Goal: Information Seeking & Learning: Learn about a topic

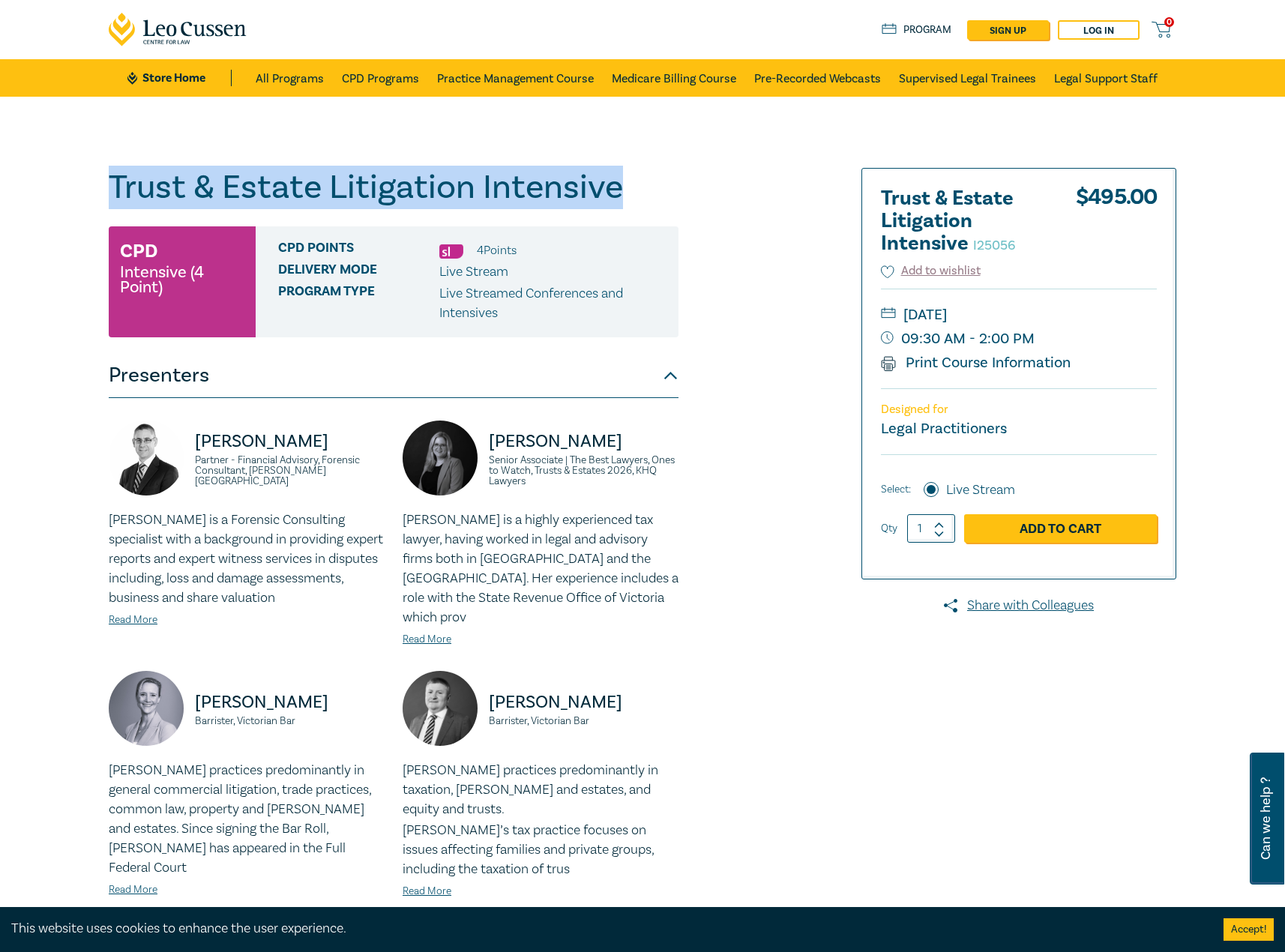
drag, startPoint x: 655, startPoint y: 198, endPoint x: 58, endPoint y: 201, distance: 597.0
click at [58, 201] on div "Trust & Estate Litigation Intensive I25056 CPD Intensive (4 Point) CPD Points 4…" at bounding box center [642, 578] width 1285 height 965
copy h1 "Trust & Estate Litigation Intensive"
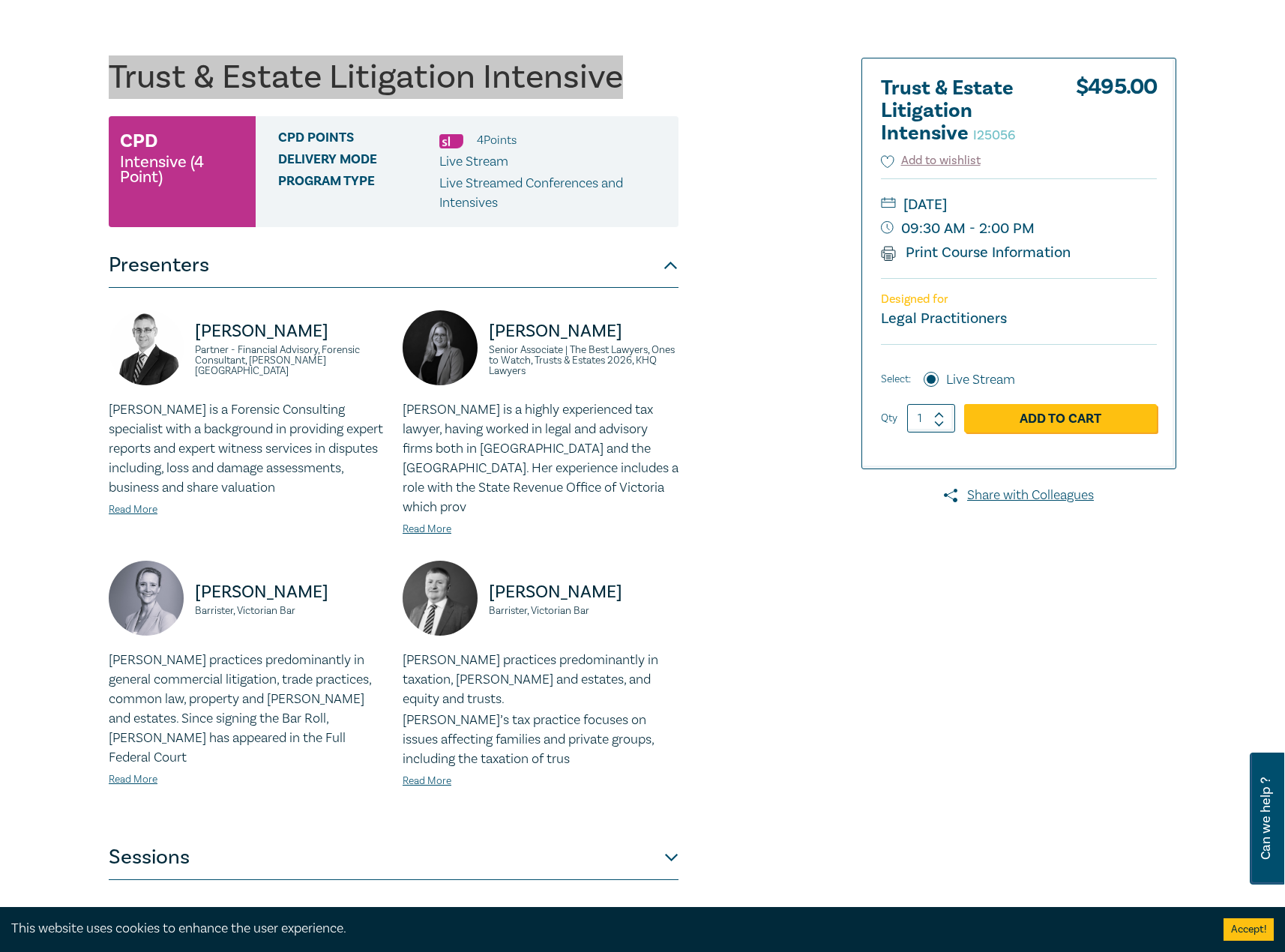
scroll to position [299, 0]
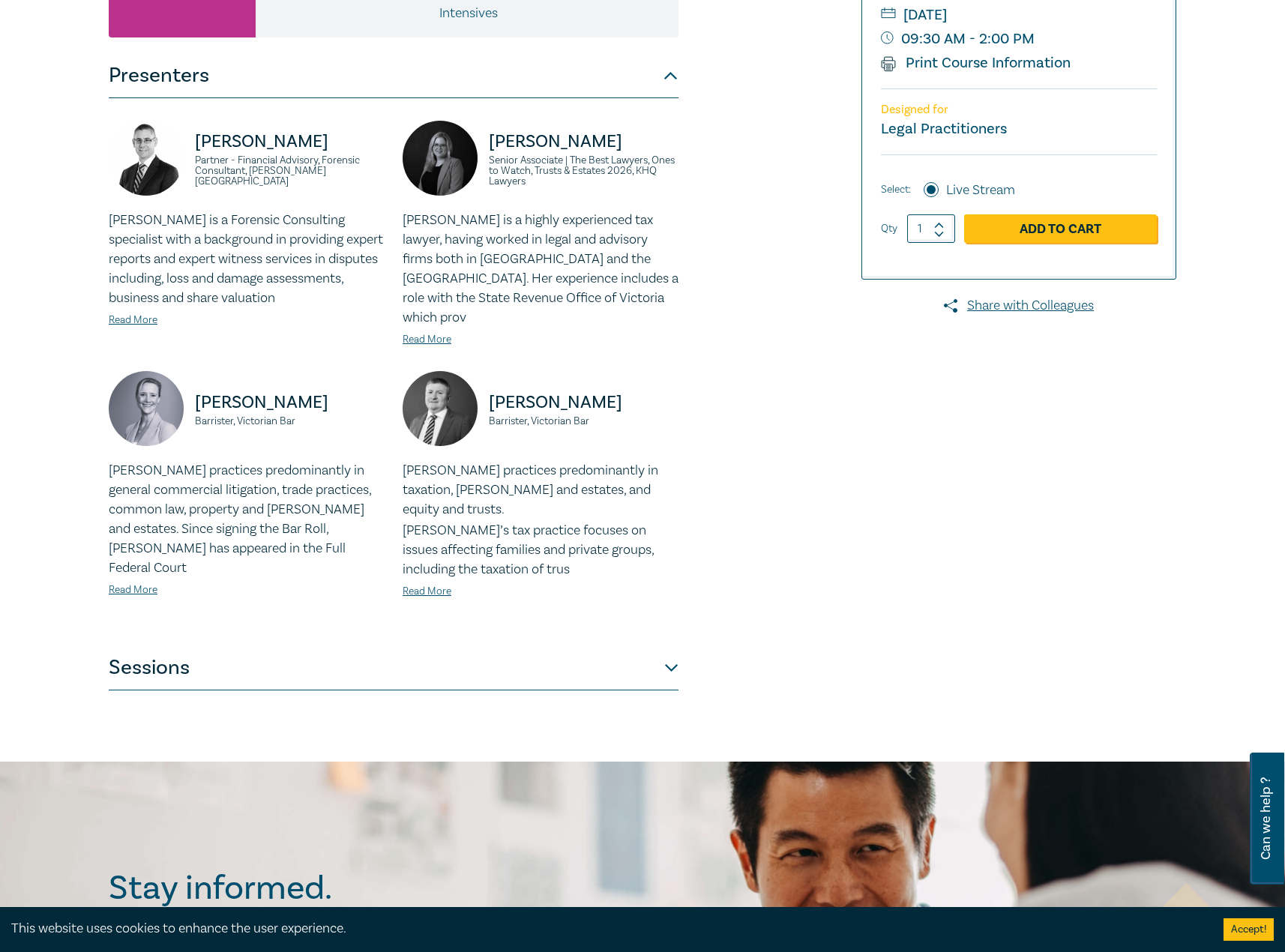
click at [415, 645] on button "Sessions" at bounding box center [393, 668] width 570 height 45
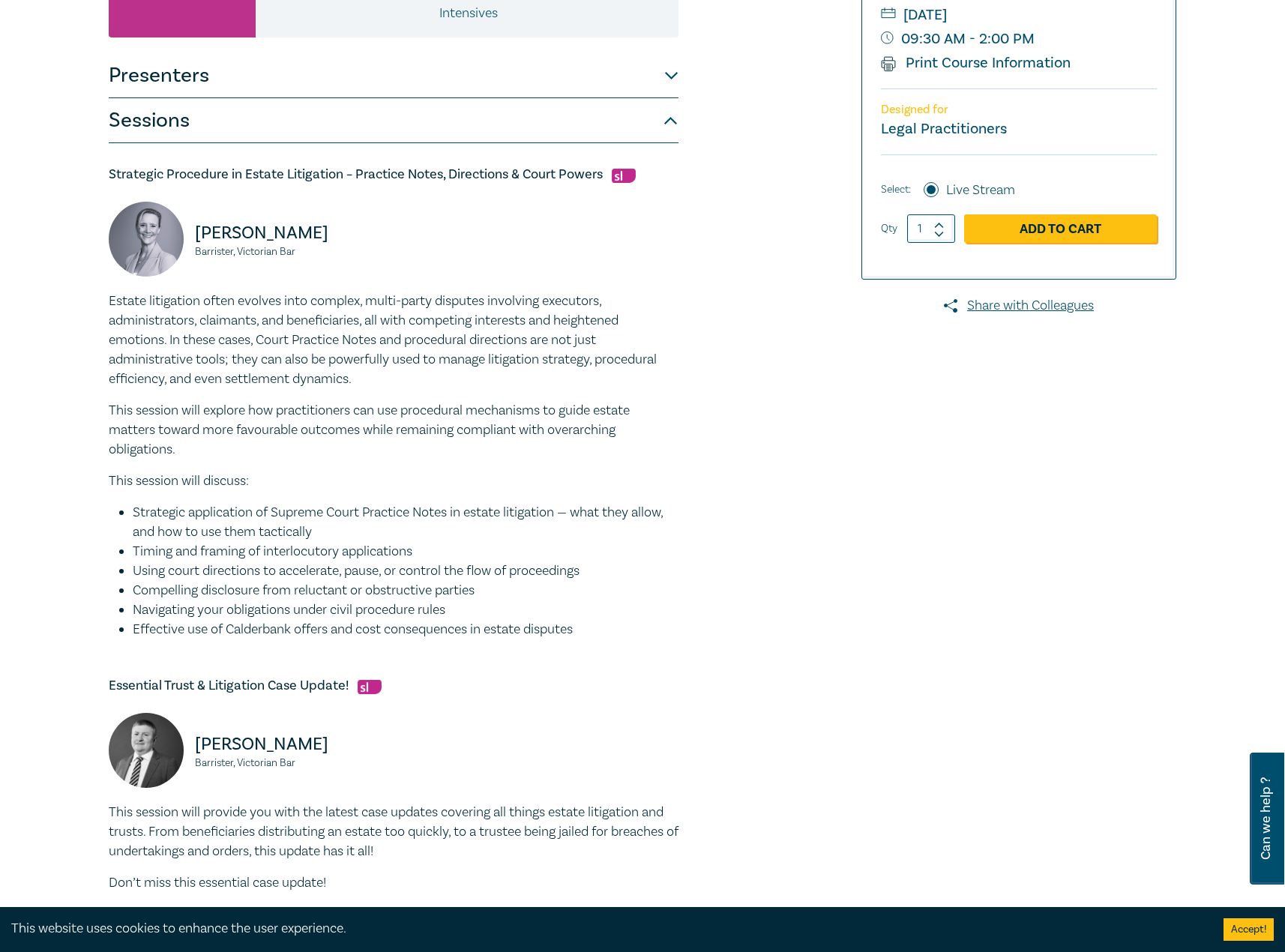
click at [799, 493] on div "Trust & Estate Litigation Intensive I25056 CPD Intensive (4 Point) CPD Points 4…" at bounding box center [461, 770] width 723 height 1804
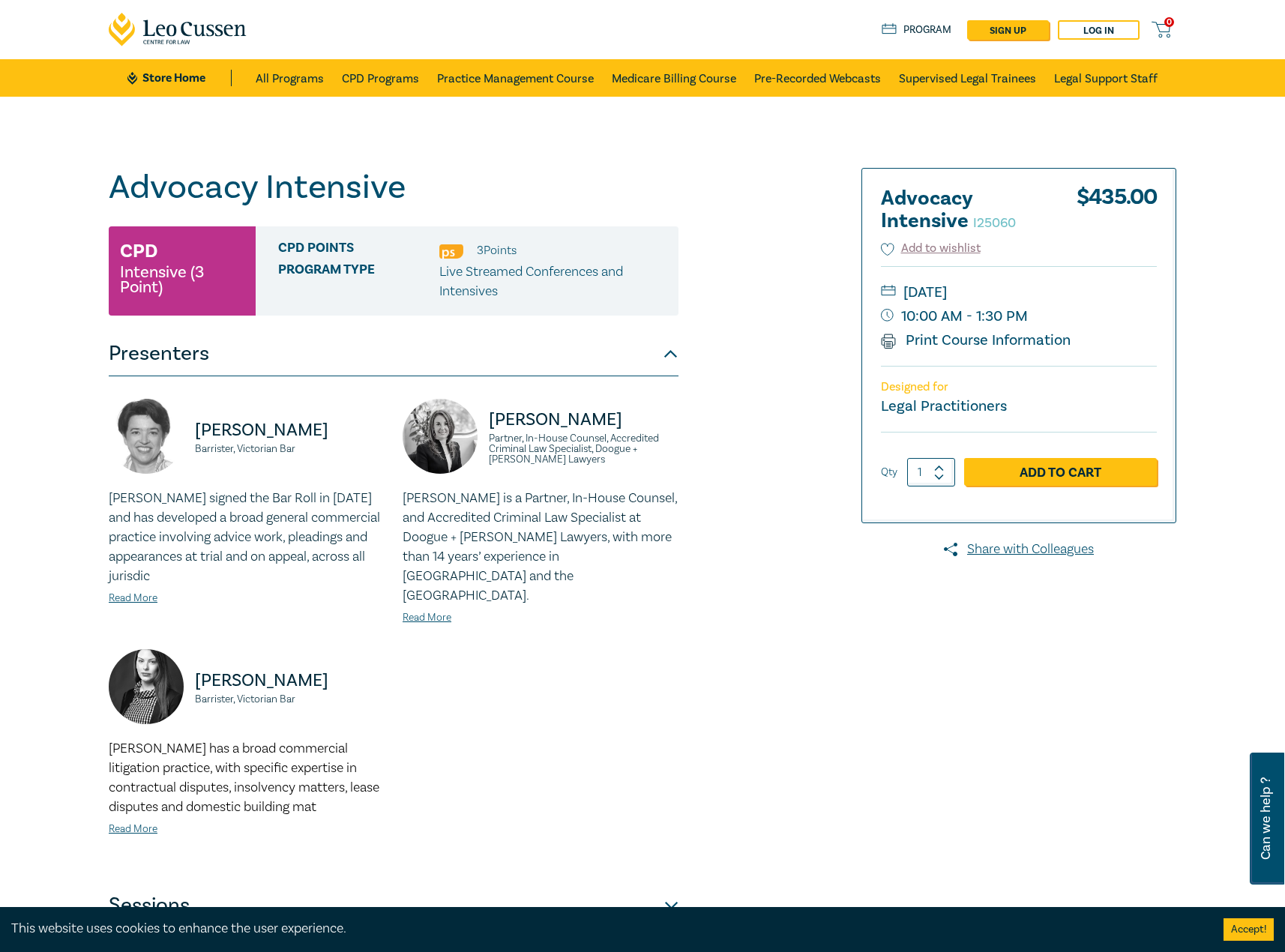
click at [889, 773] on div at bounding box center [1004, 548] width 362 height 760
click at [885, 741] on div at bounding box center [1004, 548] width 362 height 760
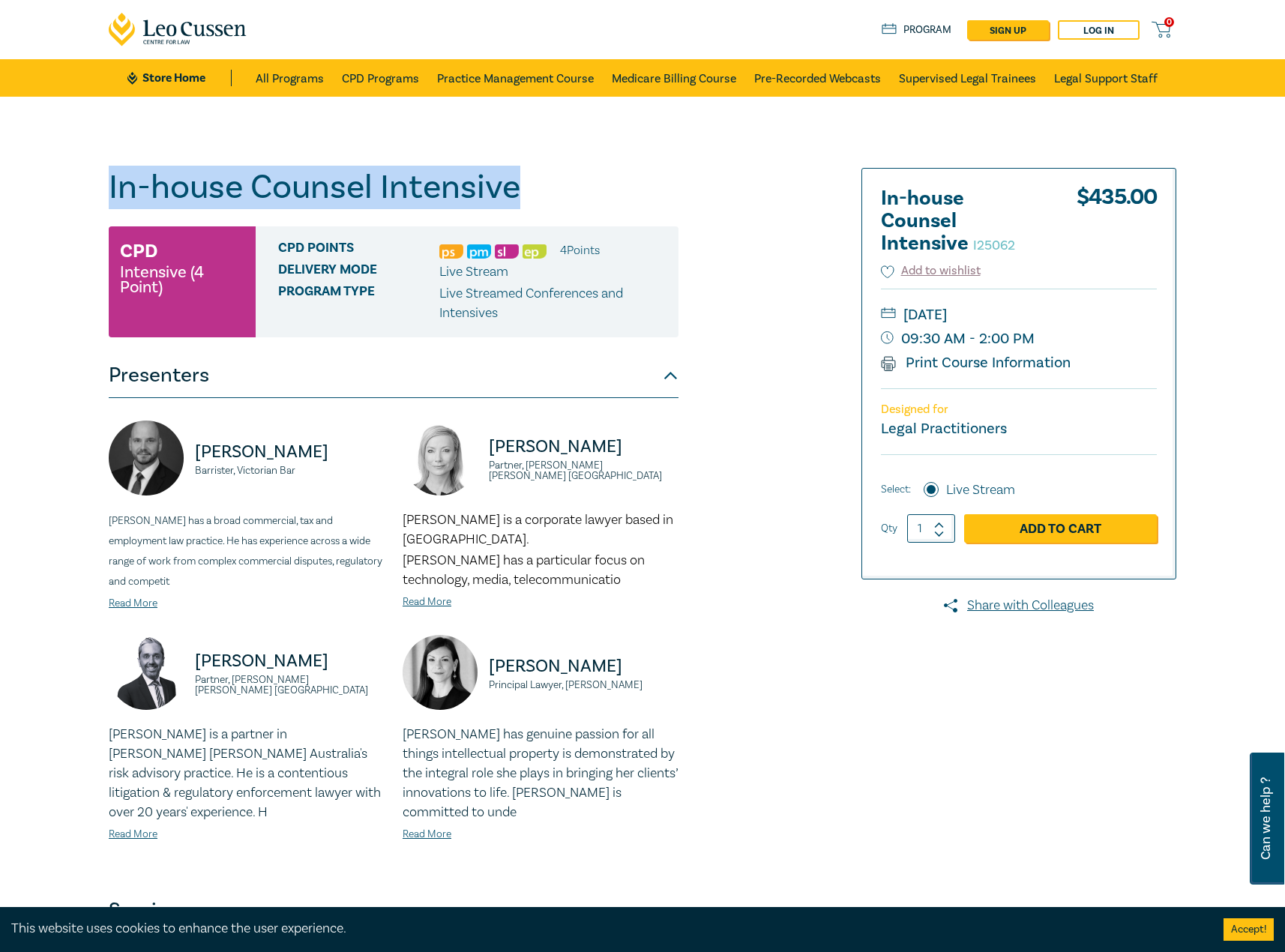
drag, startPoint x: 413, startPoint y: 188, endPoint x: 90, endPoint y: 190, distance: 323.0
click at [90, 190] on div "In-house Counsel Intensive I25062 CPD Intensive (4 Point) CPD Points 4 Point s …" at bounding box center [642, 550] width 1285 height 907
copy h1 "In-house Counsel Intensive"
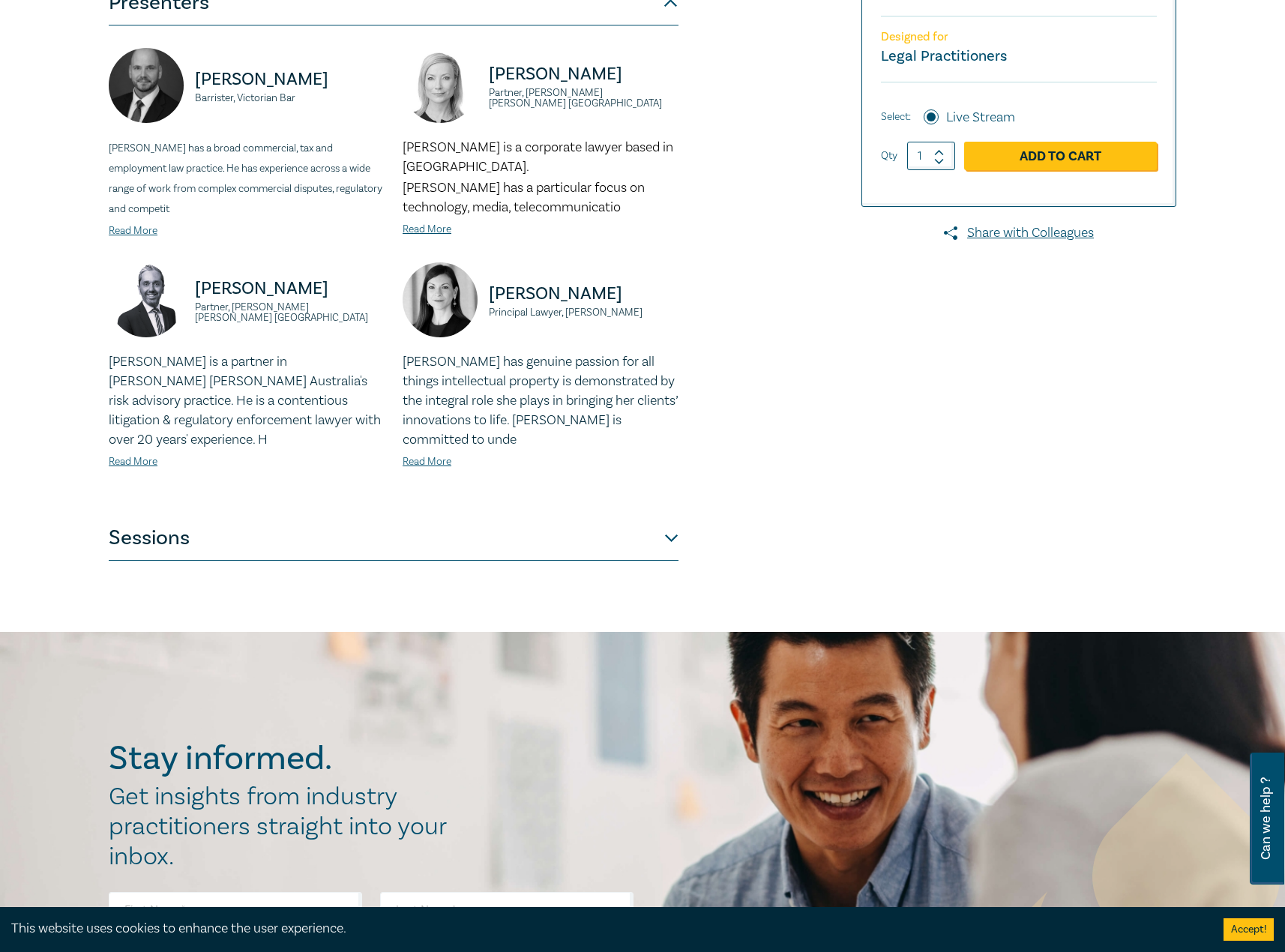
scroll to position [375, 0]
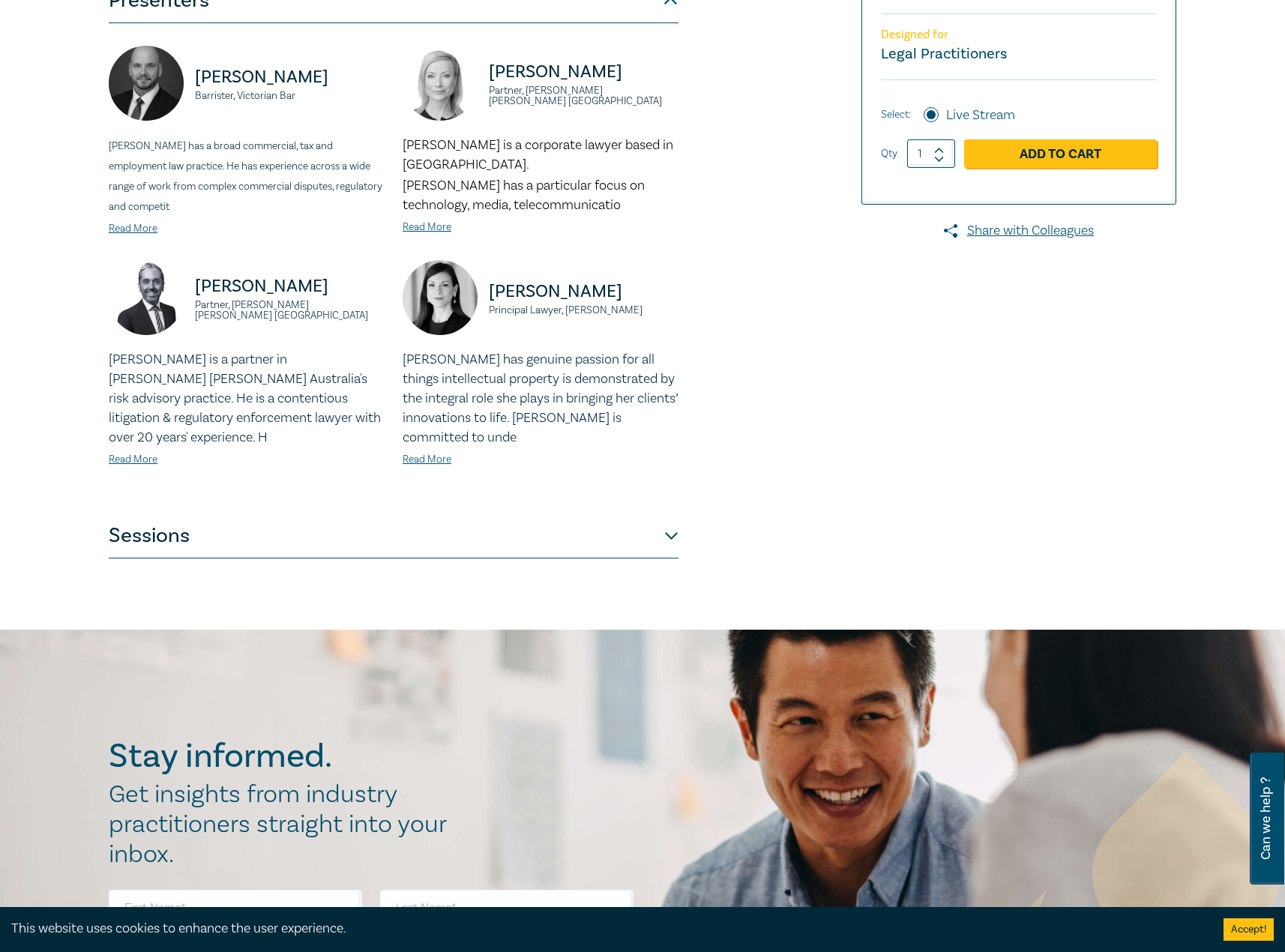
click at [447, 554] on button "Sessions" at bounding box center [393, 535] width 570 height 45
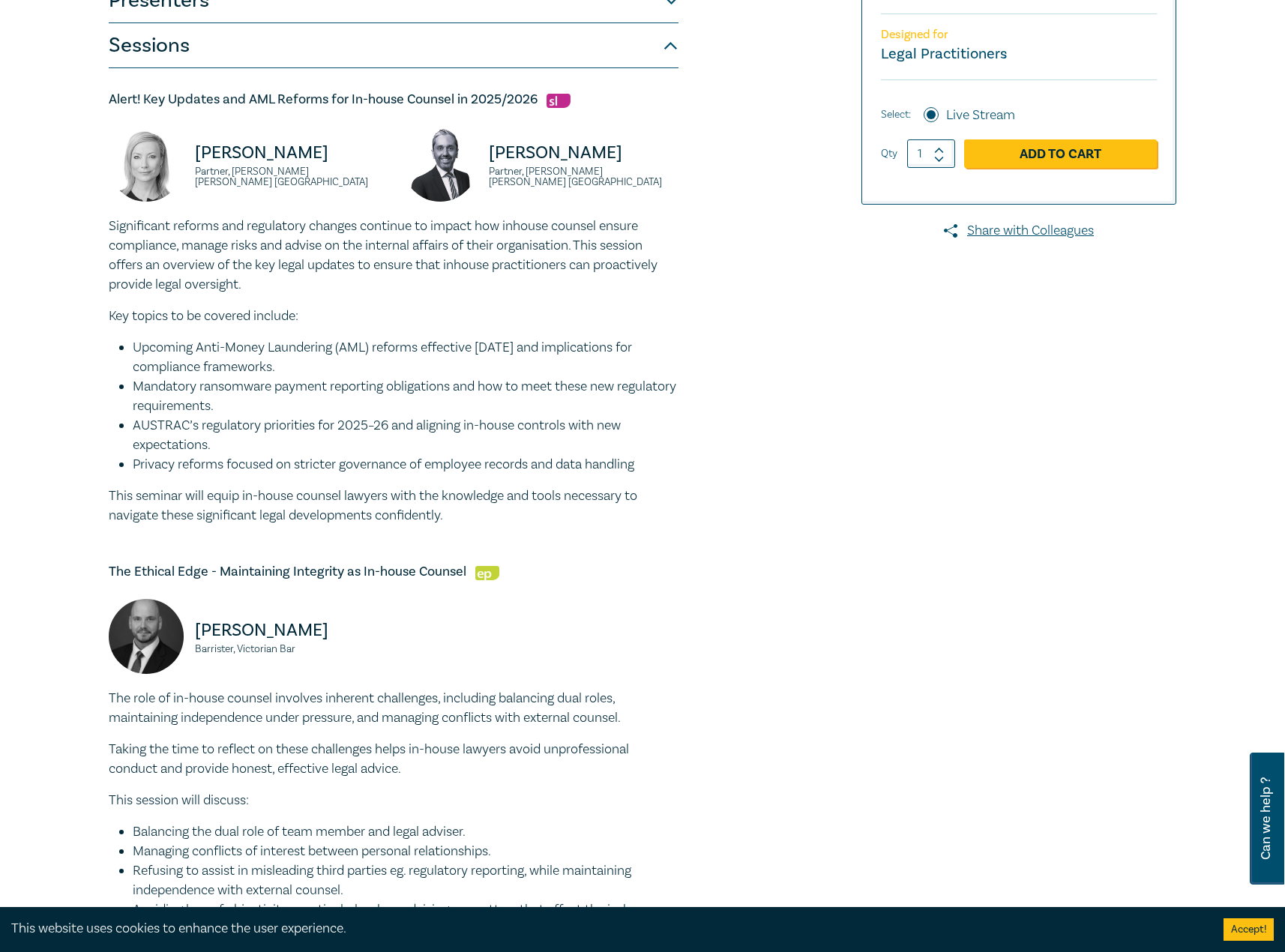
click at [892, 563] on div at bounding box center [1004, 862] width 362 height 2136
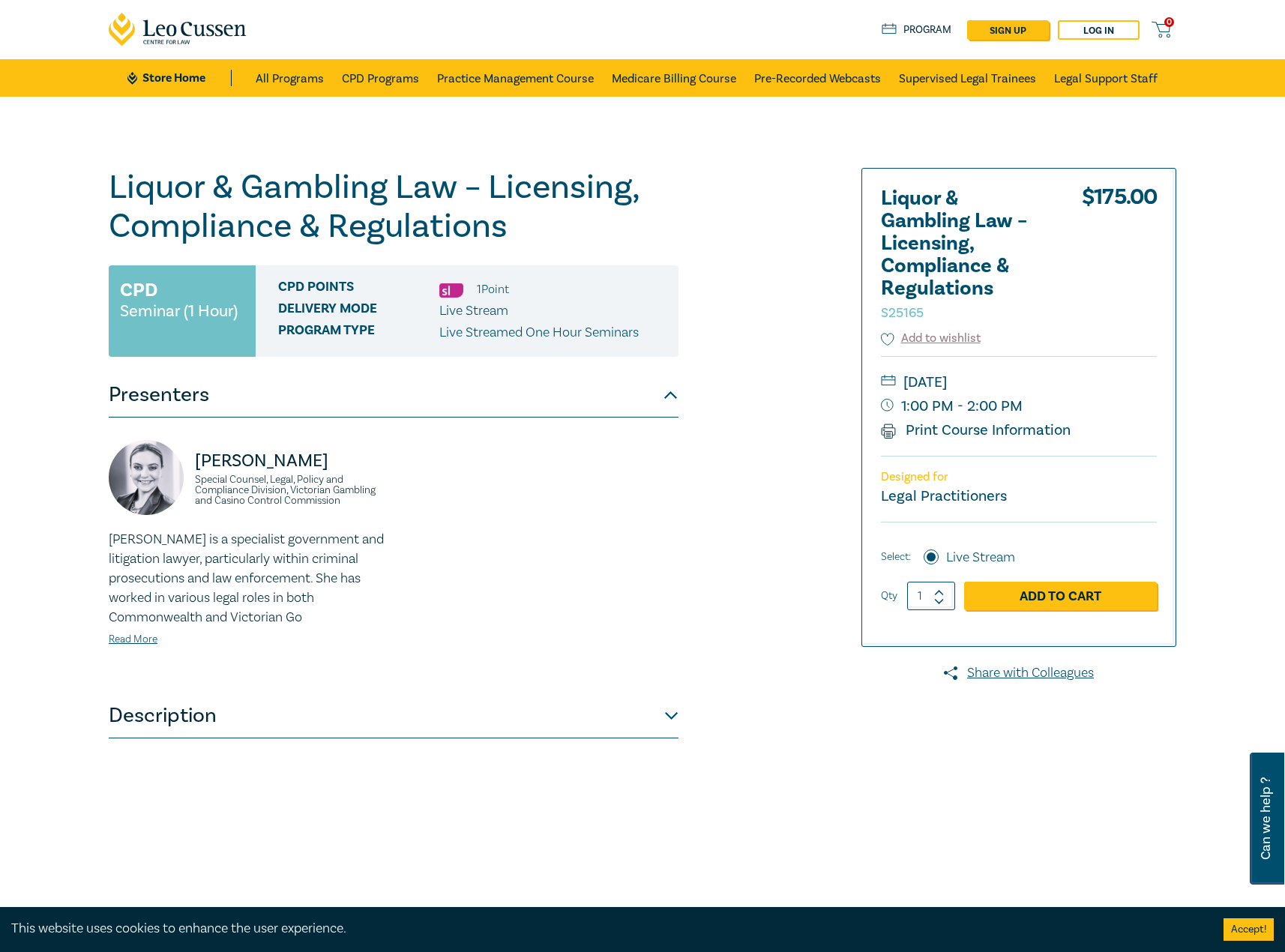
click at [359, 701] on button "Description" at bounding box center [393, 715] width 570 height 45
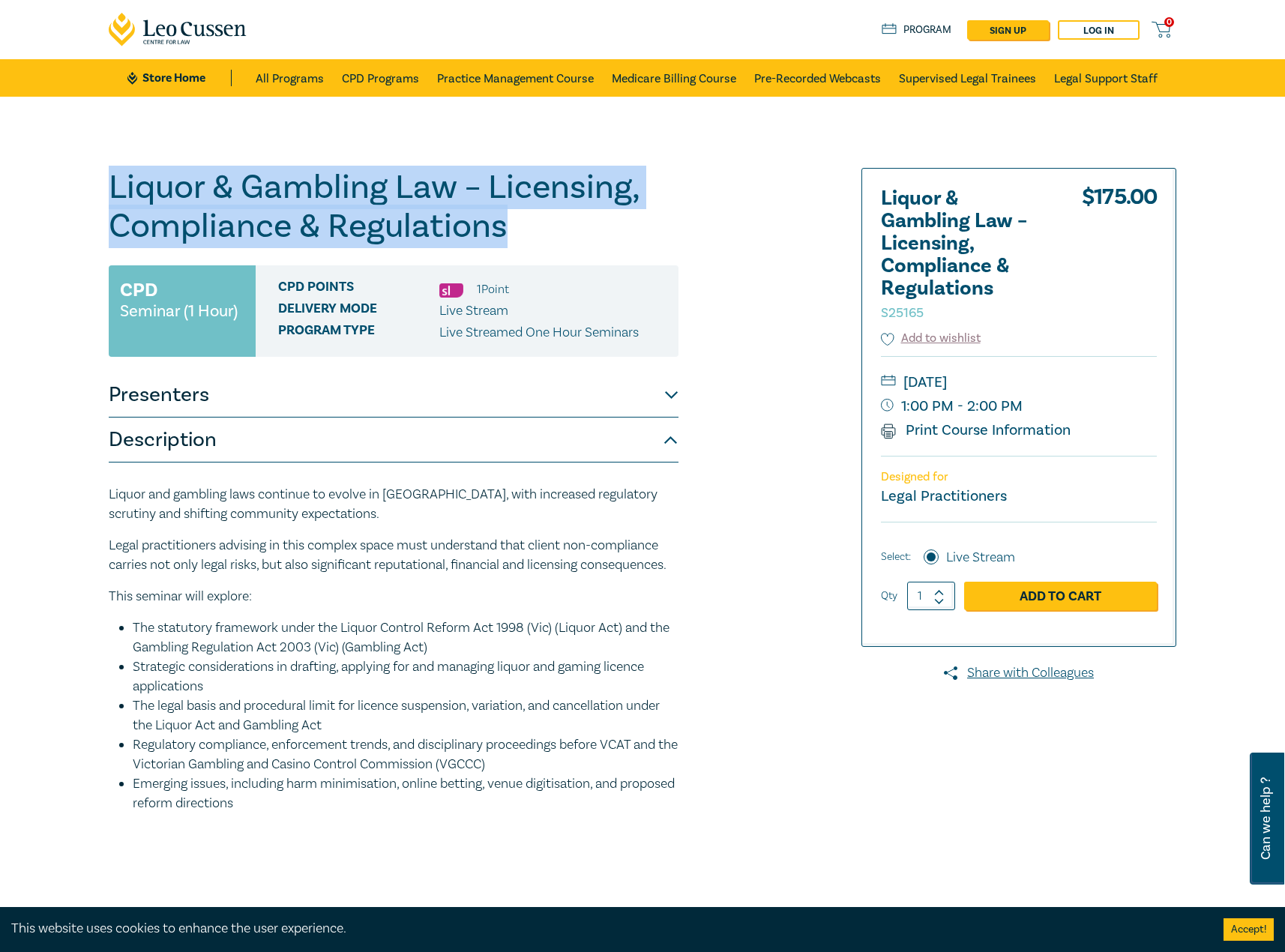
drag, startPoint x: 397, startPoint y: 233, endPoint x: 99, endPoint y: 197, distance: 300.2
click at [99, 197] on div "Liquor & Gambling Law – Licensing, Compliance & Regulations S25165 CPD Seminar …" at bounding box center [642, 543] width 1285 height 892
copy h1 "Liquor & Gambling Law – Licensing, Compliance & Regulations"
click at [573, 395] on button "Presenters" at bounding box center [393, 395] width 570 height 45
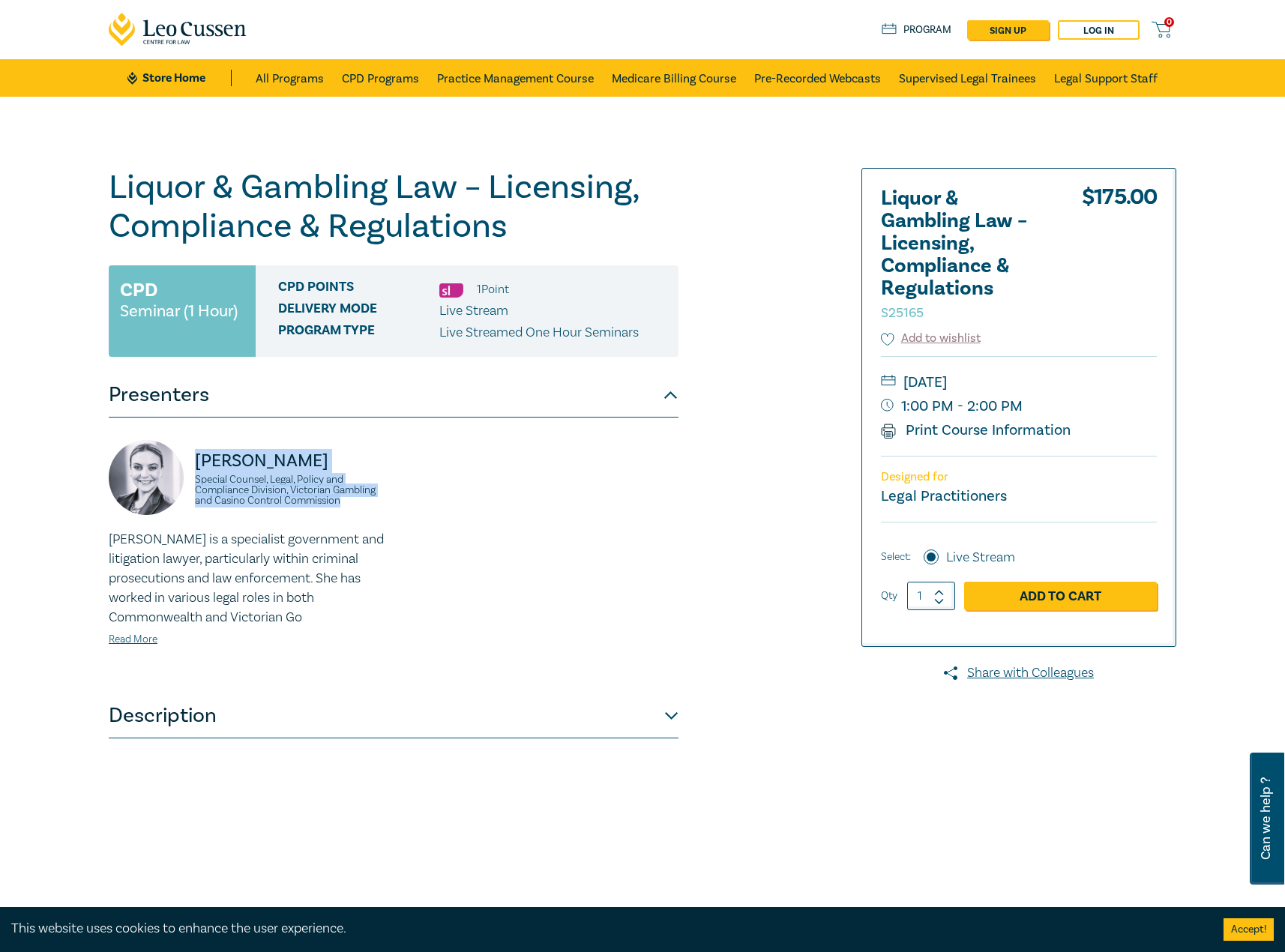
drag, startPoint x: 371, startPoint y: 507, endPoint x: 197, endPoint y: 462, distance: 179.7
click at [192, 462] on div "Samantha Perussich Special Counsel, Legal, Policy and Compliance Division, Vict…" at bounding box center [247, 484] width 276 height 90
copy div "Samantha Perussich Special Counsel, Legal, Policy and Compliance Division, Vict…"
click at [412, 698] on button "Description" at bounding box center [393, 715] width 570 height 45
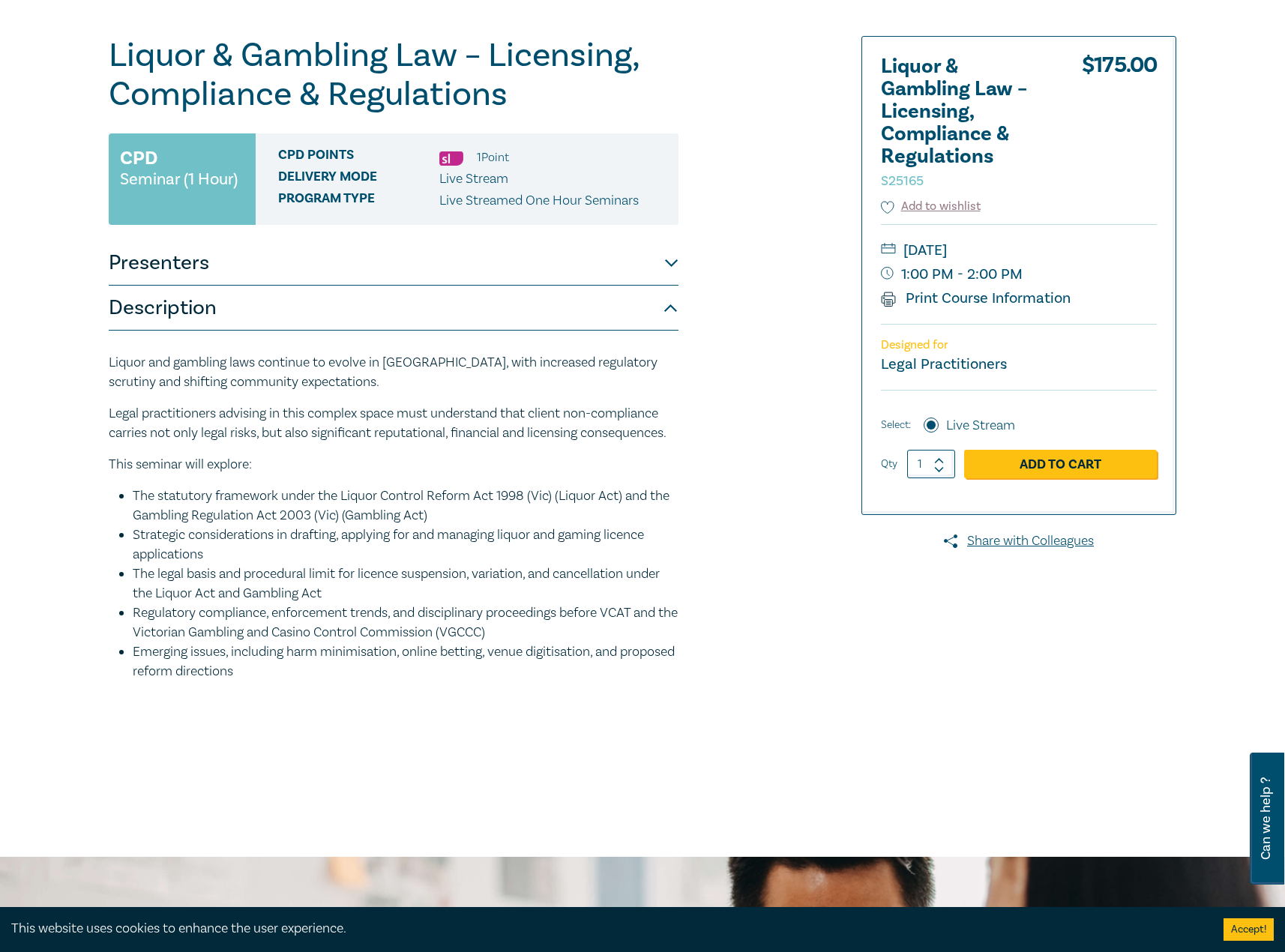
scroll to position [150, 0]
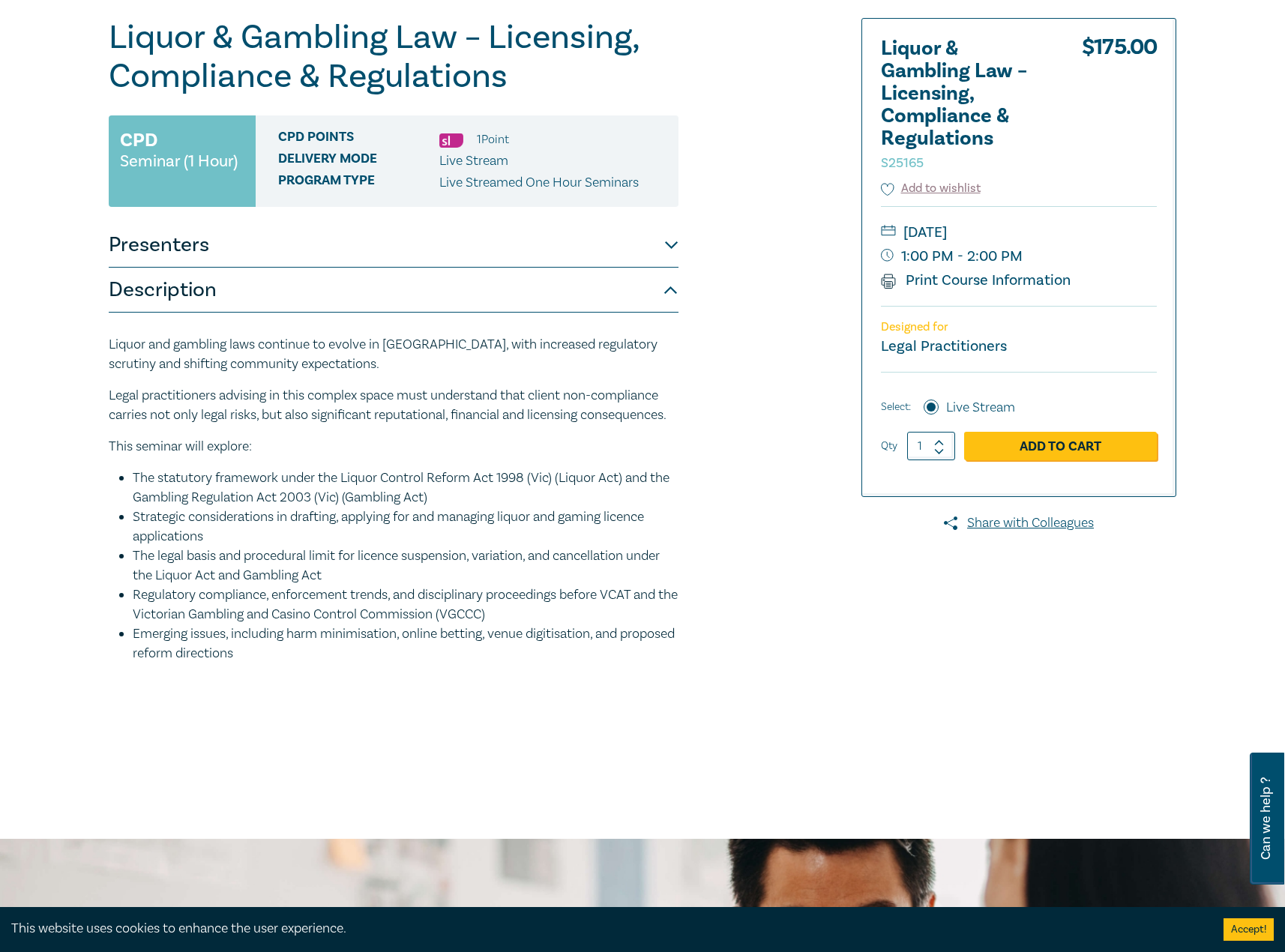
drag, startPoint x: 55, startPoint y: 493, endPoint x: 22, endPoint y: 330, distance: 166.3
click at [22, 330] on div "Liquor & Gambling Law – Licensing, Compliance & Regulations S25165 CPD Seminar …" at bounding box center [642, 392] width 1285 height 892
copy div "Liquor and gambling laws continue to evolve in Victoria, with increased regulat…"
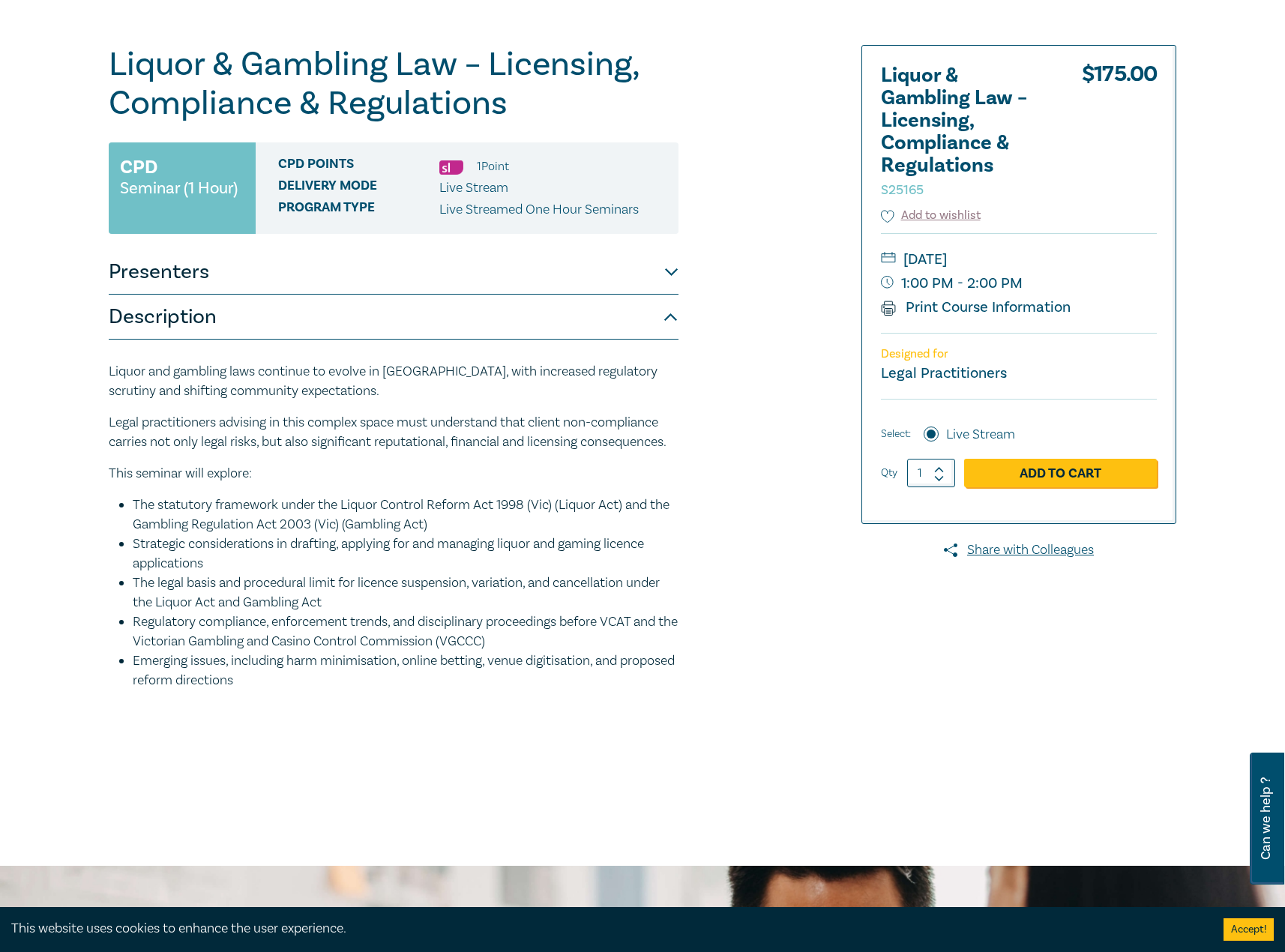
scroll to position [75, 0]
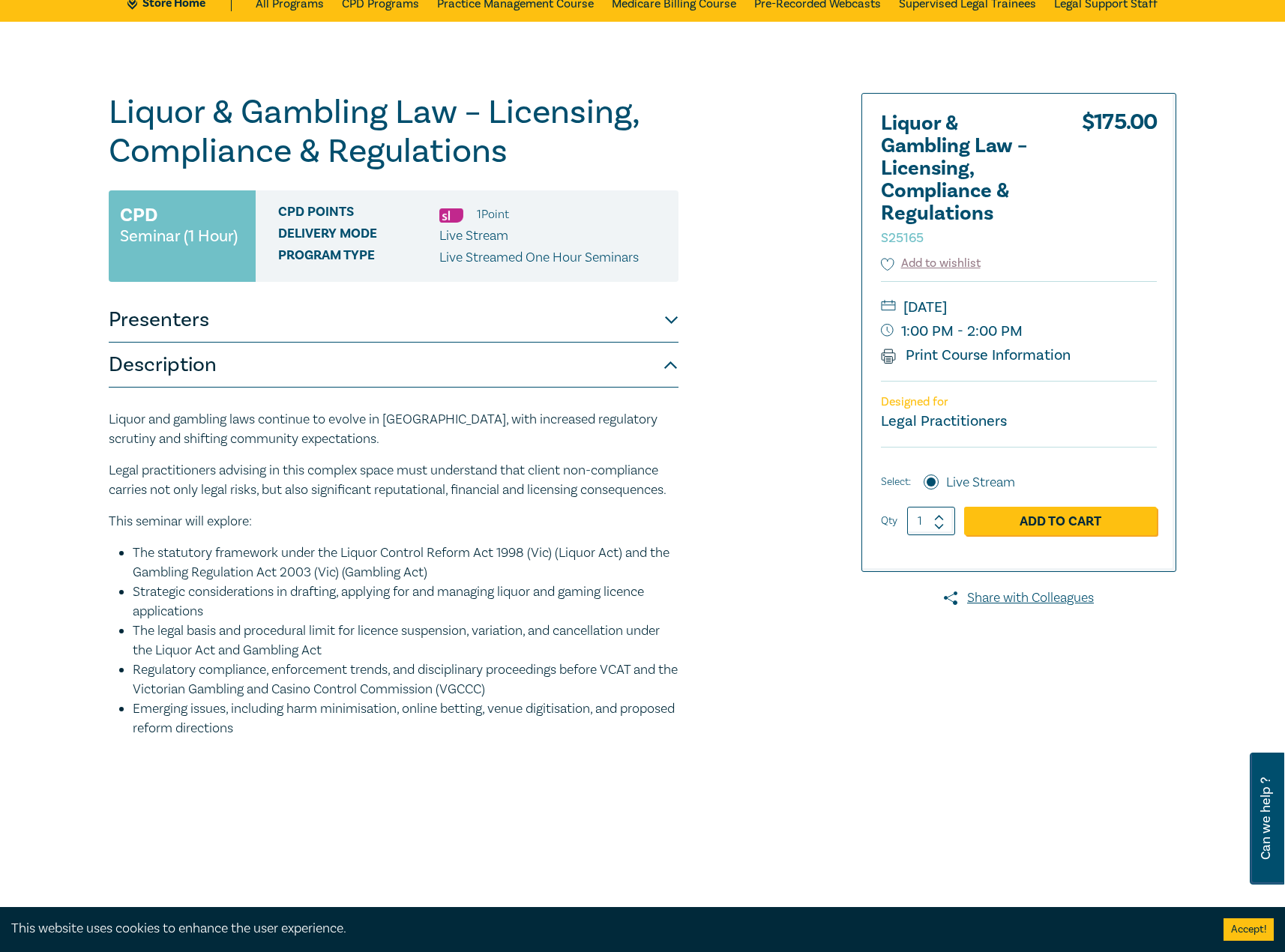
click at [718, 202] on div "Liquor & Gambling Law – Licensing, Compliance & Regulations S25165 CPD Seminar …" at bounding box center [461, 468] width 723 height 749
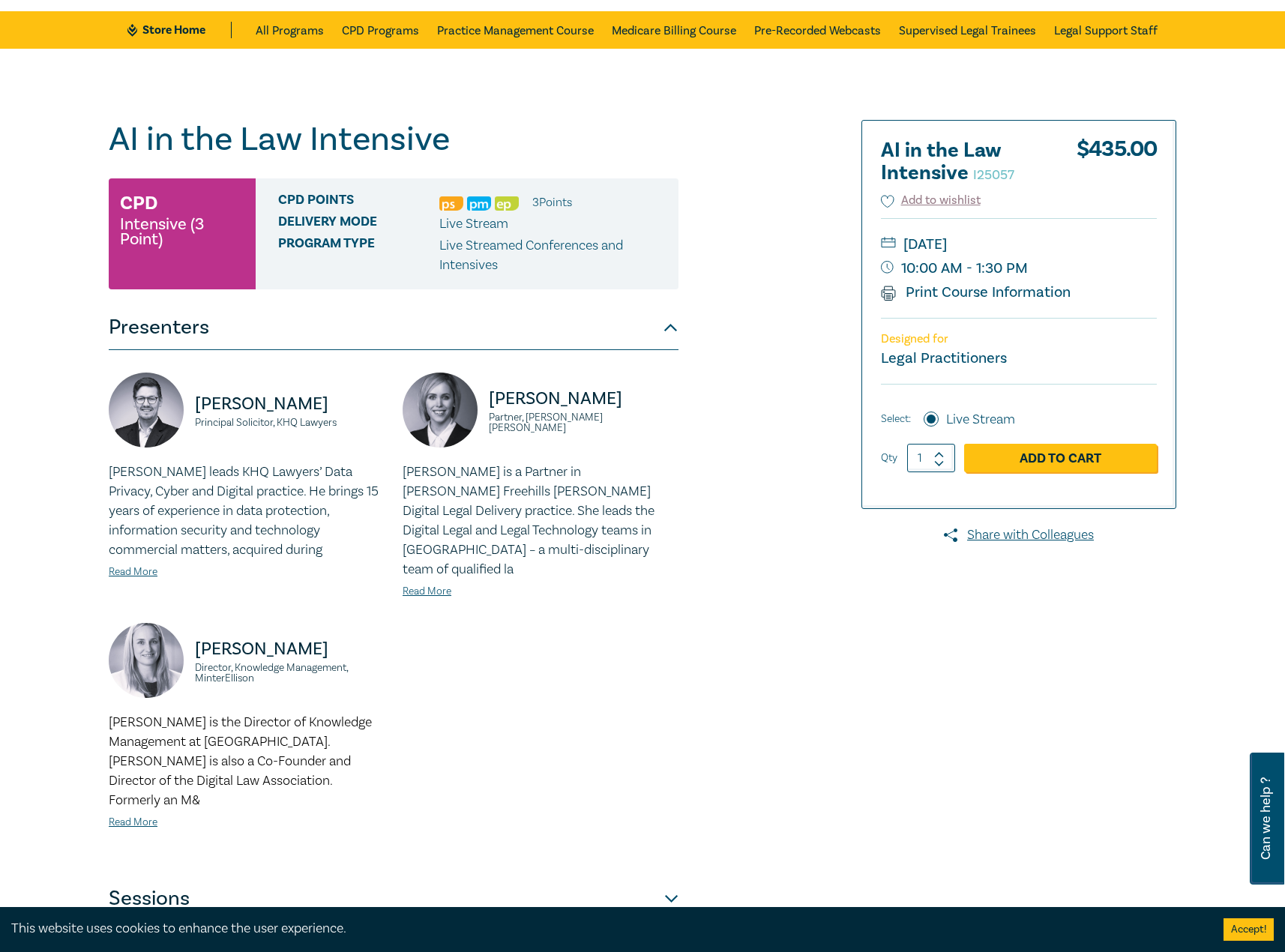
scroll to position [225, 0]
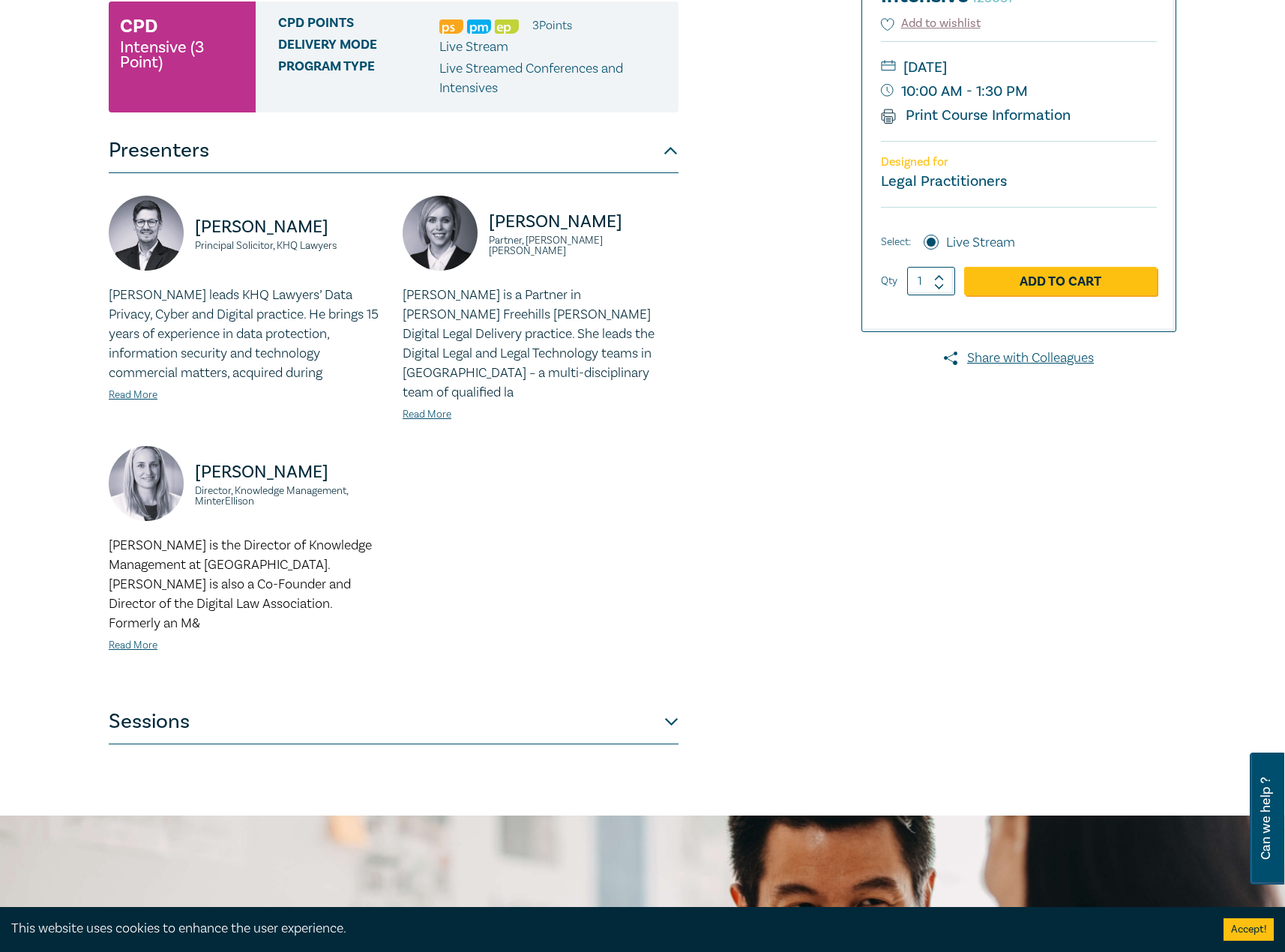
click at [410, 699] on button "Sessions" at bounding box center [393, 721] width 570 height 45
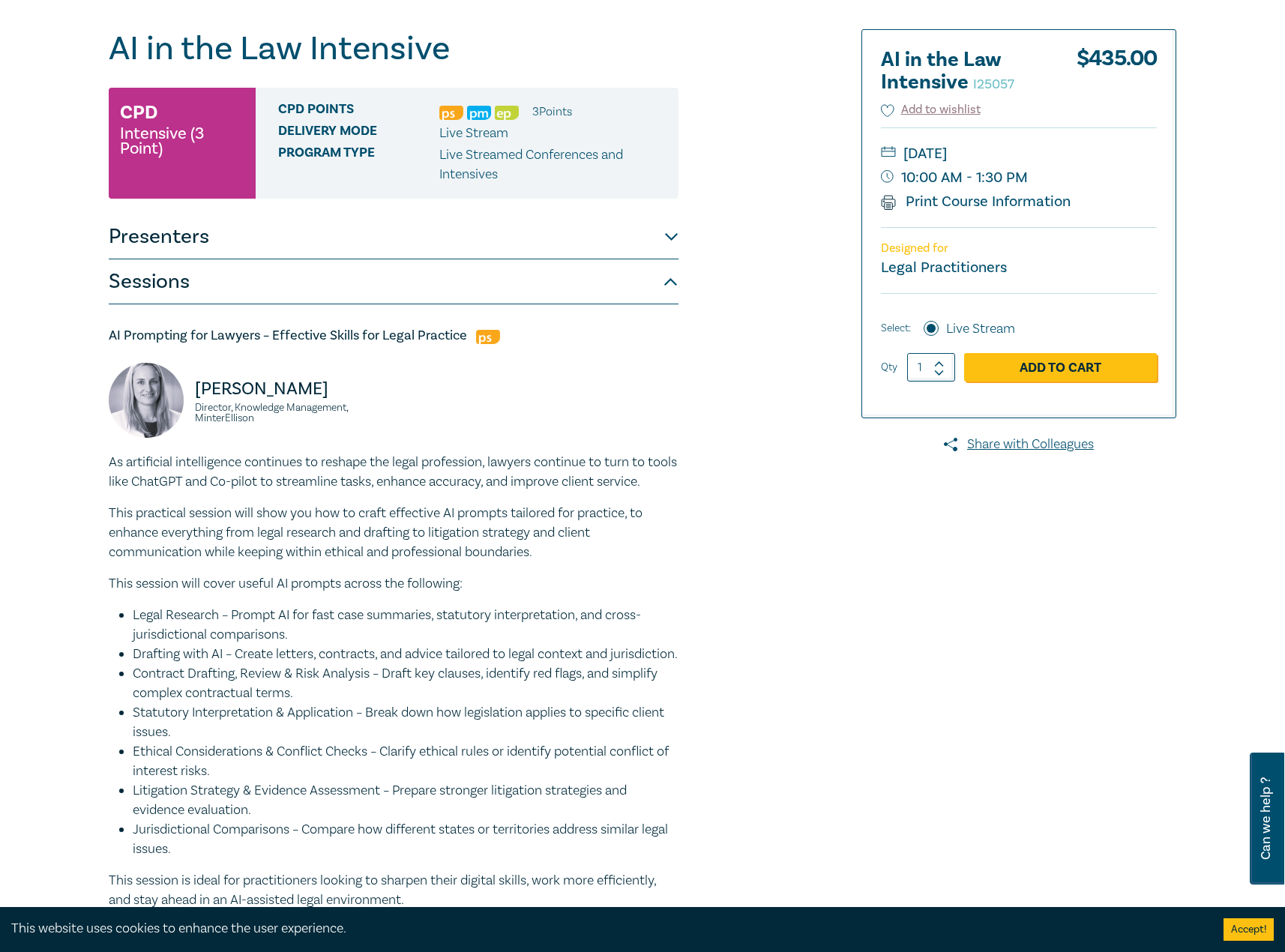
scroll to position [0, 0]
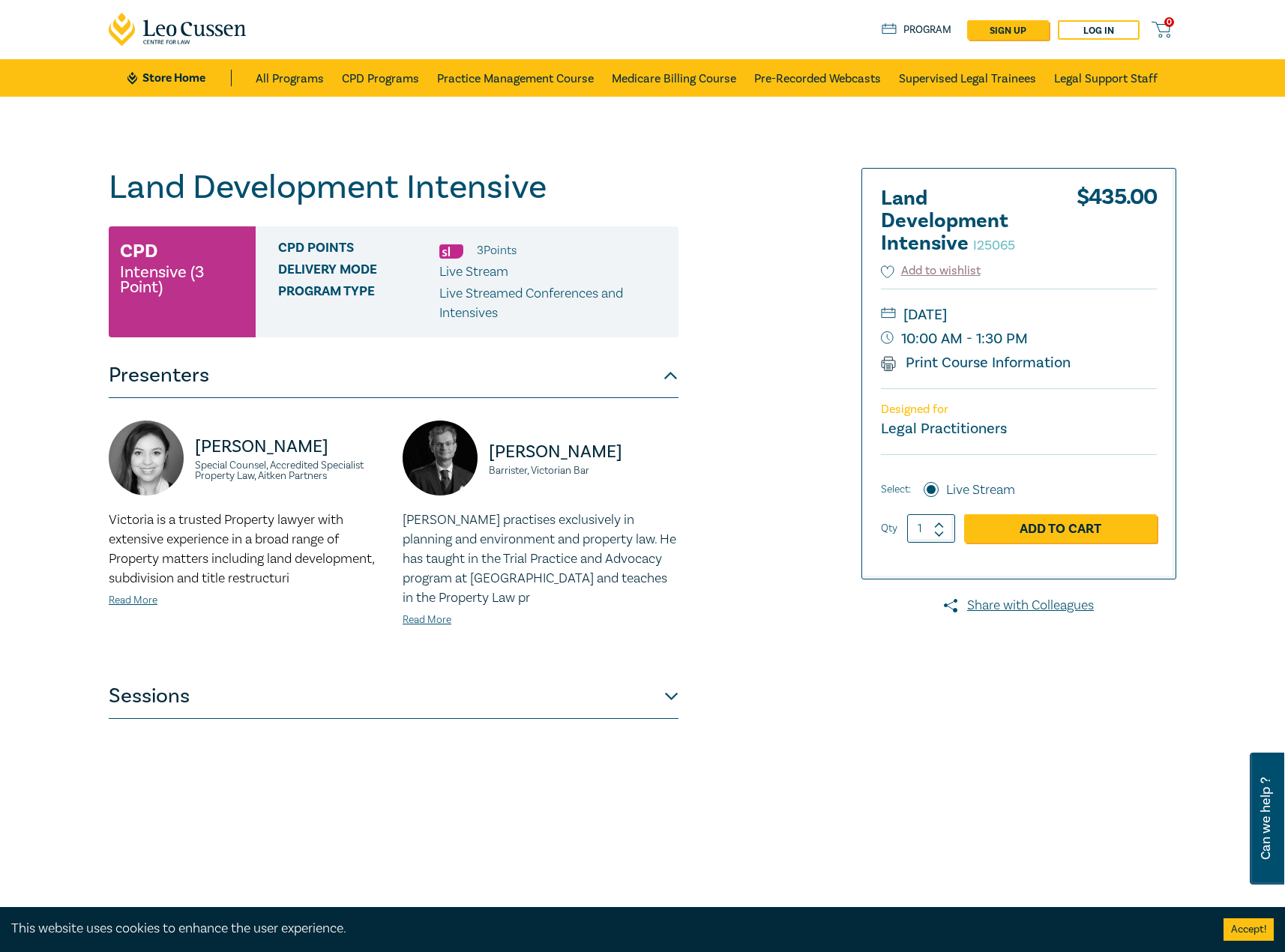
click at [295, 684] on button "Sessions" at bounding box center [393, 696] width 570 height 45
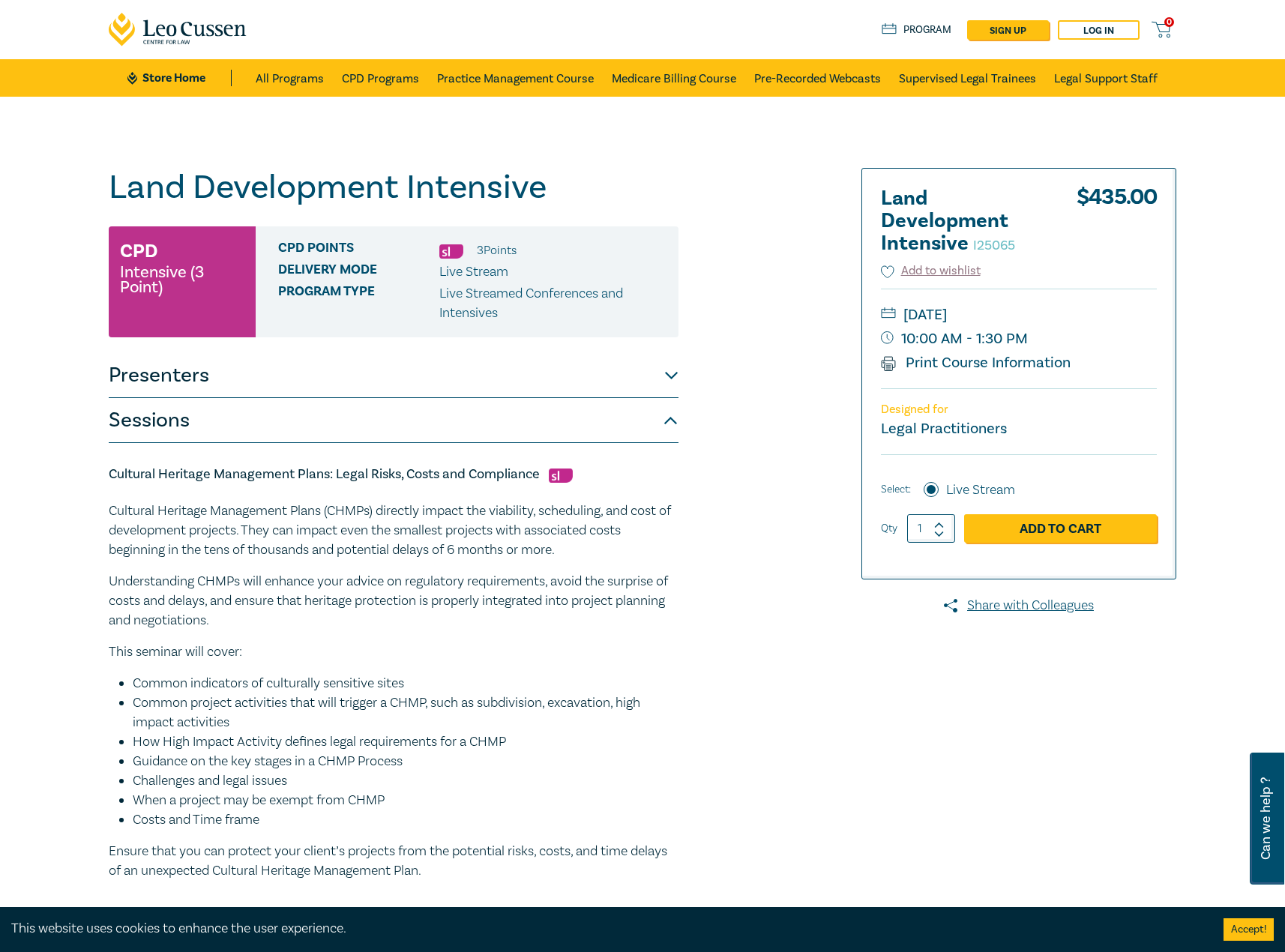
click at [612, 368] on button "Presenters" at bounding box center [393, 375] width 570 height 45
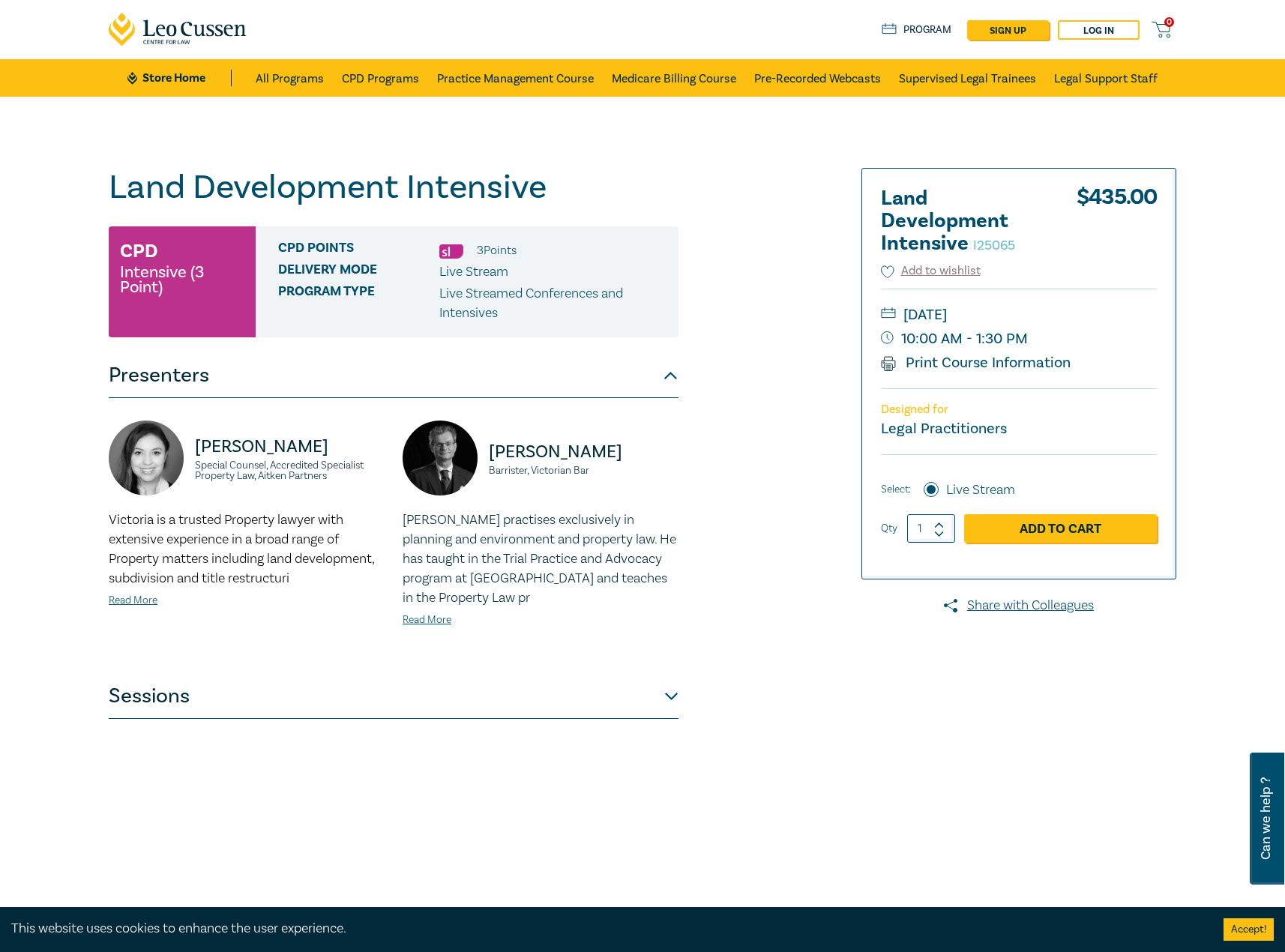
click at [481, 194] on h1 "Land Development Intensive I25065" at bounding box center [393, 188] width 570 height 39
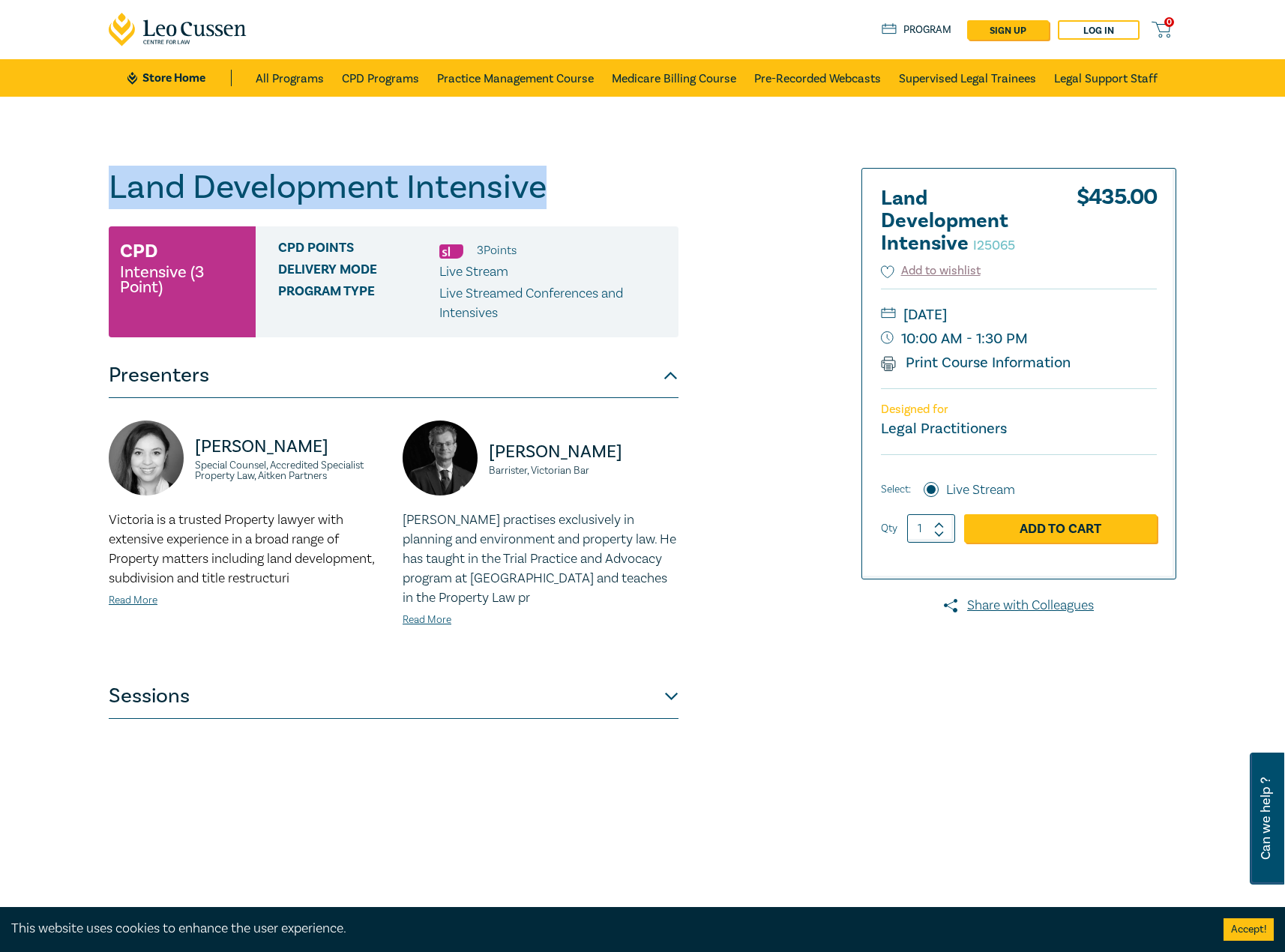
drag, startPoint x: 569, startPoint y: 184, endPoint x: 72, endPoint y: 193, distance: 497.1
click at [70, 193] on div "Land Development Intensive I25065 CPD Intensive (3 Point) CPD Points 3 Point s …" at bounding box center [642, 543] width 1285 height 892
copy h1 "Land Development Intensive"
drag, startPoint x: 103, startPoint y: 444, endPoint x: 354, endPoint y: 451, distance: 251.1
click at [354, 451] on div "Victoria Agahi Special Counsel, Accredited Specialist Property Law, Aitken Part…" at bounding box center [246, 535] width 294 height 231
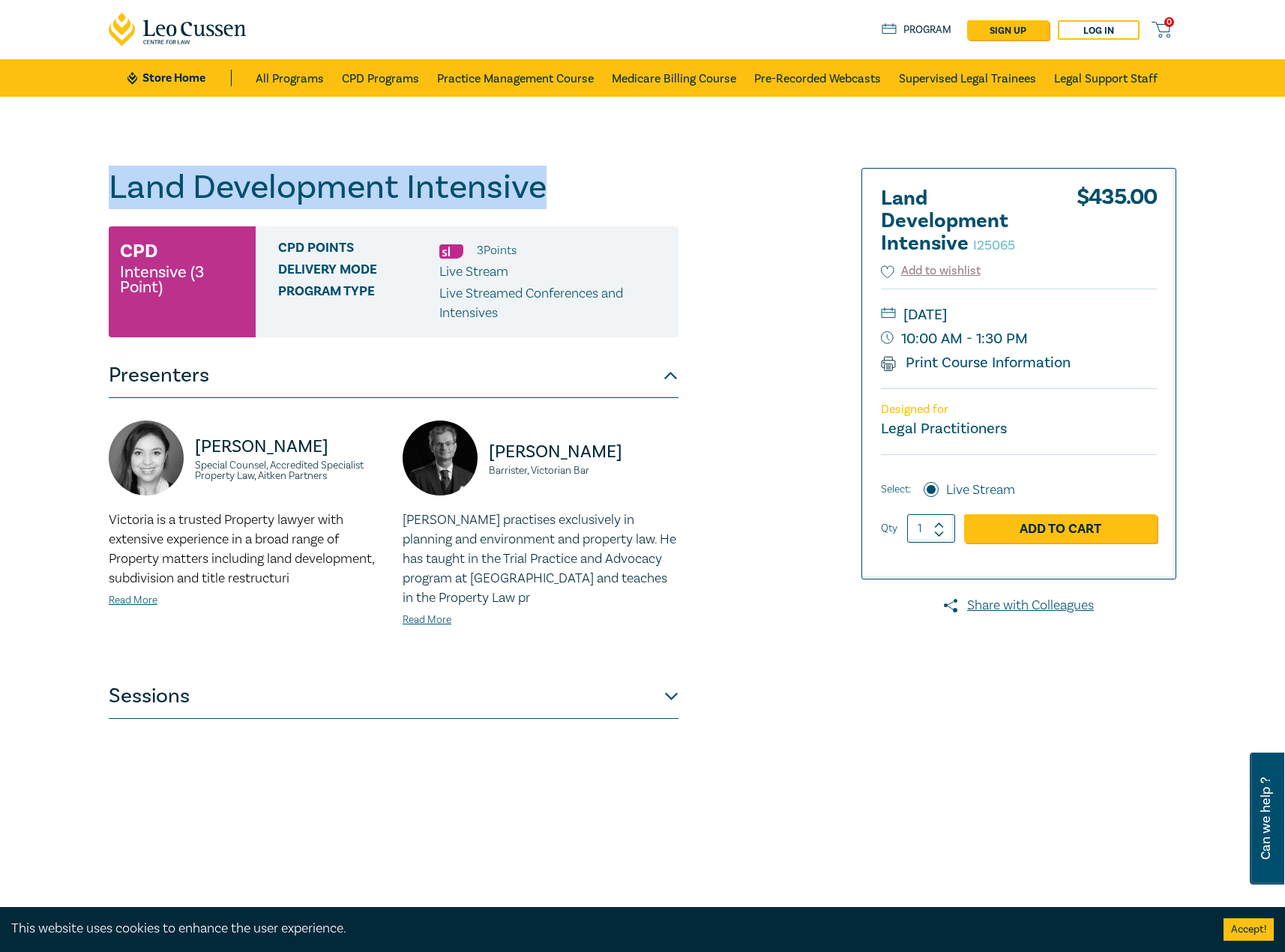
click at [246, 459] on p "Victoria Agahi" at bounding box center [290, 446] width 190 height 24
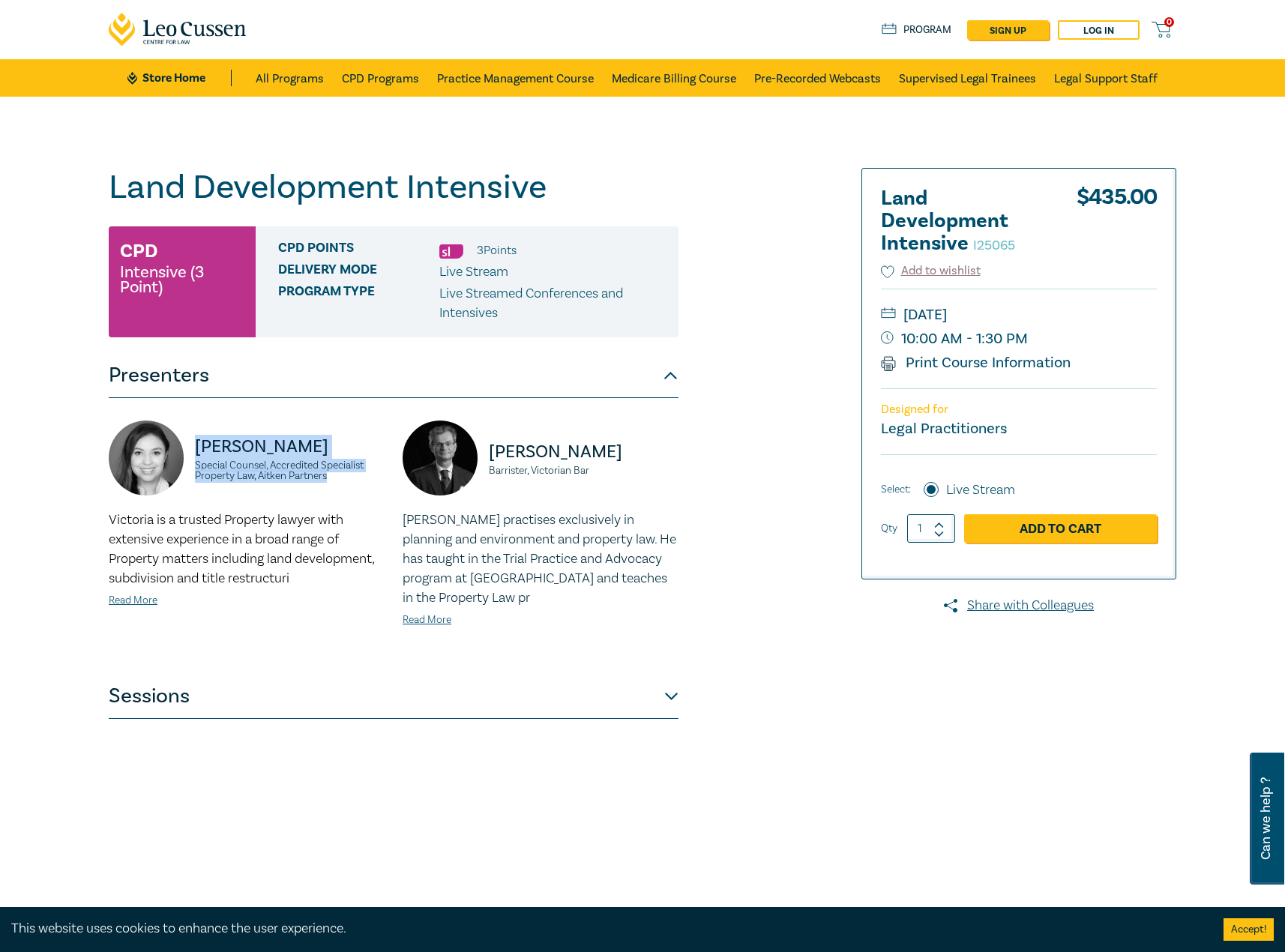
drag, startPoint x: 281, startPoint y: 468, endPoint x: 185, endPoint y: 444, distance: 99.0
click at [185, 444] on div "Victoria Agahi Special Counsel, Accredited Specialist Property Law, Aitken Part…" at bounding box center [247, 465] width 276 height 90
copy div "Victoria Agahi Special Counsel, Accredited Specialist Property Law, Aitken Part…"
drag, startPoint x: 613, startPoint y: 473, endPoint x: 473, endPoint y: 436, distance: 144.8
click at [473, 436] on div "Matthew Townsend Barrister, Victorian Bar" at bounding box center [540, 465] width 276 height 90
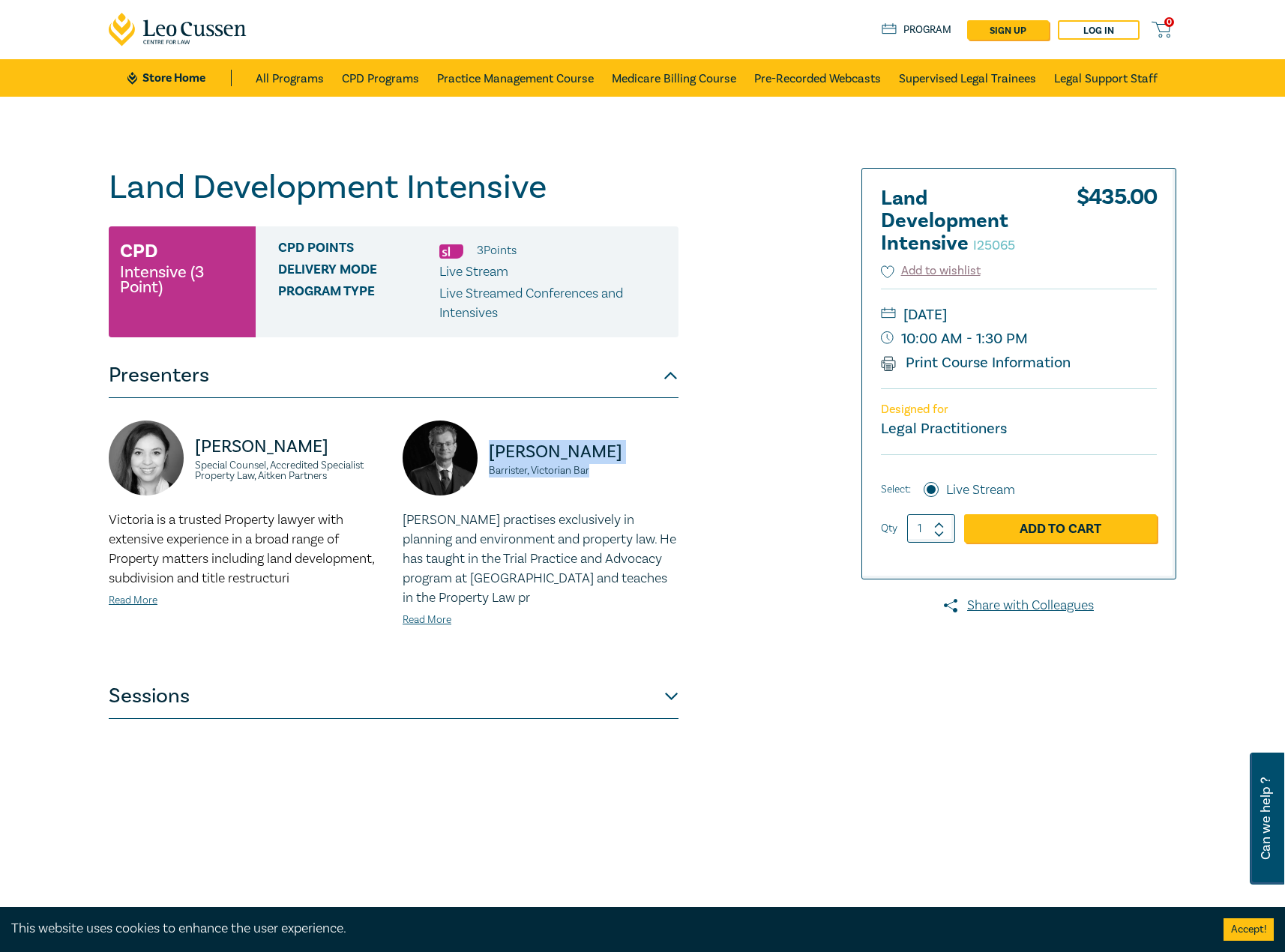
copy div "Matthew Townsend Barrister, Victorian Bar"
drag, startPoint x: 589, startPoint y: 712, endPoint x: 587, endPoint y: 675, distance: 37.1
click at [589, 712] on button "Sessions" at bounding box center [393, 696] width 570 height 45
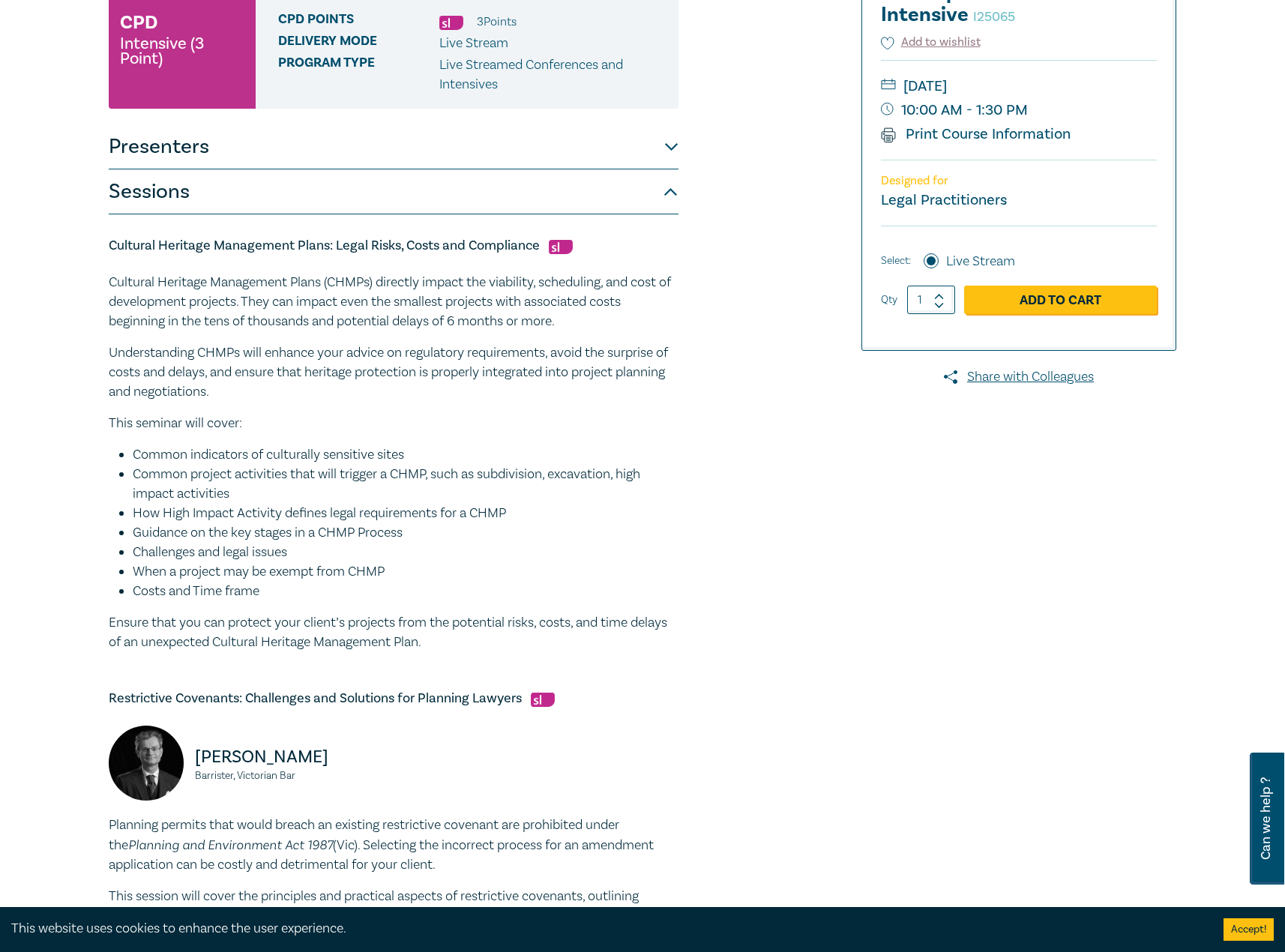
scroll to position [150, 0]
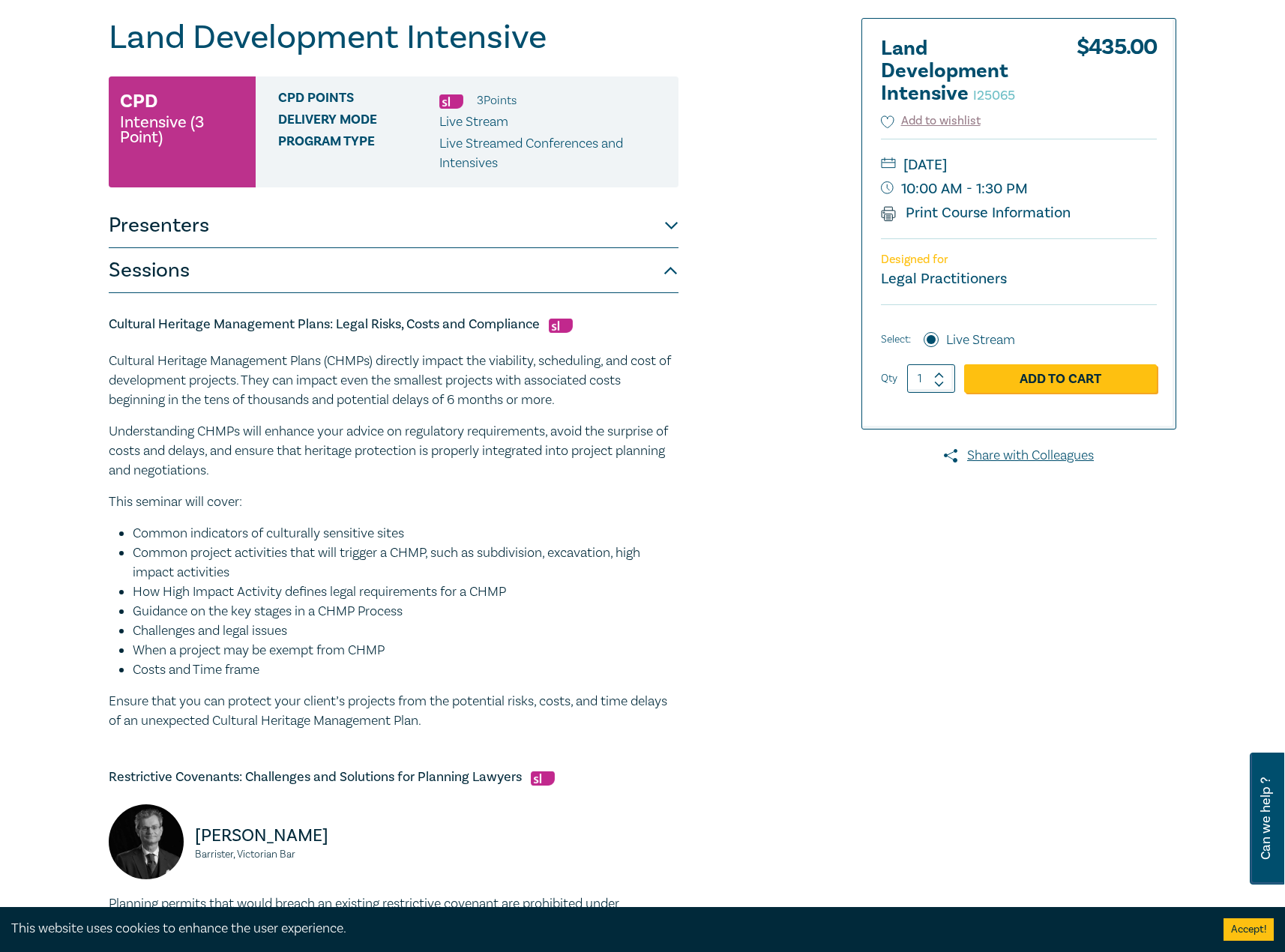
drag, startPoint x: 457, startPoint y: 720, endPoint x: 84, endPoint y: 321, distance: 546.2
click at [84, 321] on div "Land Development Intensive I25065 CPD Intensive (3 Point) CPD Points 3 Point s …" at bounding box center [642, 905] width 1285 height 1917
copy div "Cultural Heritage Management Plans: Legal Risks, Costs and Compliance Cultural …"
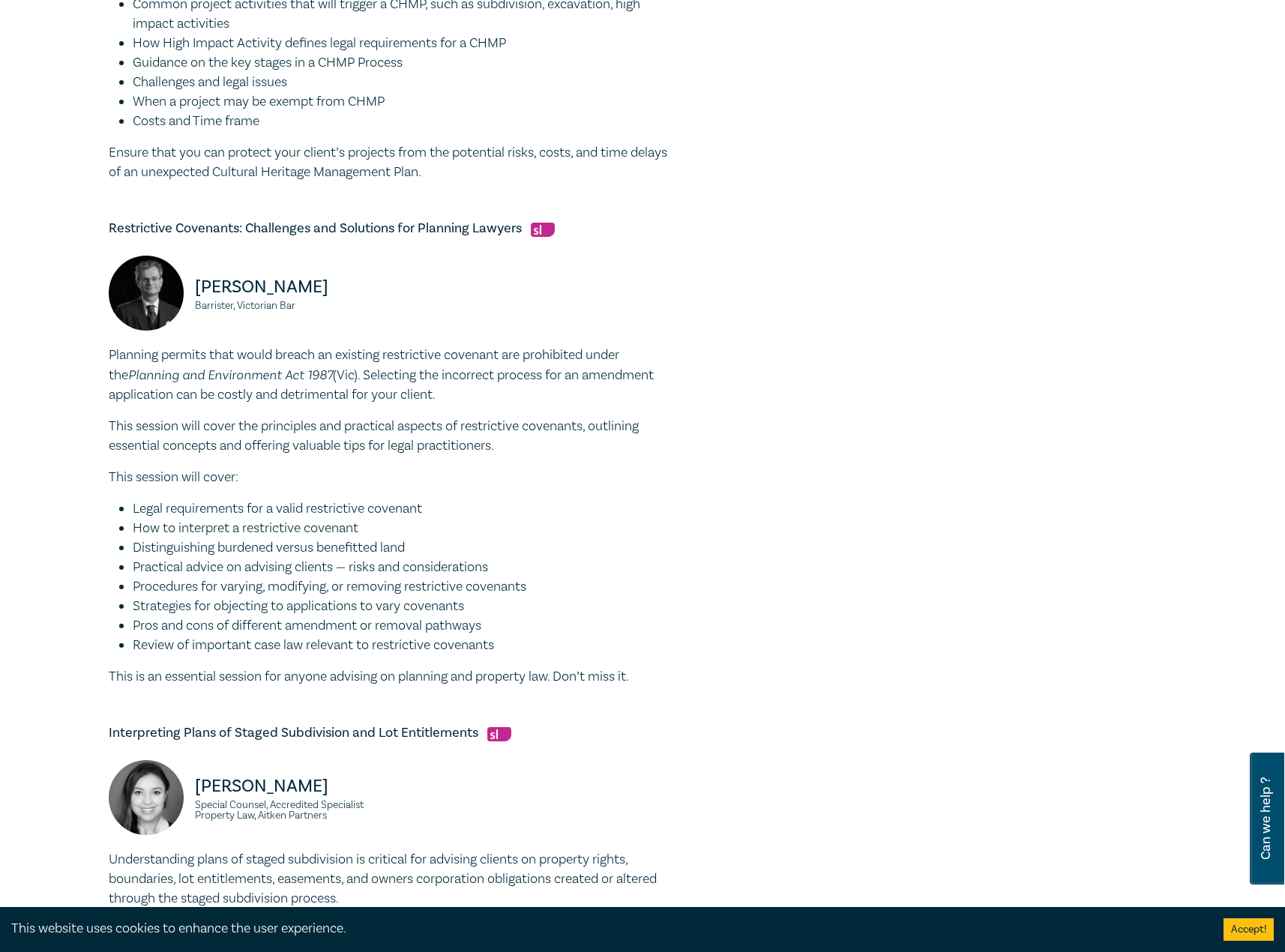
scroll to position [749, 0]
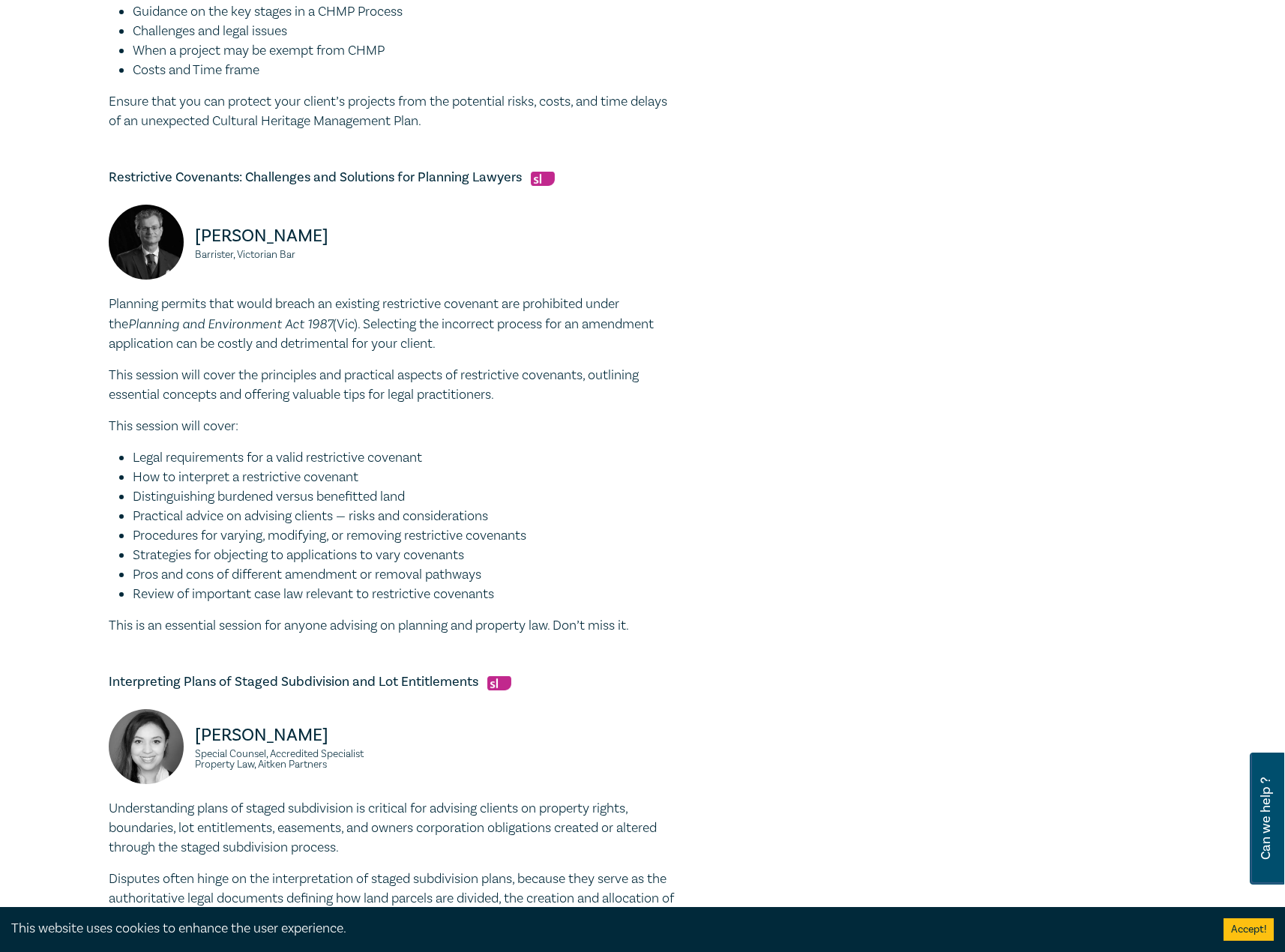
click at [627, 622] on p "This is an essential session for anyone advising on planning and property law. …" at bounding box center [393, 626] width 570 height 20
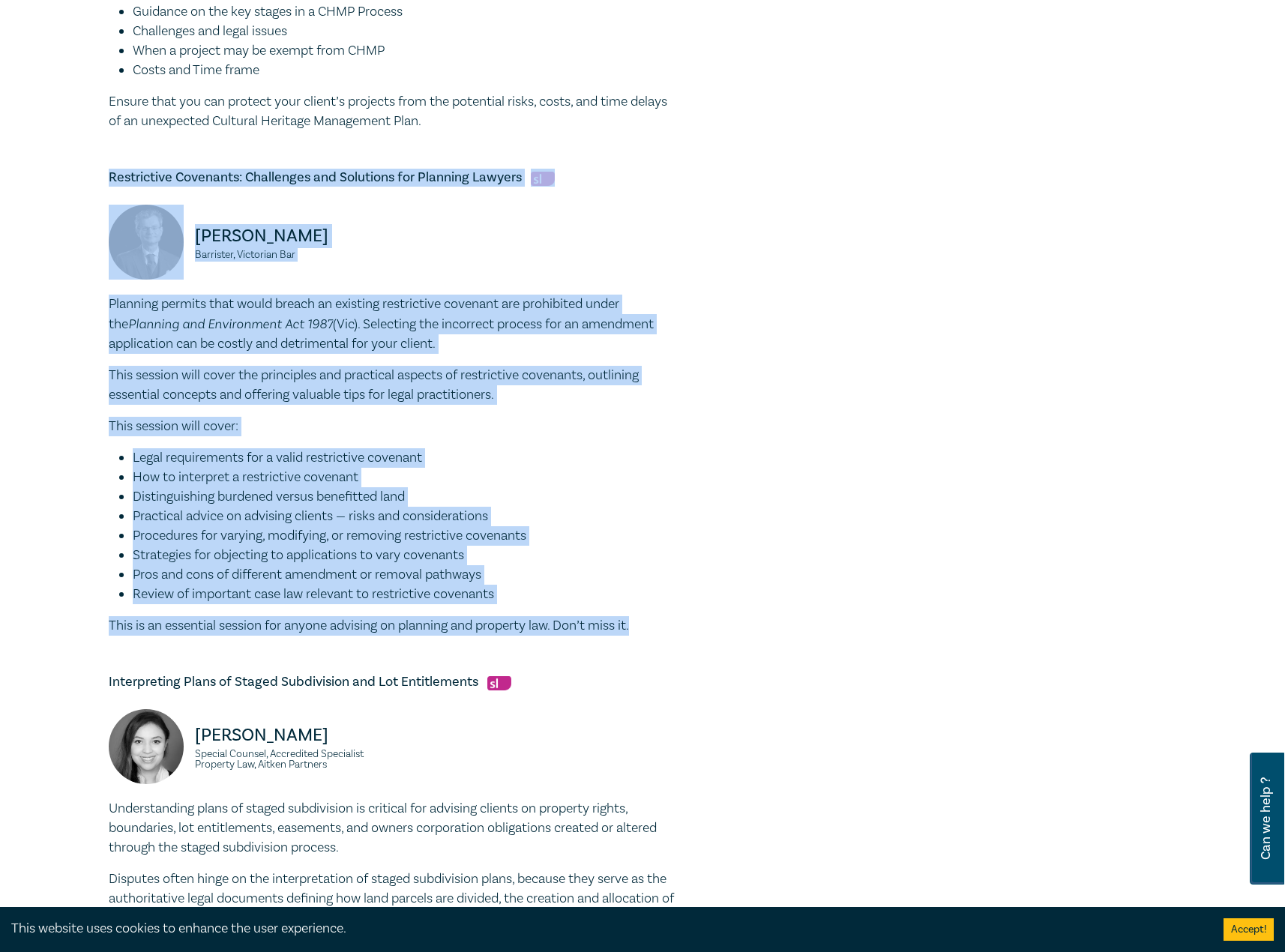
drag, startPoint x: 681, startPoint y: 624, endPoint x: 104, endPoint y: 178, distance: 729.3
click at [104, 178] on div "Land Development Intensive I25065 CPD Intensive (3 Point) CPD Points 3 Point s …" at bounding box center [461, 306] width 723 height 1775
drag, startPoint x: 229, startPoint y: 192, endPoint x: 86, endPoint y: 167, distance: 145.2
click at [228, 192] on div "Restrictive Covenants: Challenges and Solutions for Planning Lawyers Matthew To…" at bounding box center [393, 402] width 570 height 467
click at [103, 173] on div "Land Development Intensive I25065 CPD Intensive (3 Point) CPD Points 3 Point s …" at bounding box center [461, 306] width 723 height 1775
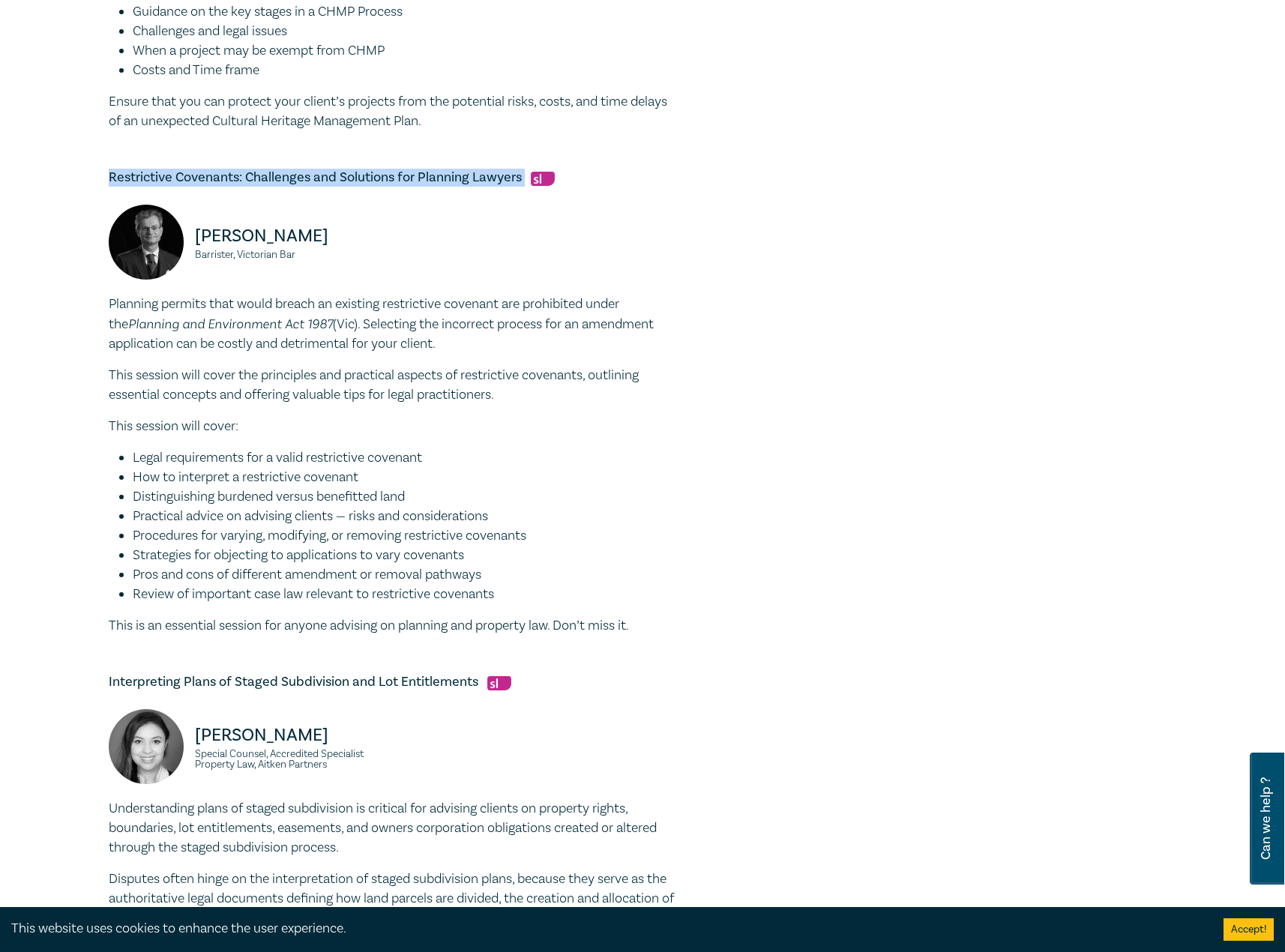
drag, startPoint x: 110, startPoint y: 173, endPoint x: 526, endPoint y: 161, distance: 416.2
click at [526, 161] on div "Cultural Heritage Management Plans: Legal Risks, Costs and Compliance Cultural …" at bounding box center [393, 443] width 570 height 1500
copy h5 "Restrictive Covenants: Challenges and Solutions for Planning Lawyers"
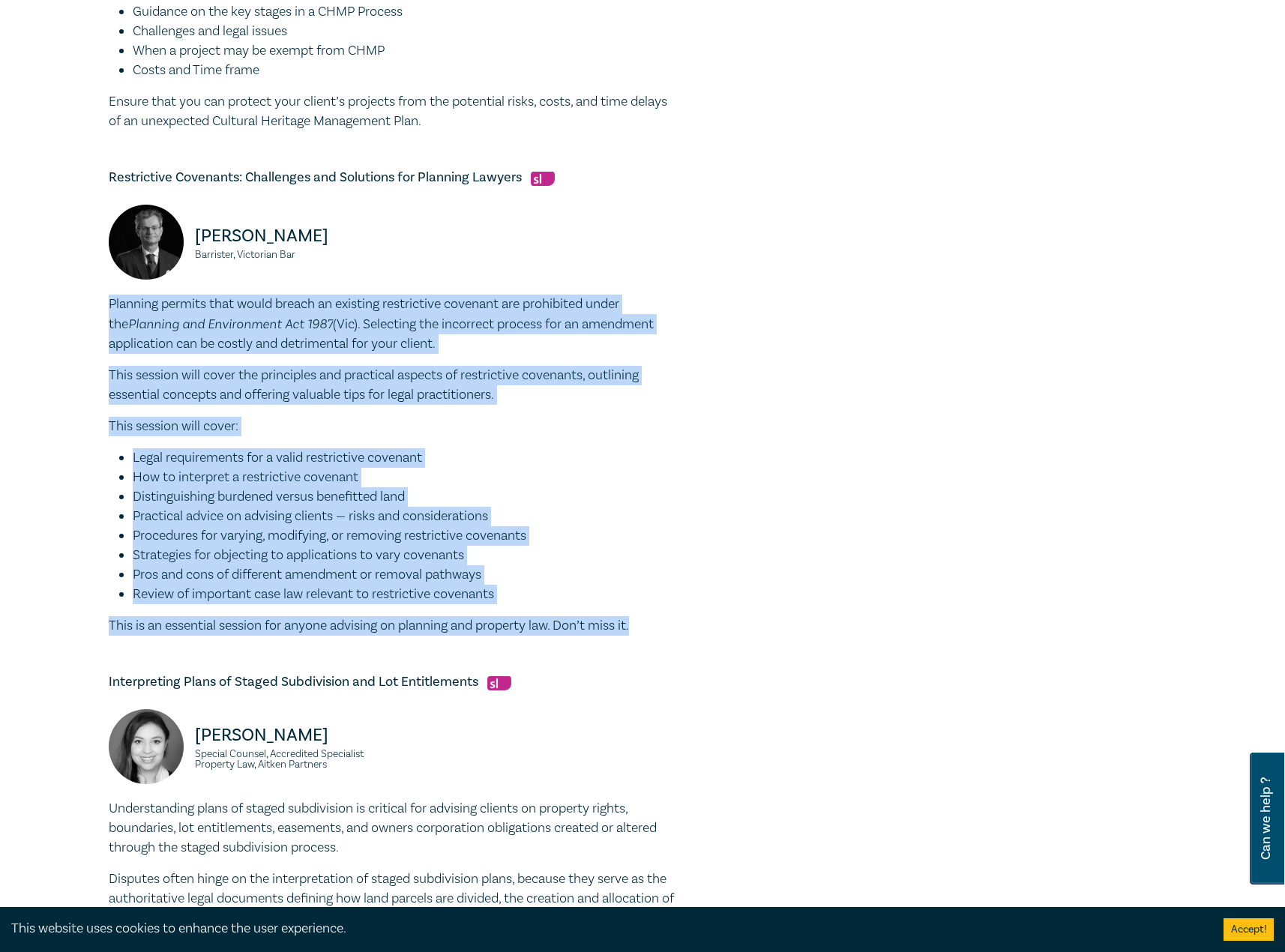
drag, startPoint x: 669, startPoint y: 632, endPoint x: 70, endPoint y: 299, distance: 685.3
click at [70, 299] on div "Land Development Intensive I25065 CPD Intensive (3 Point) CPD Points 3 Point s …" at bounding box center [642, 306] width 1285 height 1917
copy div "Planning permits that would breach an existing restrictive covenant are prohibi…"
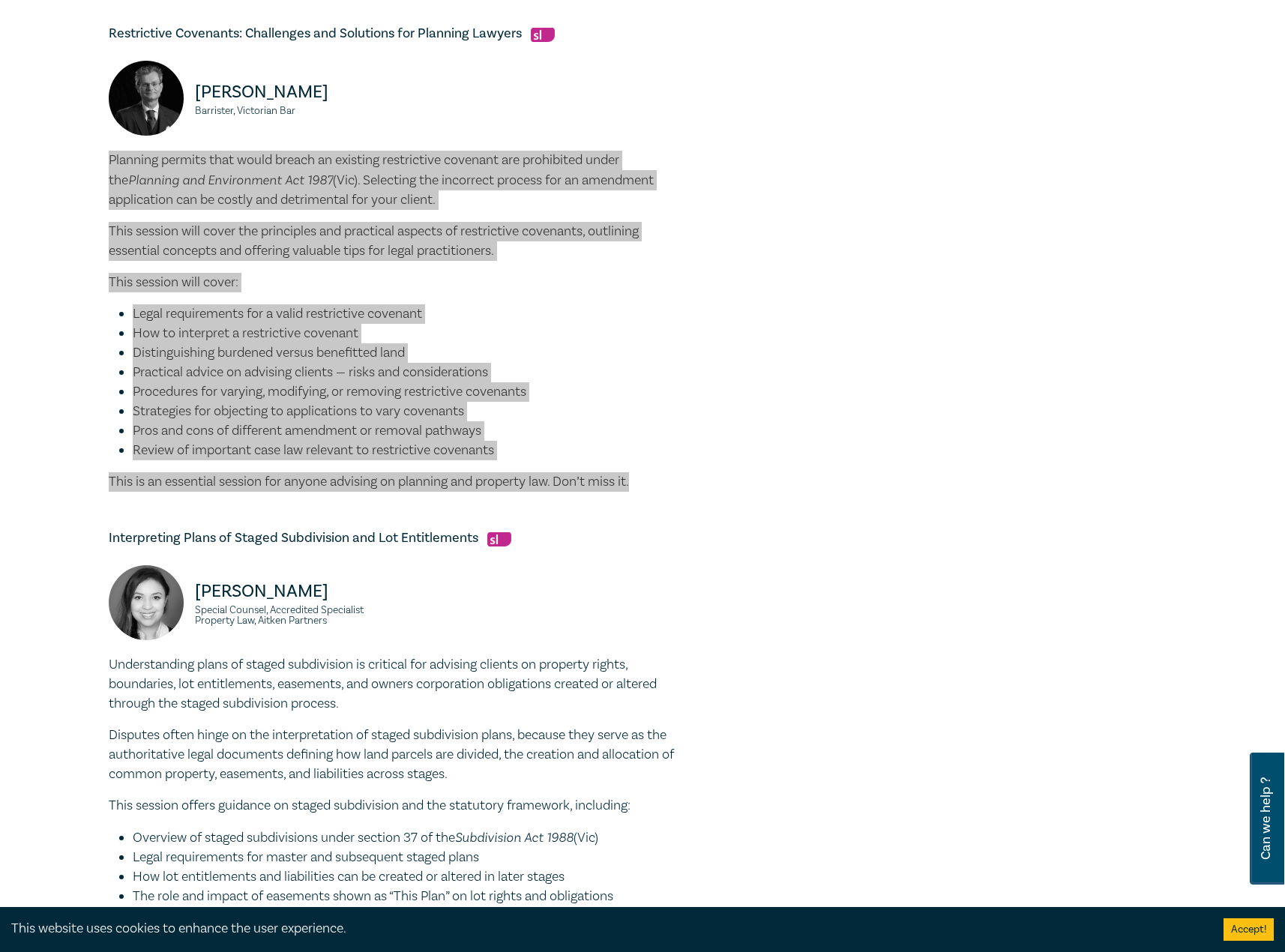
scroll to position [974, 0]
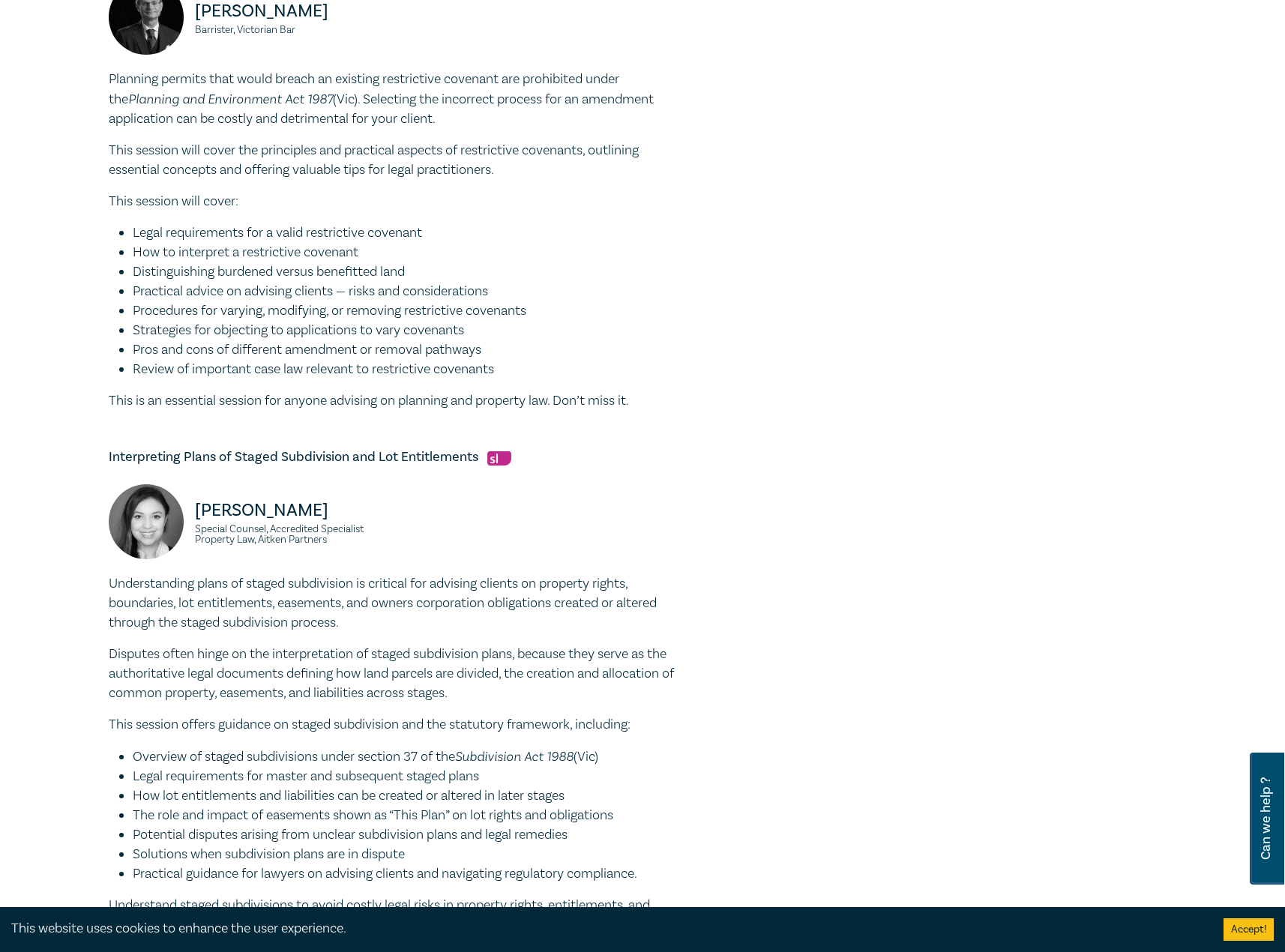
click at [423, 501] on div "Victoria Agahi Special Counsel, Accredited Specialist Property Law, Aitken Part…" at bounding box center [393, 529] width 588 height 90
drag, startPoint x: 479, startPoint y: 458, endPoint x: 19, endPoint y: 457, distance: 460.0
click at [19, 457] on div "Land Development Intensive I25065 CPD Intensive (3 Point) CPD Points 3 Point s …" at bounding box center [642, 80] width 1285 height 1917
copy h5 "Interpreting Plans of Staged Subdivision and Lot Entitlements"
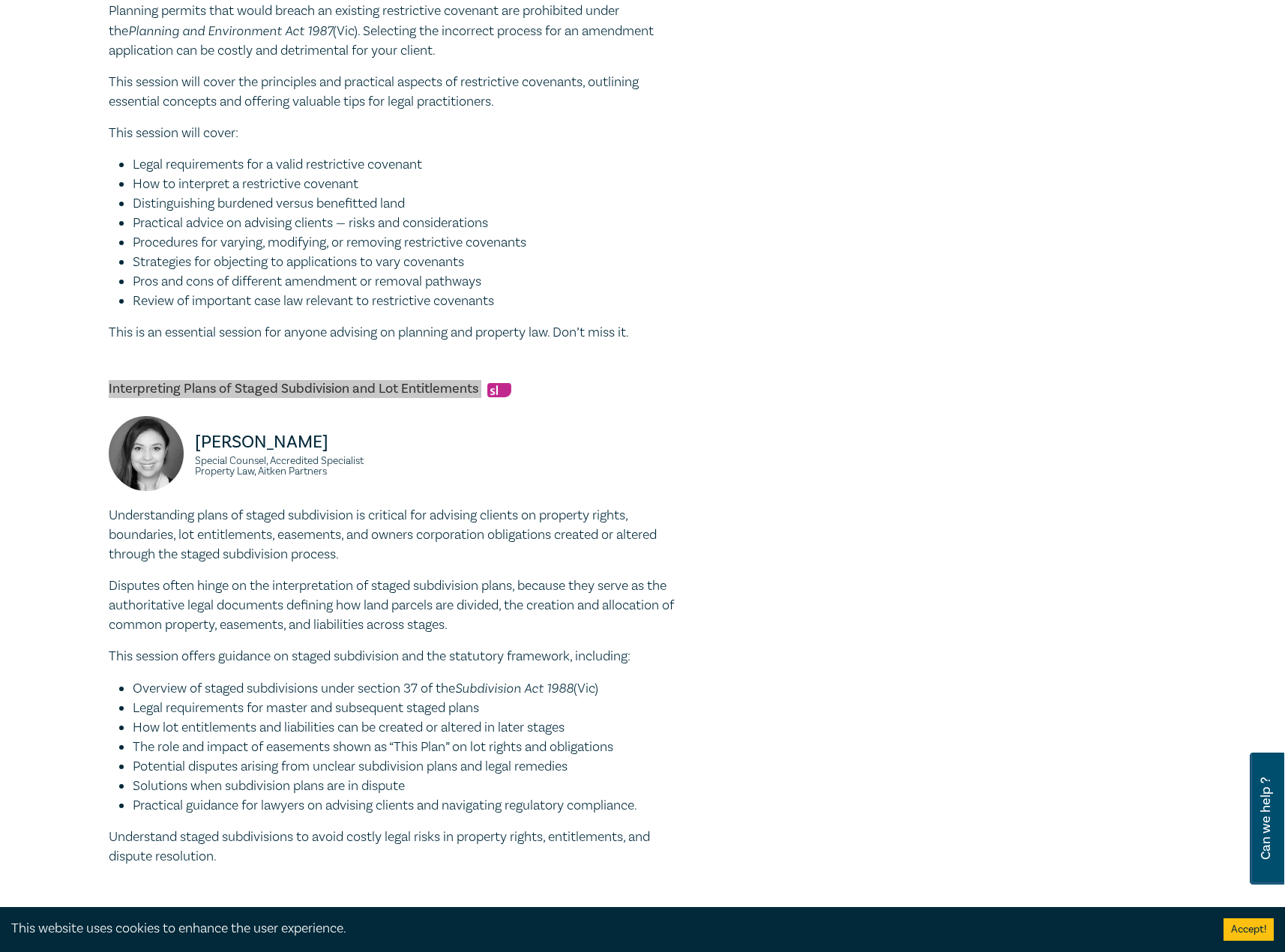
scroll to position [1199, 0]
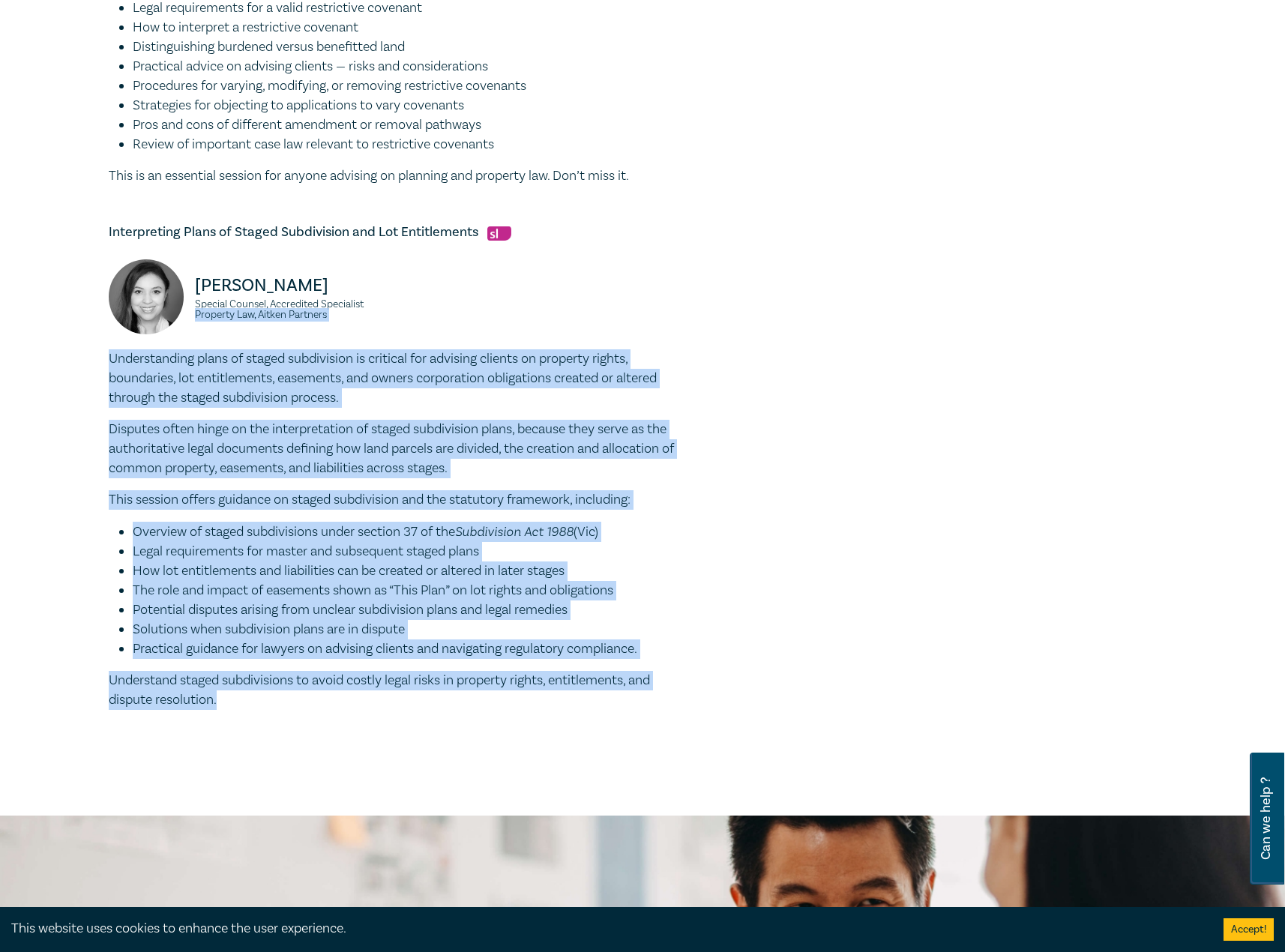
drag, startPoint x: 233, startPoint y: 703, endPoint x: 97, endPoint y: 374, distance: 356.0
copy div "Property Law, Aitken Partners Understanding plans of staged subdivision is crit…"
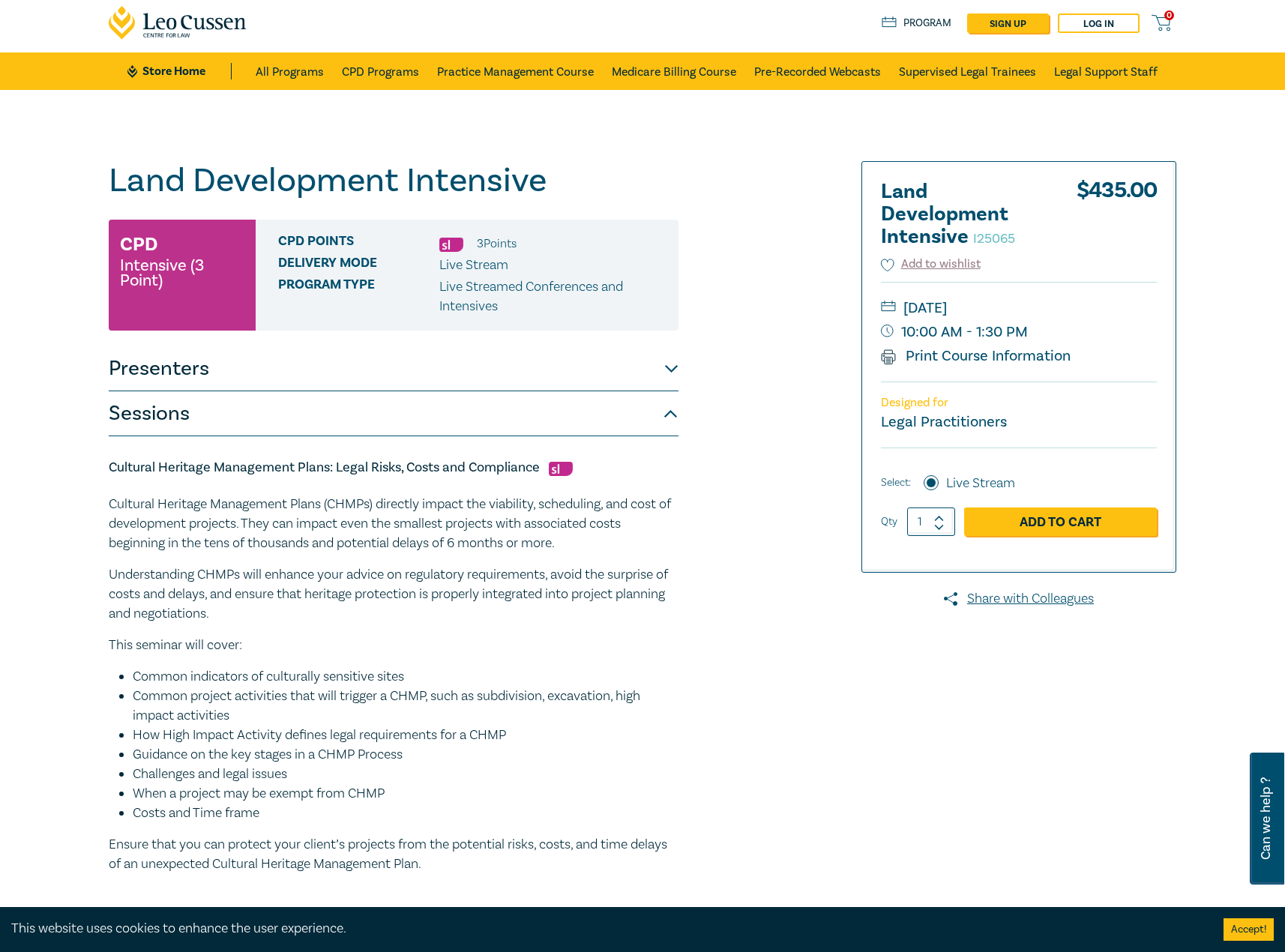
scroll to position [0, 0]
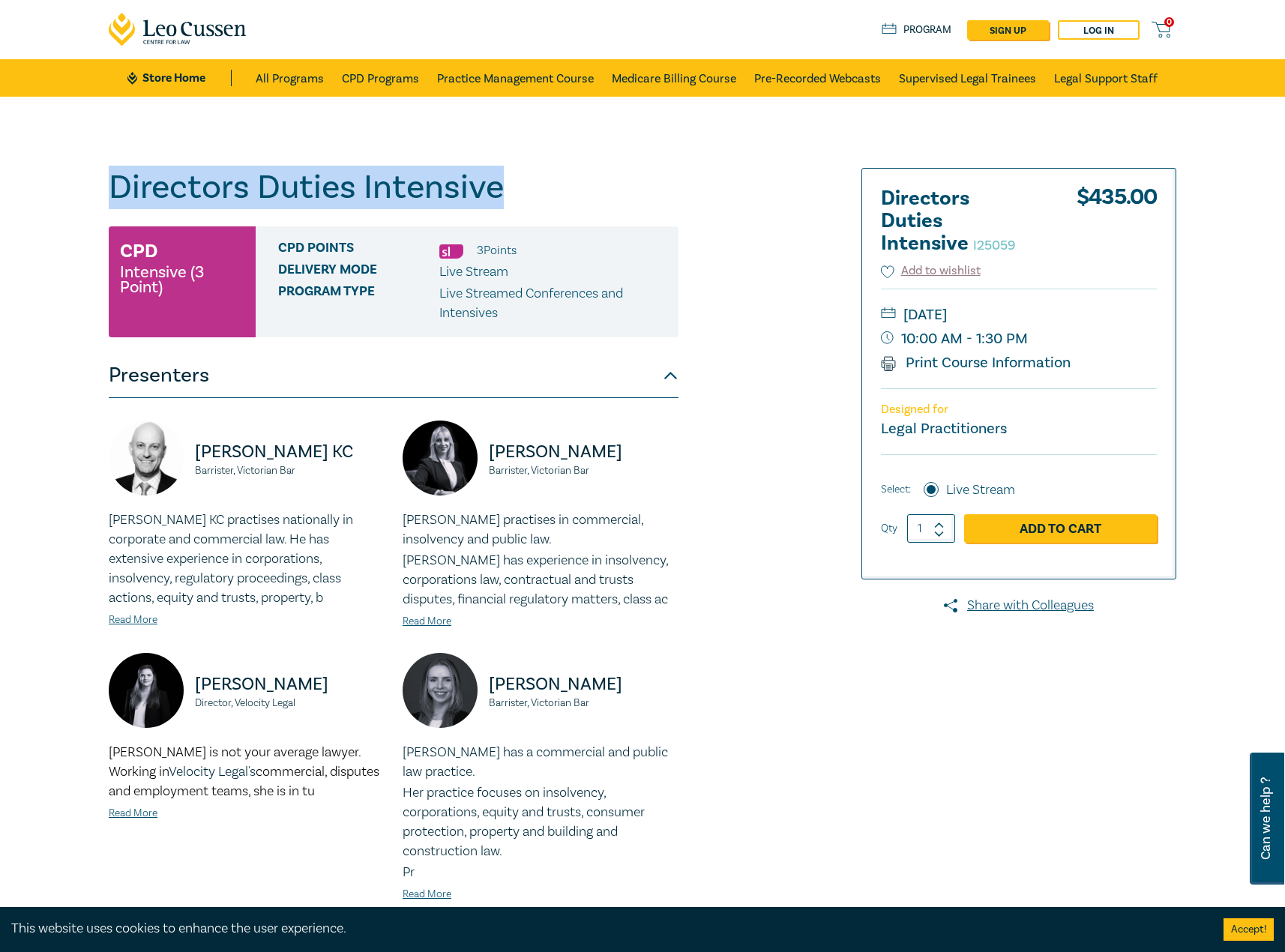
drag, startPoint x: 275, startPoint y: 212, endPoint x: 67, endPoint y: 193, distance: 208.9
click at [66, 193] on div "Directors Duties Intensive I25059 CPD Intensive (3 Point) CPD Points 3 Point s …" at bounding box center [642, 580] width 1285 height 967
copy h1 "Directors Duties Intensive"
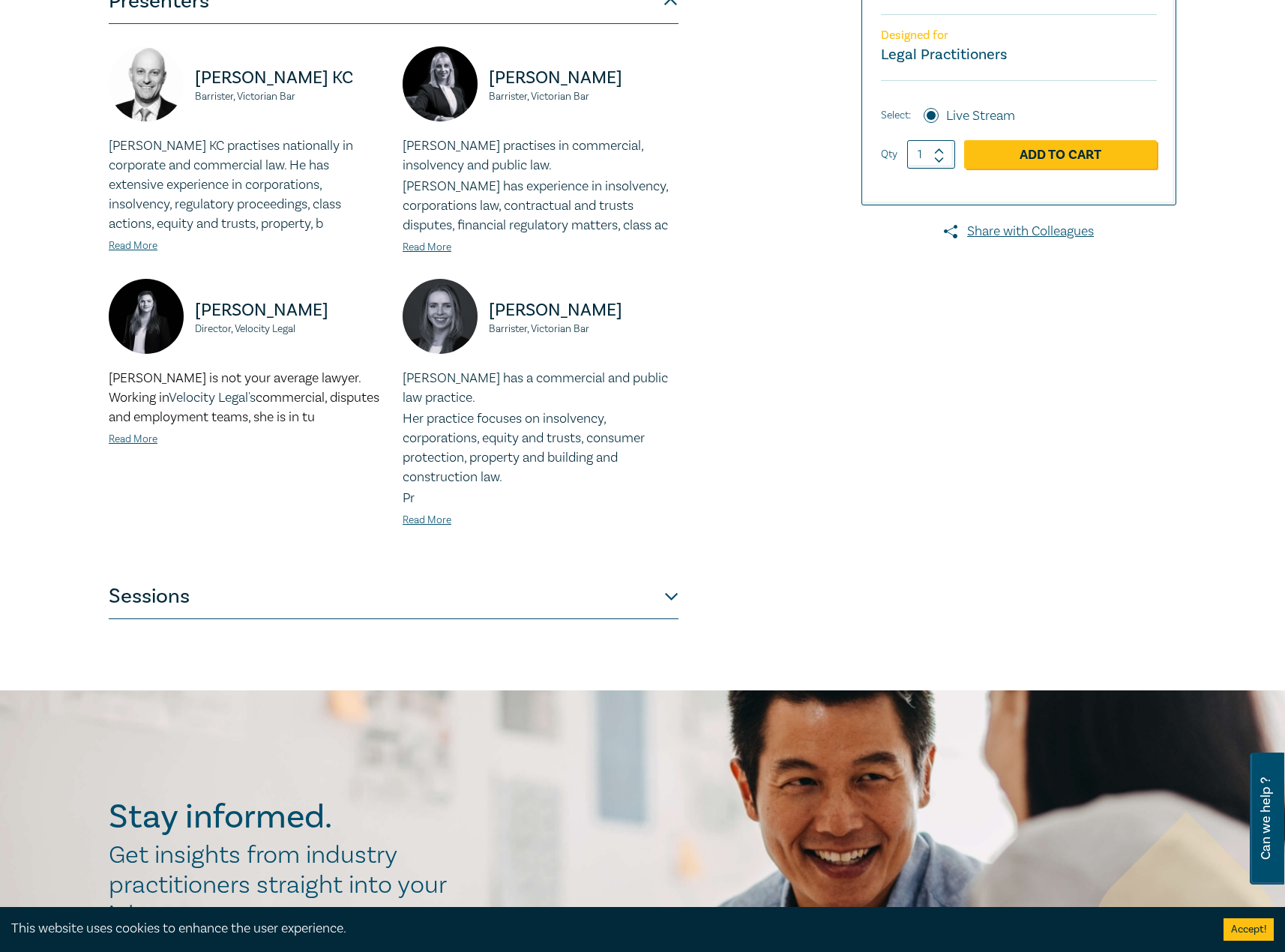
scroll to position [375, 0]
click at [534, 591] on button "Sessions" at bounding box center [393, 595] width 570 height 45
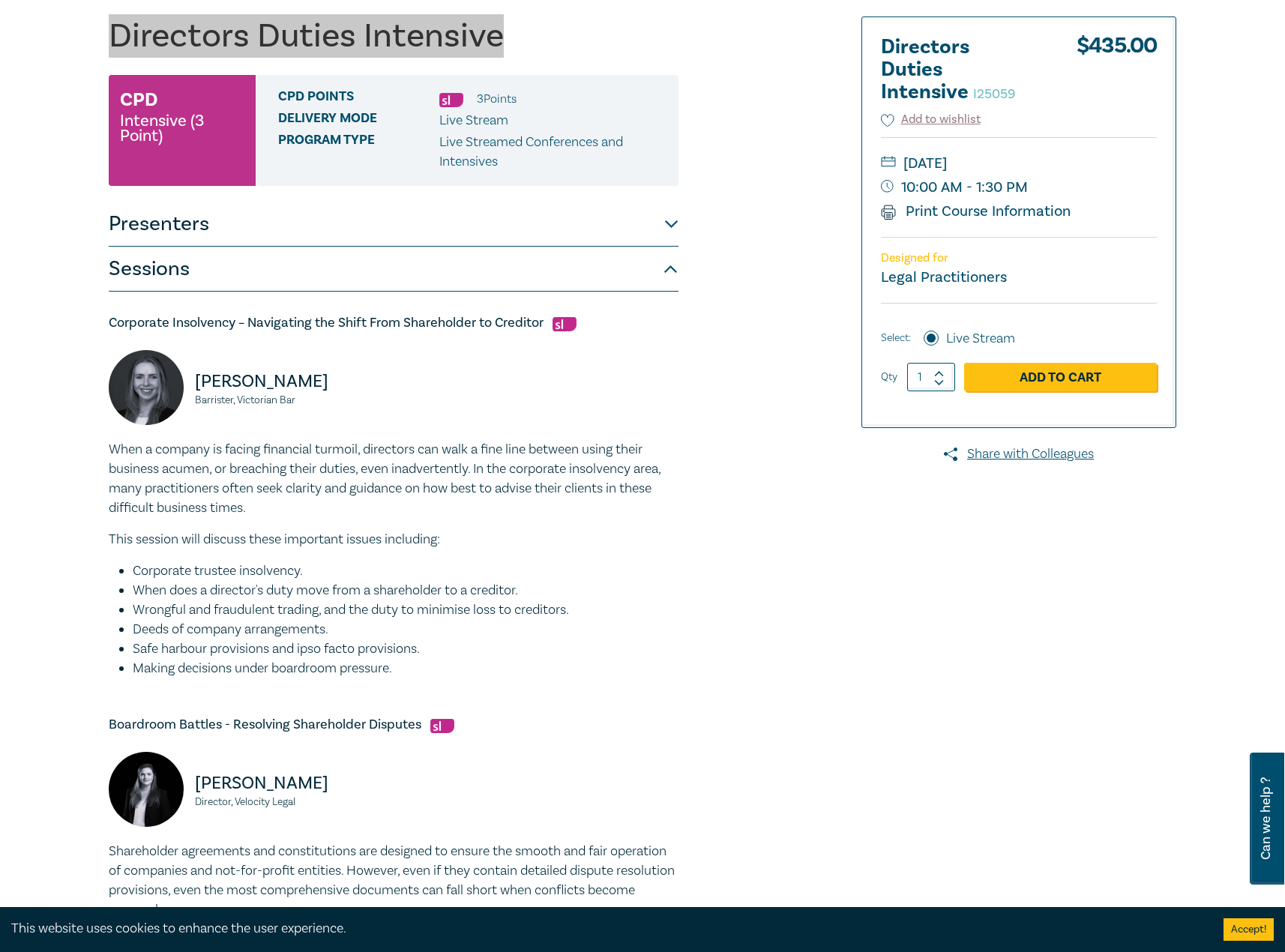
scroll to position [0, 0]
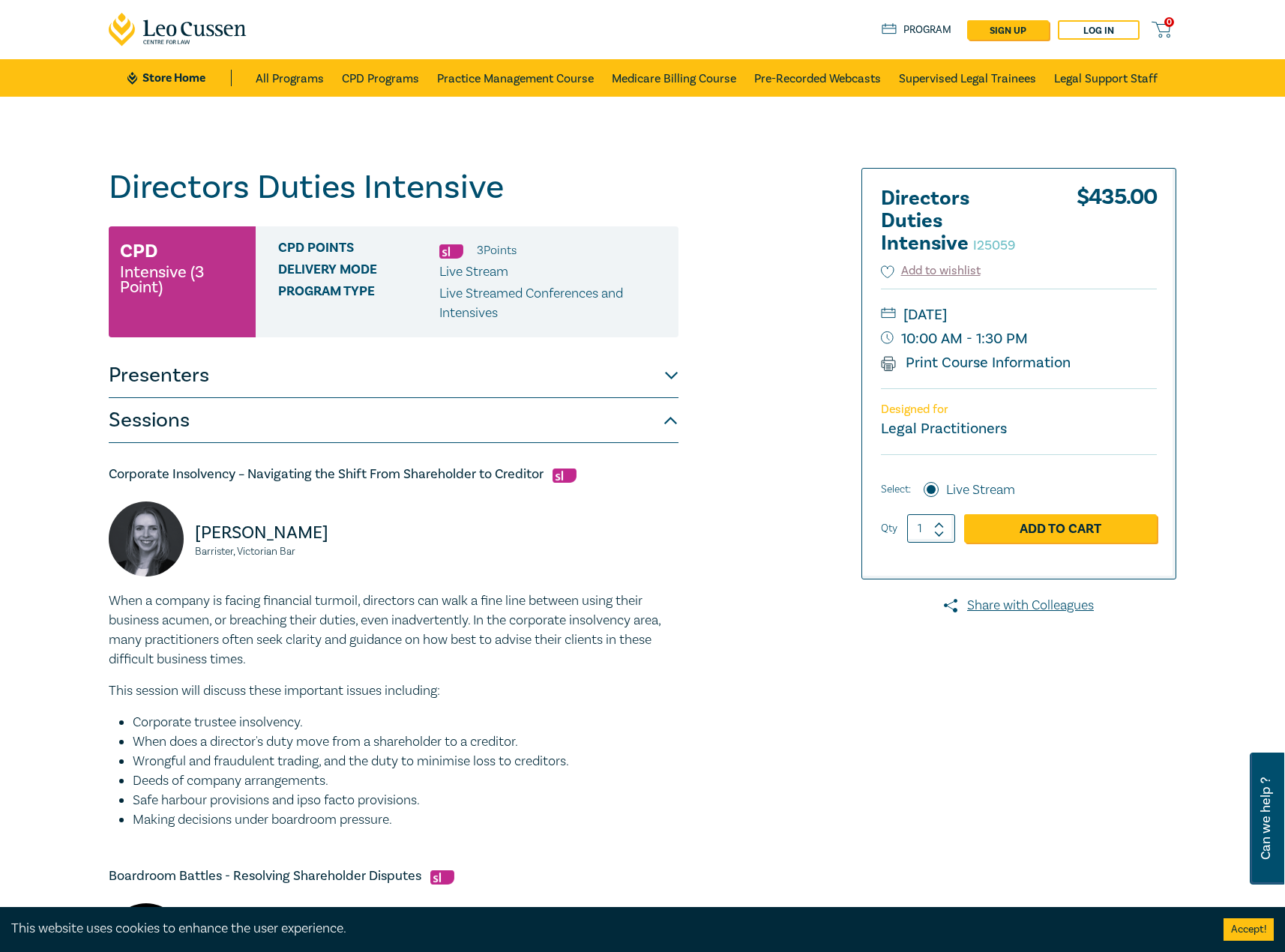
click at [875, 830] on div at bounding box center [1004, 933] width 362 height 1531
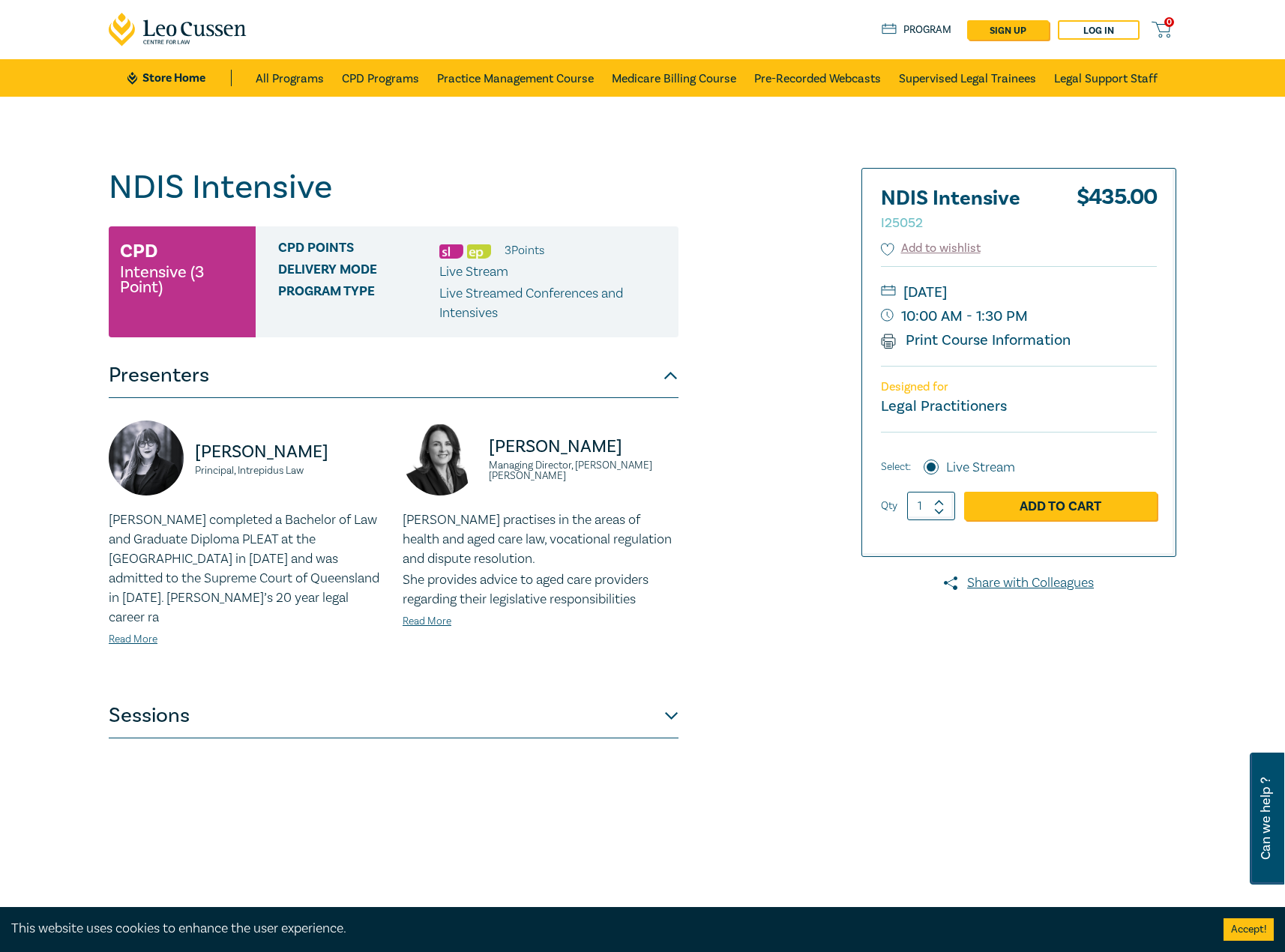
click at [500, 712] on button "Sessions" at bounding box center [393, 715] width 570 height 45
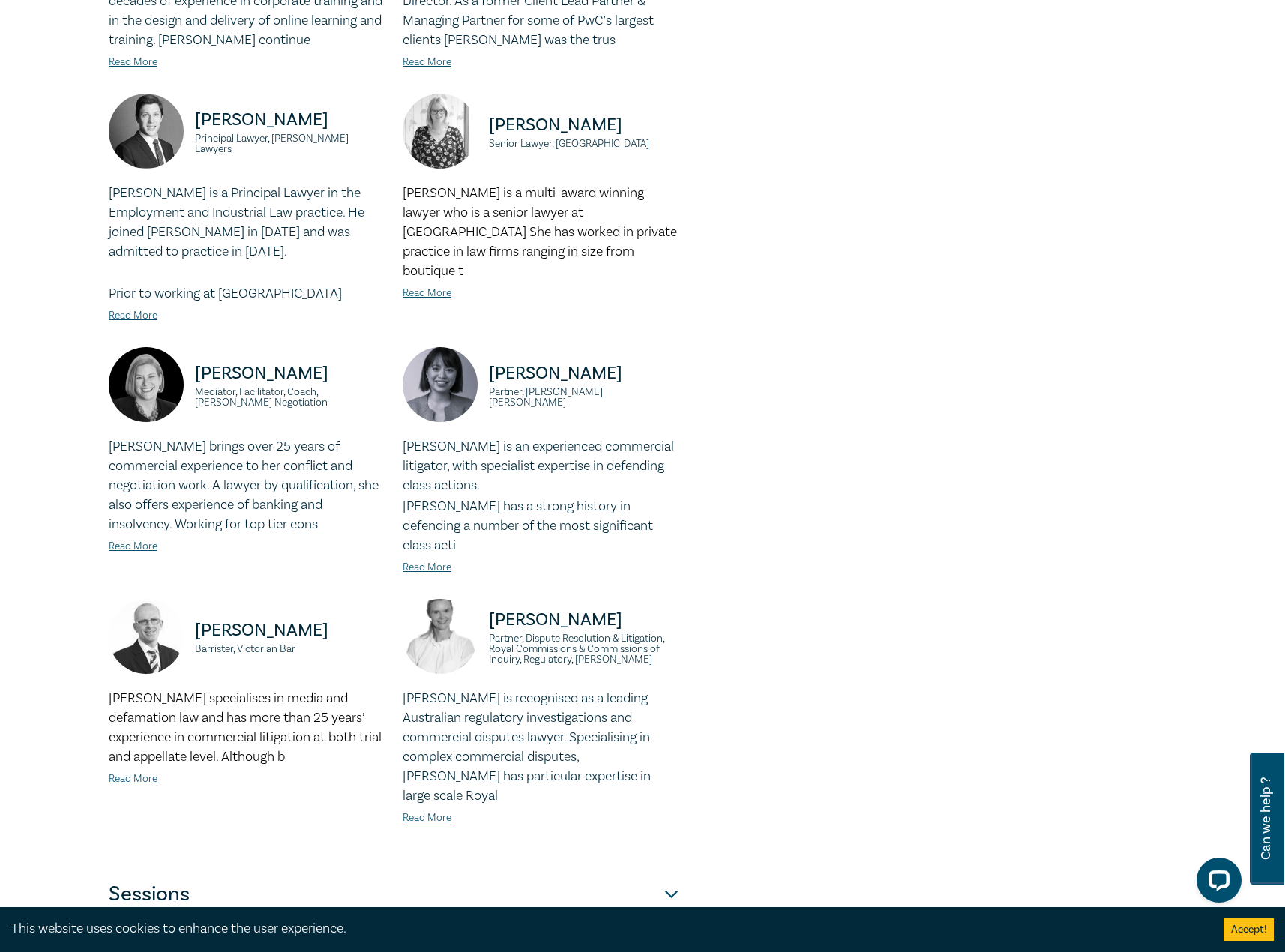
scroll to position [1125, 0]
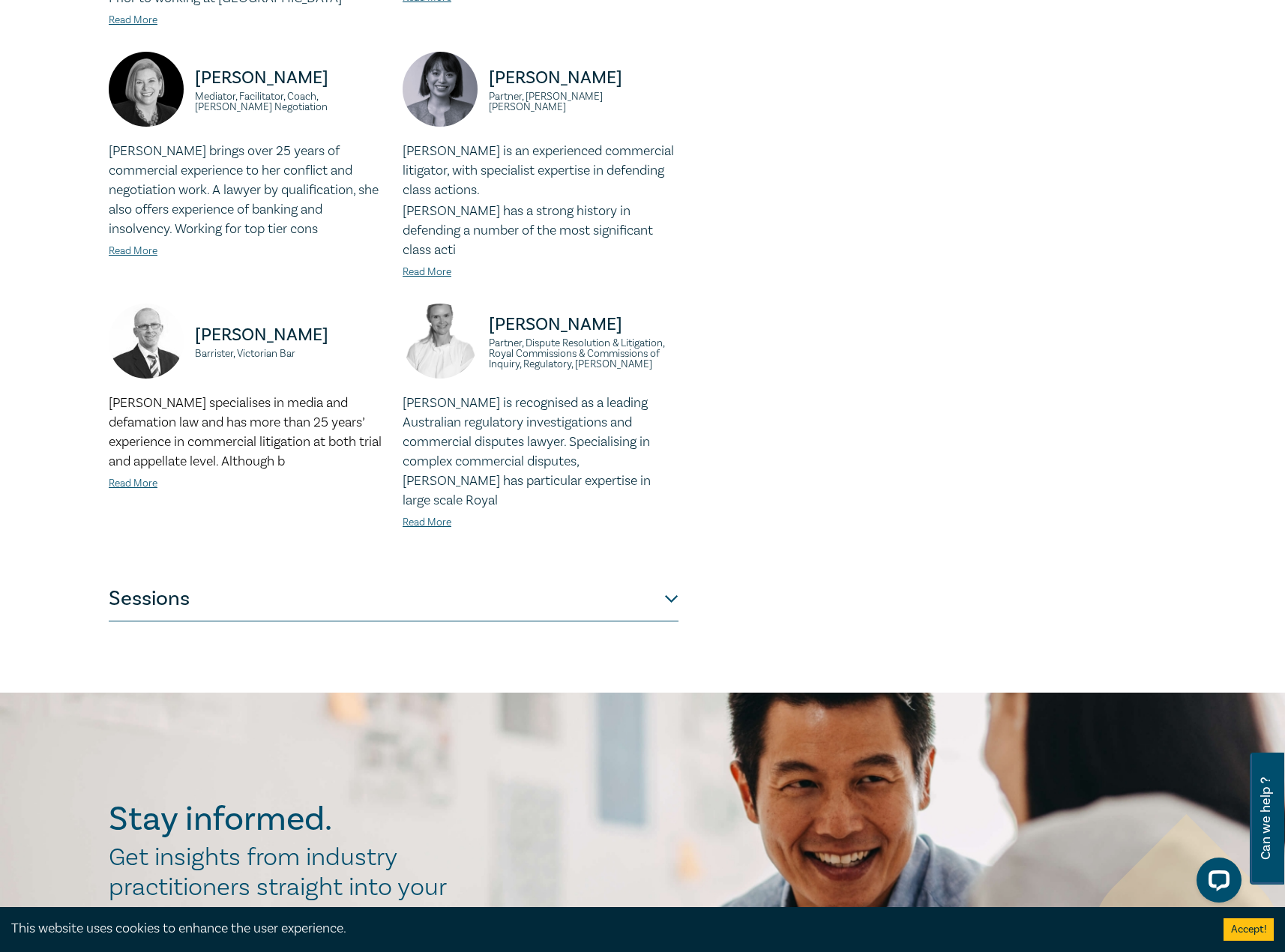
click at [467, 577] on button "Sessions" at bounding box center [393, 599] width 570 height 45
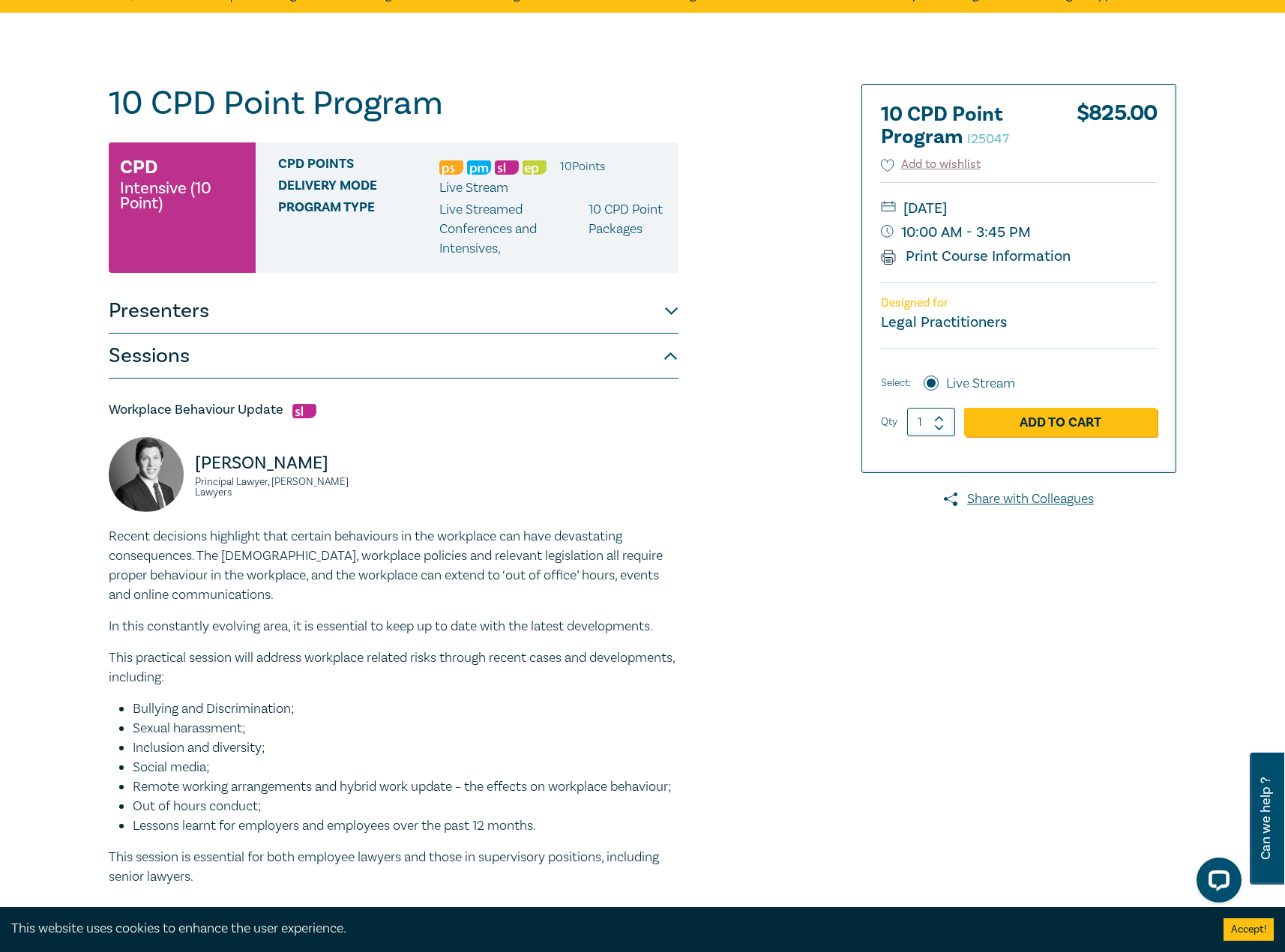
scroll to position [0, 0]
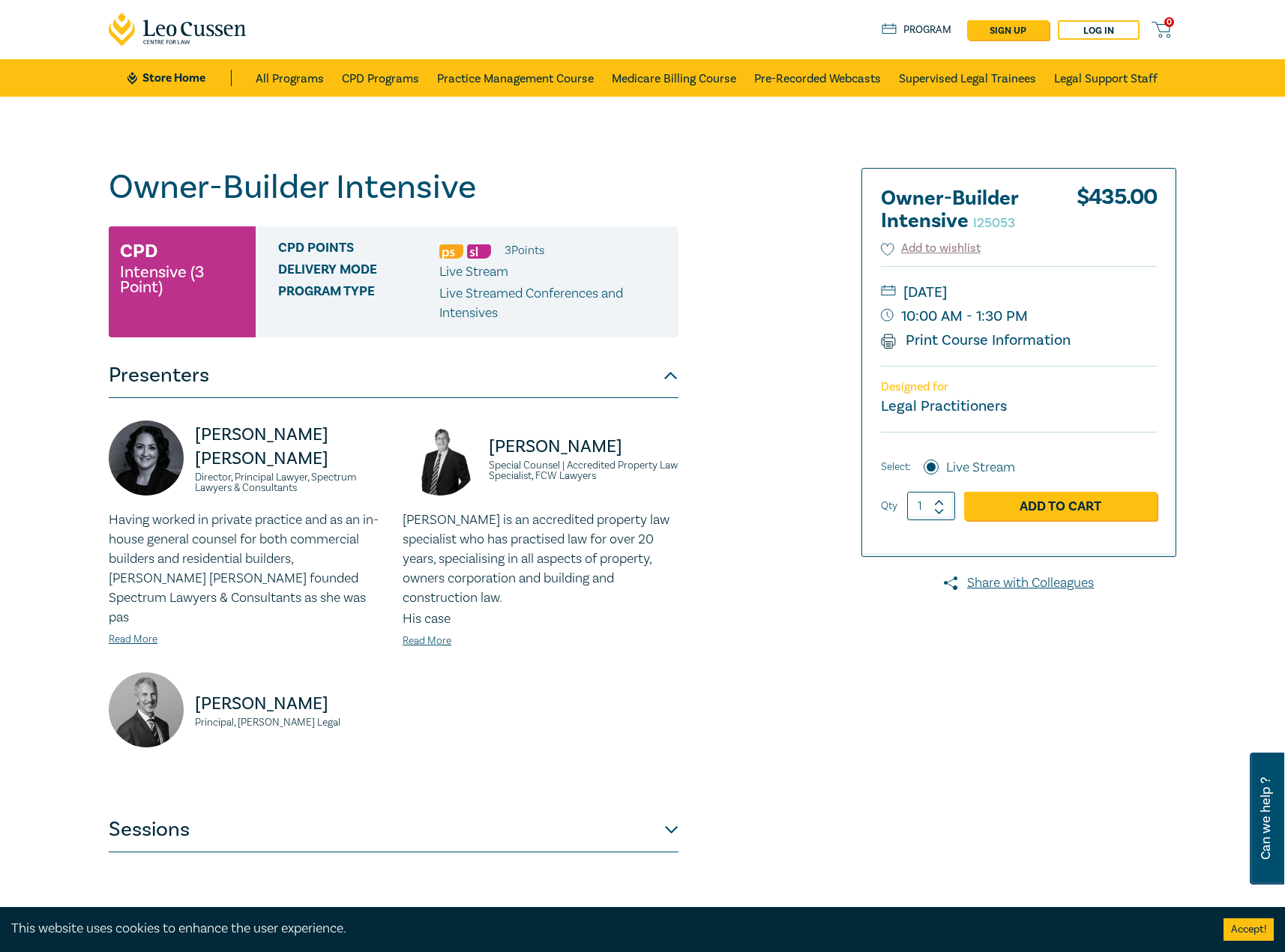
click at [545, 830] on button "Sessions" at bounding box center [393, 830] width 570 height 45
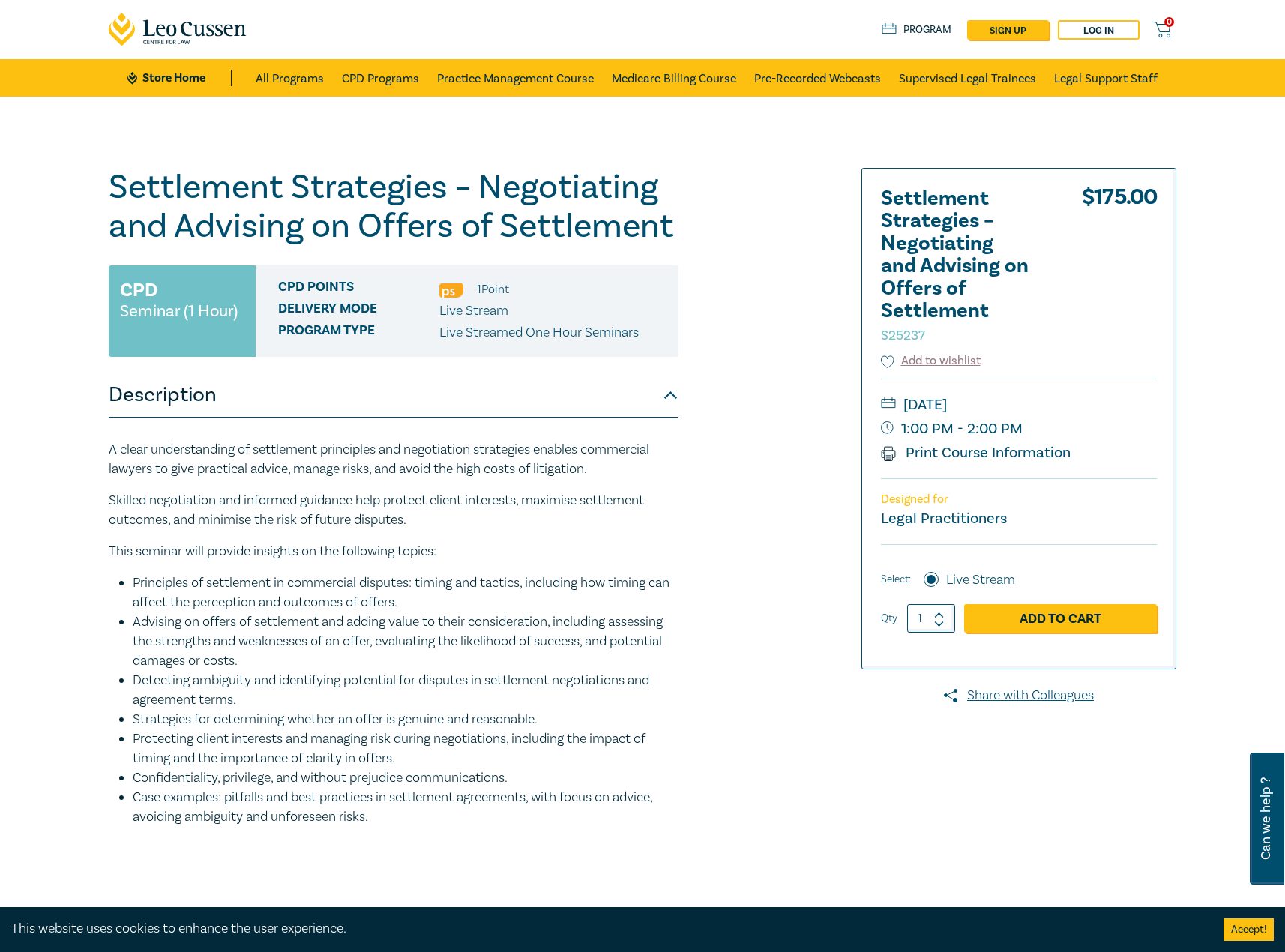
click at [649, 693] on li "Detecting ambiguity and identifying potential for disputes in settlement negoti…" at bounding box center [405, 690] width 545 height 39
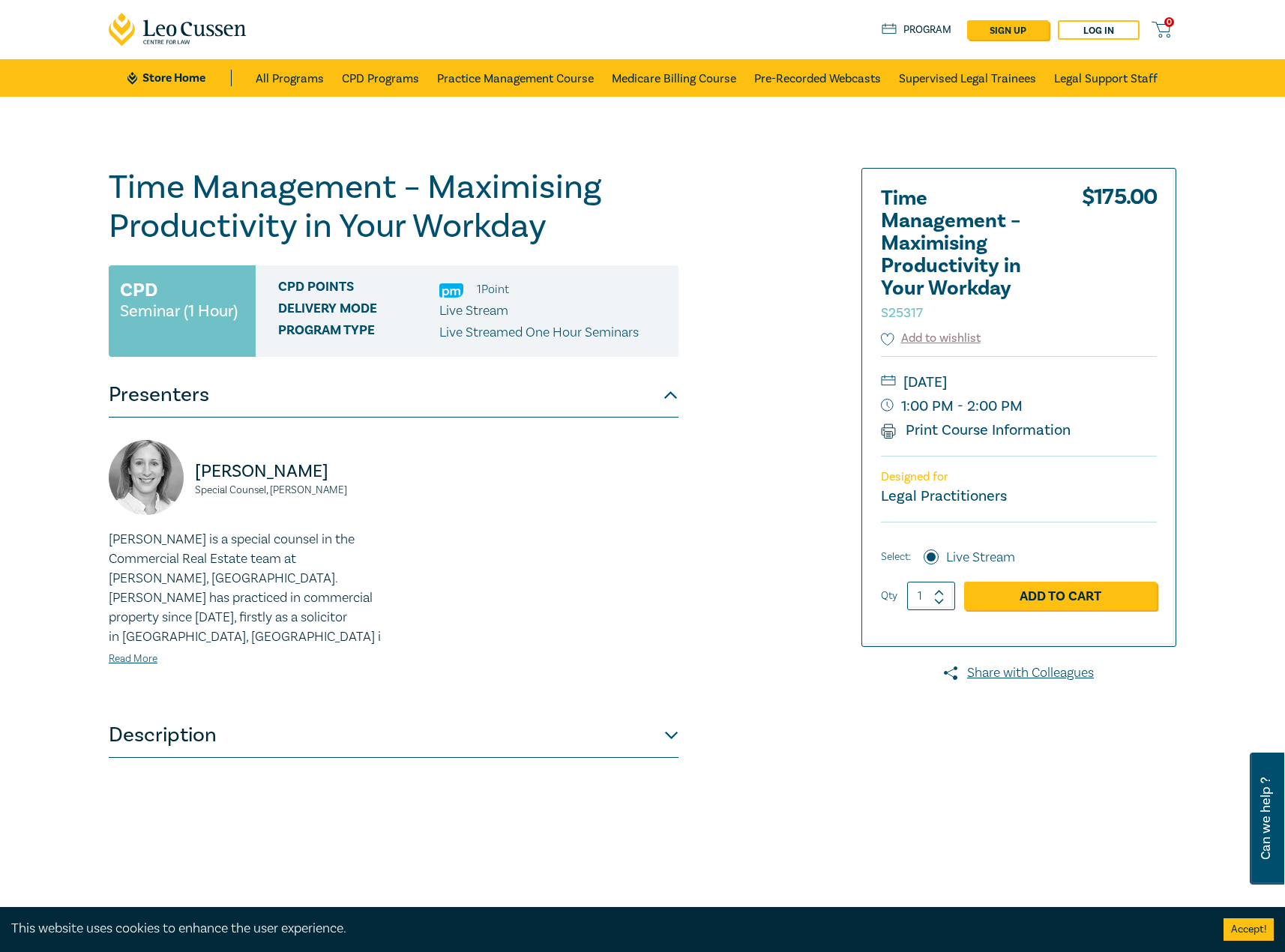
click at [490, 720] on button "Description" at bounding box center [393, 735] width 570 height 45
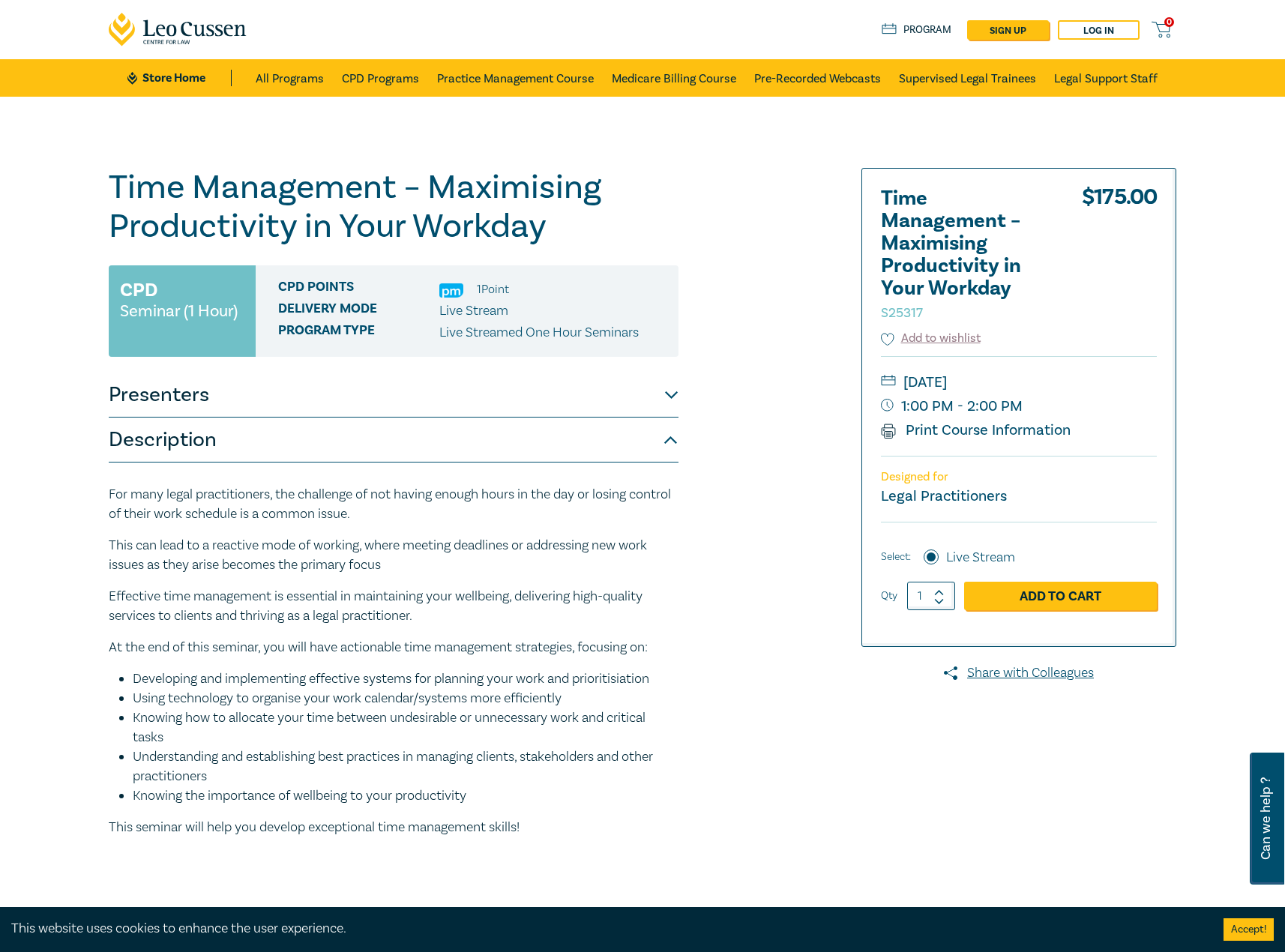
click at [572, 392] on button "Presenters" at bounding box center [393, 395] width 570 height 45
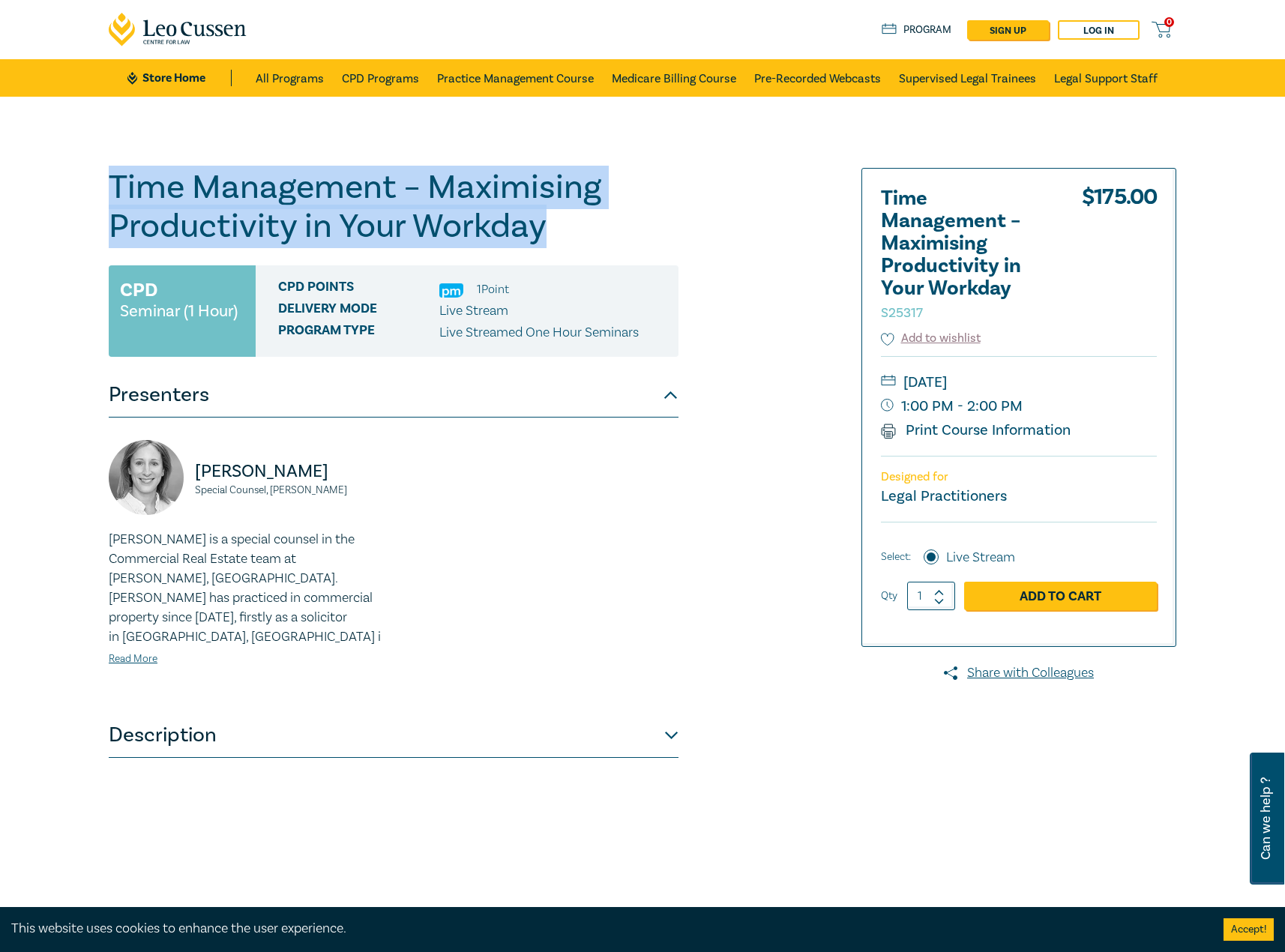
drag, startPoint x: 567, startPoint y: 234, endPoint x: 91, endPoint y: 178, distance: 479.3
click at [91, 178] on div "Time Management – Maximising Productivity in Your Workday S25317 CPD Seminar (1…" at bounding box center [642, 543] width 1285 height 892
copy h1 "Time Management – Maximising Productivity in Your Workday"
drag, startPoint x: 368, startPoint y: 493, endPoint x: 173, endPoint y: 470, distance: 196.4
click at [173, 470] on div "Emilie Fary Special Counsel, Baker McKenzie" at bounding box center [247, 484] width 276 height 90
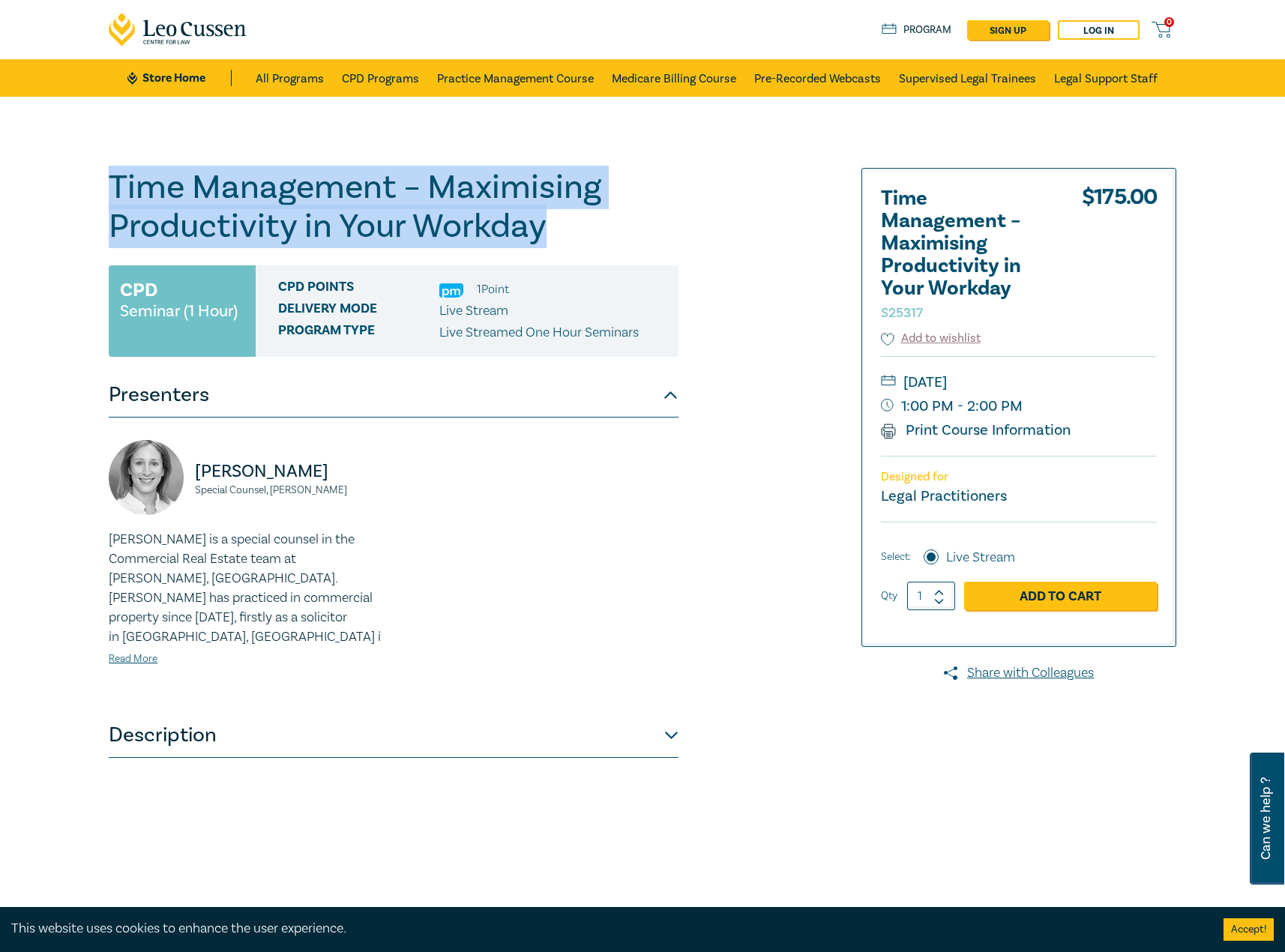
copy div "Emilie Fary Special Counsel, Baker McKenzie"
click at [282, 466] on p "Emilie Fary" at bounding box center [290, 471] width 190 height 24
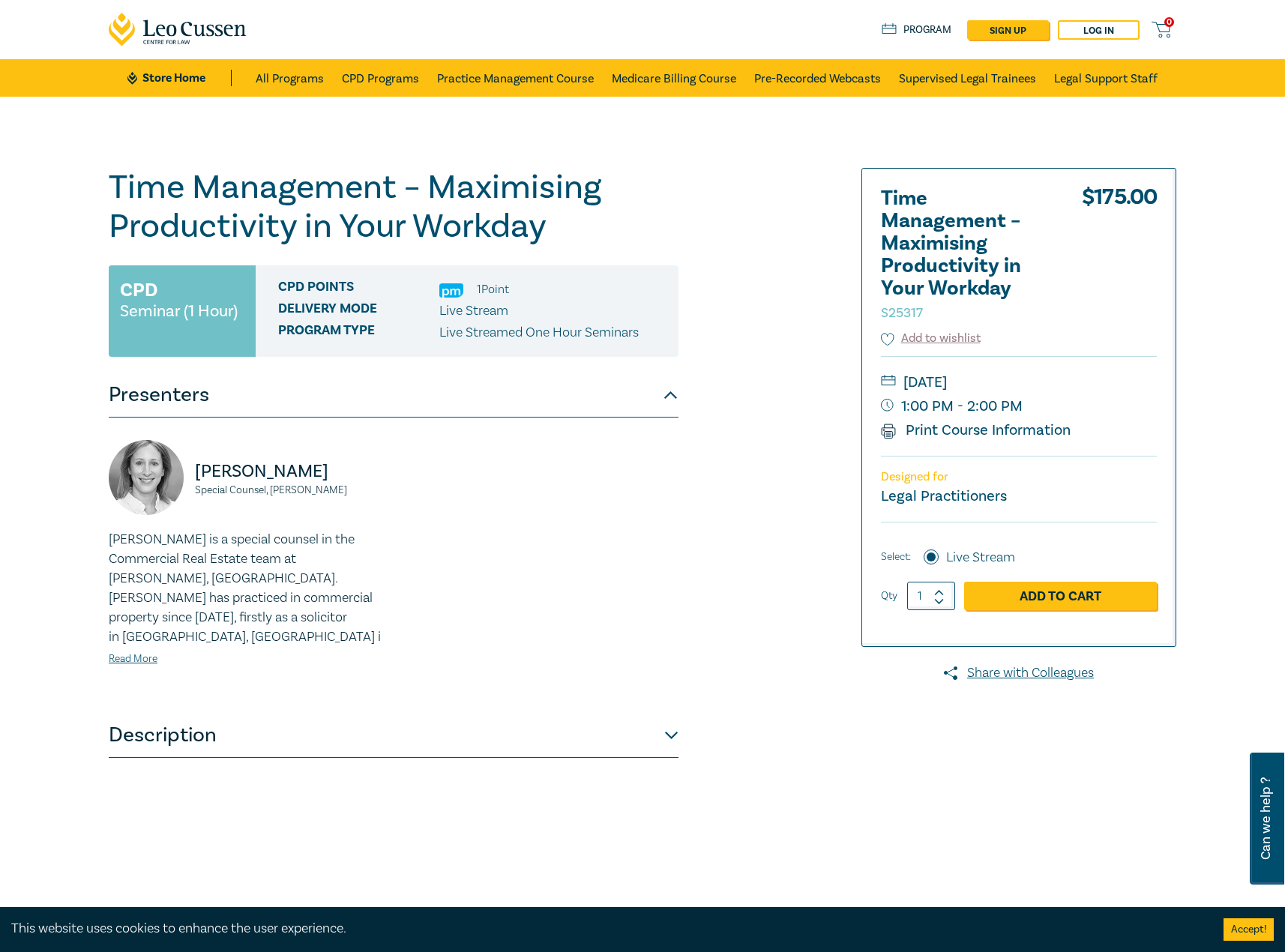
drag, startPoint x: 290, startPoint y: 476, endPoint x: 186, endPoint y: 465, distance: 104.6
click at [186, 465] on div "Emilie Fary Special Counsel, Baker McKenzie" at bounding box center [247, 484] width 276 height 90
copy div "Emilie Fary Special Counsel, Baker McKenzie"
drag, startPoint x: 441, startPoint y: 706, endPoint x: 452, endPoint y: 706, distance: 11.0
click at [441, 712] on button "Description" at bounding box center [393, 735] width 570 height 45
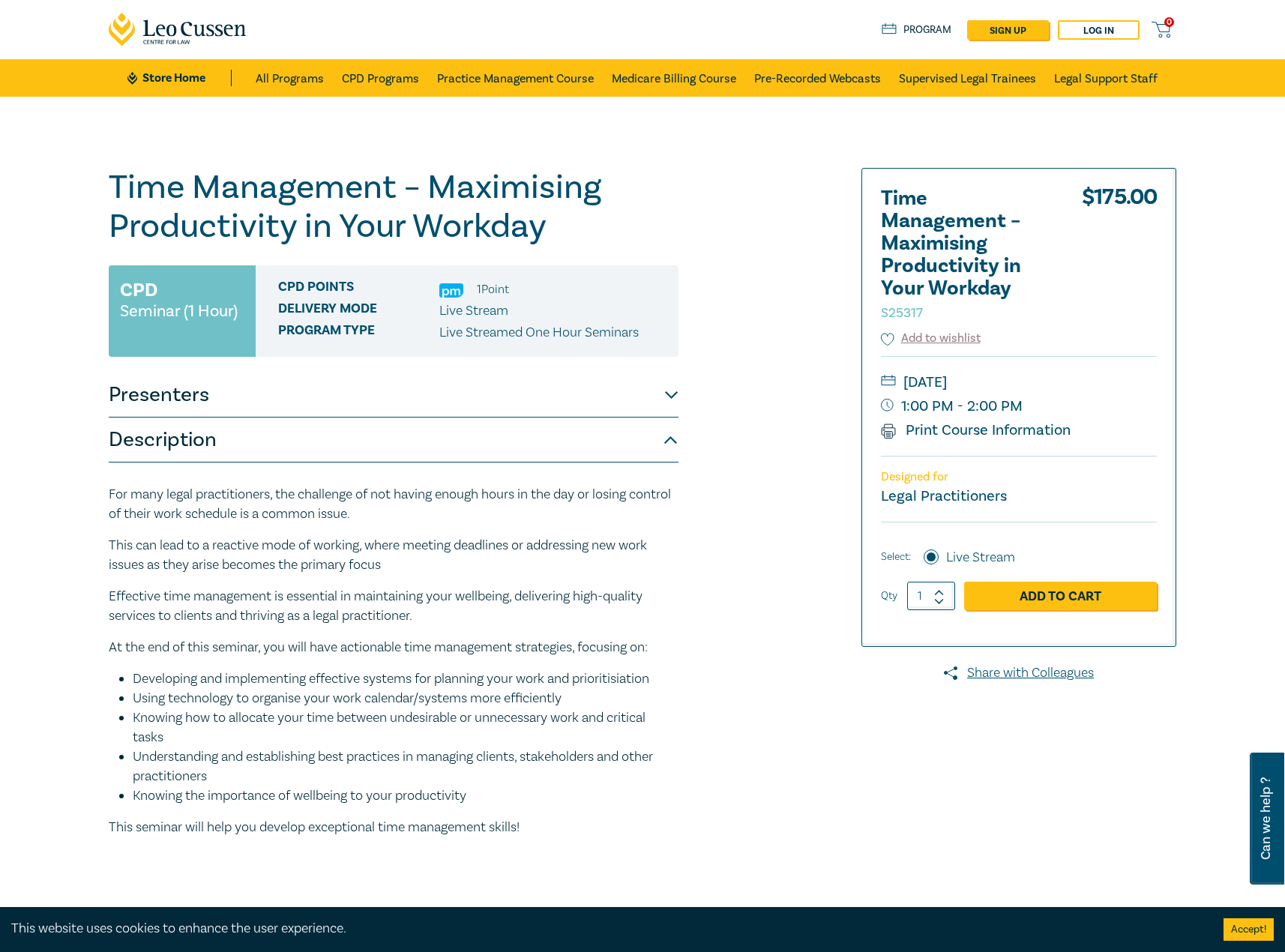
scroll to position [75, 0]
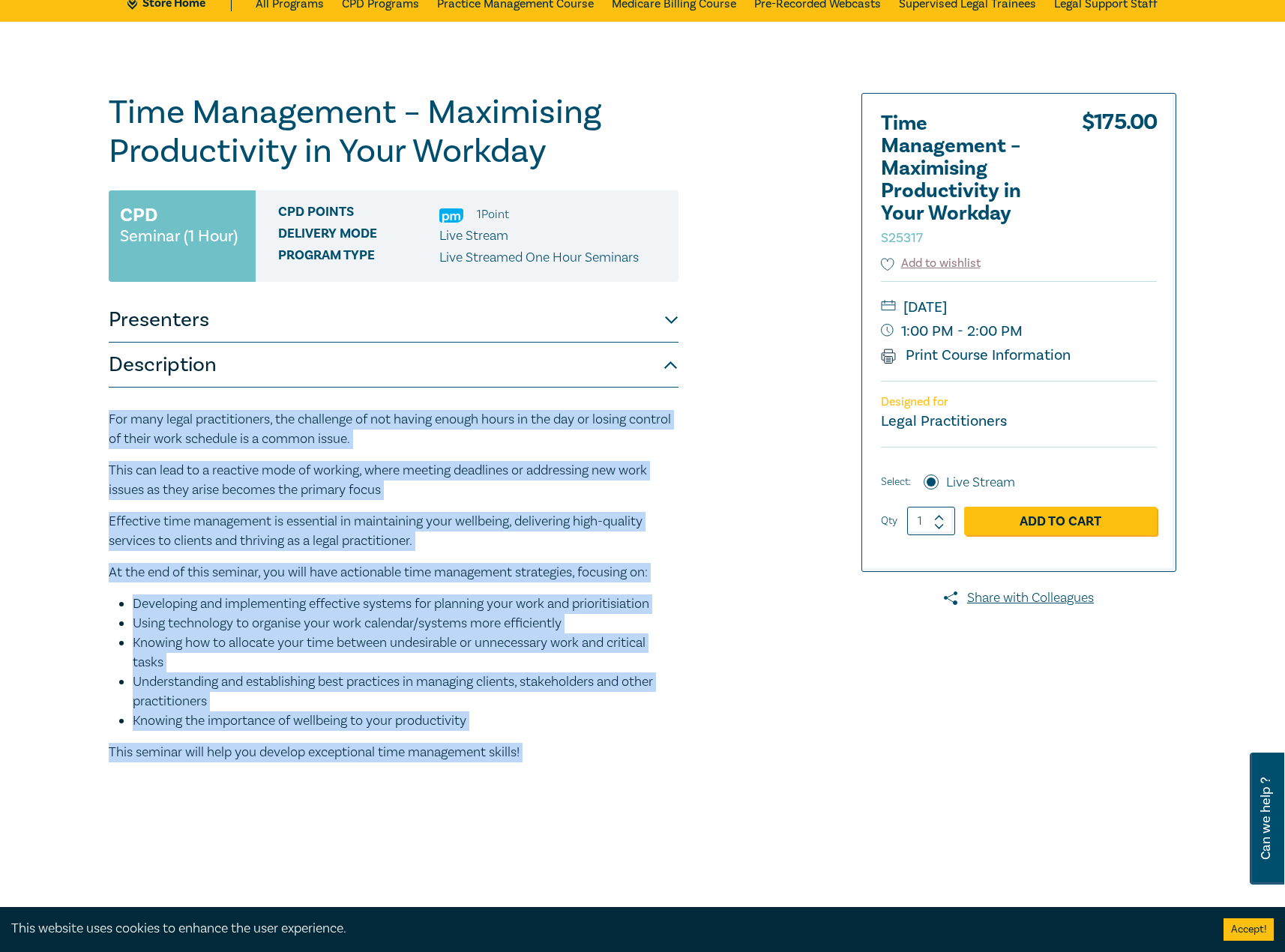
drag, startPoint x: 554, startPoint y: 748, endPoint x: 89, endPoint y: 413, distance: 573.1
click at [89, 413] on div "Time Management – Maximising Productivity in Your Workday S25317 CPD Seminar (1…" at bounding box center [642, 468] width 1285 height 892
copy div "For many legal practitioners, the challenge of not having enough hours in the d…"
click at [808, 695] on div "Time Management – Maximising Productivity in Your Workday S25317 CPD Seminar (1…" at bounding box center [461, 468] width 723 height 749
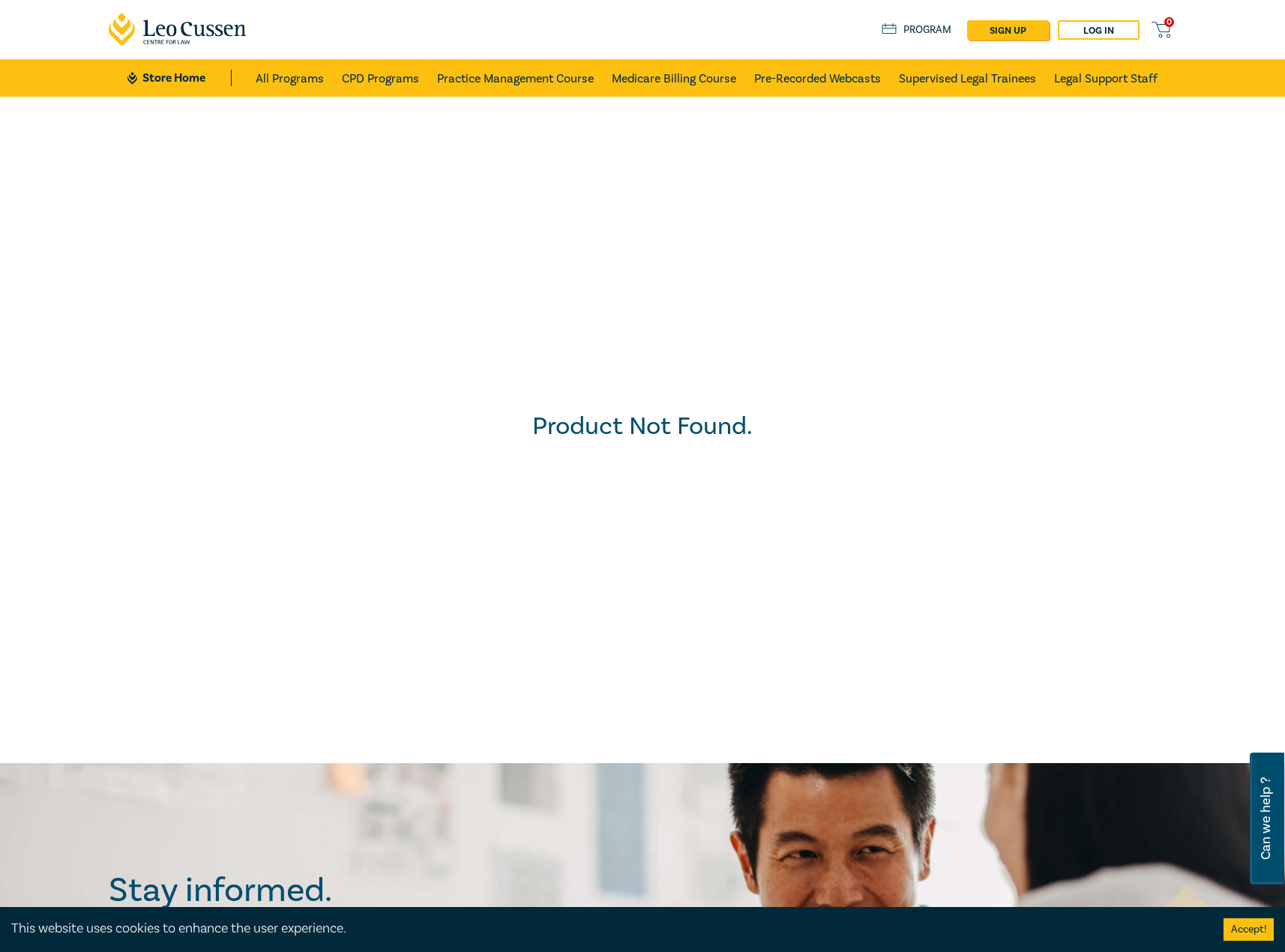
click at [169, 73] on link "Store Home" at bounding box center [180, 78] width 105 height 16
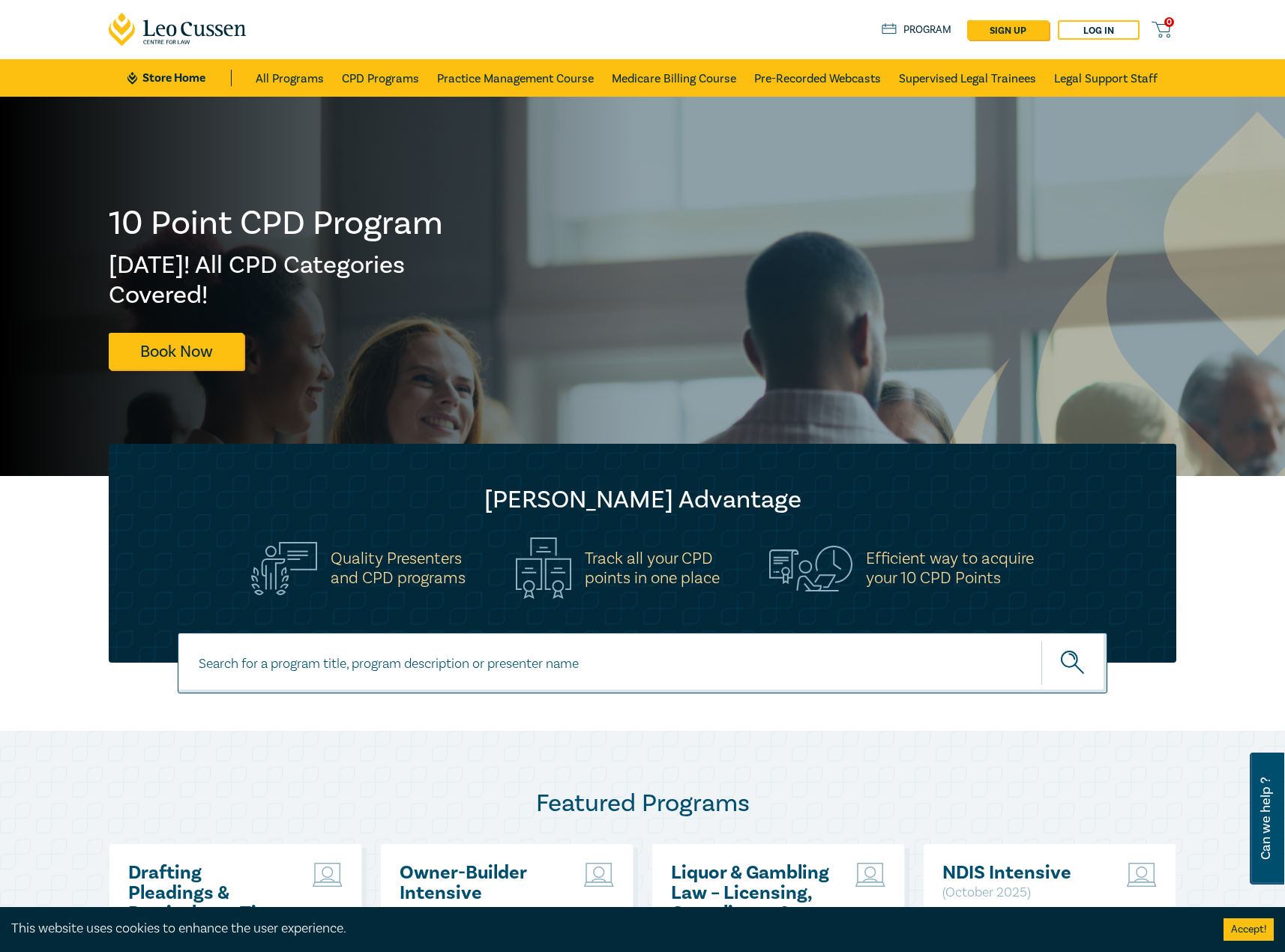
click at [485, 655] on input at bounding box center [643, 663] width 930 height 61
type input "agribusiness"
click at [1041, 640] on button "submit" at bounding box center [1074, 662] width 66 height 46
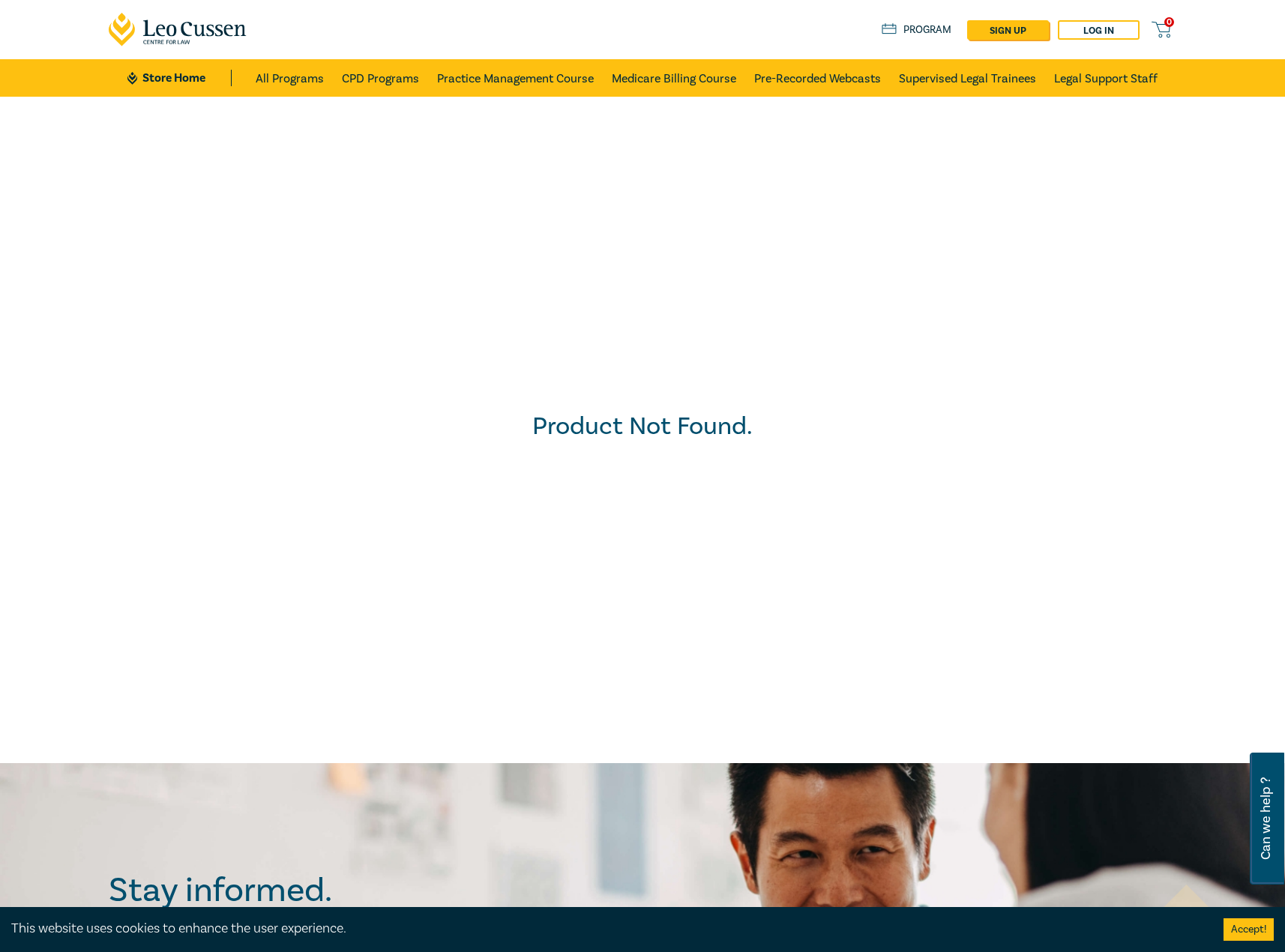
click at [181, 72] on link "Store Home" at bounding box center [180, 78] width 105 height 16
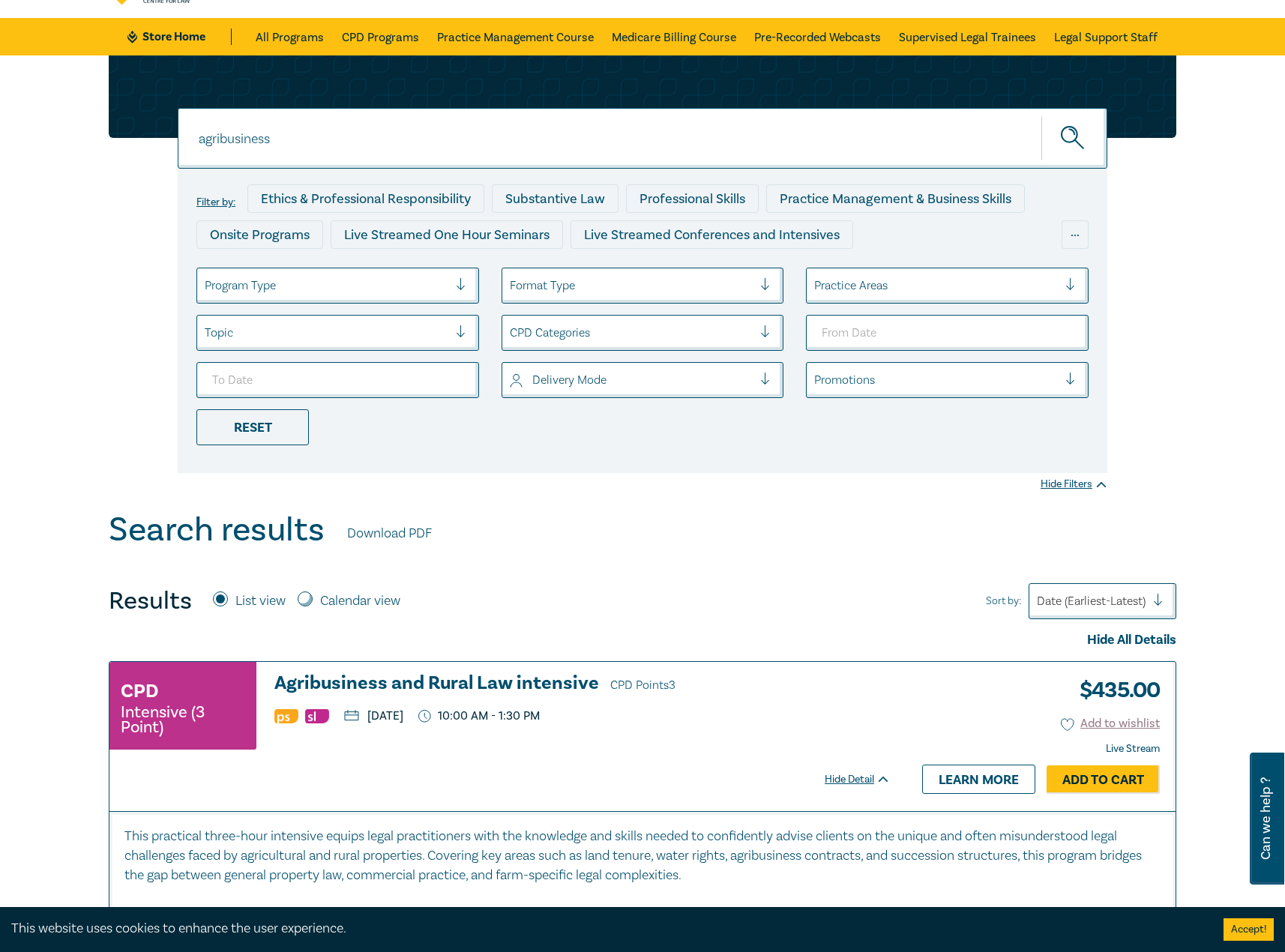
scroll to position [150, 0]
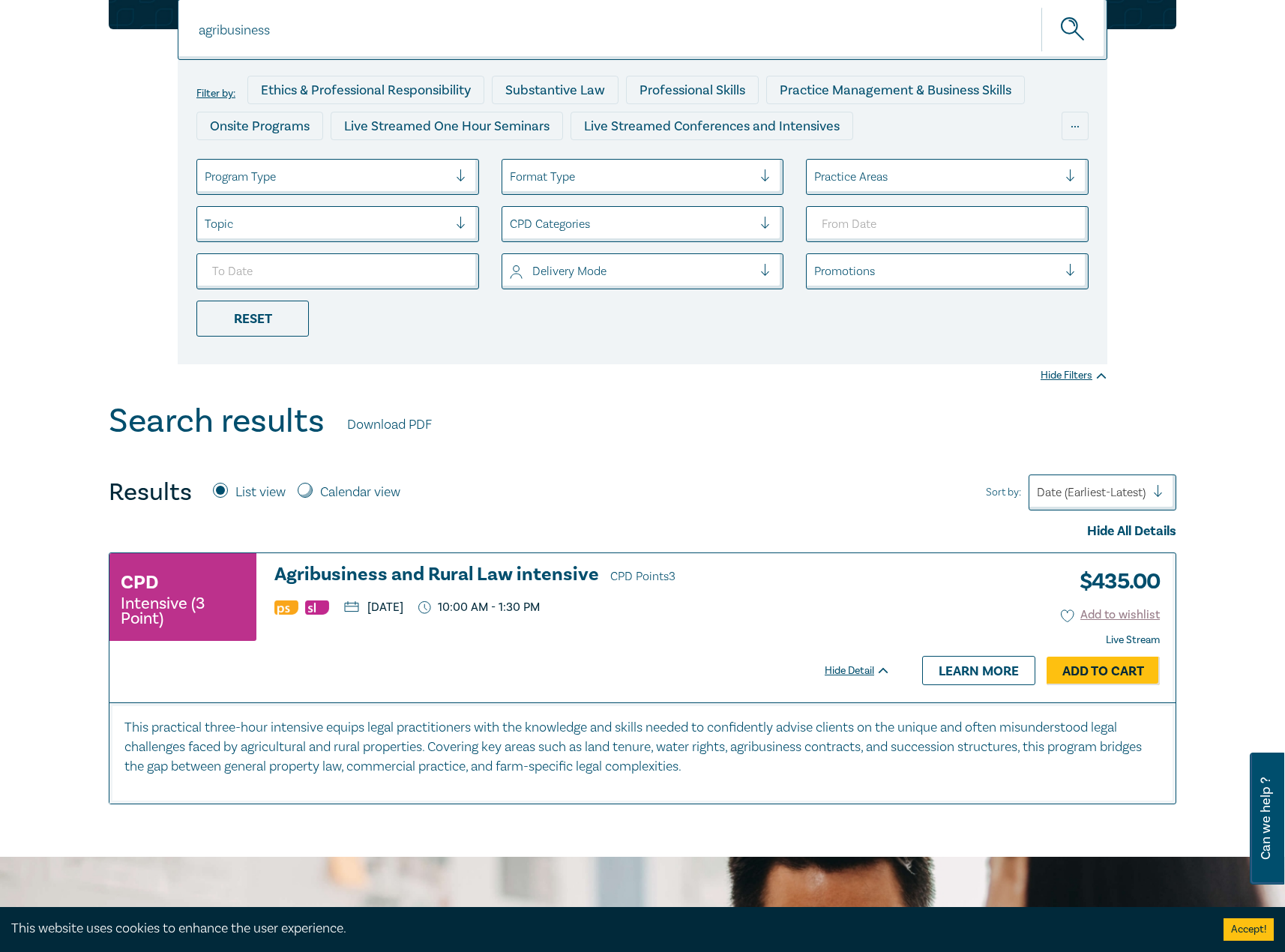
click at [543, 568] on h3 "Agribusiness and Rural Law intensive CPD Points 3" at bounding box center [582, 575] width 616 height 22
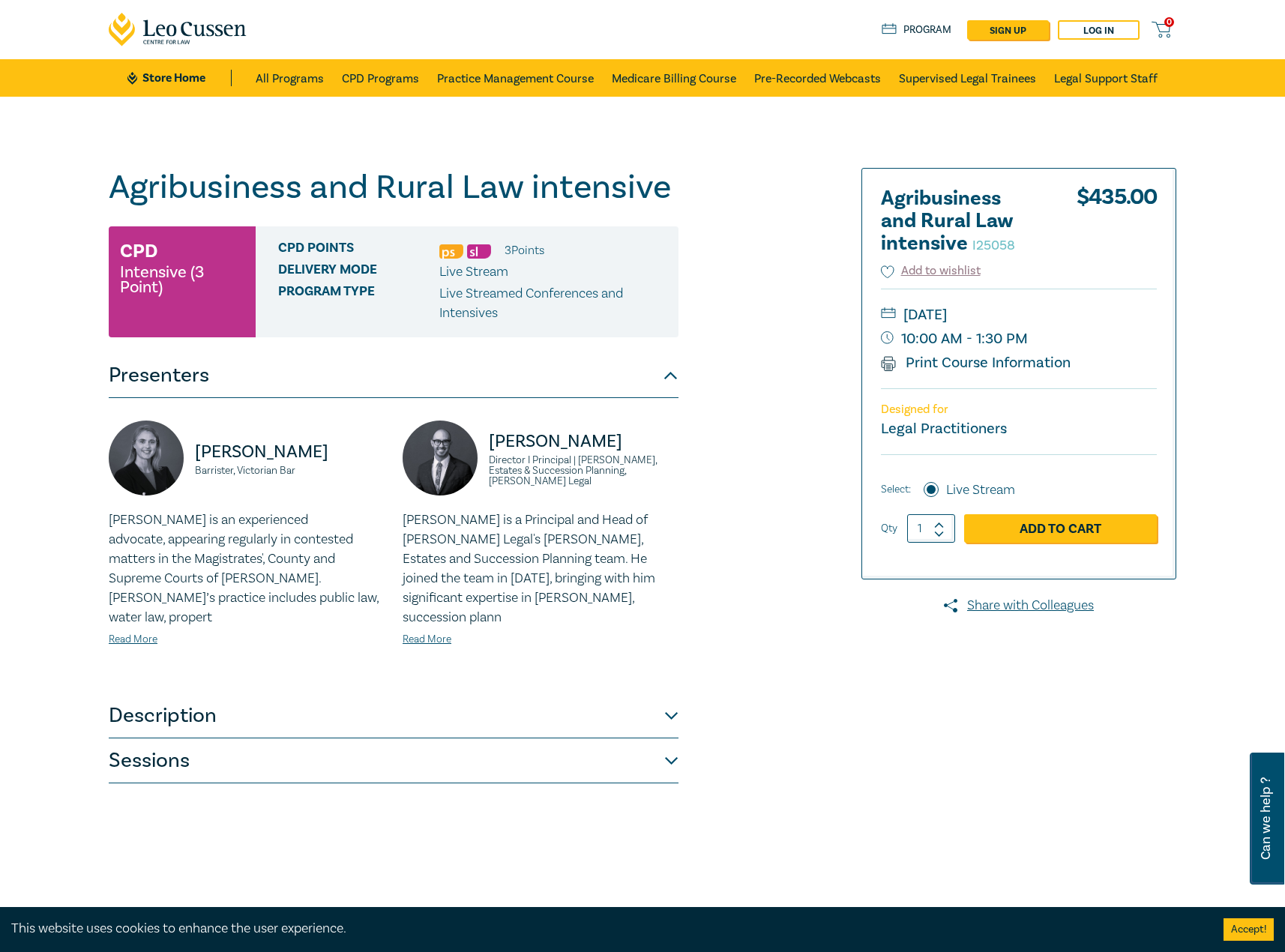
click at [485, 703] on button "Description" at bounding box center [393, 715] width 570 height 45
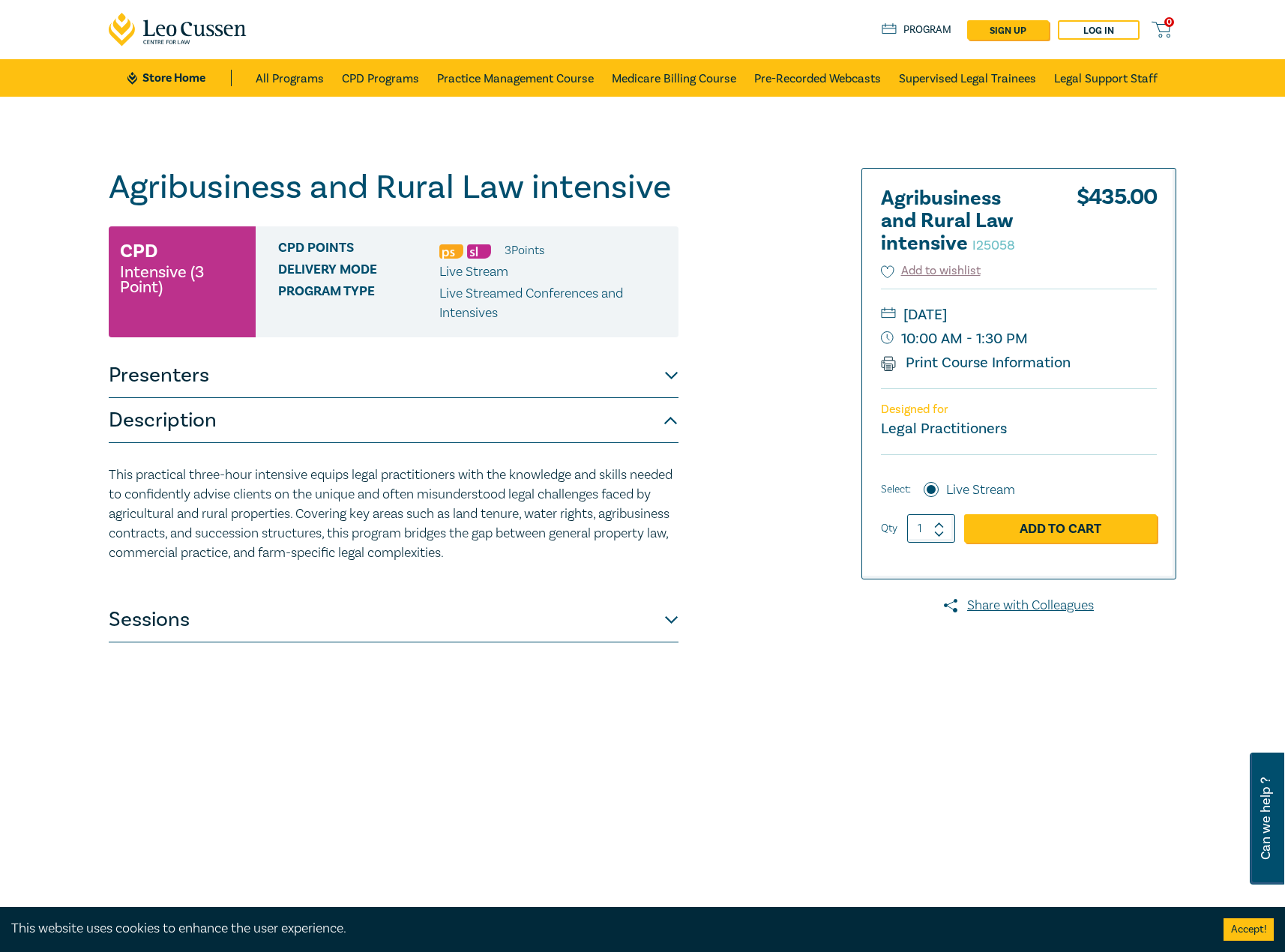
click at [458, 611] on button "Sessions" at bounding box center [393, 619] width 570 height 45
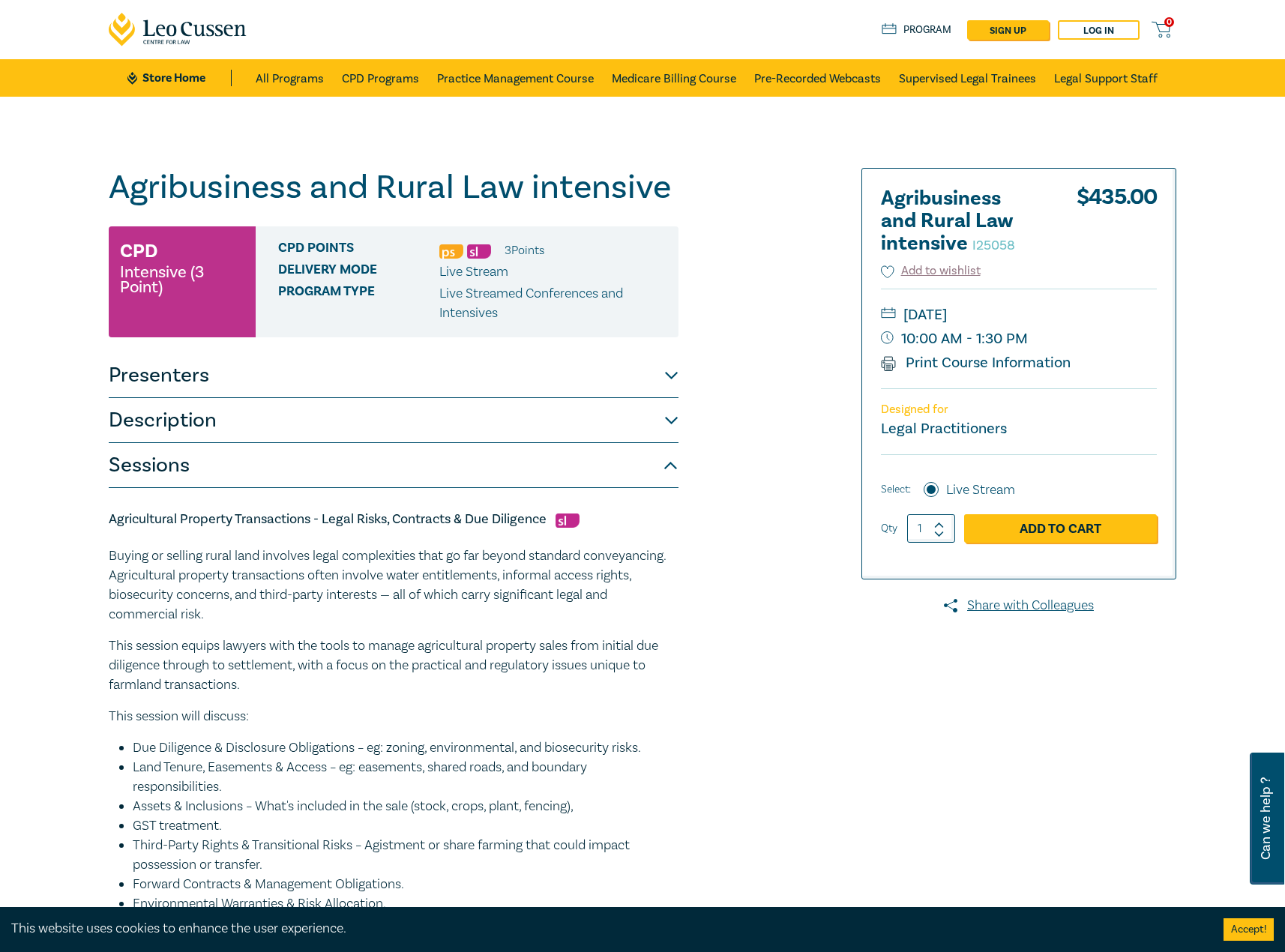
click at [250, 417] on button "Description" at bounding box center [393, 420] width 570 height 45
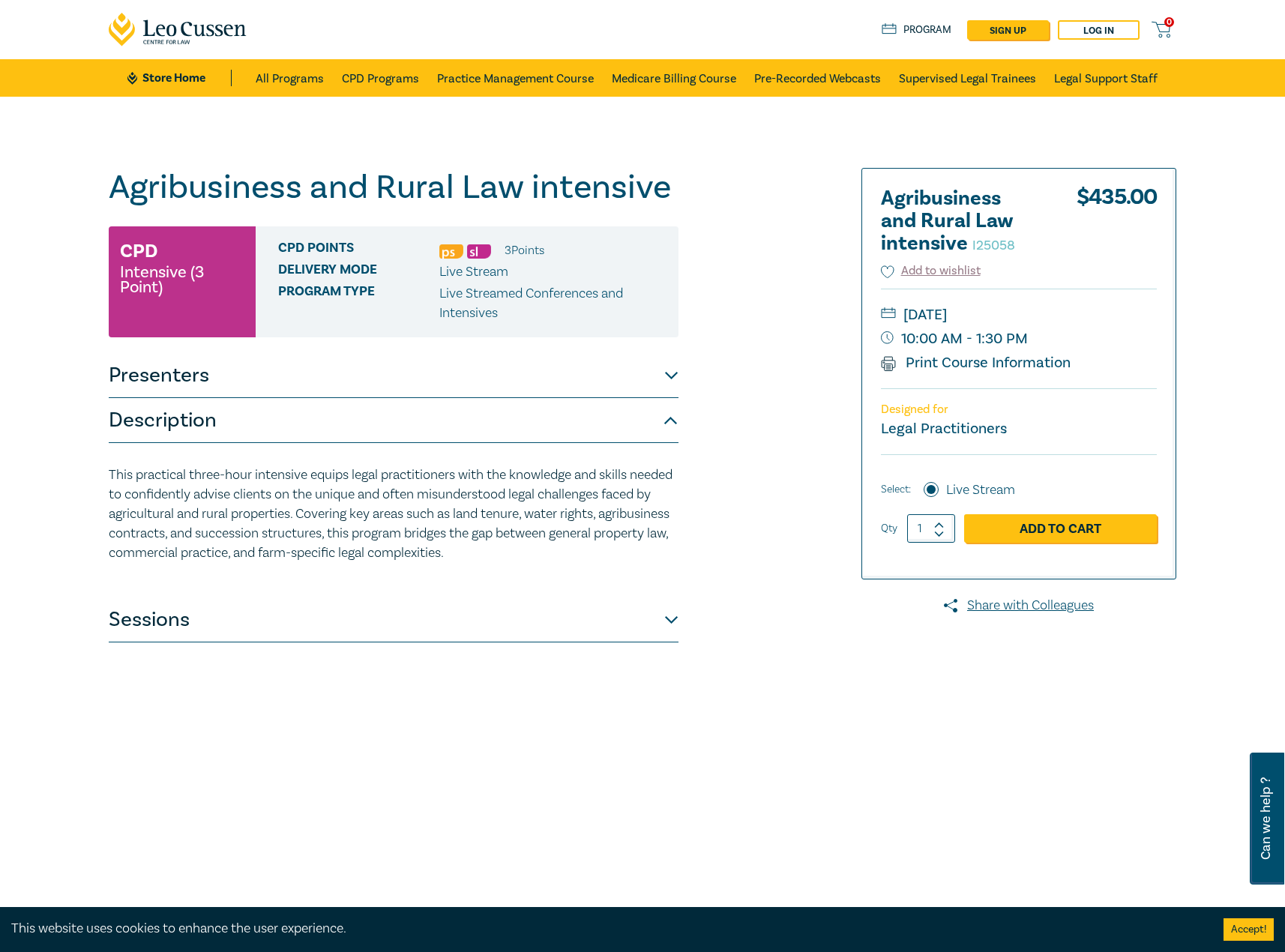
click at [260, 417] on button "Description" at bounding box center [393, 420] width 570 height 45
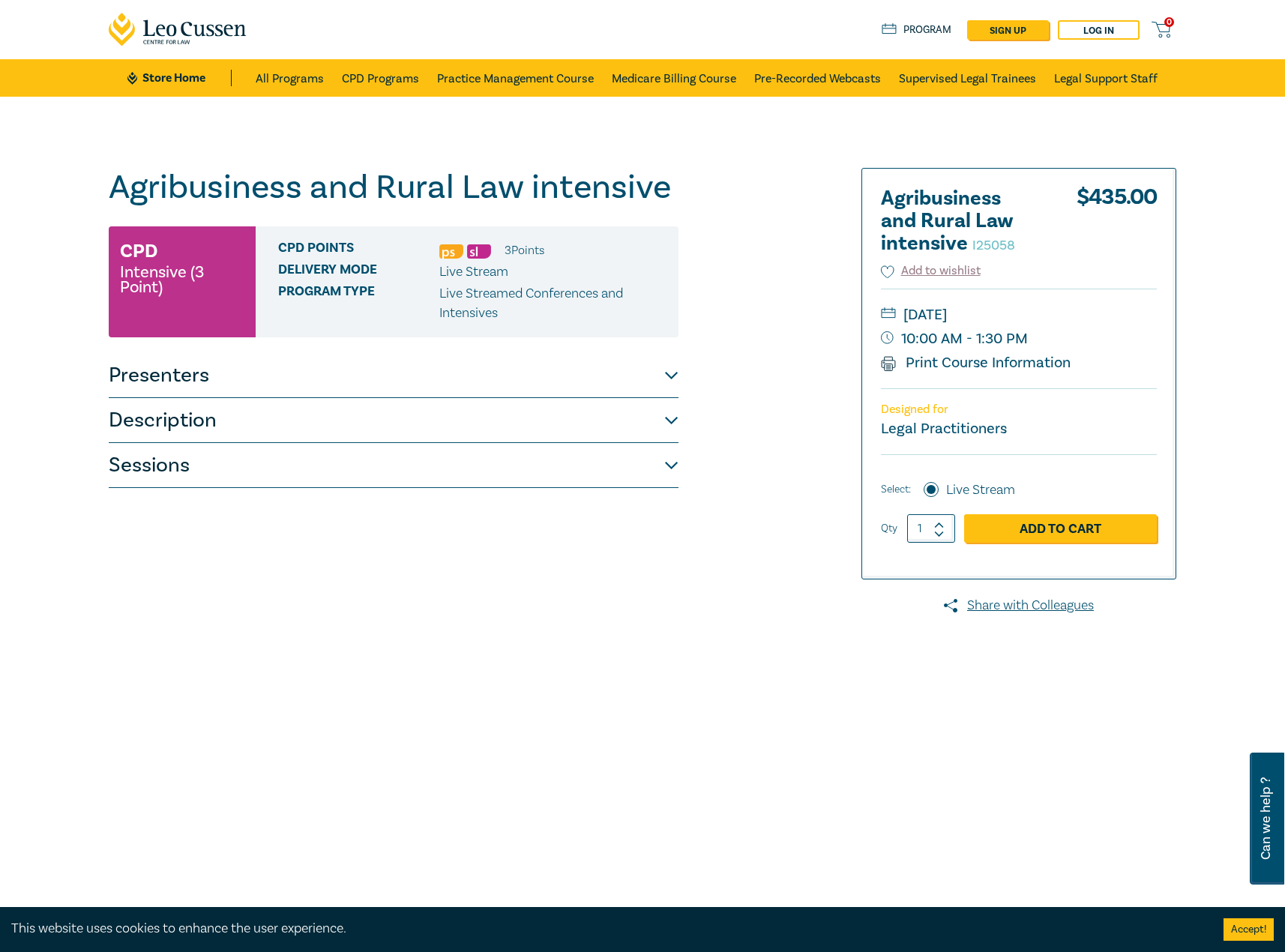
click at [740, 790] on div "Agribusiness and Rural Law intensive I25058 CPD Intensive (3 Point) CPD Points …" at bounding box center [461, 543] width 723 height 749
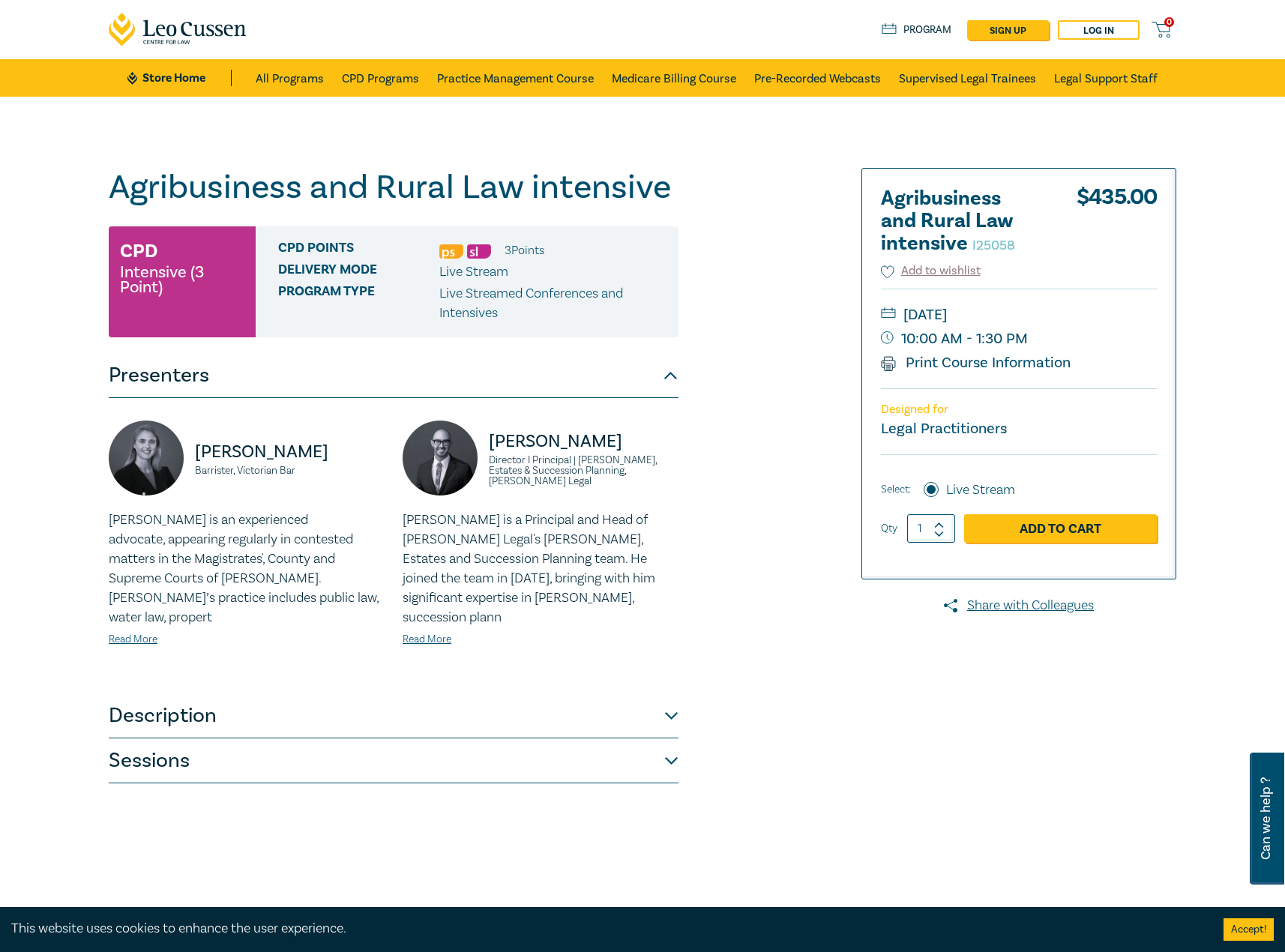
click at [721, 594] on div "Agribusiness and Rural Law intensive I25058 CPD Intensive (3 Point) CPD Points …" at bounding box center [461, 543] width 723 height 749
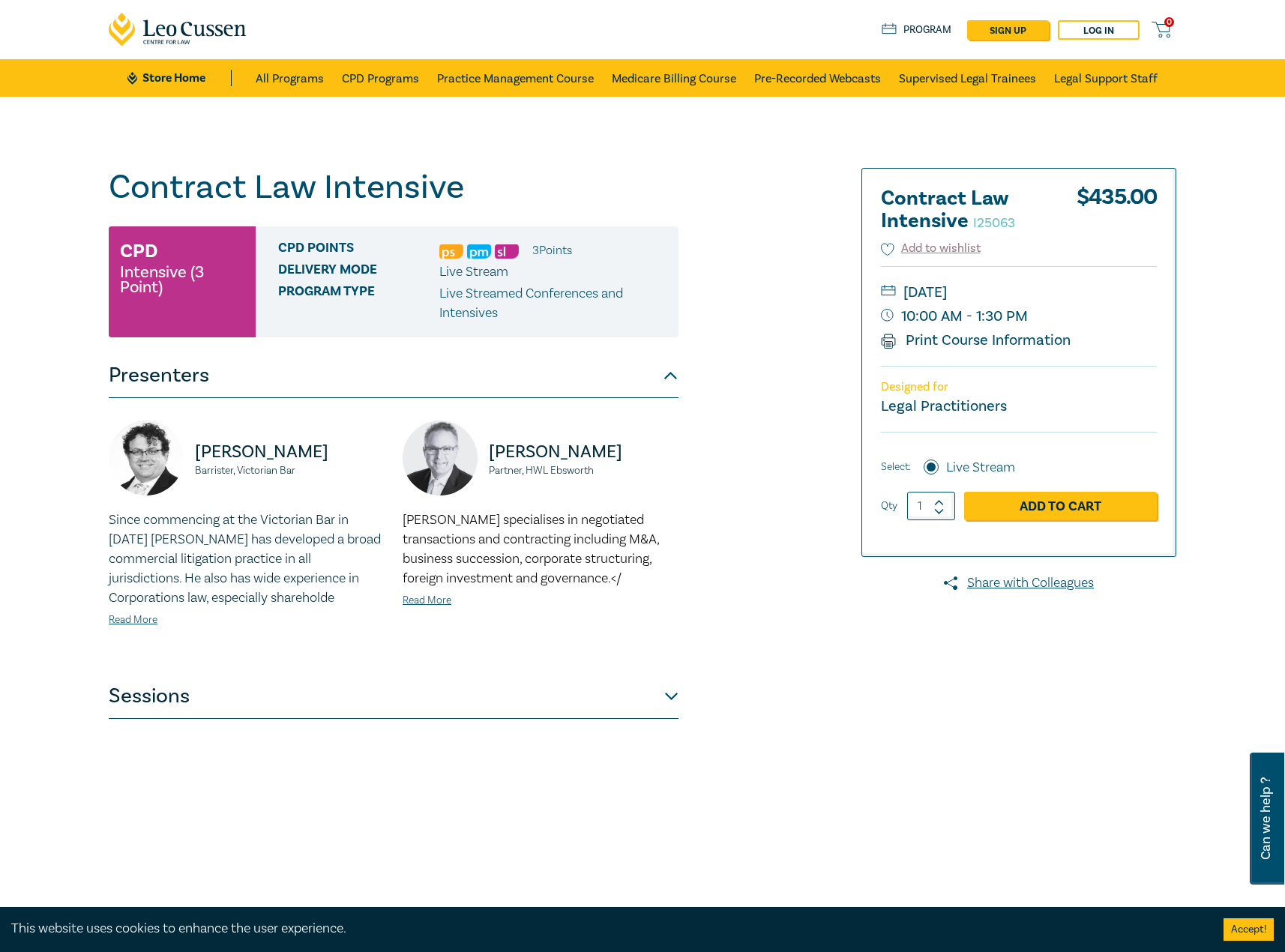
click at [613, 674] on button "Sessions" at bounding box center [393, 696] width 570 height 45
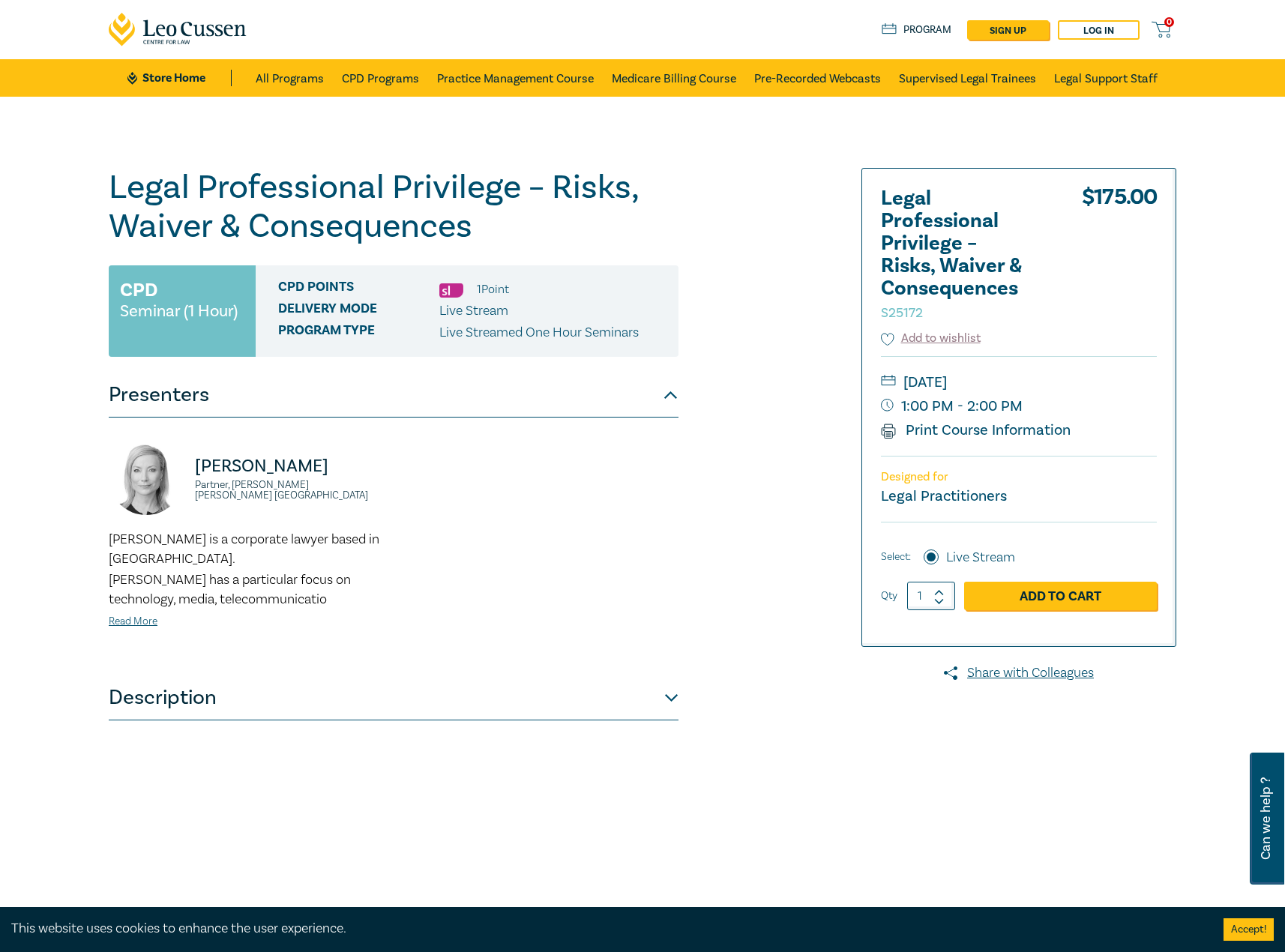
click at [329, 675] on button "Description" at bounding box center [393, 697] width 570 height 45
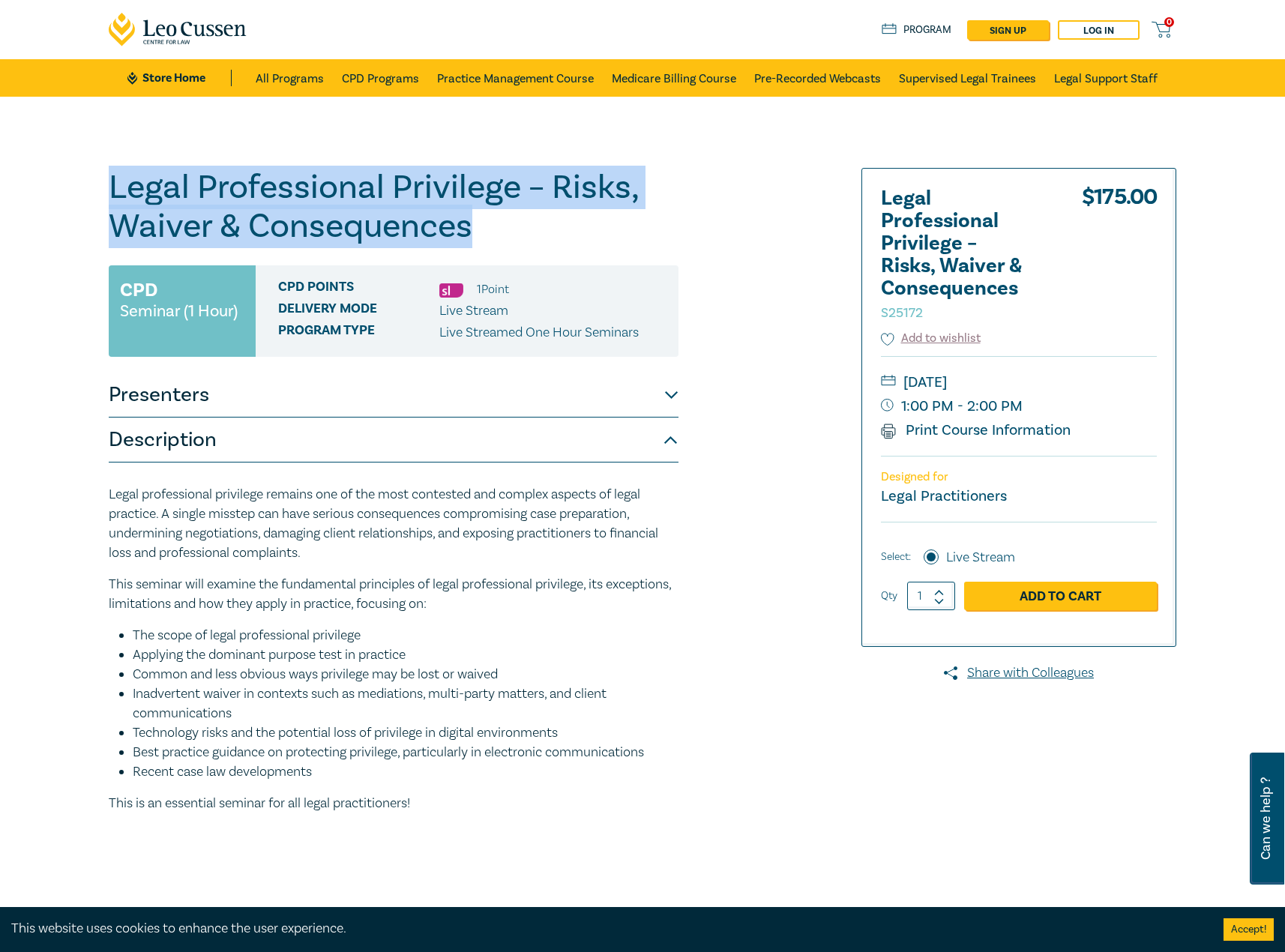
drag, startPoint x: 480, startPoint y: 232, endPoint x: 106, endPoint y: 176, distance: 378.2
click at [106, 176] on div "Legal Professional Privilege – Risks, Waiver & Consequences S25172 CPD Seminar …" at bounding box center [461, 543] width 723 height 749
click at [559, 409] on button "Presenters" at bounding box center [393, 395] width 570 height 45
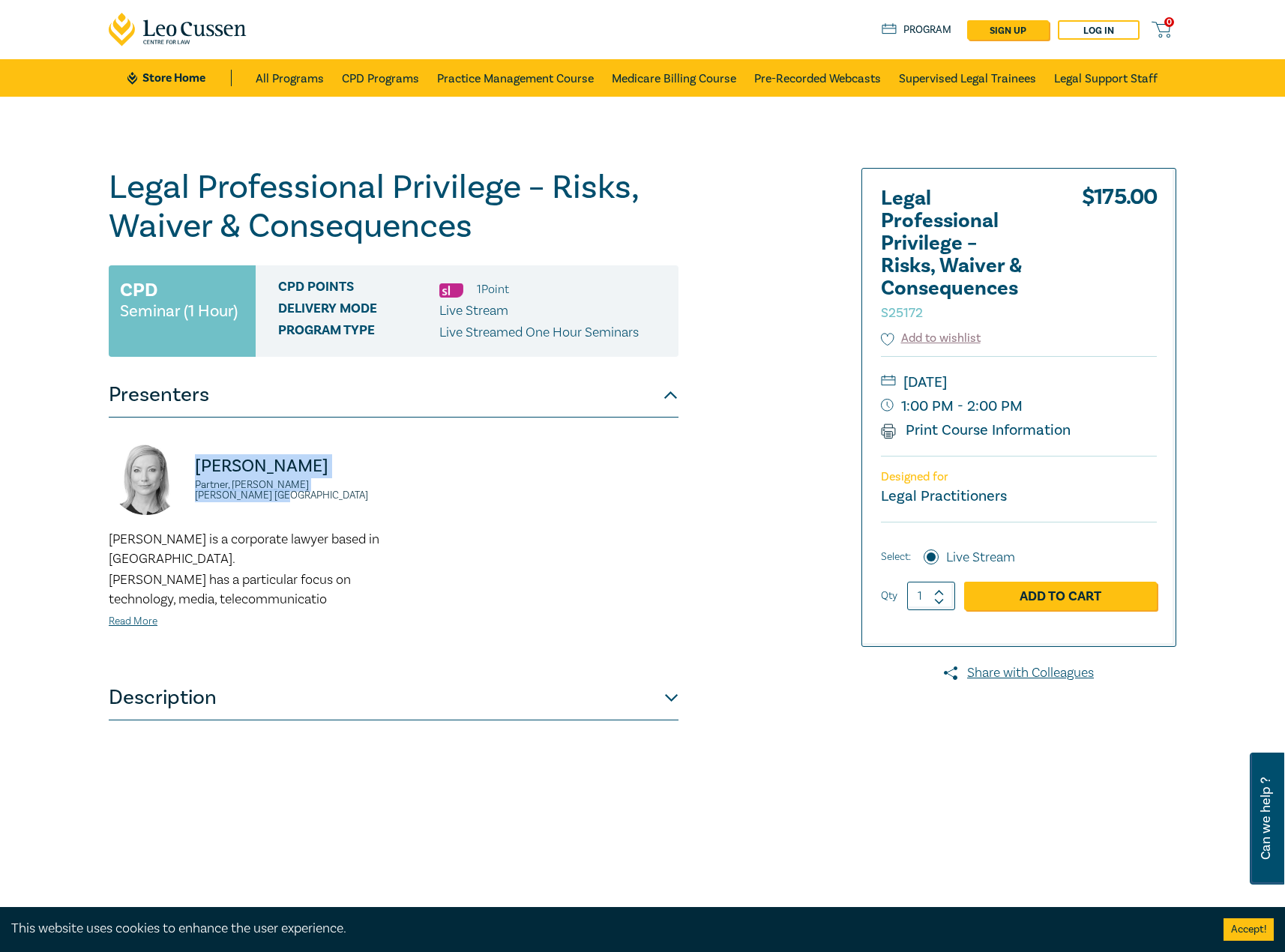
drag, startPoint x: 413, startPoint y: 491, endPoint x: 187, endPoint y: 462, distance: 227.9
click at [187, 462] on div "Lisa Fitzgerald Partner, Norton Rose Fulbright Australia Lisa is a corporate la…" at bounding box center [393, 546] width 588 height 213
copy div "Lisa Fitzgerald Partner, Norton Rose Fulbright Australia"
click at [313, 471] on p "Lisa Fitzgerald" at bounding box center [290, 466] width 190 height 24
drag, startPoint x: 383, startPoint y: 491, endPoint x: 188, endPoint y: 455, distance: 198.3
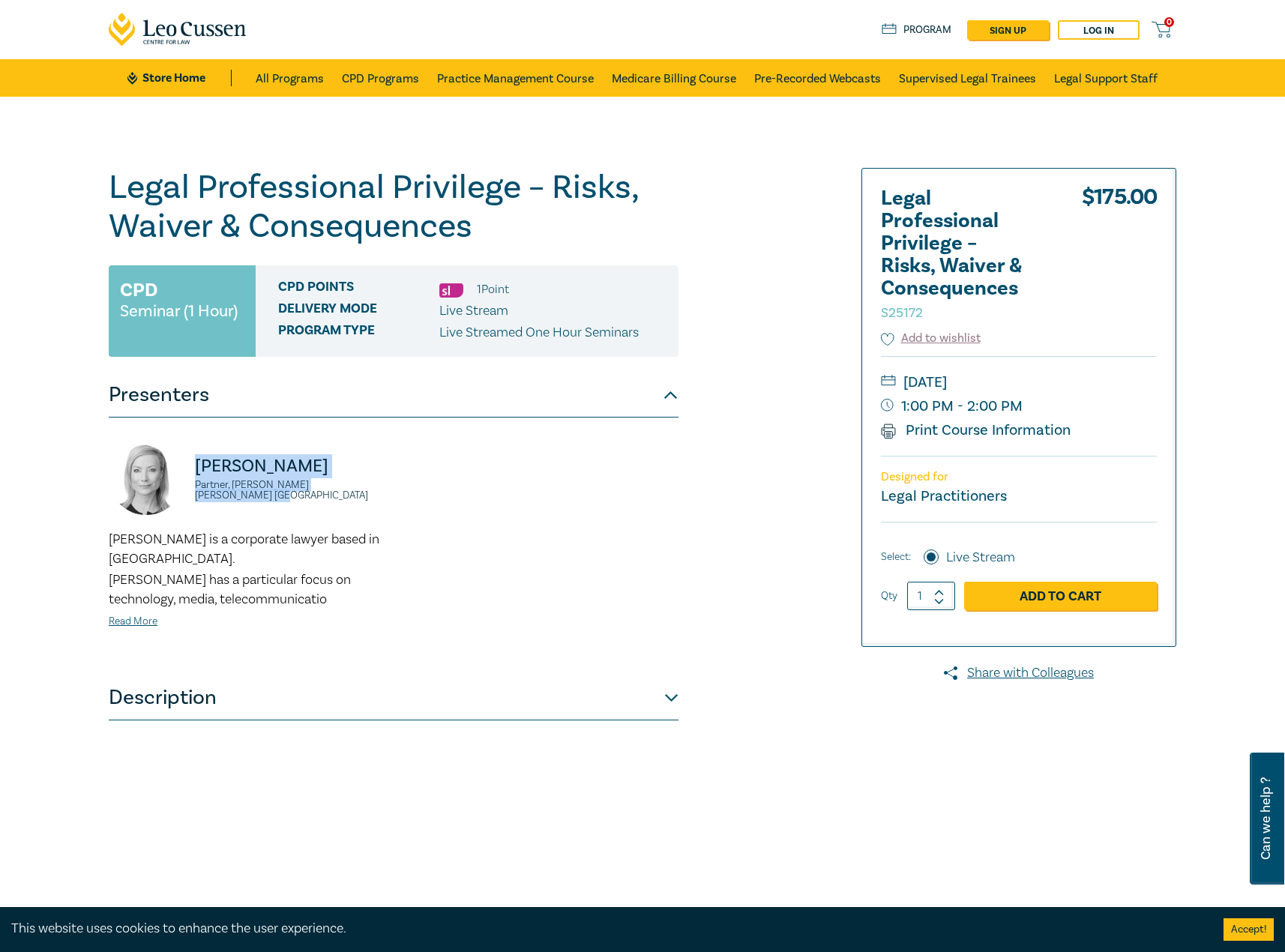
click at [188, 455] on div "Lisa Fitzgerald Partner, Norton Rose Fulbright Australia Lisa is a corporate la…" at bounding box center [393, 546] width 588 height 213
copy div "Lisa Fitzgerald Partner, Norton Rose Fulbright Australia"
click at [531, 688] on button "Description" at bounding box center [393, 697] width 570 height 45
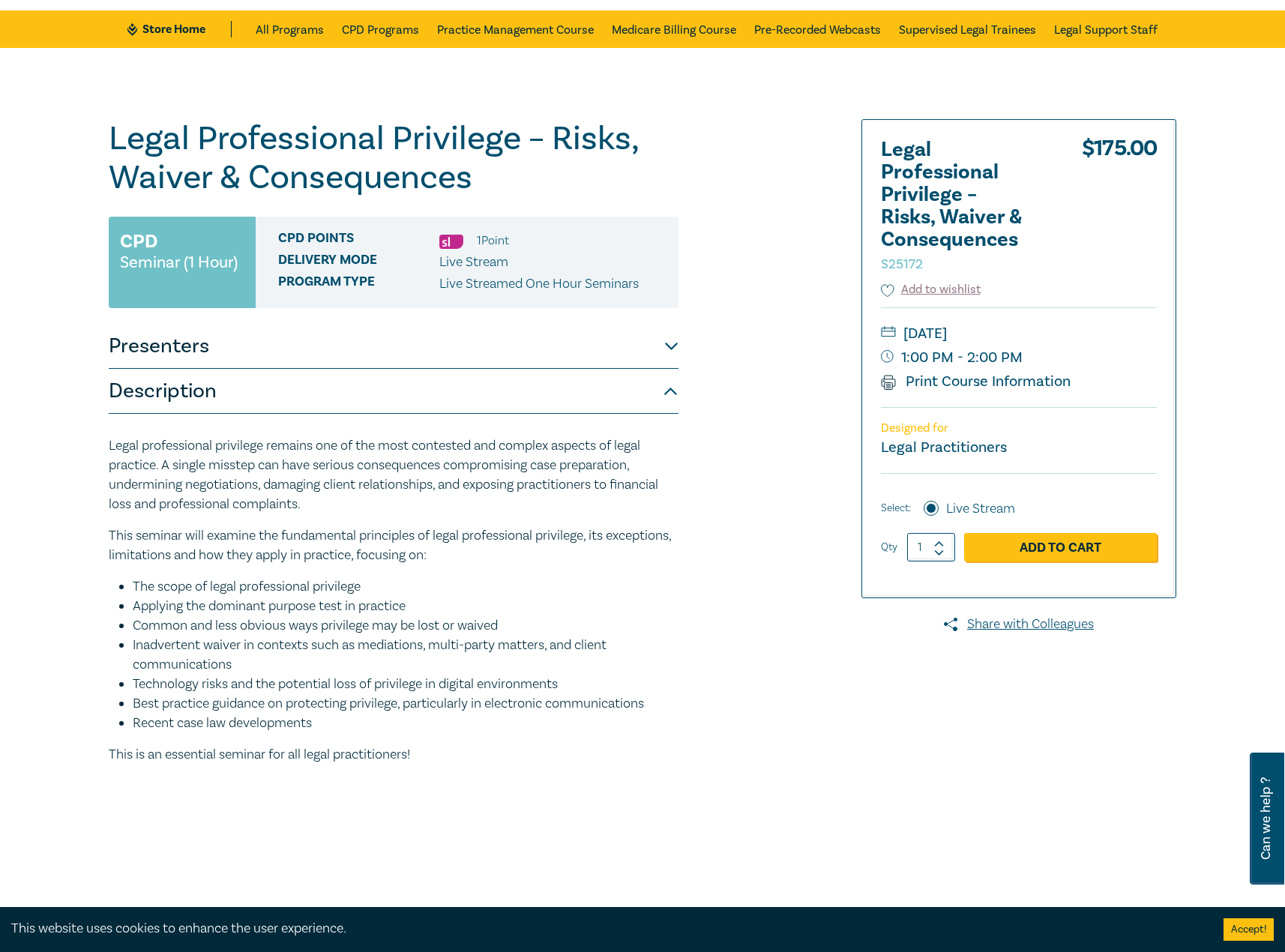
scroll to position [75, 0]
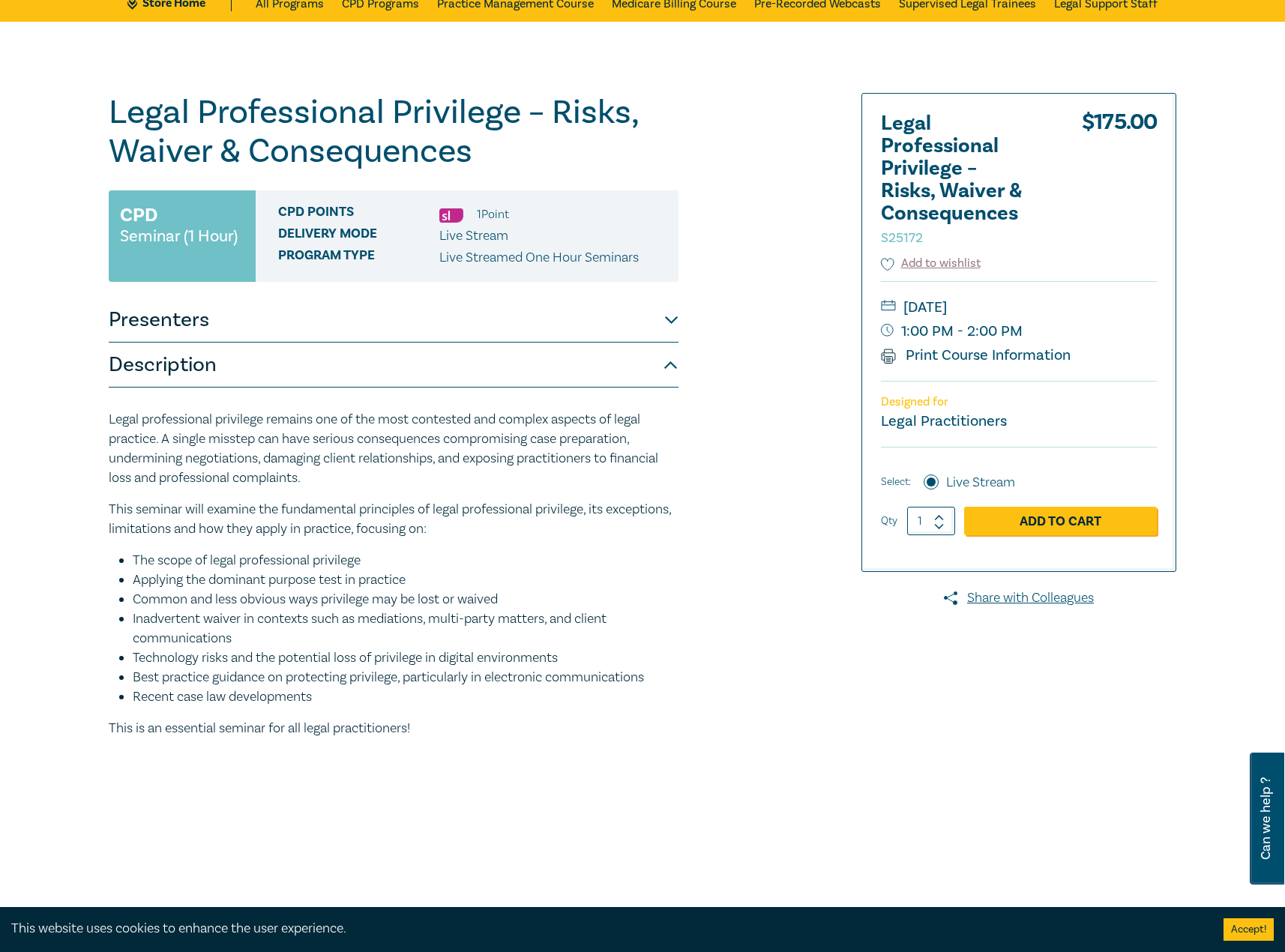
drag, startPoint x: 351, startPoint y: 700, endPoint x: 24, endPoint y: 419, distance: 431.1
click at [24, 419] on div "Legal Professional Privilege – Risks, Waiver & Consequences S25172 CPD Seminar …" at bounding box center [642, 468] width 1285 height 892
copy div "Legal professional privilege remains one of the most contested and complex aspe…"
click at [896, 737] on div at bounding box center [1004, 468] width 362 height 749
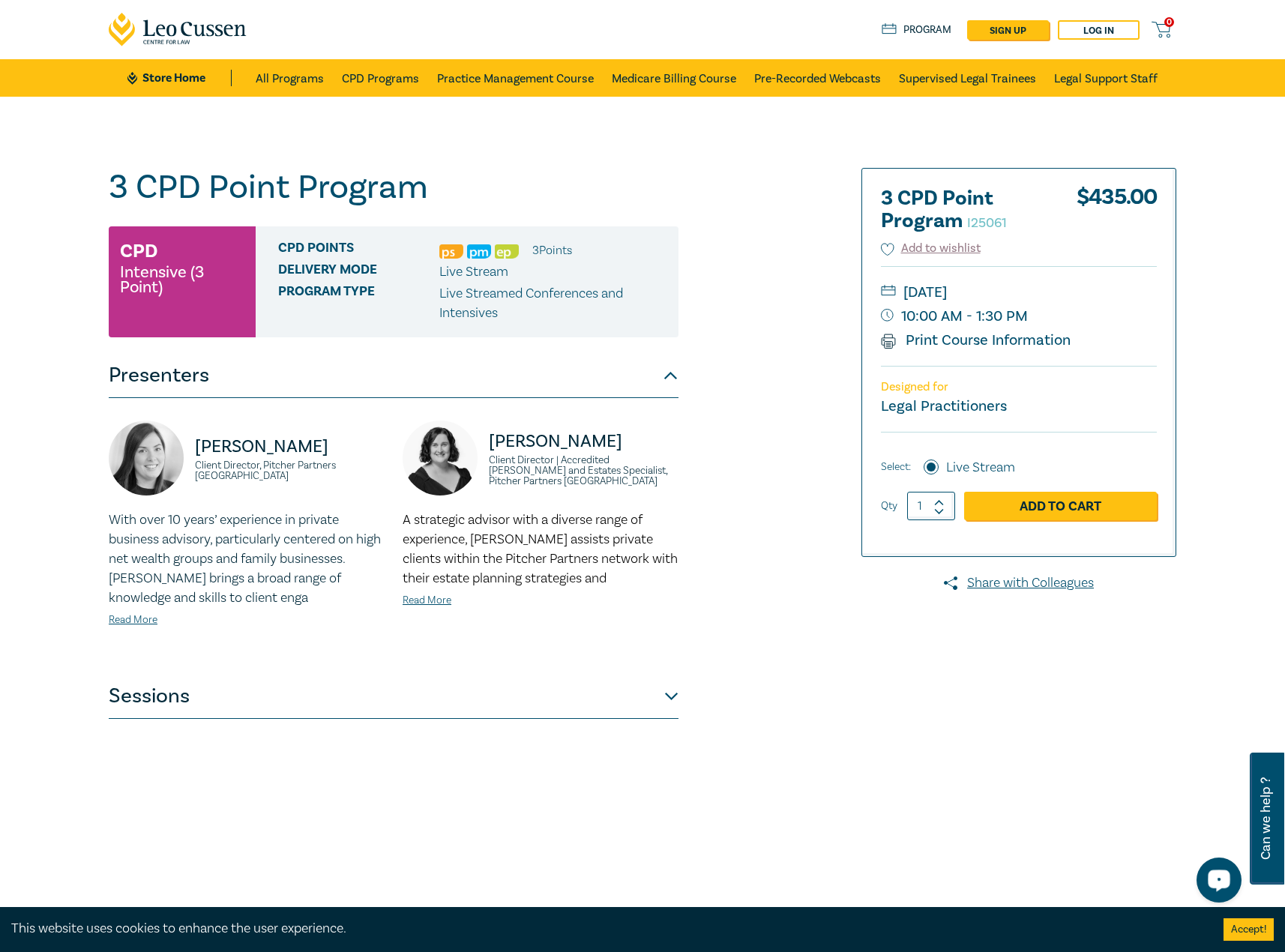
click at [542, 696] on button "Sessions" at bounding box center [393, 696] width 570 height 45
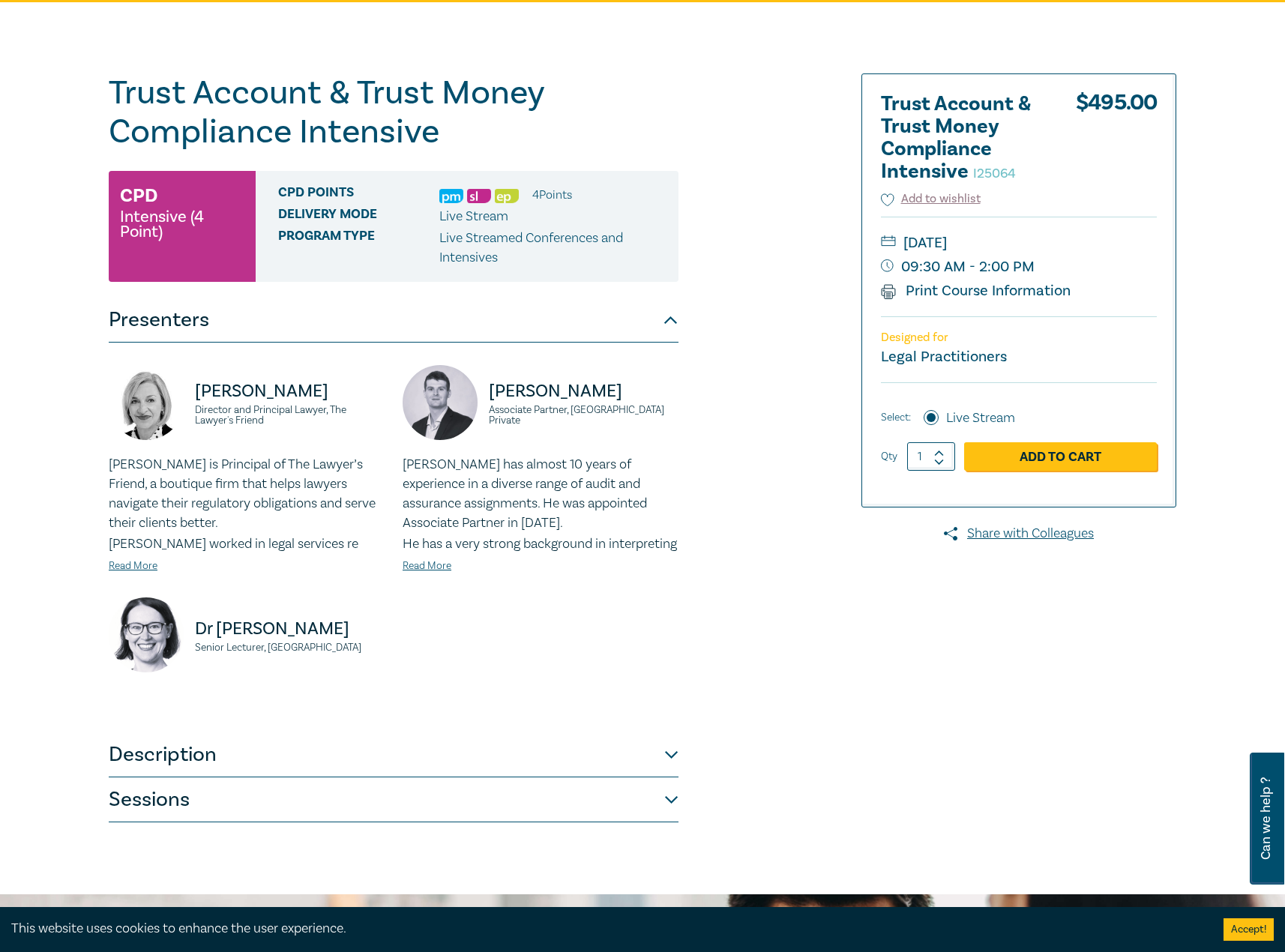
scroll to position [299, 0]
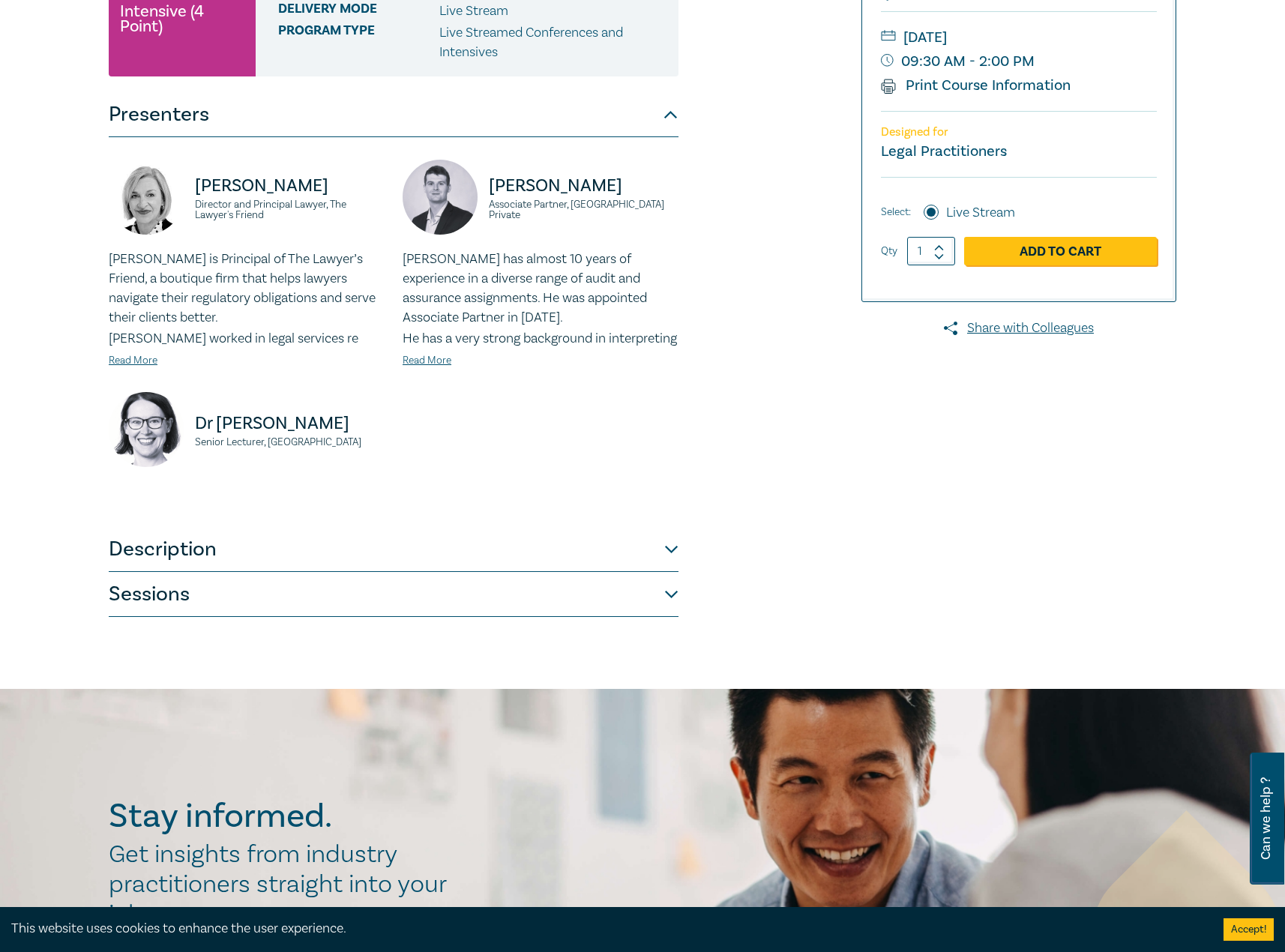
click at [225, 572] on button "Description" at bounding box center [393, 549] width 570 height 45
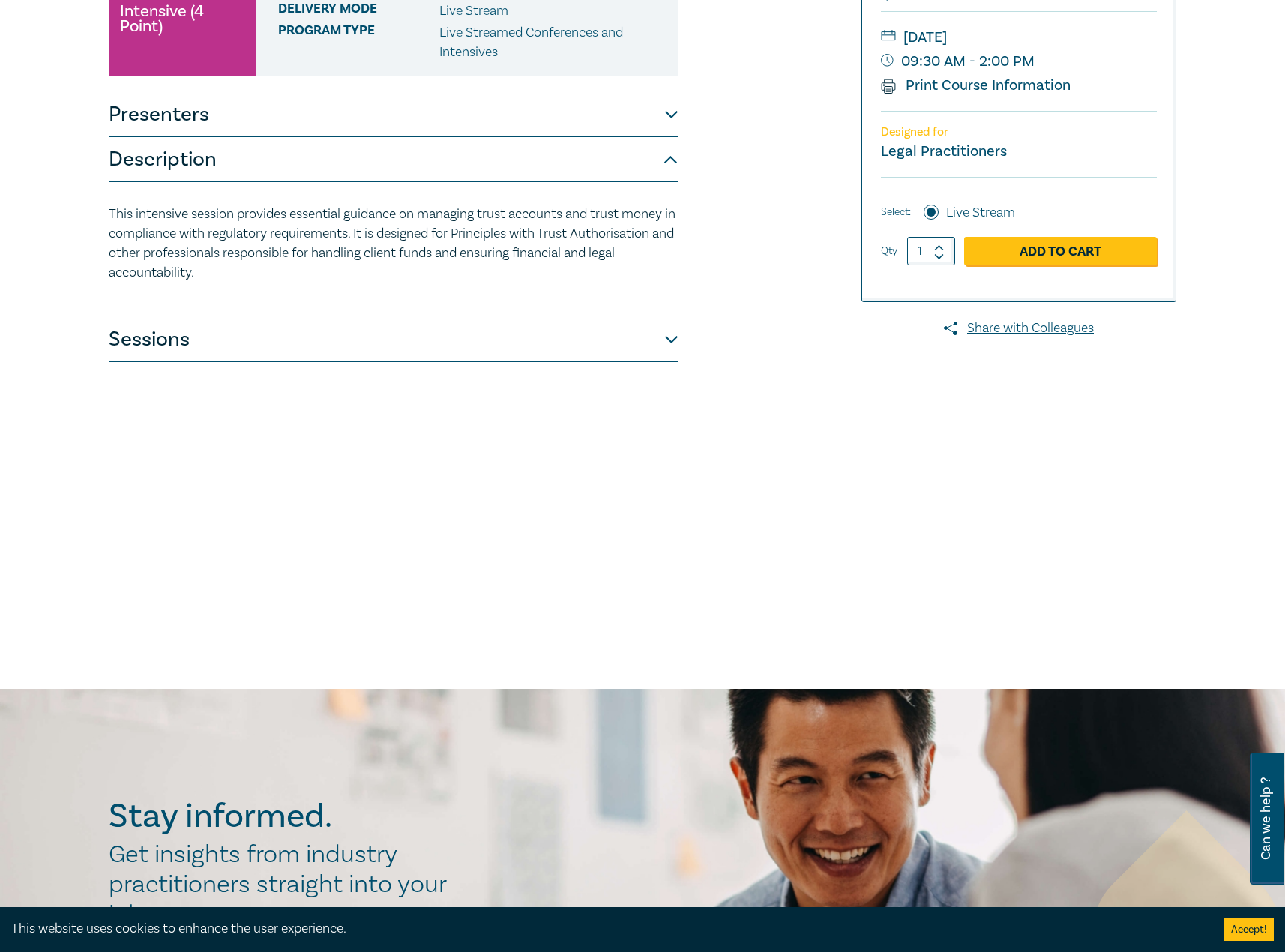
click at [287, 332] on button "Sessions" at bounding box center [393, 340] width 570 height 45
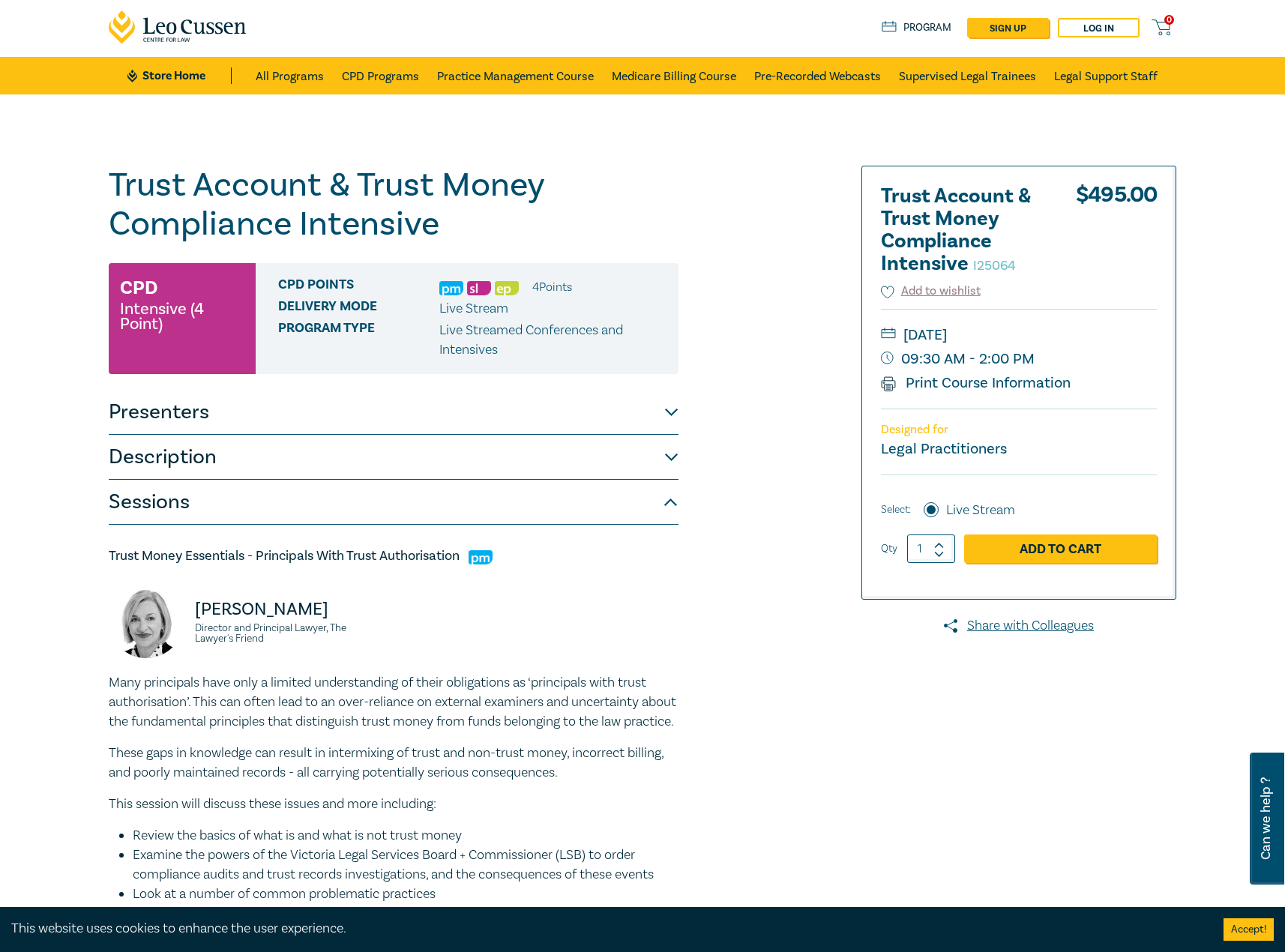
scroll to position [0, 0]
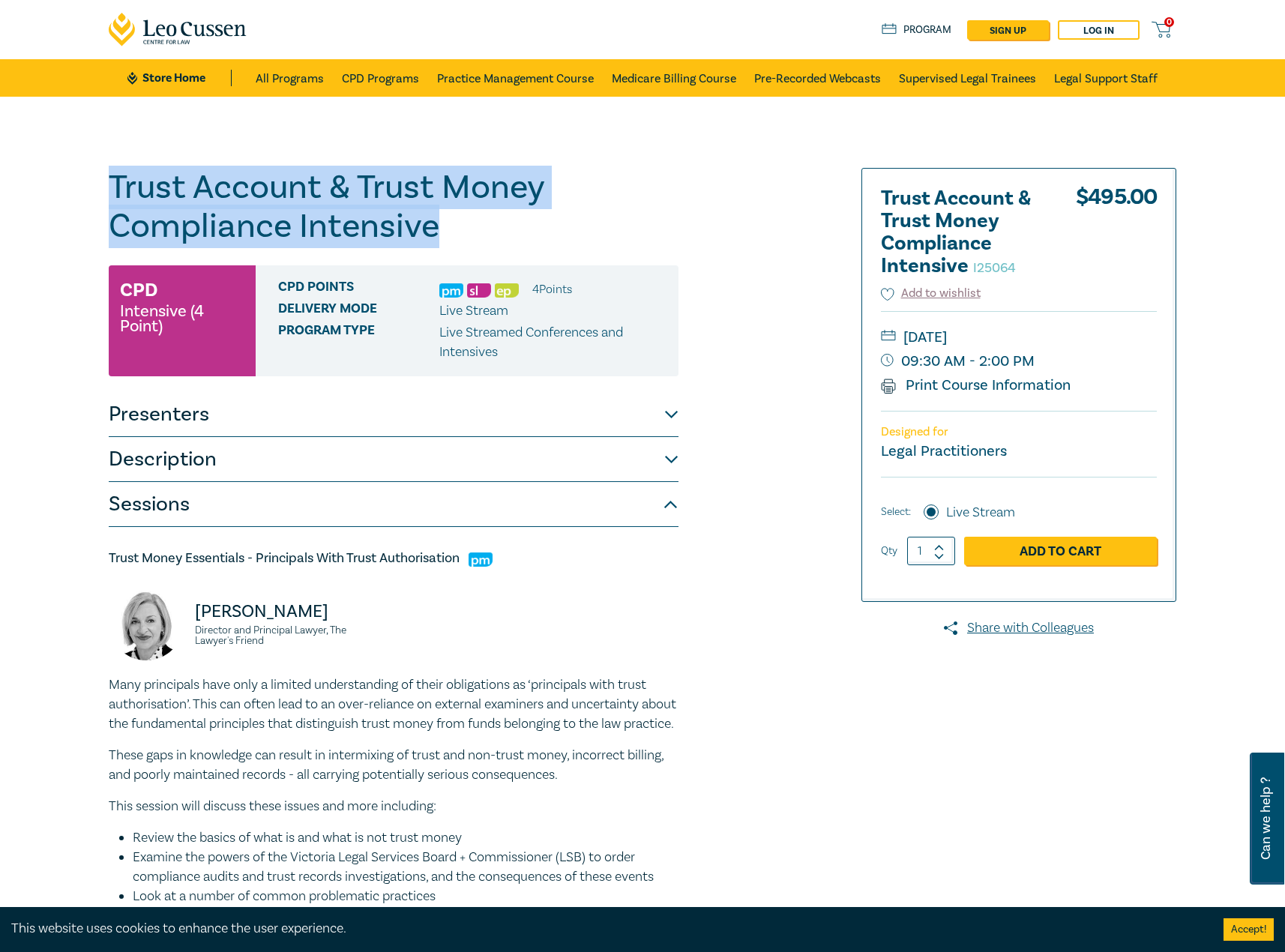
drag, startPoint x: 468, startPoint y: 243, endPoint x: 63, endPoint y: 196, distance: 407.7
copy h1 "Trust Account & Trust Money Compliance Intensive"
click at [253, 441] on button "Description" at bounding box center [393, 459] width 570 height 45
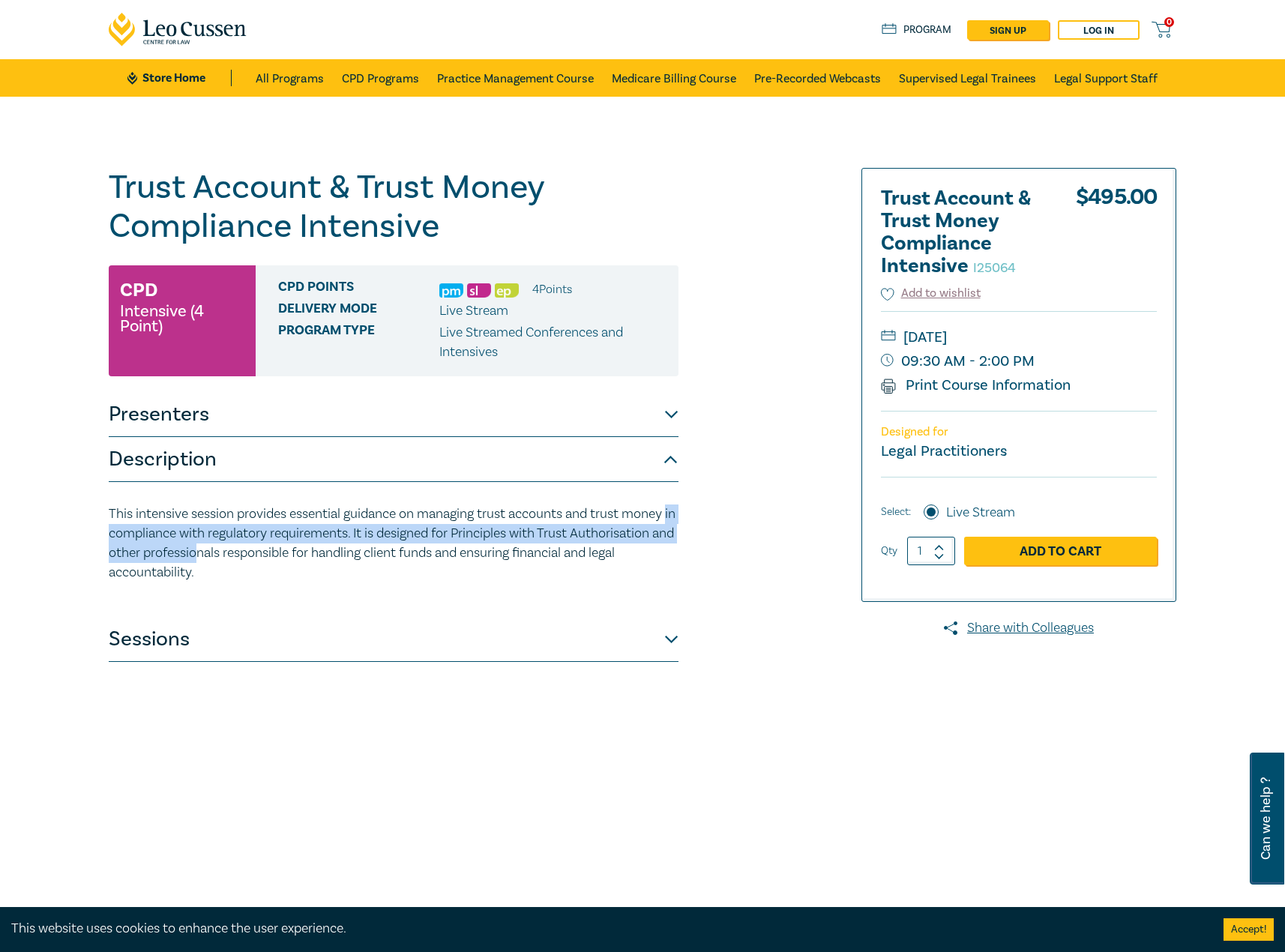
drag, startPoint x: 225, startPoint y: 562, endPoint x: 84, endPoint y: 519, distance: 147.4
click at [86, 530] on div "Trust Account & Trust Money Compliance Intensive I25064 CPD Intensive (4 Point)…" at bounding box center [642, 543] width 1285 height 892
click at [140, 532] on p "This intensive session provides essential guidance on managing trust accounts a…" at bounding box center [393, 543] width 570 height 78
drag, startPoint x: 103, startPoint y: 510, endPoint x: 211, endPoint y: 586, distance: 132.1
click at [211, 586] on div "Trust Account & Trust Money Compliance Intensive I25064 CPD Intensive (4 Point)…" at bounding box center [461, 543] width 723 height 749
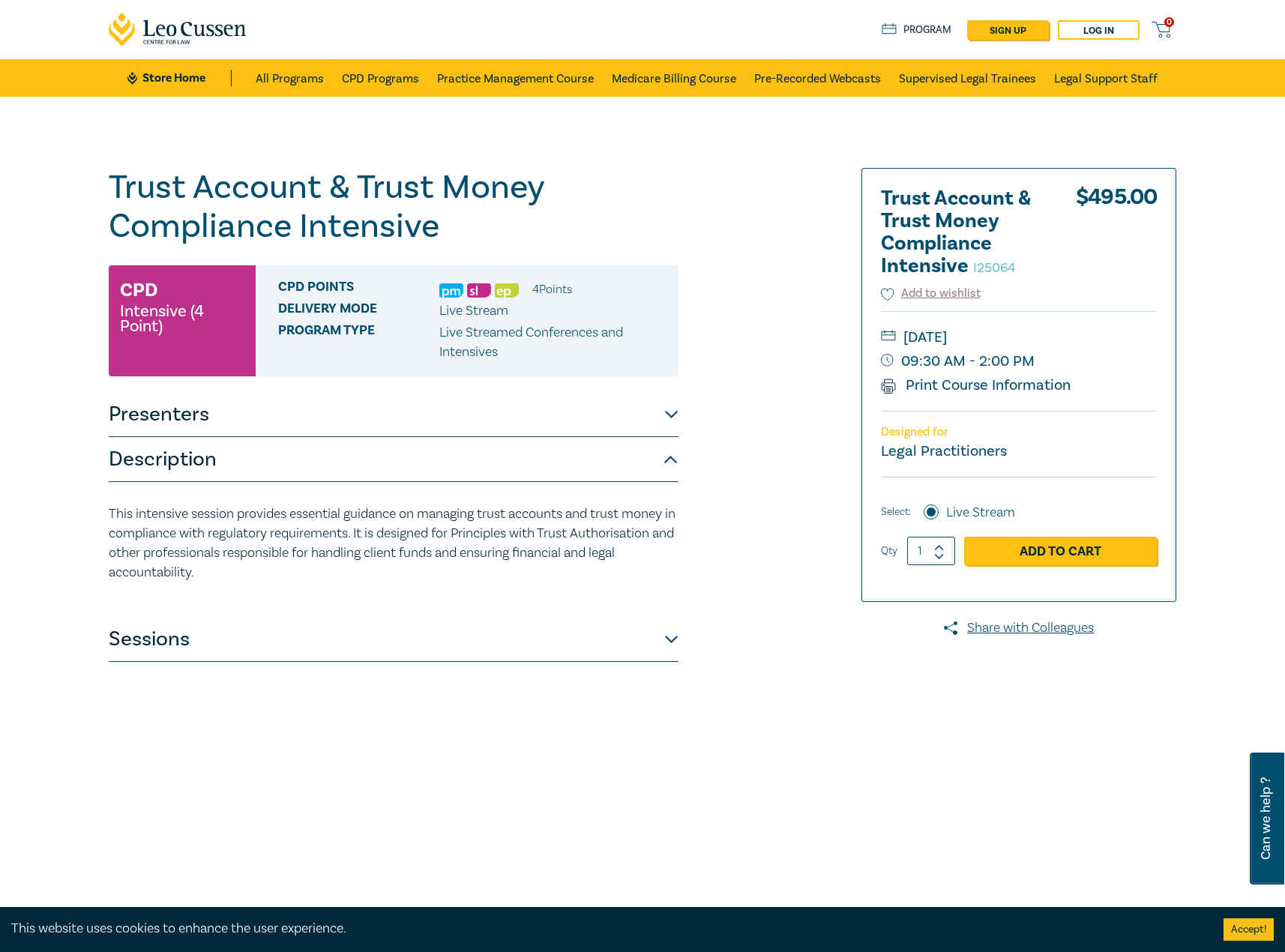
click at [322, 624] on button "Sessions" at bounding box center [393, 639] width 570 height 45
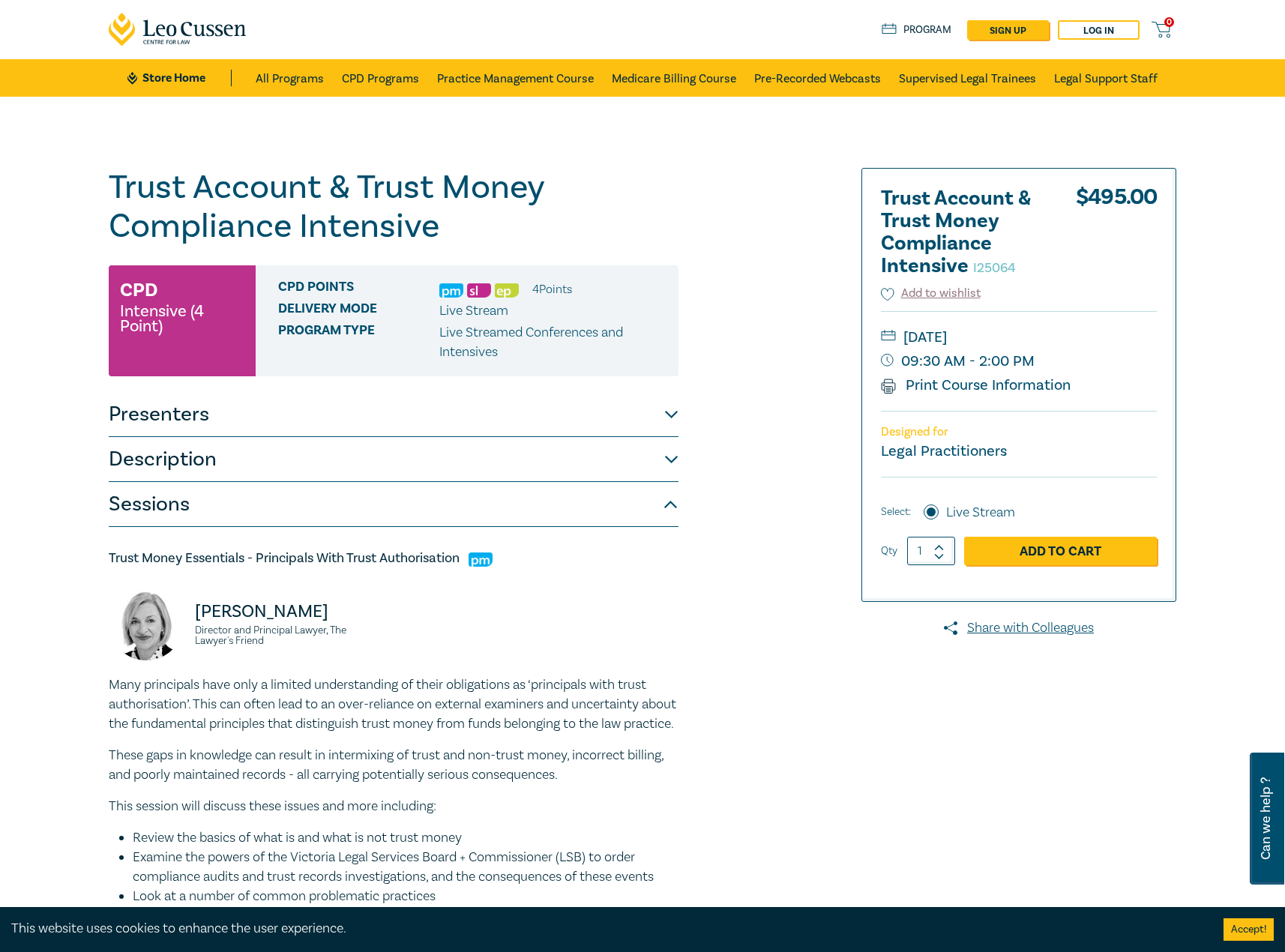
drag, startPoint x: 464, startPoint y: 559, endPoint x: 90, endPoint y: 553, distance: 374.0
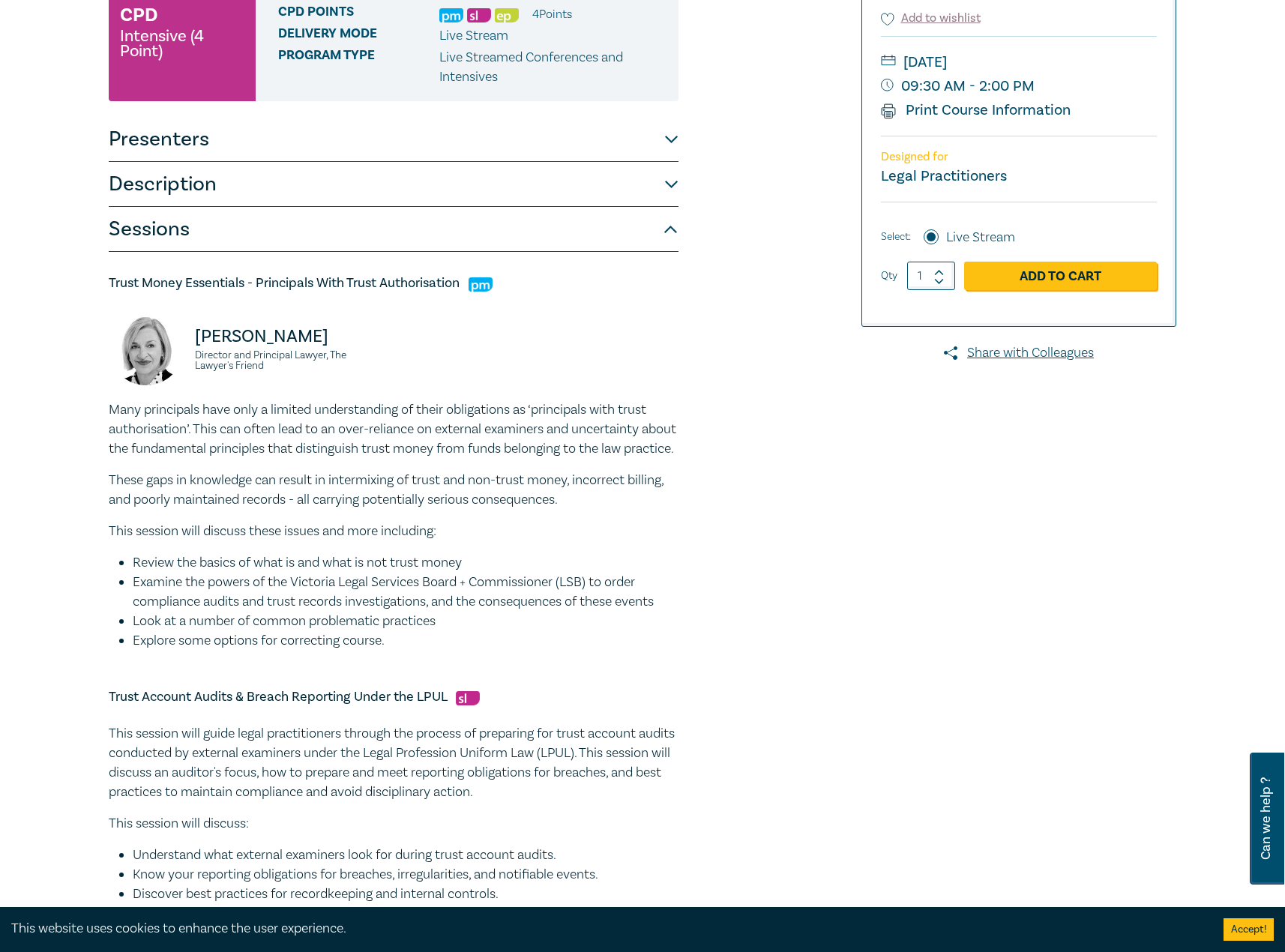
scroll to position [299, 0]
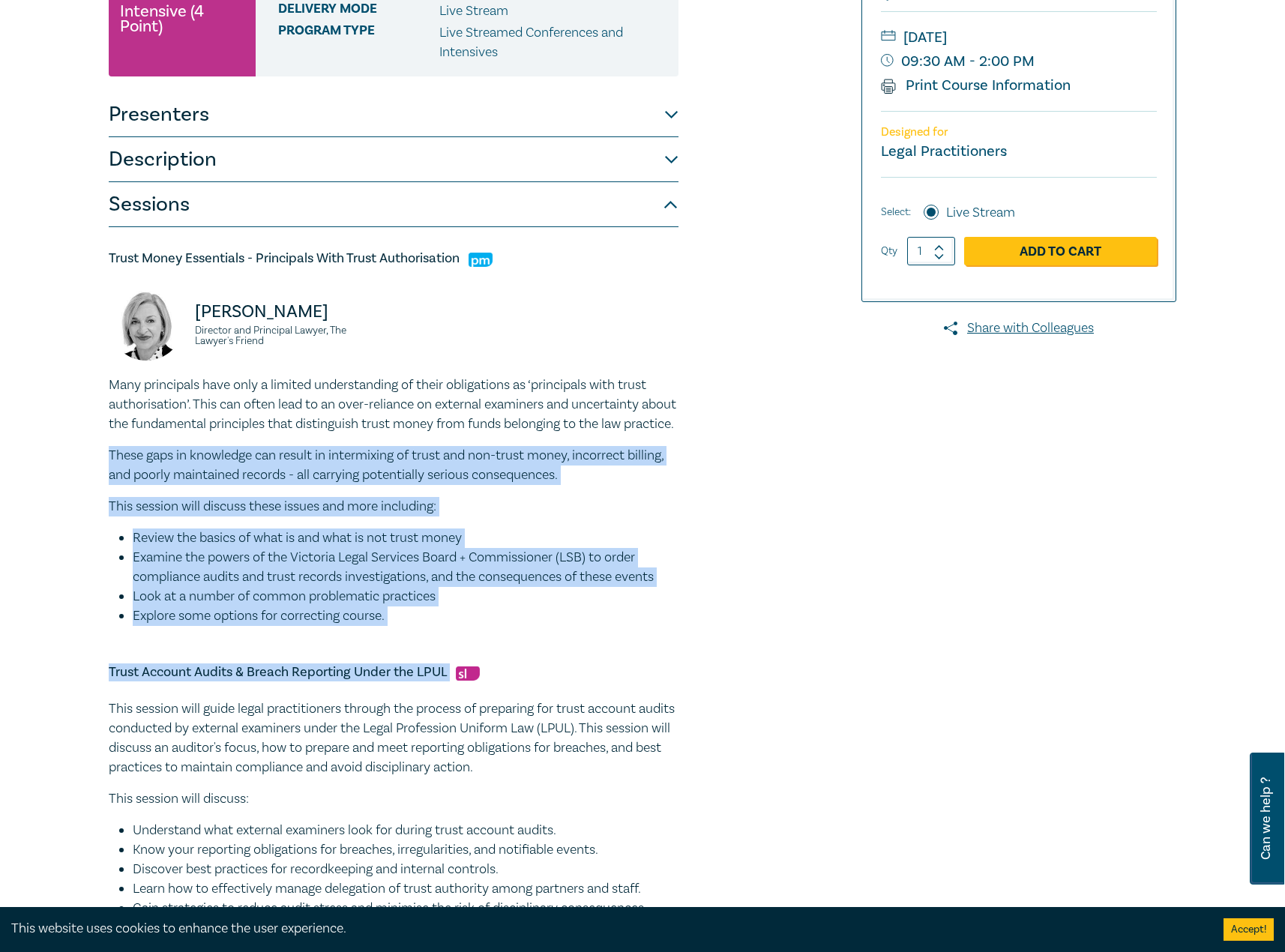
drag, startPoint x: 452, startPoint y: 649, endPoint x: 84, endPoint y: 458, distance: 414.6
click at [84, 458] on div "Trust Account & Trust Money Compliance Intensive I25064 CPD Intensive (4 Point)…" at bounding box center [642, 828] width 1285 height 2061
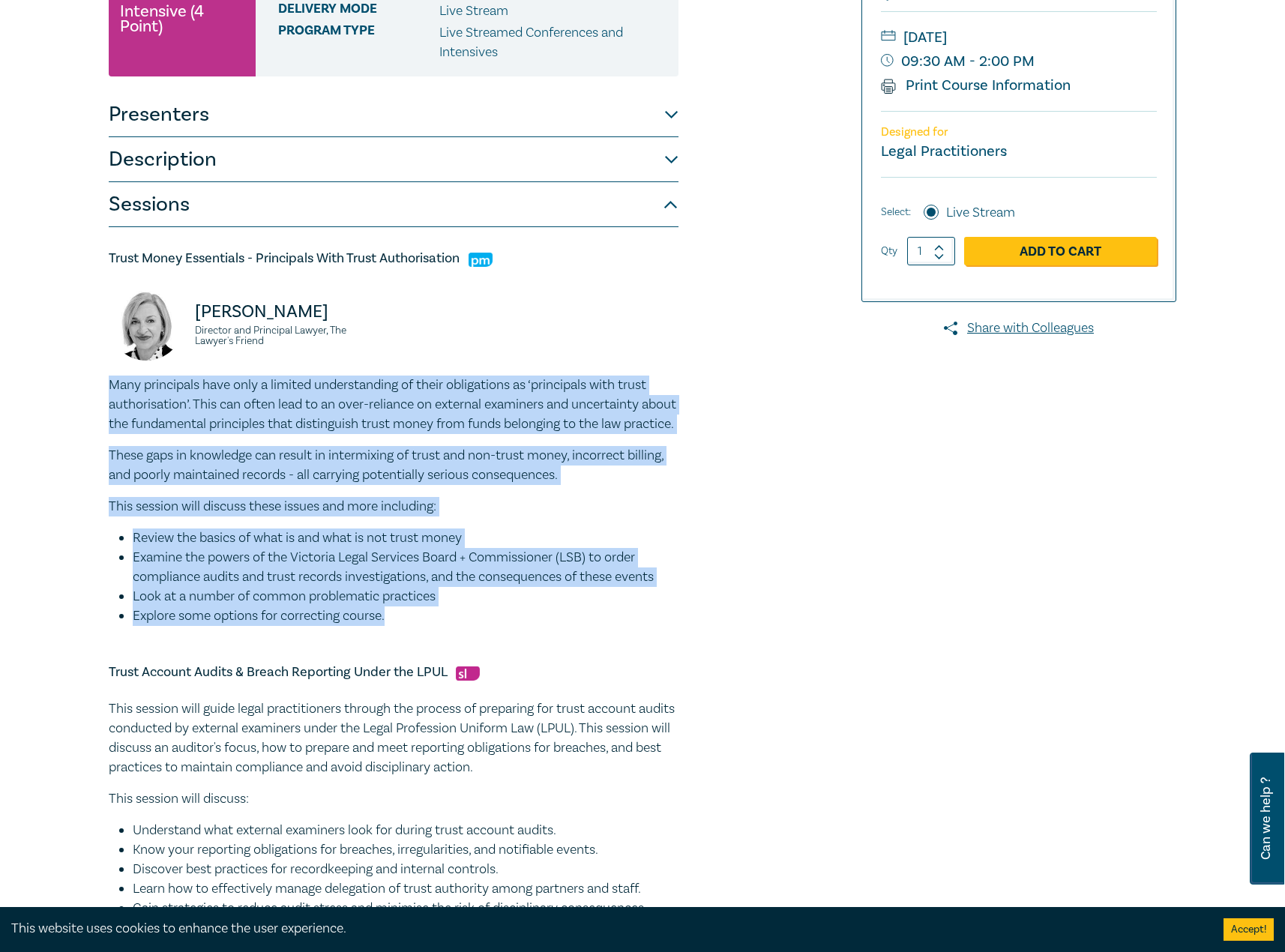
drag, startPoint x: 387, startPoint y: 633, endPoint x: 83, endPoint y: 387, distance: 391.1
click at [83, 387] on div "Trust Account & Trust Money Compliance Intensive I25064 CPD Intensive (4 Point)…" at bounding box center [642, 828] width 1285 height 2061
copy div "Many principals have only a limited understanding of their obligations as ‘prin…"
click at [572, 548] on li "Review the basics of what is and what is not trust money" at bounding box center [405, 538] width 545 height 20
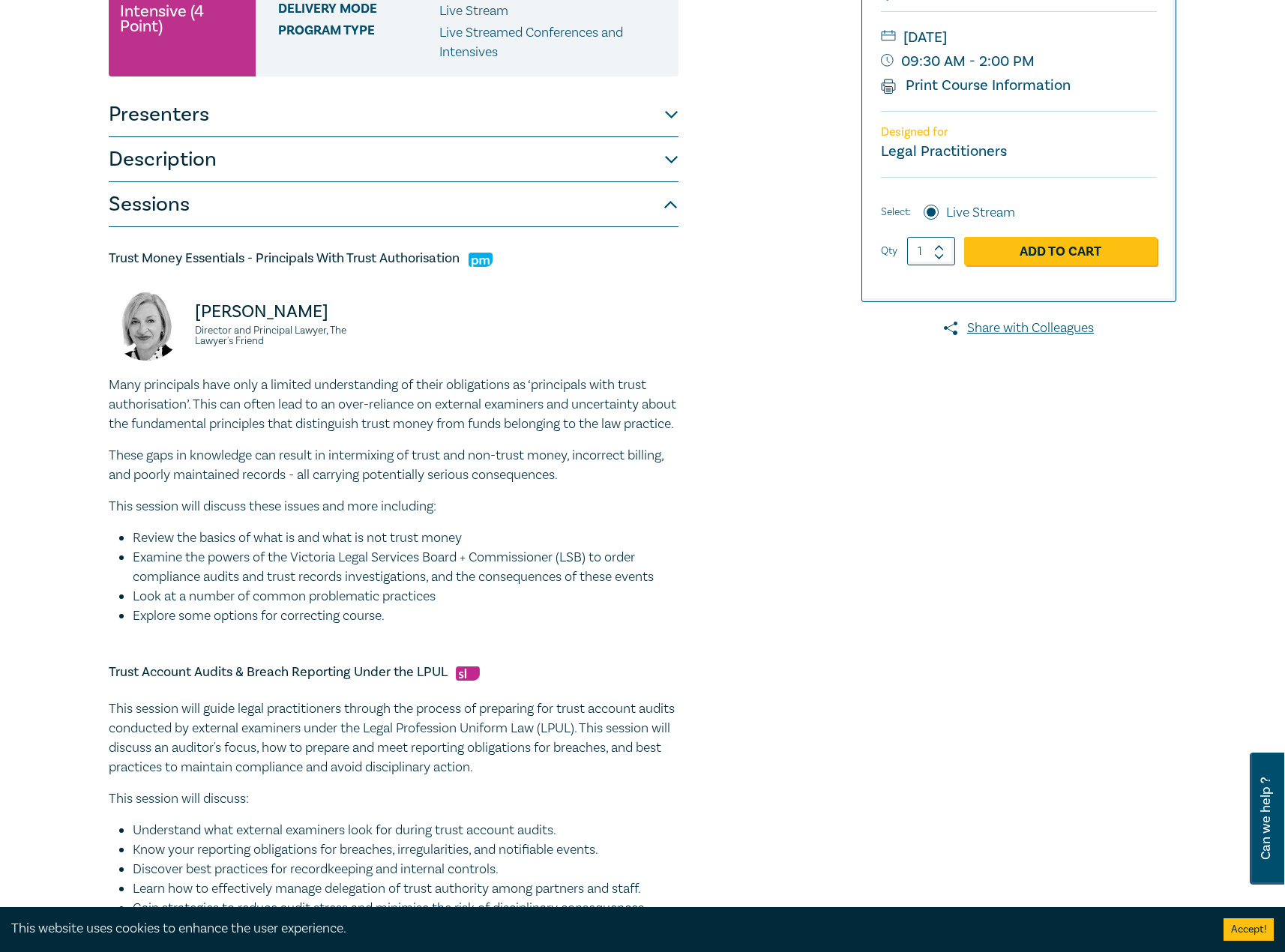
drag, startPoint x: 429, startPoint y: 644, endPoint x: 104, endPoint y: 383, distance: 416.8
click at [104, 383] on div "Trust Account & Trust Money Compliance Intensive I25064 CPD Intensive (4 Point)…" at bounding box center [461, 827] width 723 height 1919
copy div "Many principals have only a limited understanding of their obligations as ‘prin…"
drag, startPoint x: 281, startPoint y: 361, endPoint x: 206, endPoint y: 299, distance: 97.3
click at [197, 297] on div "Jennie Pakula Director and Principal Lawyer, The Lawyer's Friend" at bounding box center [247, 330] width 276 height 90
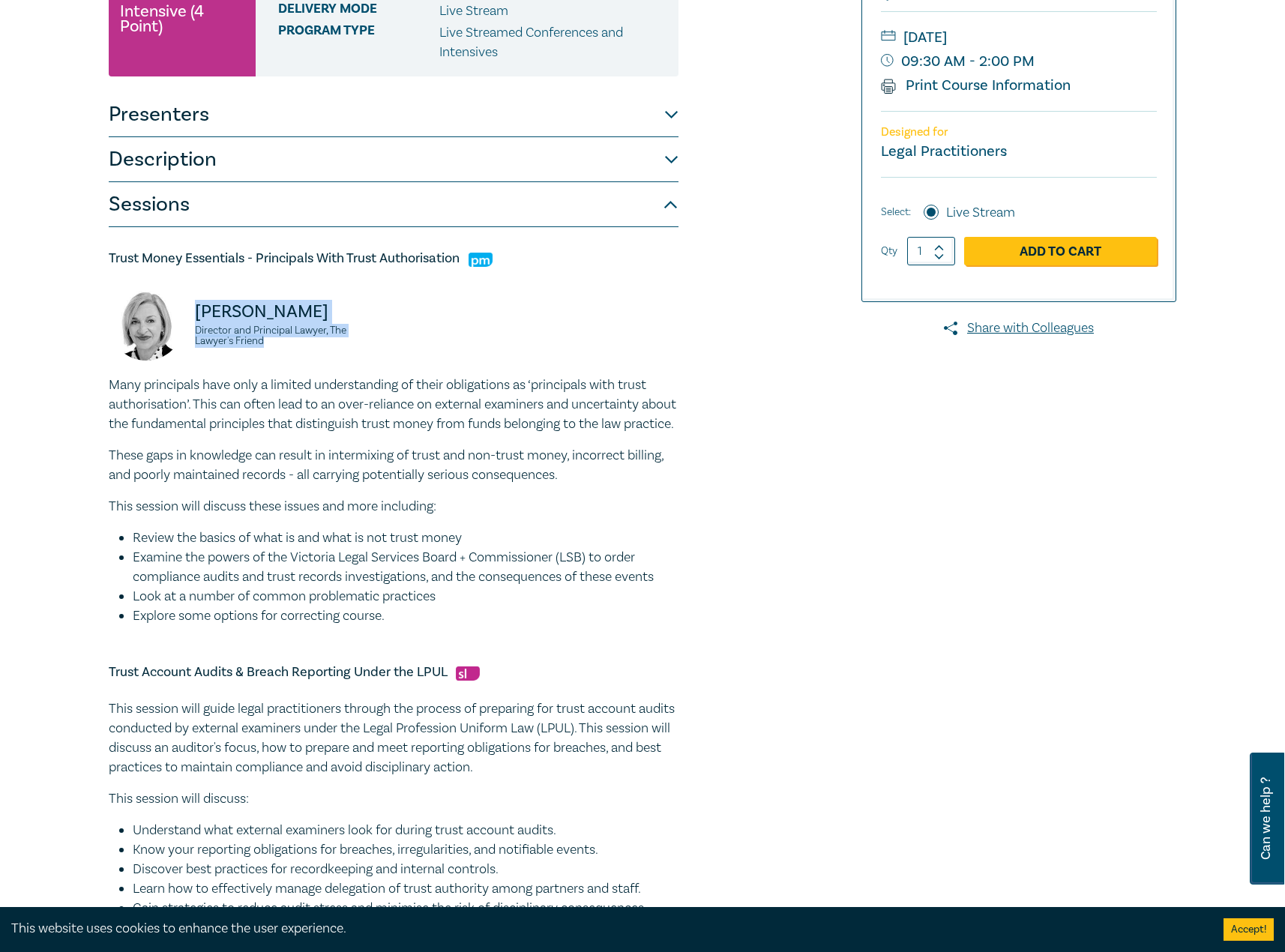
copy div "Jennie Pakula Director and Principal Lawyer, The Lawyer's Friend"
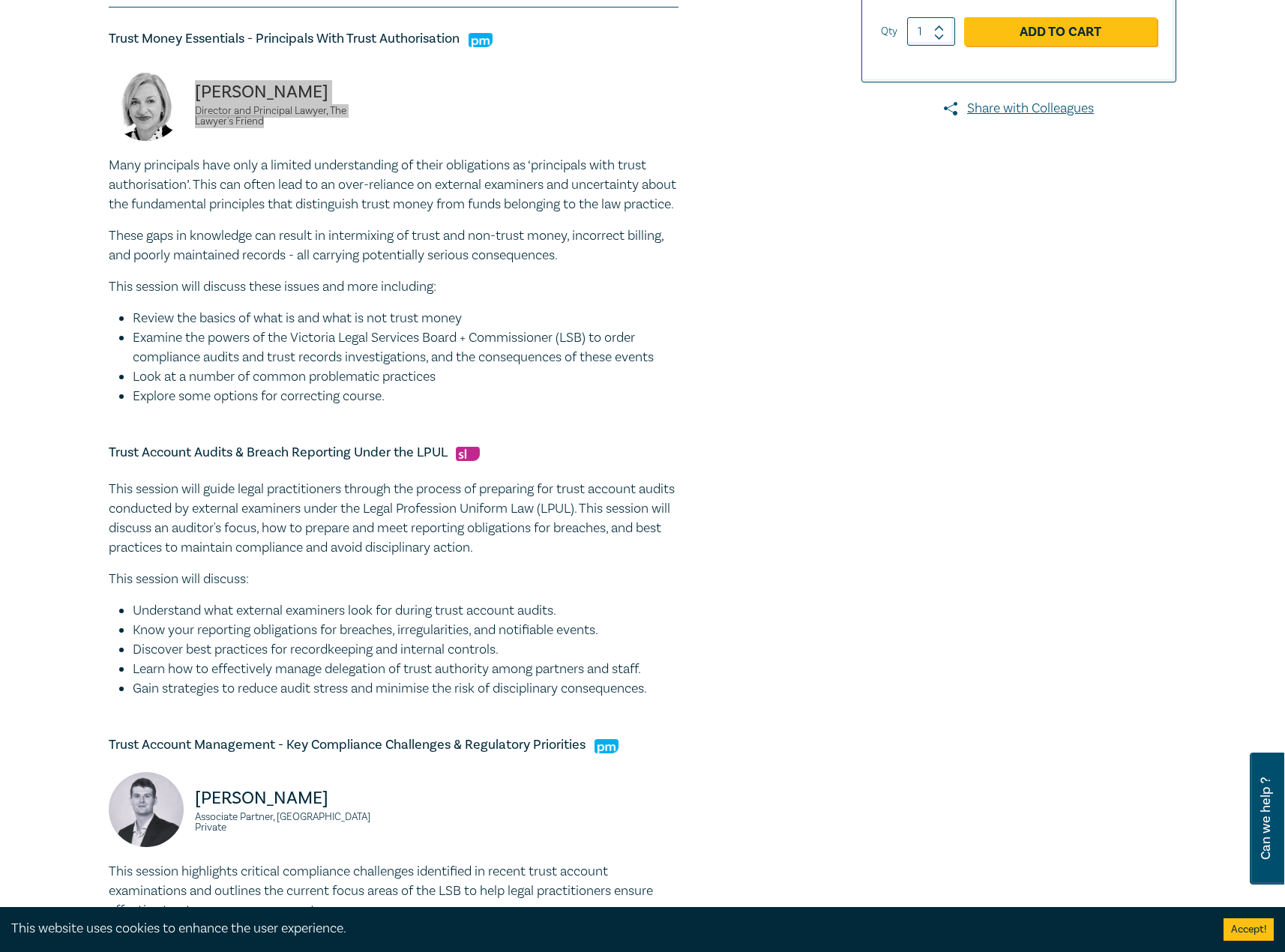
scroll to position [600, 0]
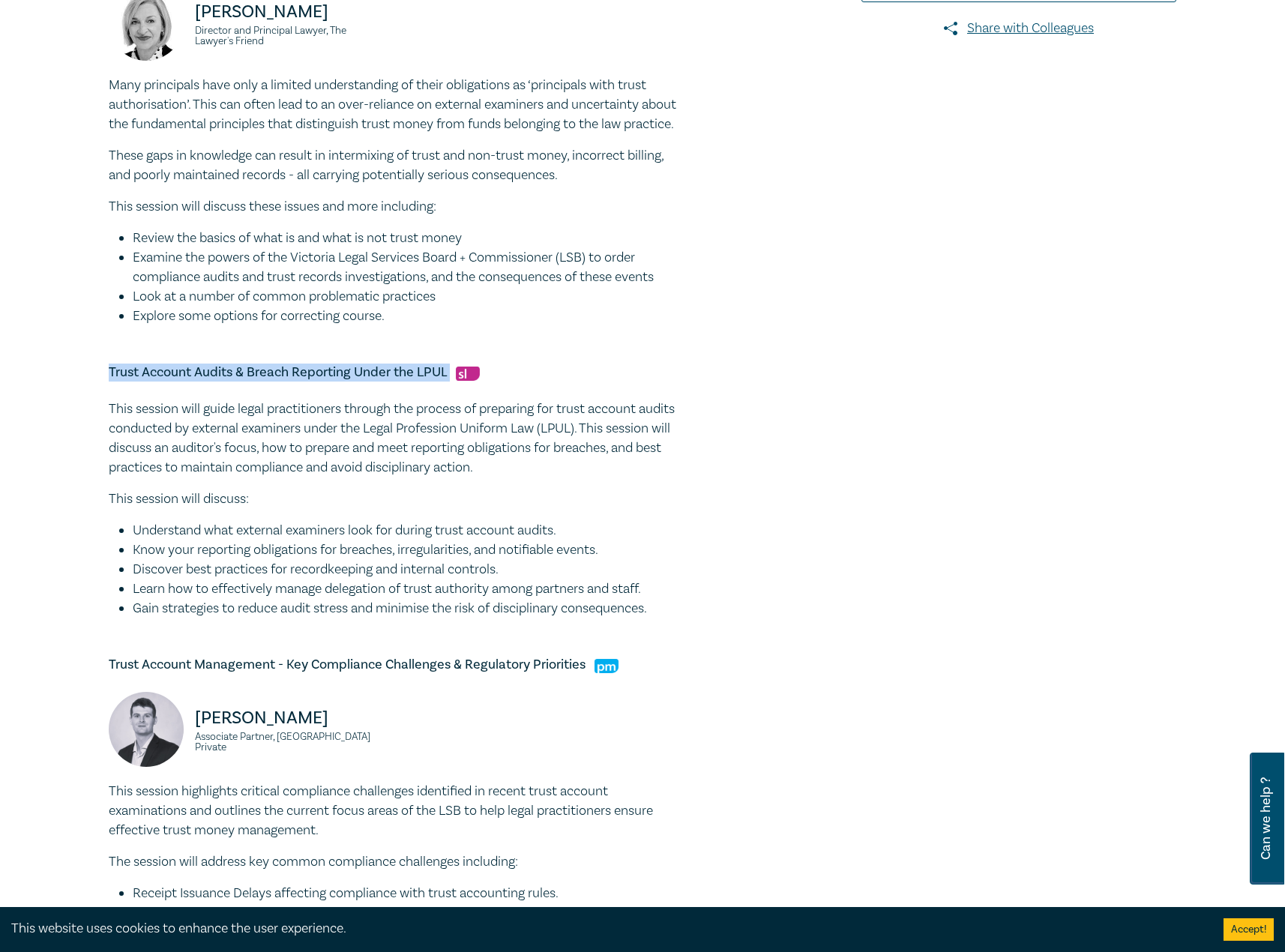
drag, startPoint x: 452, startPoint y: 391, endPoint x: 182, endPoint y: 371, distance: 270.7
click at [101, 382] on div "Trust Account & Trust Money Compliance Intensive I25064 CPD Intensive (4 Point)…" at bounding box center [461, 527] width 723 height 1919
copy h5 "Trust Account Audits & Breach Reporting Under the LPUL"
click at [406, 599] on li "Learn how to effectively manage delegation of trust authority among partners an…" at bounding box center [405, 589] width 545 height 20
drag, startPoint x: 691, startPoint y: 625, endPoint x: 80, endPoint y: 423, distance: 643.5
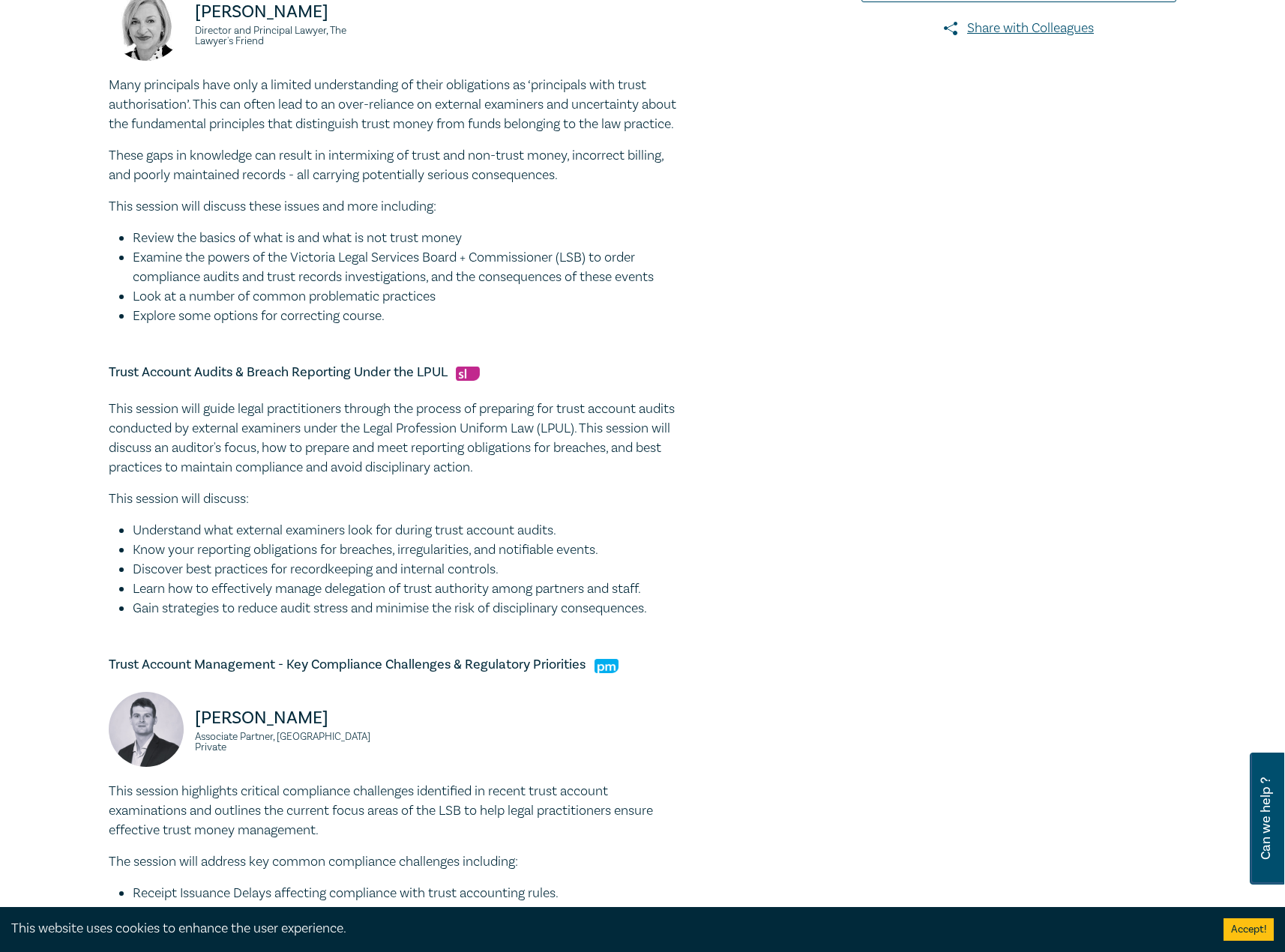
click at [80, 423] on div "Trust Account & Trust Money Compliance Intensive I25064 CPD Intensive (4 Point)…" at bounding box center [642, 527] width 1285 height 2061
copy div "This session will guide legal practitioners through the process of preparing fo…"
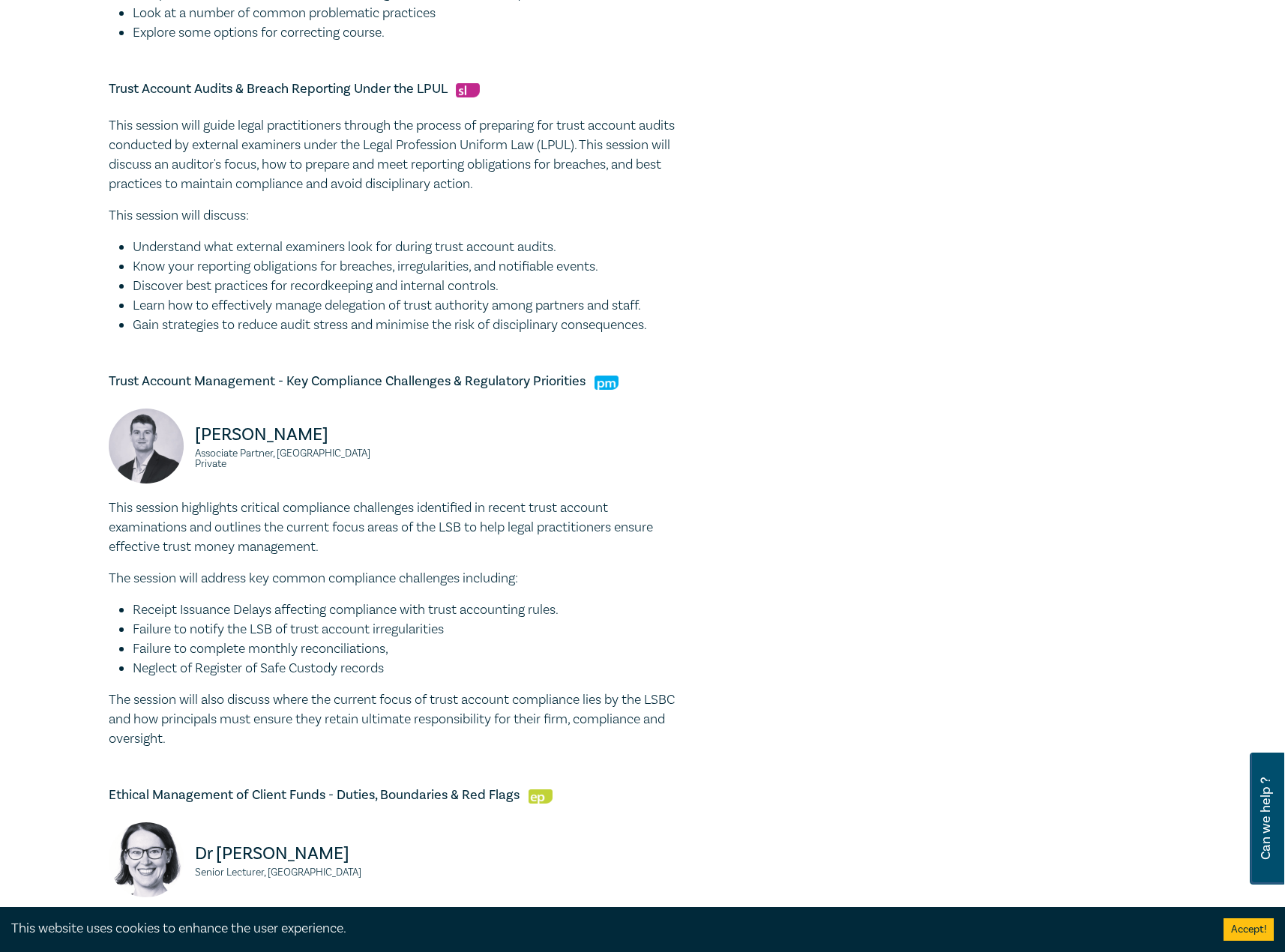
scroll to position [899, 0]
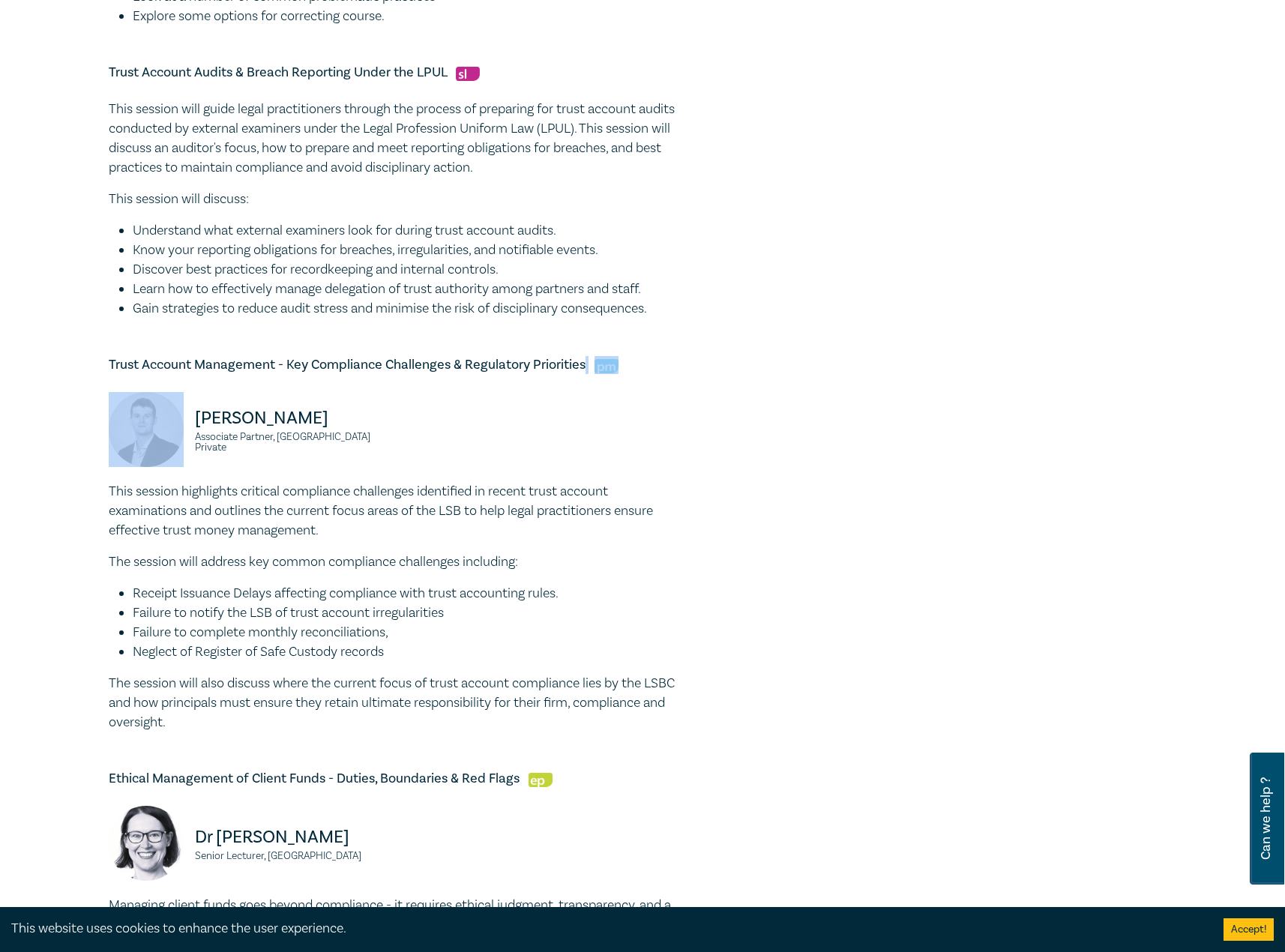
drag, startPoint x: 266, startPoint y: 386, endPoint x: 86, endPoint y: 392, distance: 180.1
click at [80, 393] on div "Trust Account & Trust Money Compliance Intensive I25064 CPD Intensive (4 Point)…" at bounding box center [642, 228] width 1285 height 2061
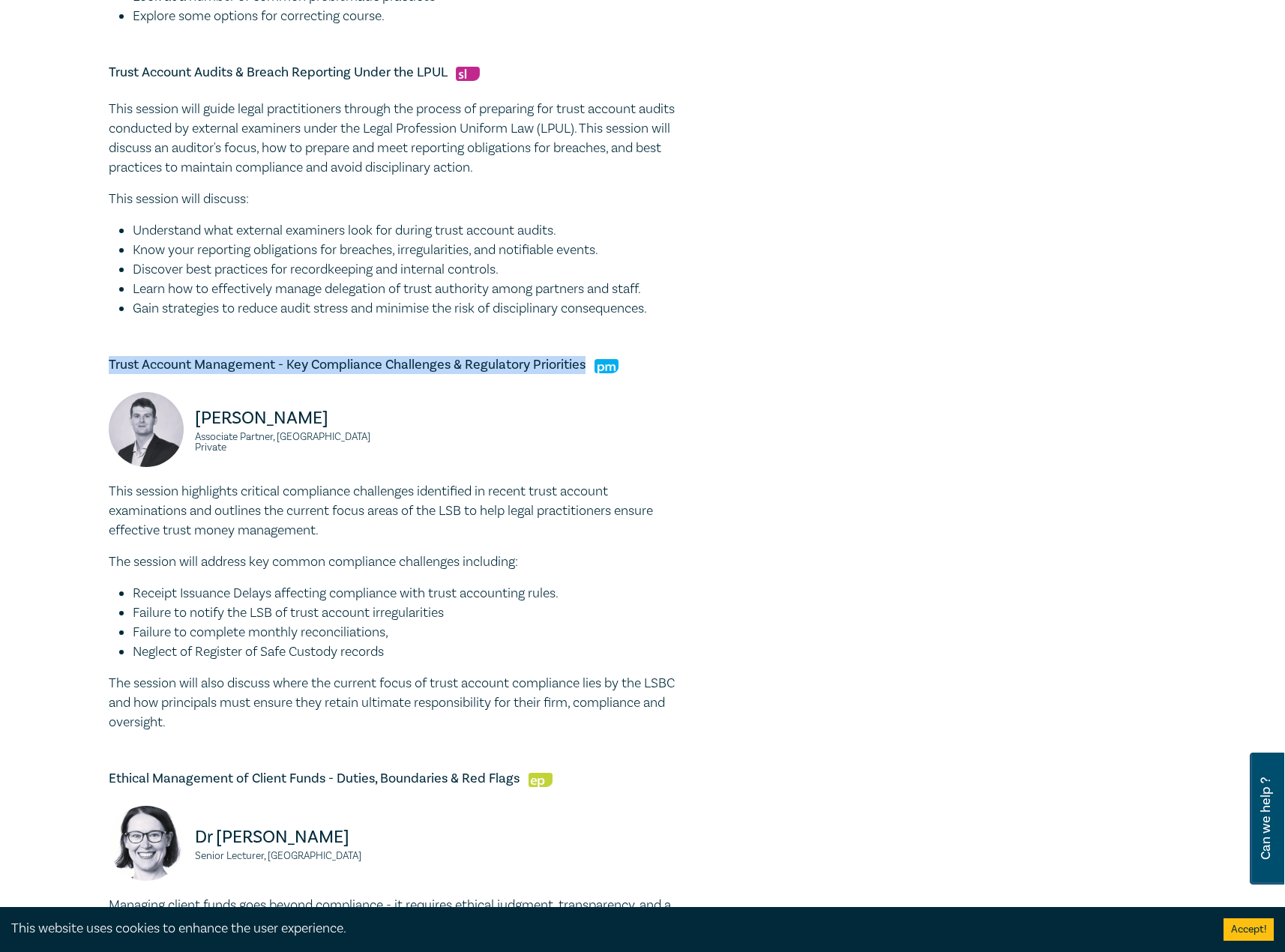
copy h5 "Trust Account Management - Key Compliance Challenges & Regulatory Priorities"
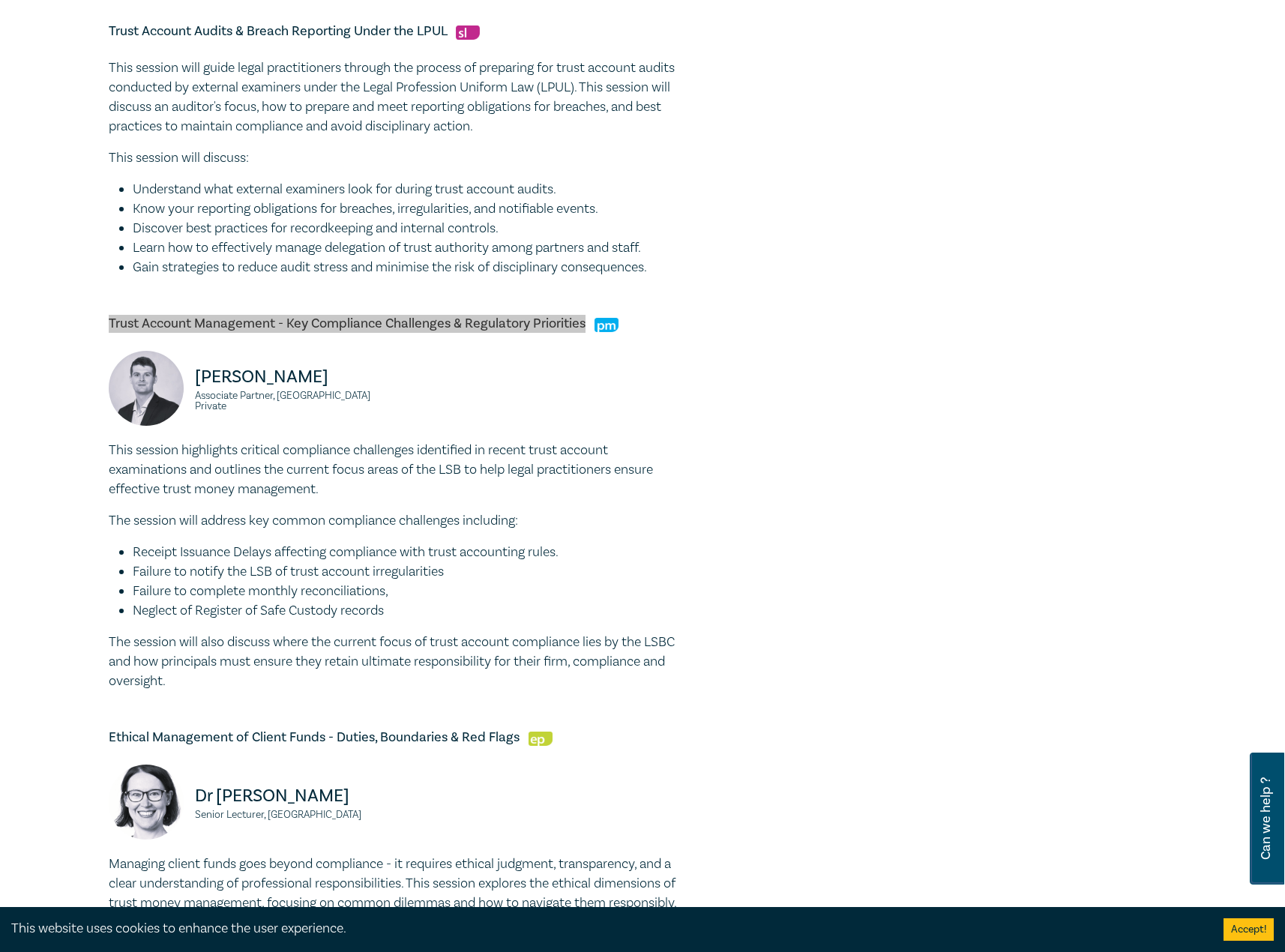
scroll to position [974, 0]
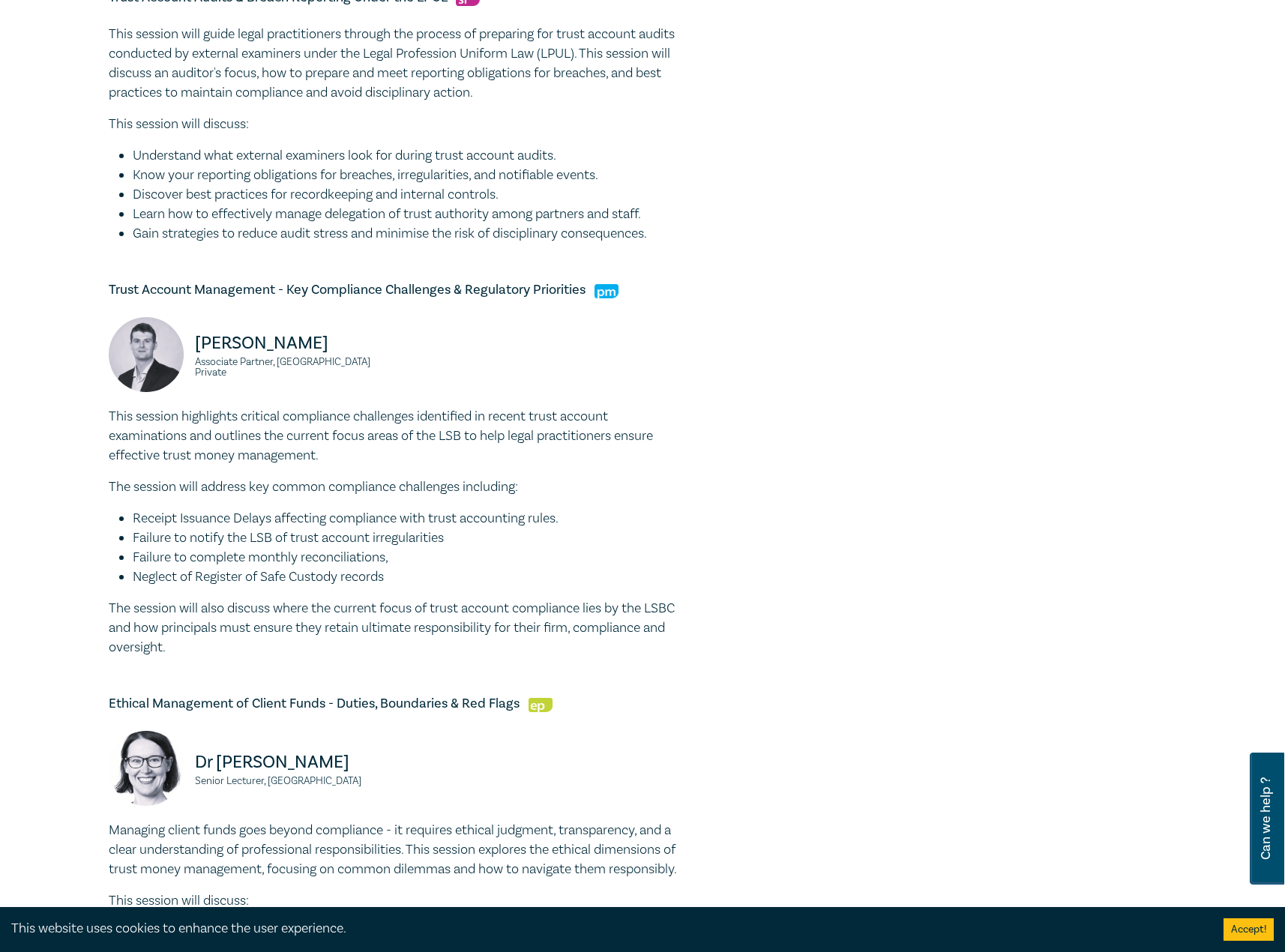
click at [321, 657] on p "The session will also discuss where the current focus of trust account complian…" at bounding box center [393, 628] width 570 height 58
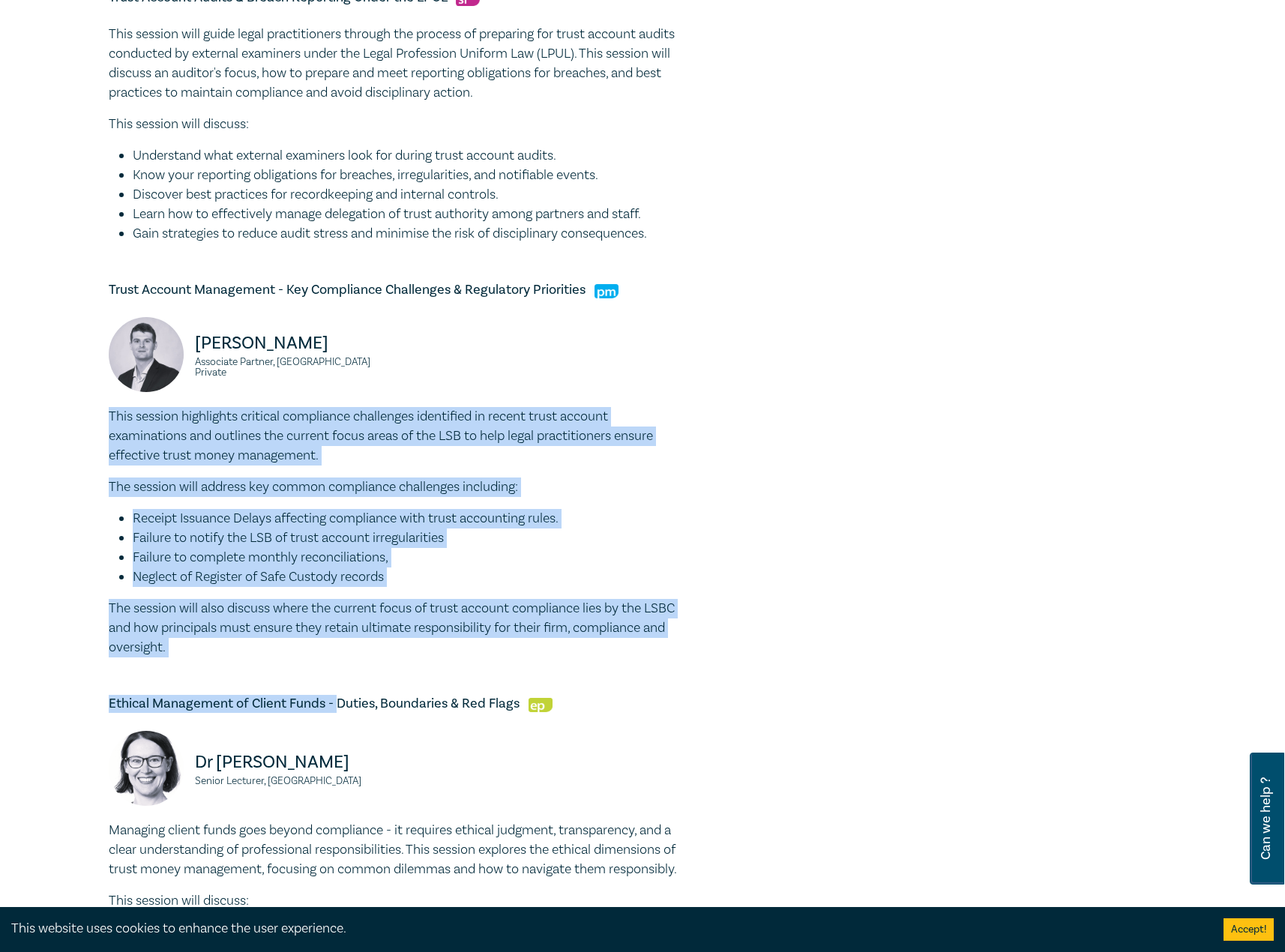
drag, startPoint x: 183, startPoint y: 612, endPoint x: 38, endPoint y: 429, distance: 233.5
click at [38, 429] on div "Trust Account & Trust Money Compliance Intensive I25064 CPD Intensive (4 Point)…" at bounding box center [642, 153] width 1285 height 2061
drag, startPoint x: 191, startPoint y: 535, endPoint x: 272, endPoint y: 640, distance: 132.6
click at [192, 528] on li "Receipt Issuance Delays affecting compliance with trust accounting rules." at bounding box center [405, 518] width 545 height 20
click at [289, 657] on p "The session will also discuss where the current focus of trust account complian…" at bounding box center [393, 628] width 570 height 58
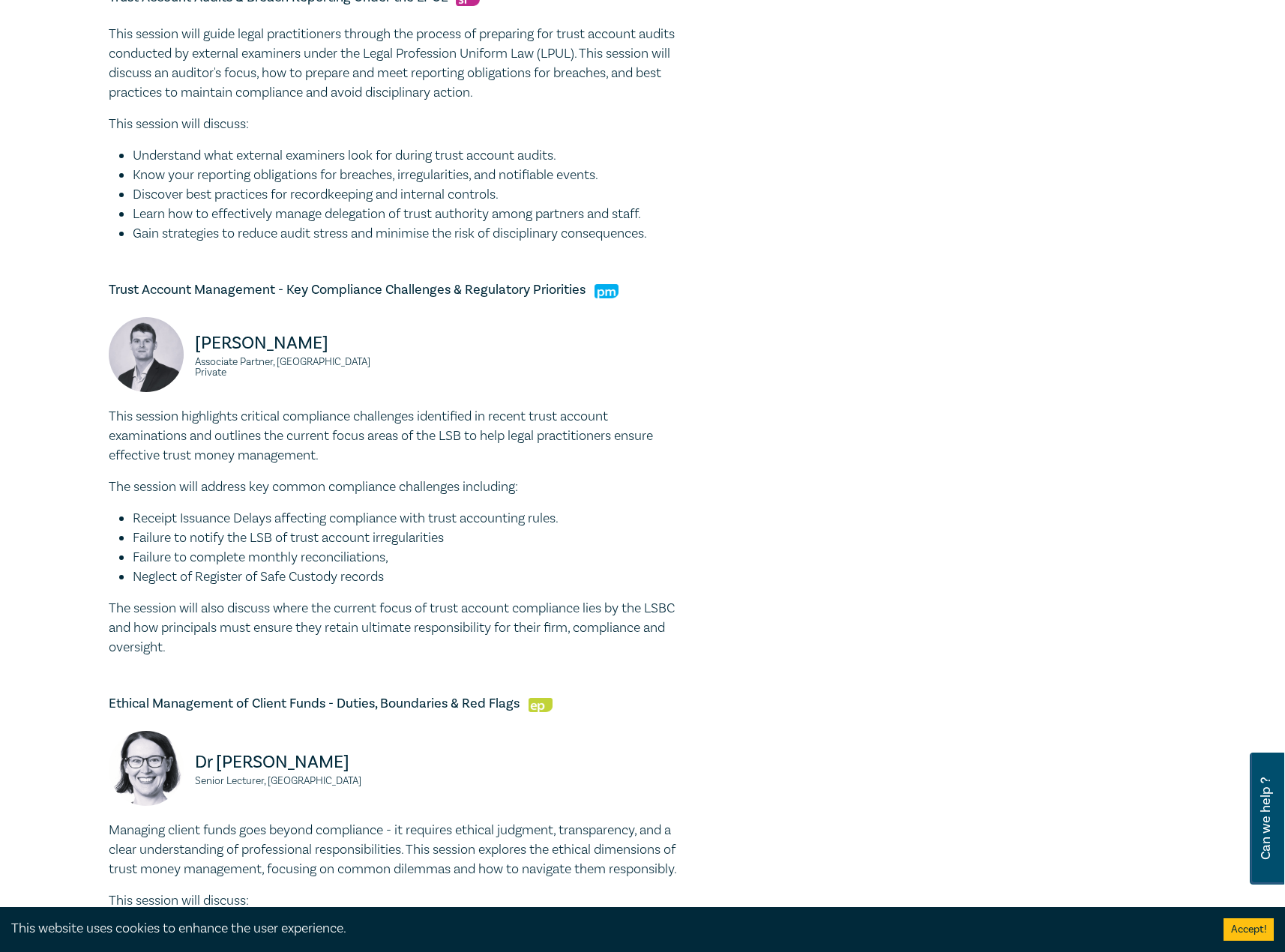
drag, startPoint x: 286, startPoint y: 666, endPoint x: 112, endPoint y: 436, distance: 288.4
click at [112, 436] on div "This session highlights critical compliance challenges identified in recent tru…" at bounding box center [393, 532] width 570 height 250
copy div "This session highlights critical compliance challenges identified in recent tru…"
drag, startPoint x: 344, startPoint y: 380, endPoint x: 188, endPoint y: 364, distance: 156.8
click at [188, 364] on div "Alex Young Associate Partner, BG Private" at bounding box center [247, 362] width 276 height 90
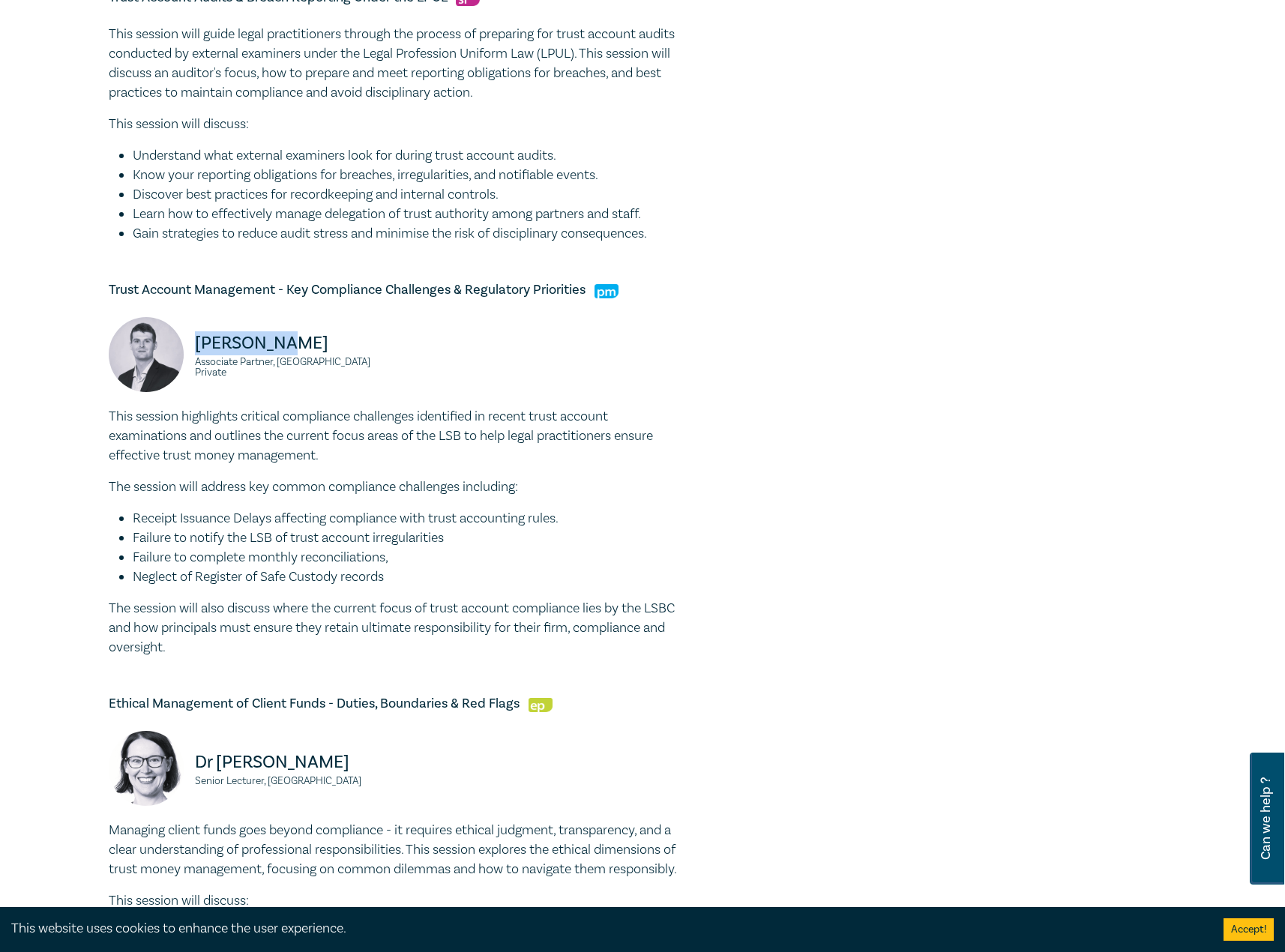
click at [192, 364] on div "Alex Young Associate Partner, BG Private" at bounding box center [247, 362] width 276 height 90
drag, startPoint x: 200, startPoint y: 362, endPoint x: 356, endPoint y: 384, distance: 157.5
click at [356, 384] on div "Alex Young Associate Partner, BG Private" at bounding box center [247, 362] width 276 height 90
drag, startPoint x: 257, startPoint y: 368, endPoint x: 290, endPoint y: 377, distance: 34.2
click at [290, 355] on p "Alex Young" at bounding box center [290, 343] width 190 height 24
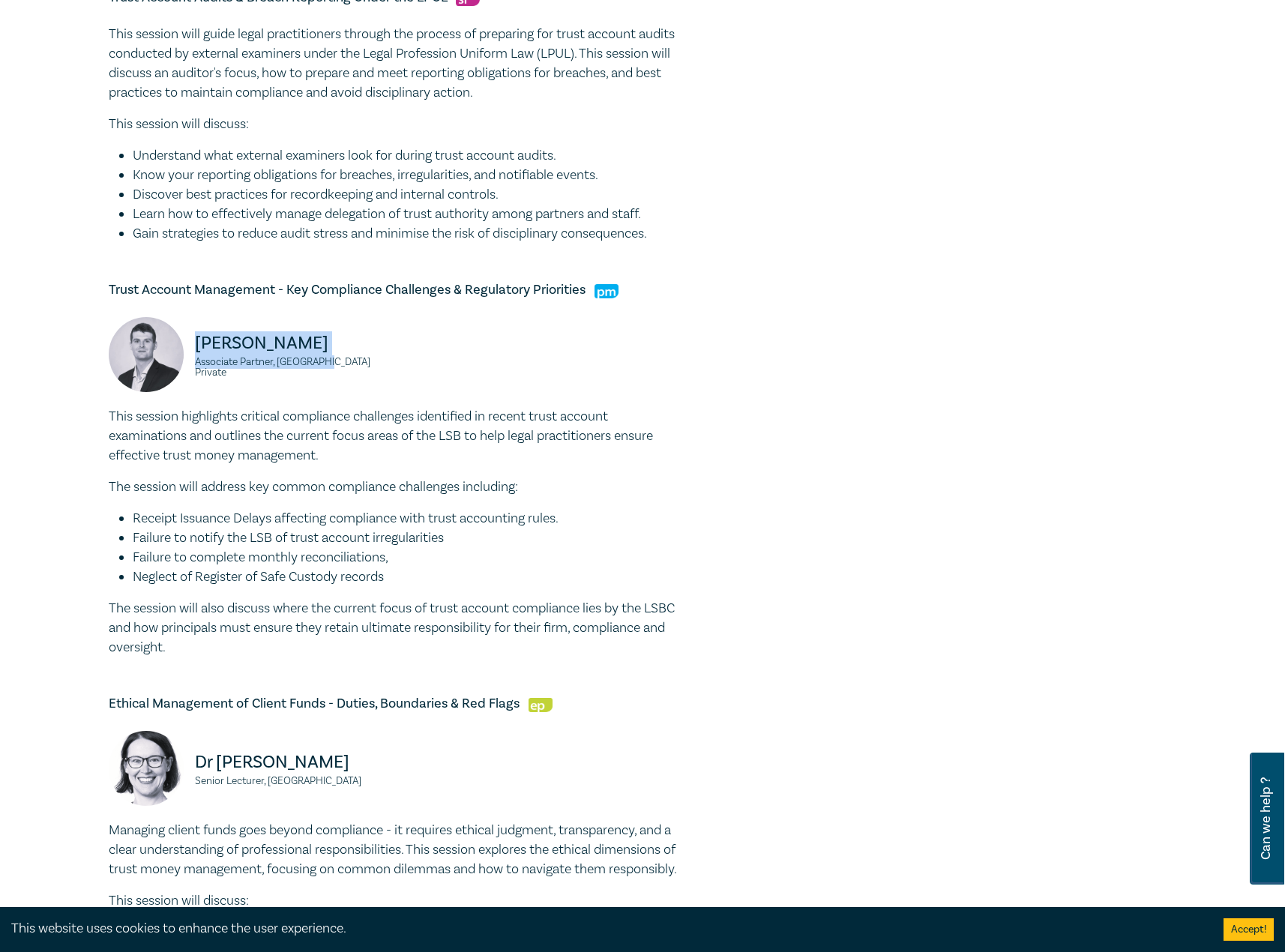
click at [274, 378] on small "Associate Partner, BG Private" at bounding box center [290, 366] width 190 height 21
drag, startPoint x: 285, startPoint y: 376, endPoint x: 188, endPoint y: 364, distance: 97.7
click at [188, 364] on div "Alex Young Associate Partner, BG Private" at bounding box center [247, 362] width 276 height 90
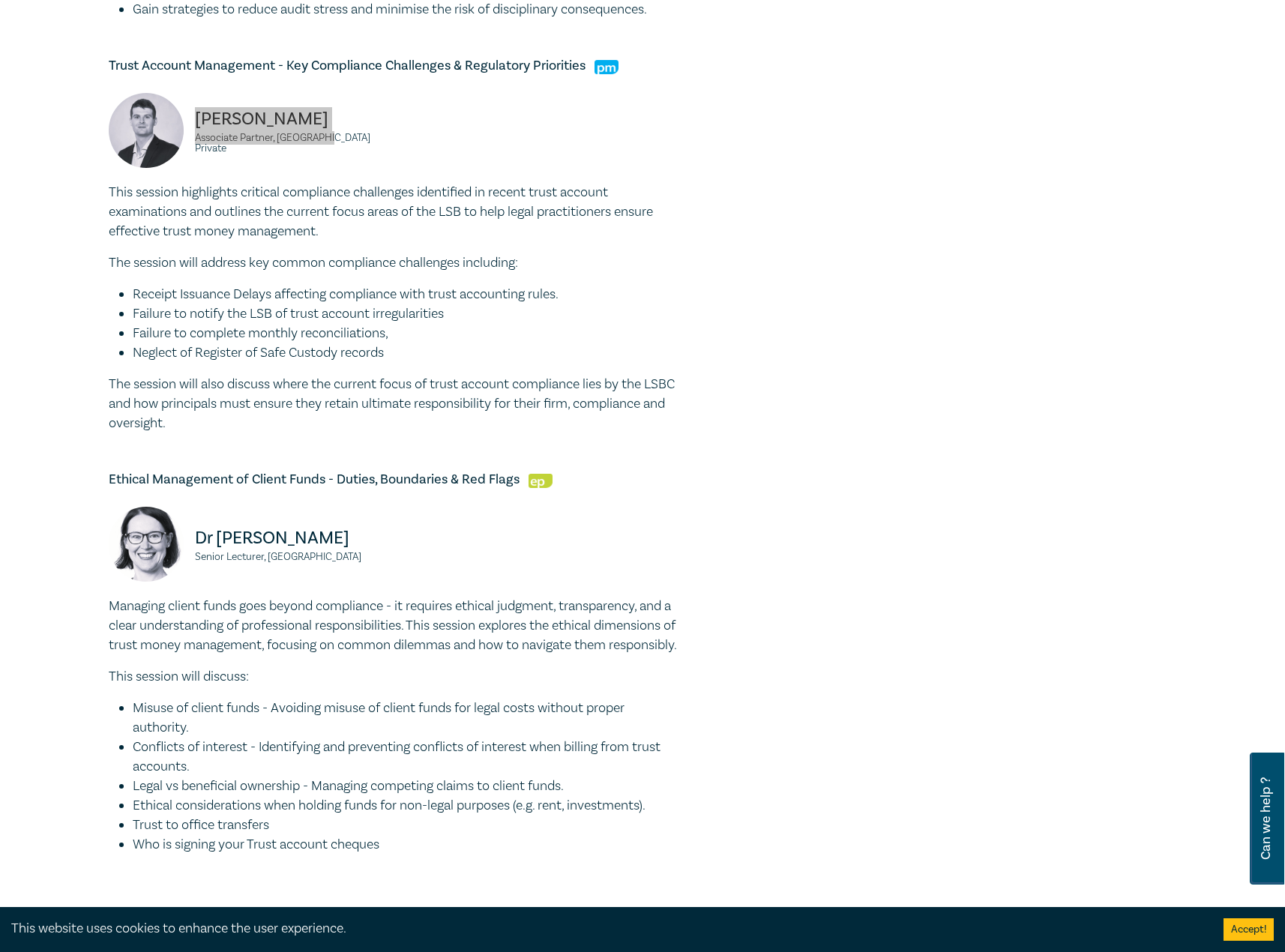
scroll to position [1199, 0]
drag, startPoint x: 517, startPoint y: 499, endPoint x: 95, endPoint y: 493, distance: 422.0
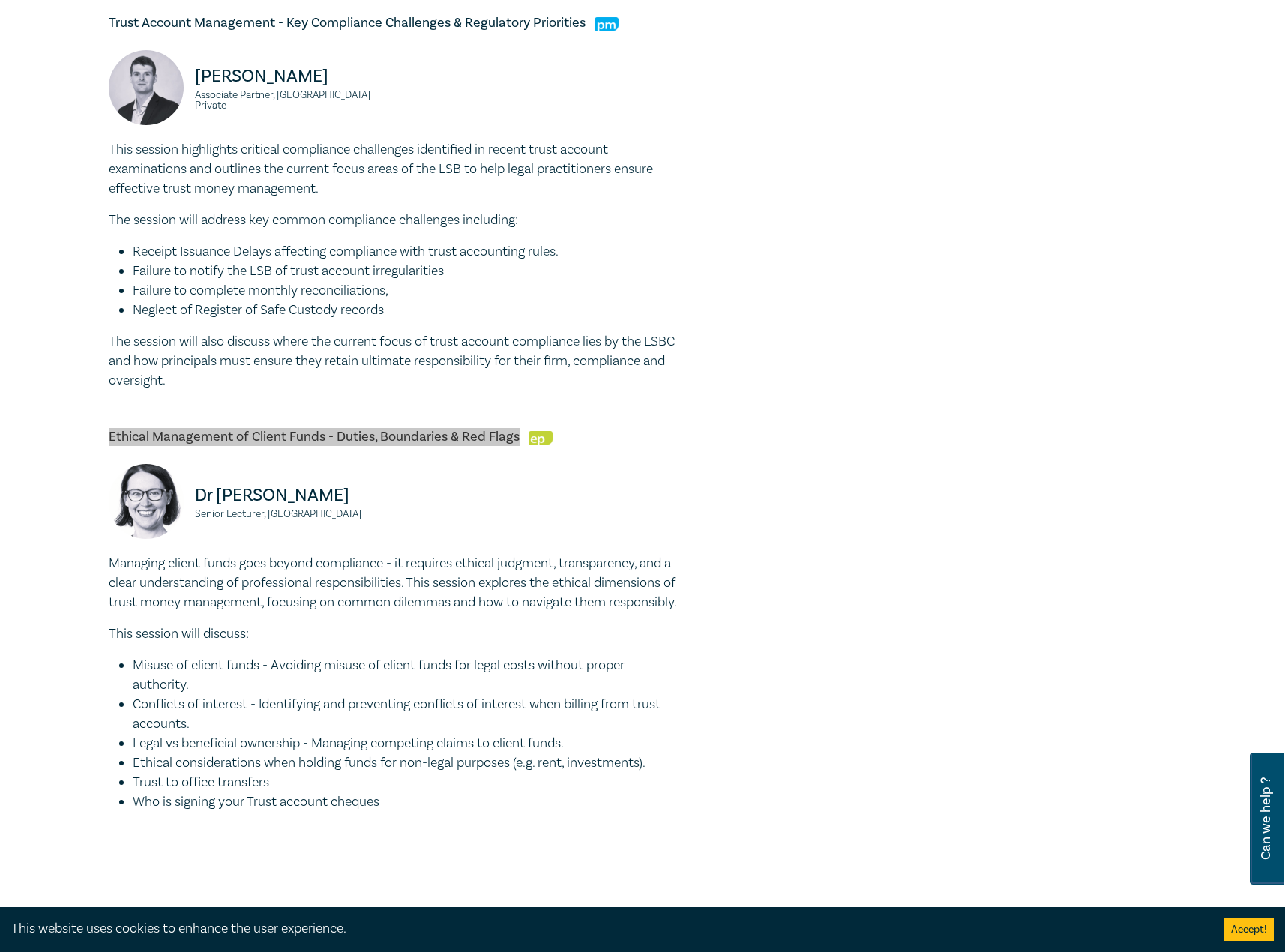
scroll to position [1274, 0]
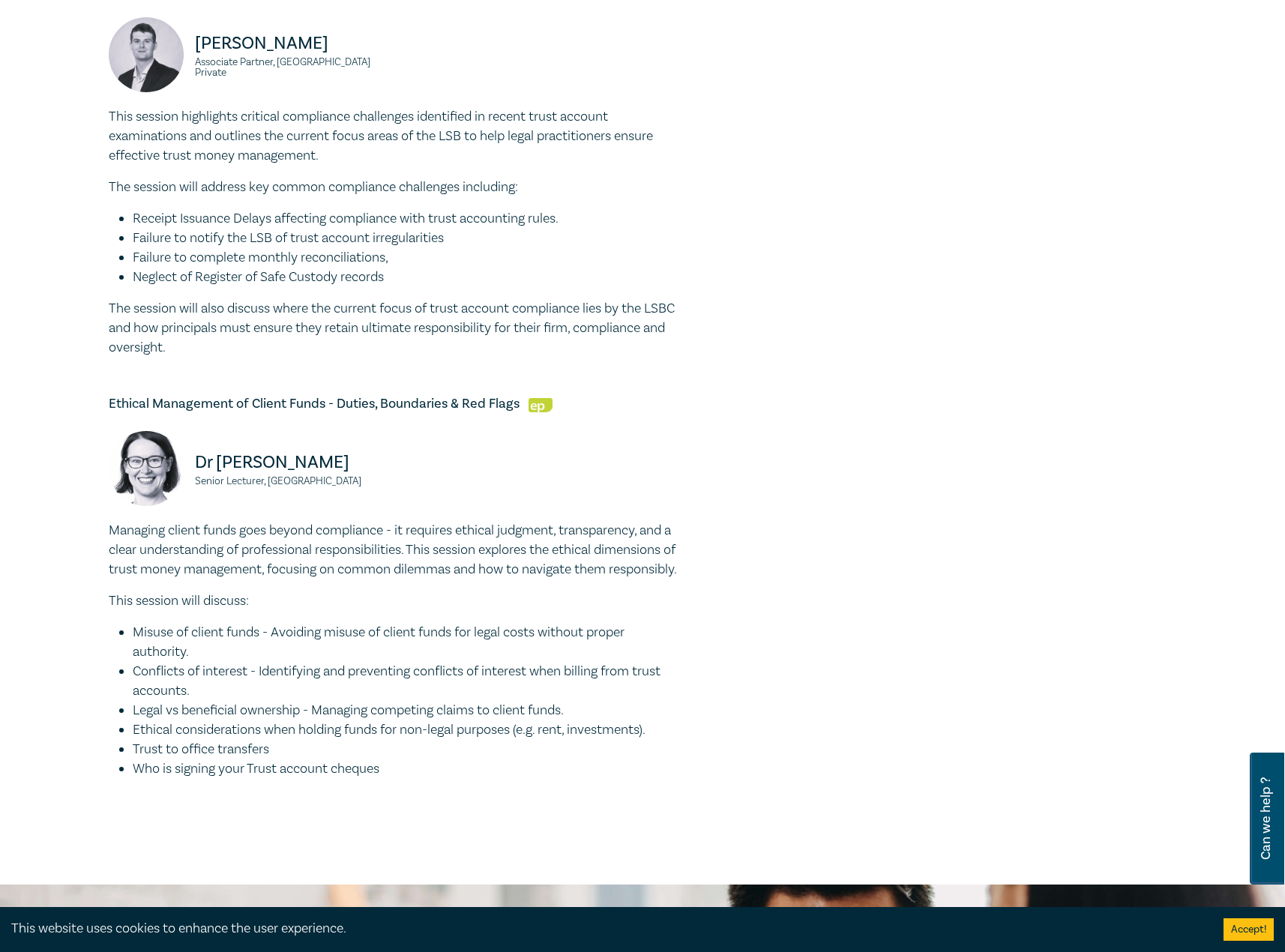
click at [326, 661] on li "Misuse of client funds - Avoiding misuse of client funds for legal costs withou…" at bounding box center [405, 643] width 545 height 39
drag, startPoint x: 280, startPoint y: 769, endPoint x: 58, endPoint y: 559, distance: 305.6
copy div "Managing client funds goes beyond compliance - it requires ethical judgment, tr…"
drag, startPoint x: 195, startPoint y: 494, endPoint x: 183, endPoint y: 474, distance: 23.3
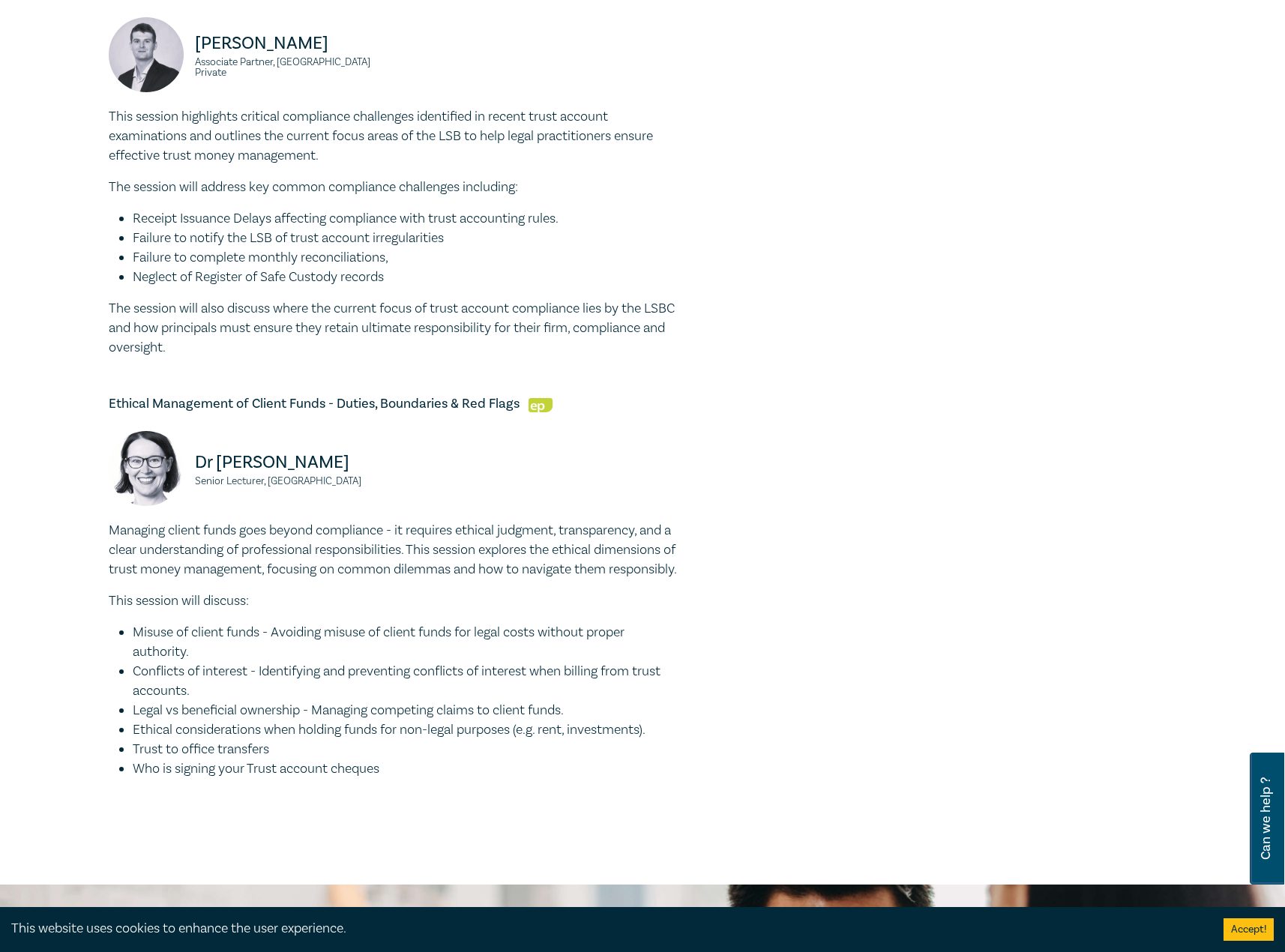
click at [183, 474] on div "Dr Katie Murray Senior Lecturer, University of Southern Queensland" at bounding box center [247, 476] width 276 height 90
copy div "Dr Katie Murray Senior Lecturer, University of Southern Queensland"
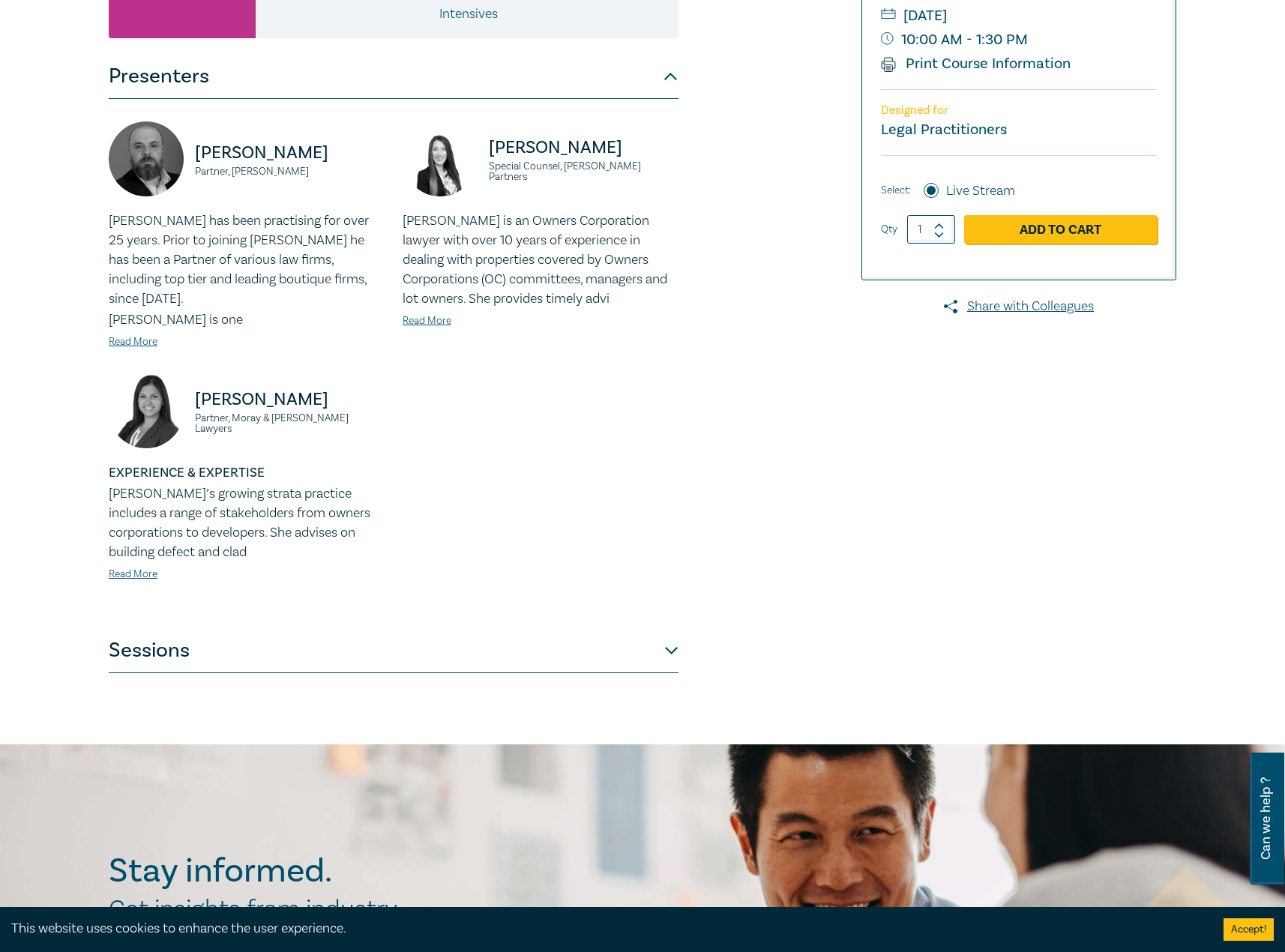
scroll to position [299, 0]
click at [447, 659] on div "Owners Corporation Intensive I25054 CPD Intensive (3 Point) CPD Points 3 Point …" at bounding box center [642, 270] width 1285 height 947
click at [447, 642] on button "Sessions" at bounding box center [393, 650] width 570 height 45
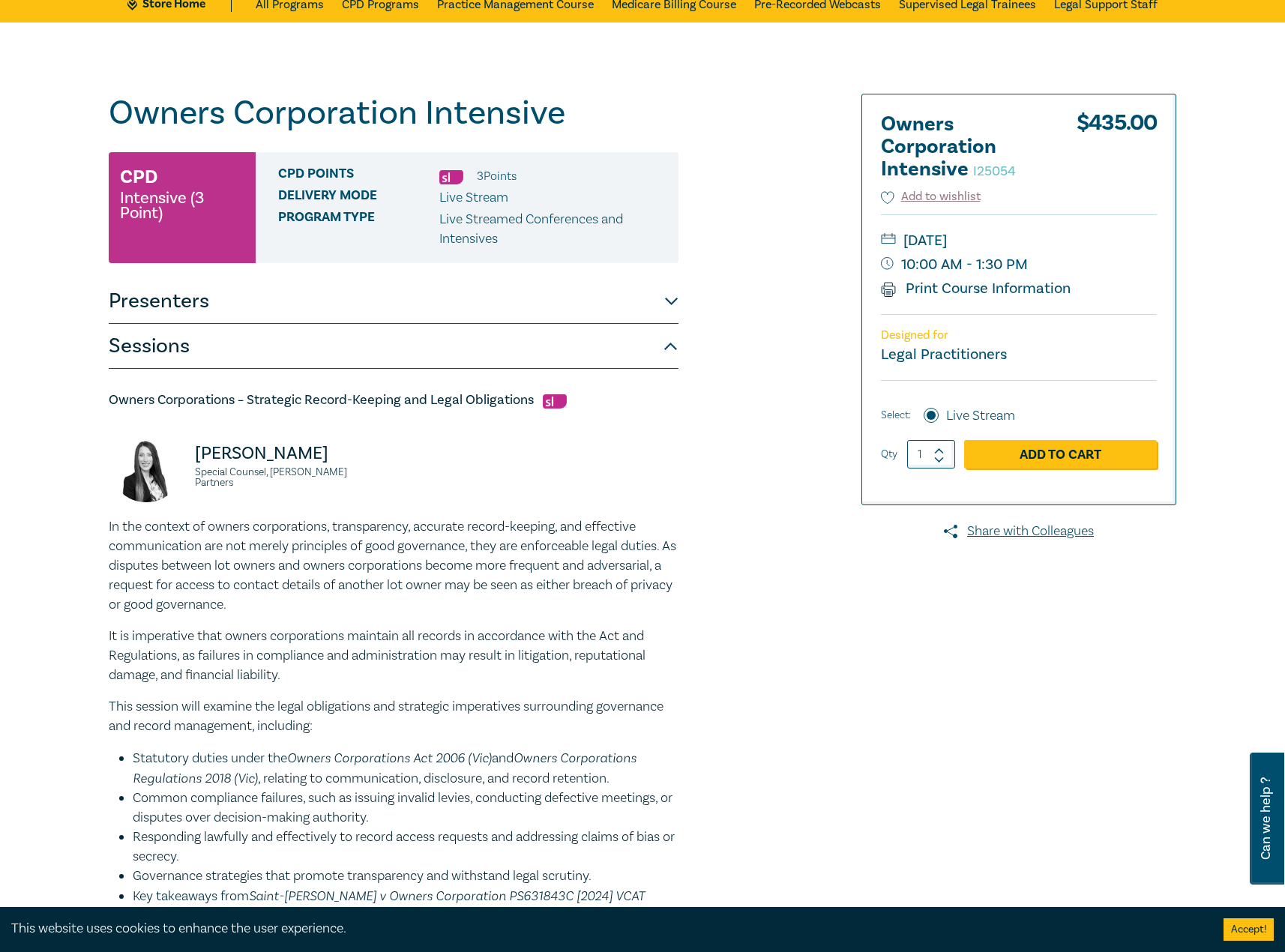
scroll to position [0, 0]
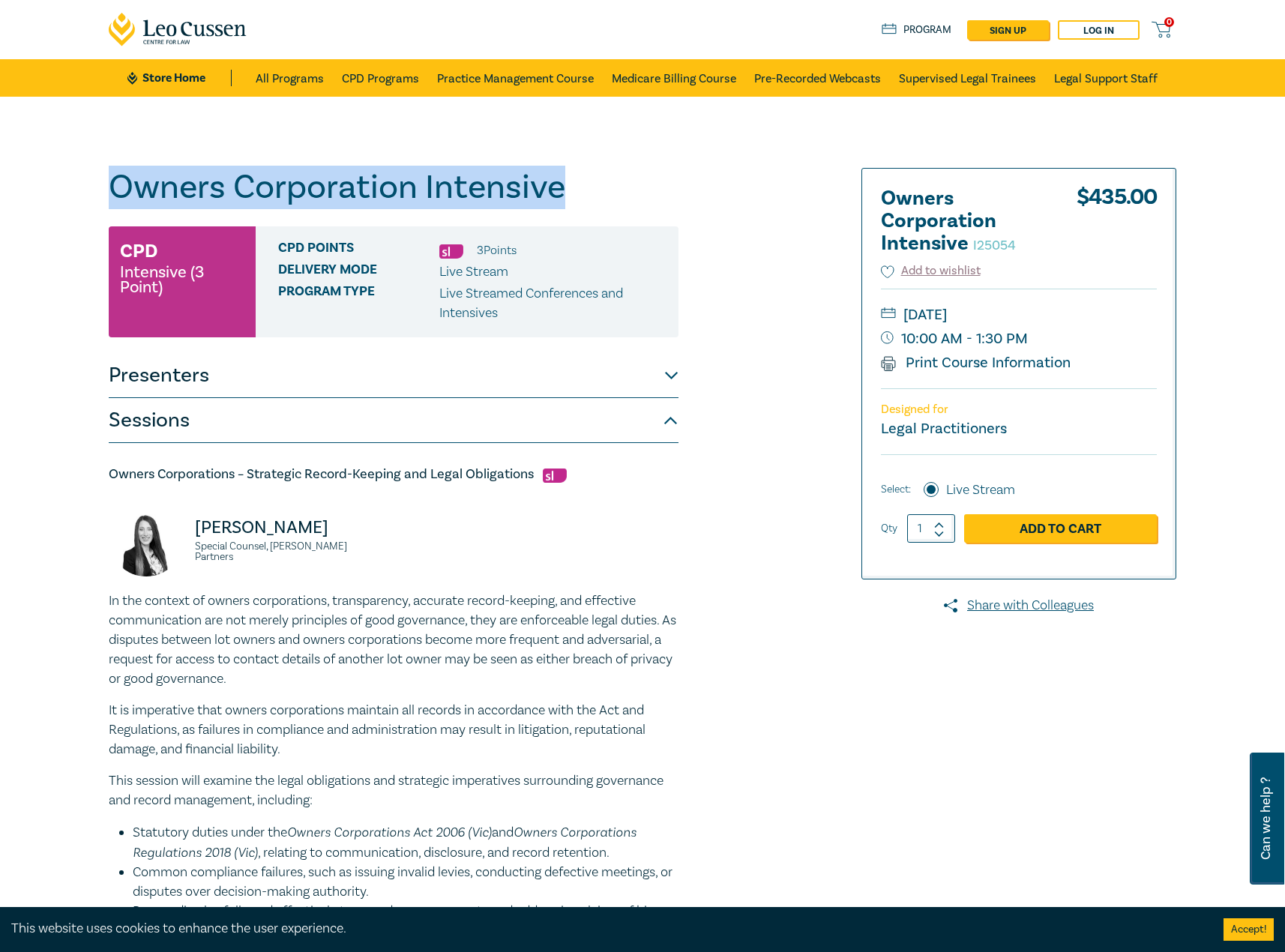
drag, startPoint x: 655, startPoint y: 184, endPoint x: 207, endPoint y: 169, distance: 448.3
copy h1 "Owners Corporation Intensive"
click at [205, 386] on button "Presenters" at bounding box center [393, 375] width 570 height 45
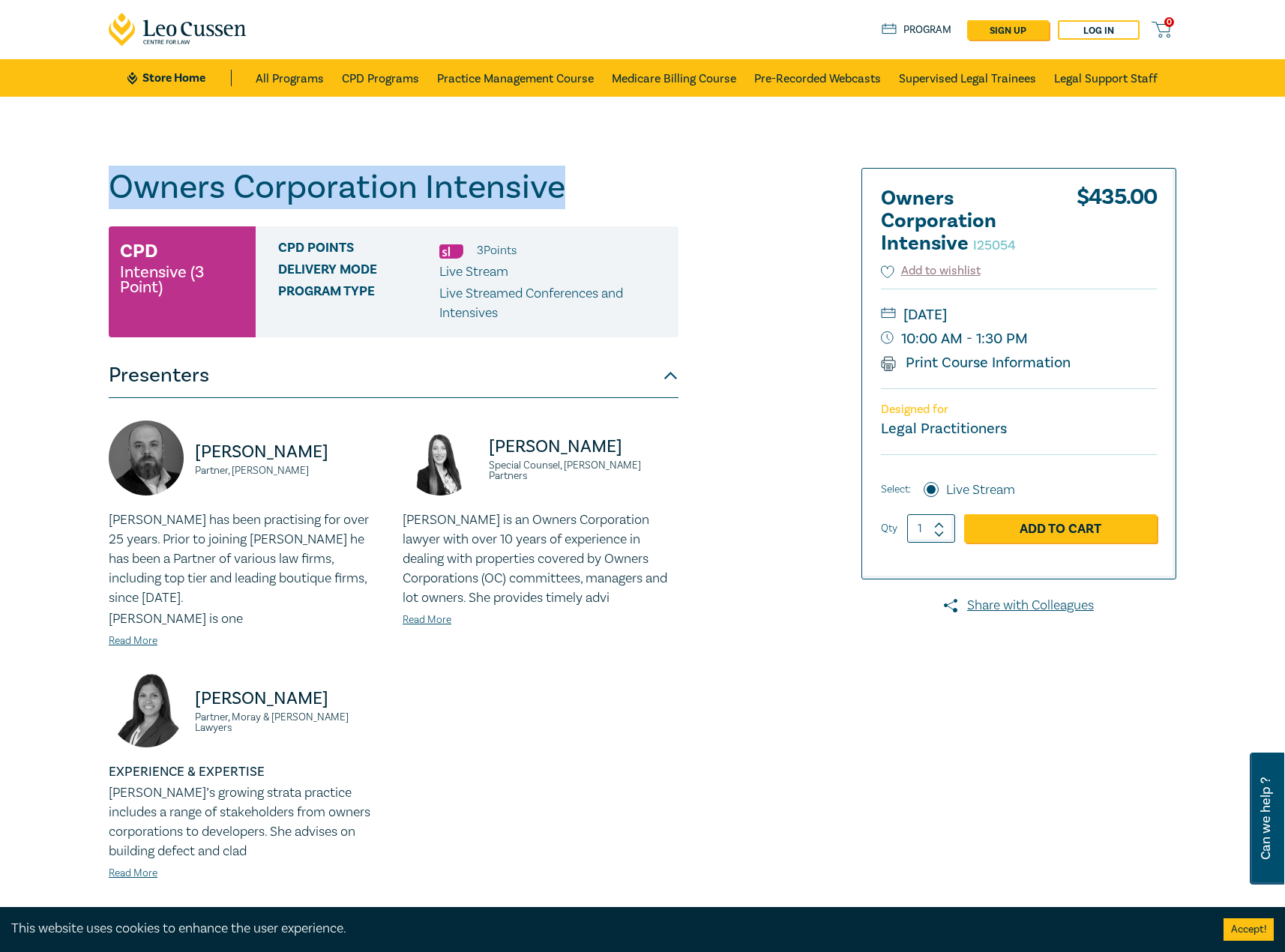
click at [211, 386] on button "Presenters" at bounding box center [393, 375] width 570 height 45
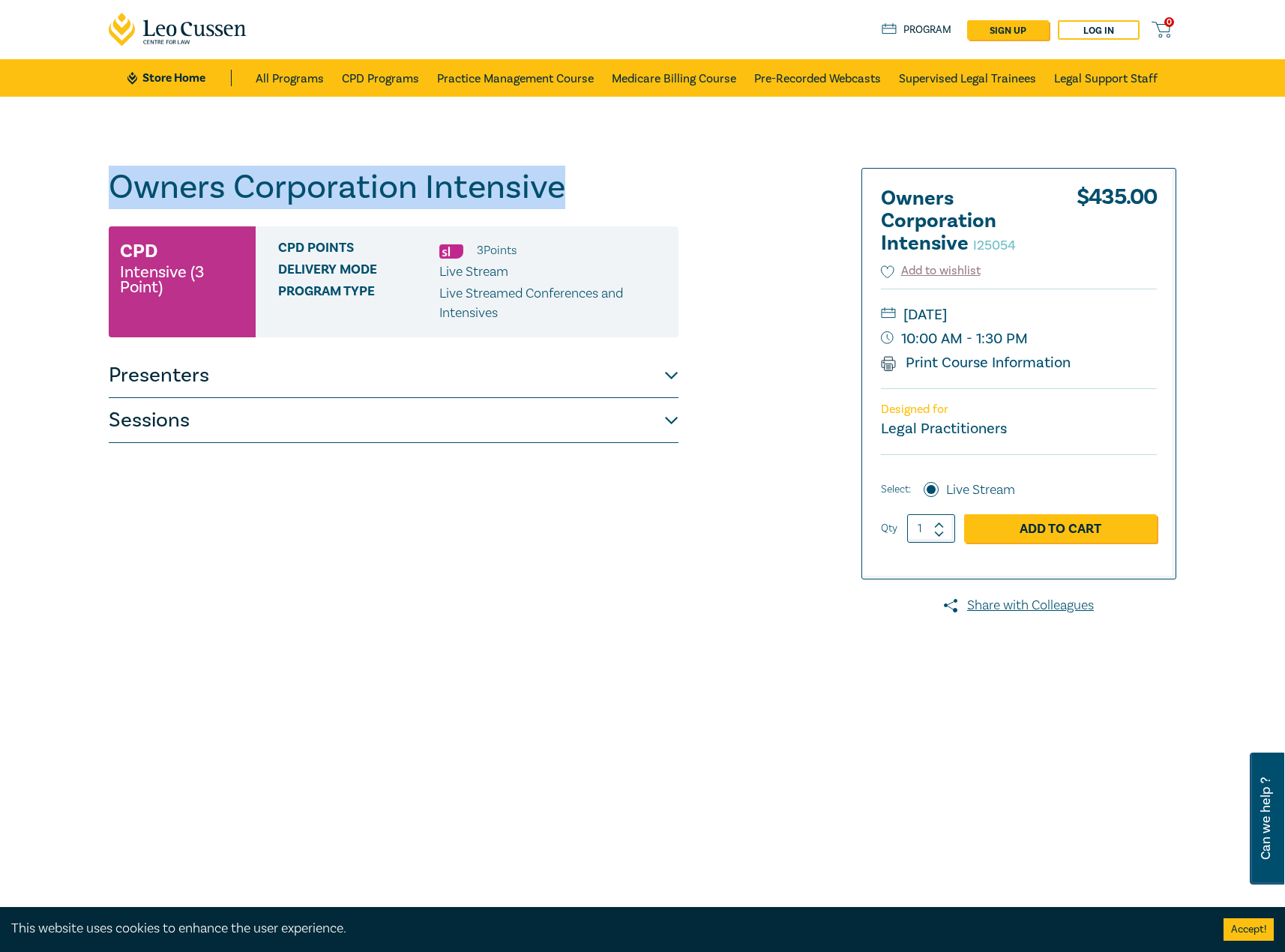
click at [194, 436] on button "Sessions" at bounding box center [393, 420] width 570 height 45
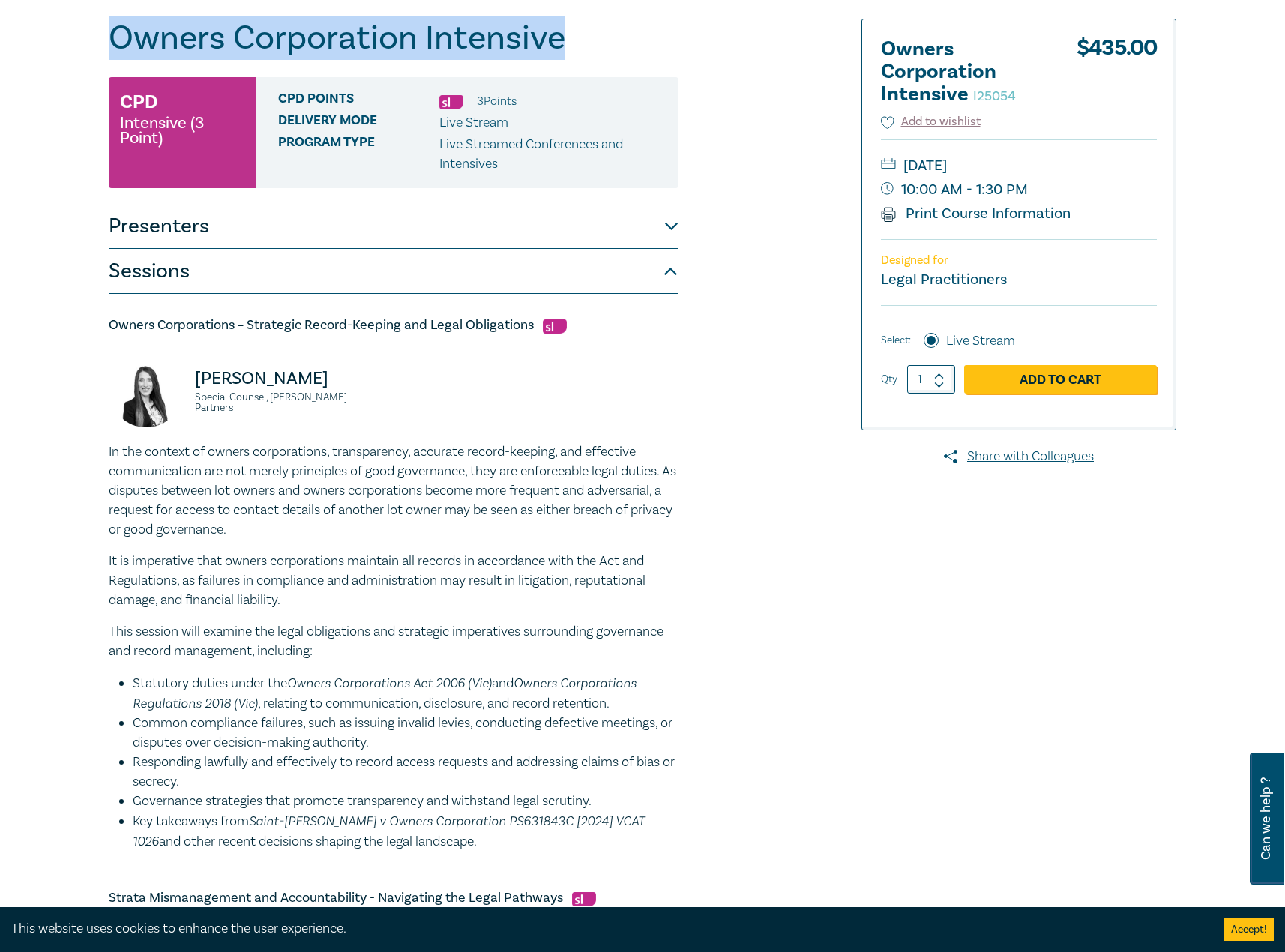
scroll to position [150, 0]
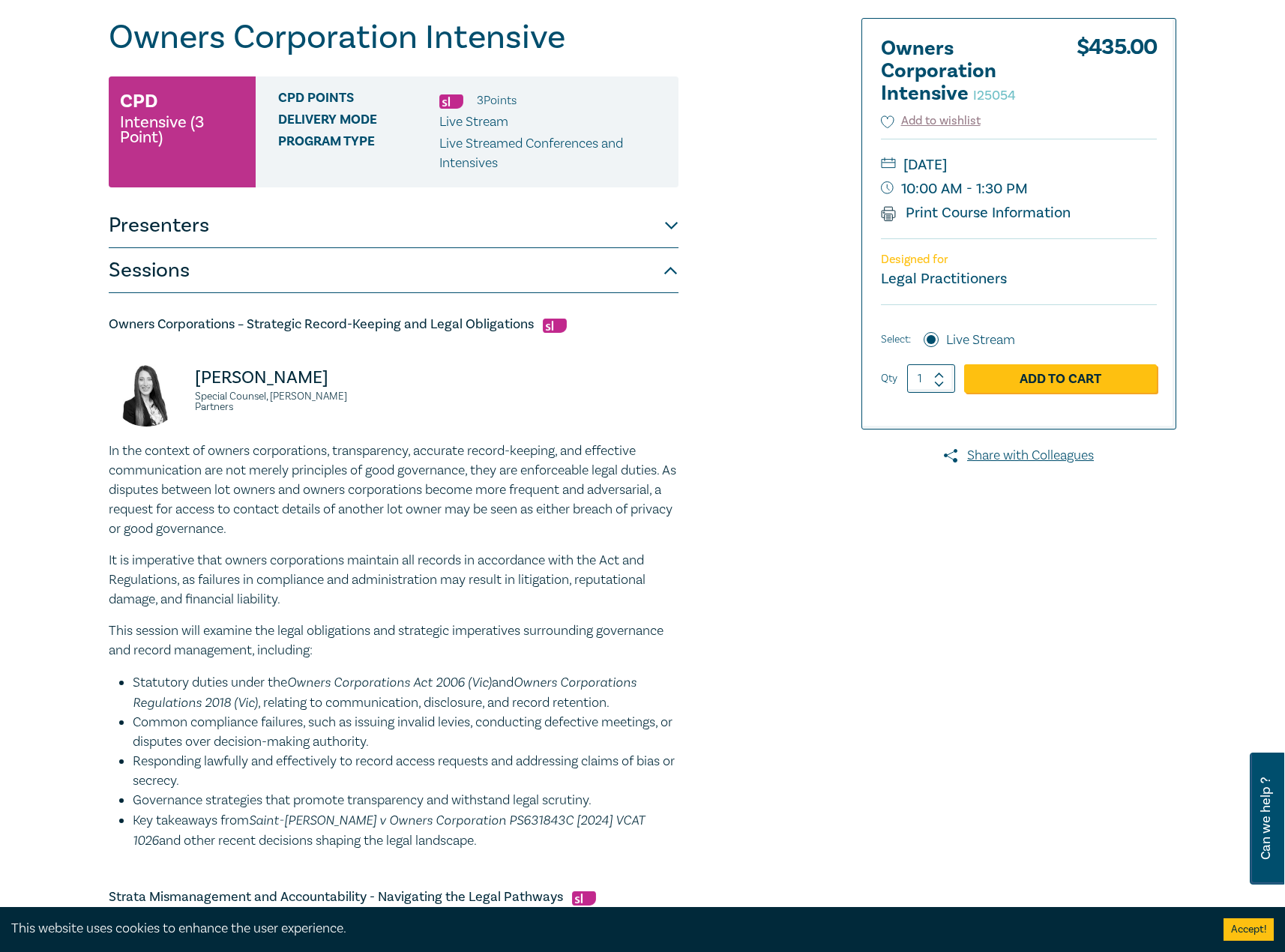
click at [103, 322] on div "Owners Corporation Intensive I25054 CPD Intensive (3 Point) CPD Points 3 Point …" at bounding box center [461, 938] width 723 height 1841
drag, startPoint x: 109, startPoint y: 321, endPoint x: 532, endPoint y: 317, distance: 423.0
click at [532, 317] on h5 "Owners Corporations – Strategic Record-Keeping and Legal Obligations" at bounding box center [393, 324] width 570 height 18
copy h5 "Owners Corporations – Strategic Record-Keeping and Legal Obligations"
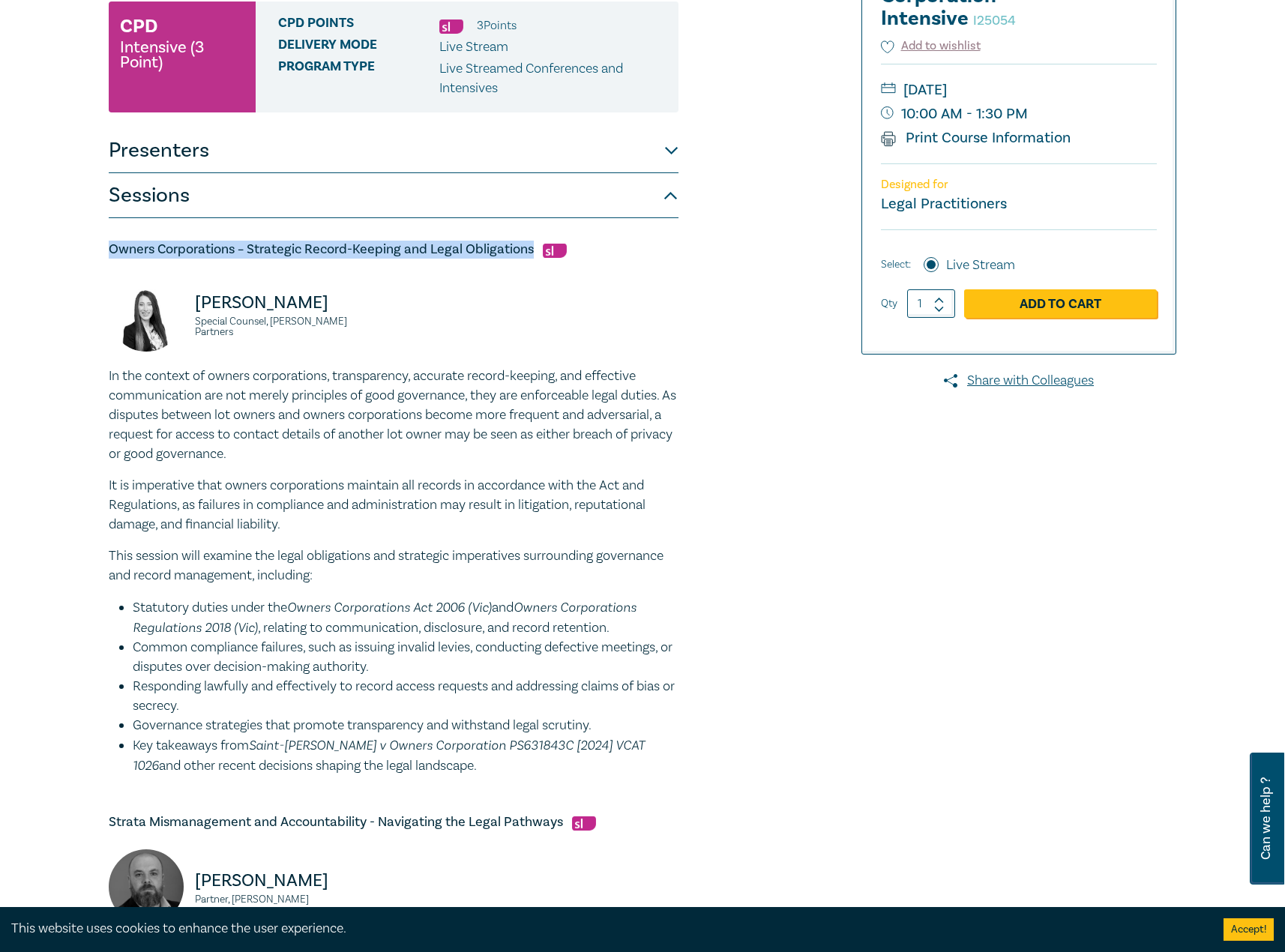
drag, startPoint x: 410, startPoint y: 767, endPoint x: 75, endPoint y: 384, distance: 508.8
click at [75, 384] on div "Owners Corporation Intensive I25054 CPD Intensive (3 Point) CPD Points 3 Point …" at bounding box center [642, 864] width 1285 height 1983
copy div "In the context of owners corporations, transparency, accurate record-keeping, a…"
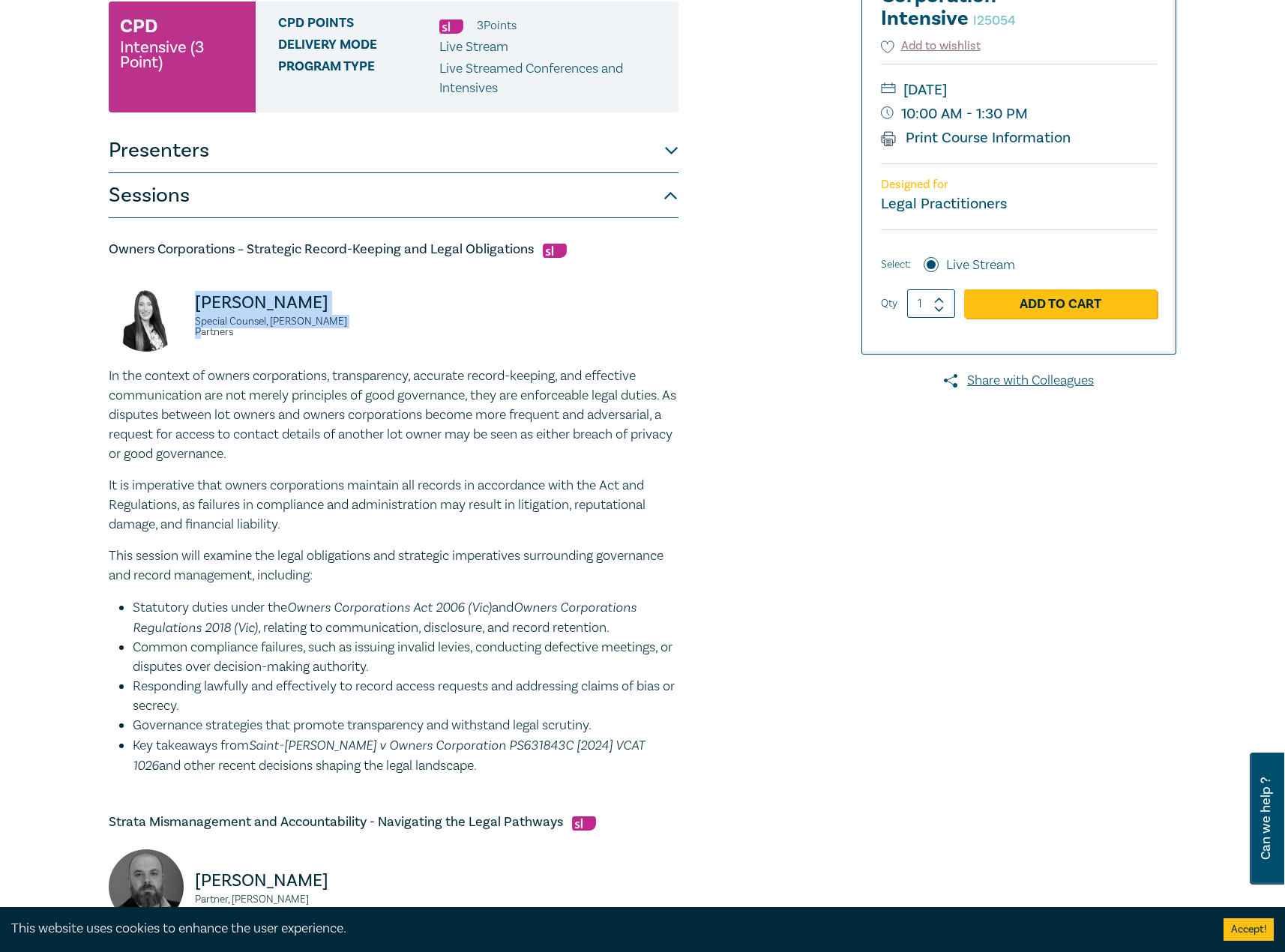
drag, startPoint x: 426, startPoint y: 327, endPoint x: 197, endPoint y: 315, distance: 229.3
click at [197, 315] on div "Deborah Andronaco Special Counsel, Aitken Partners" at bounding box center [393, 321] width 588 height 90
copy div "Deborah Andronaco Special Counsel, Aitken Partners"
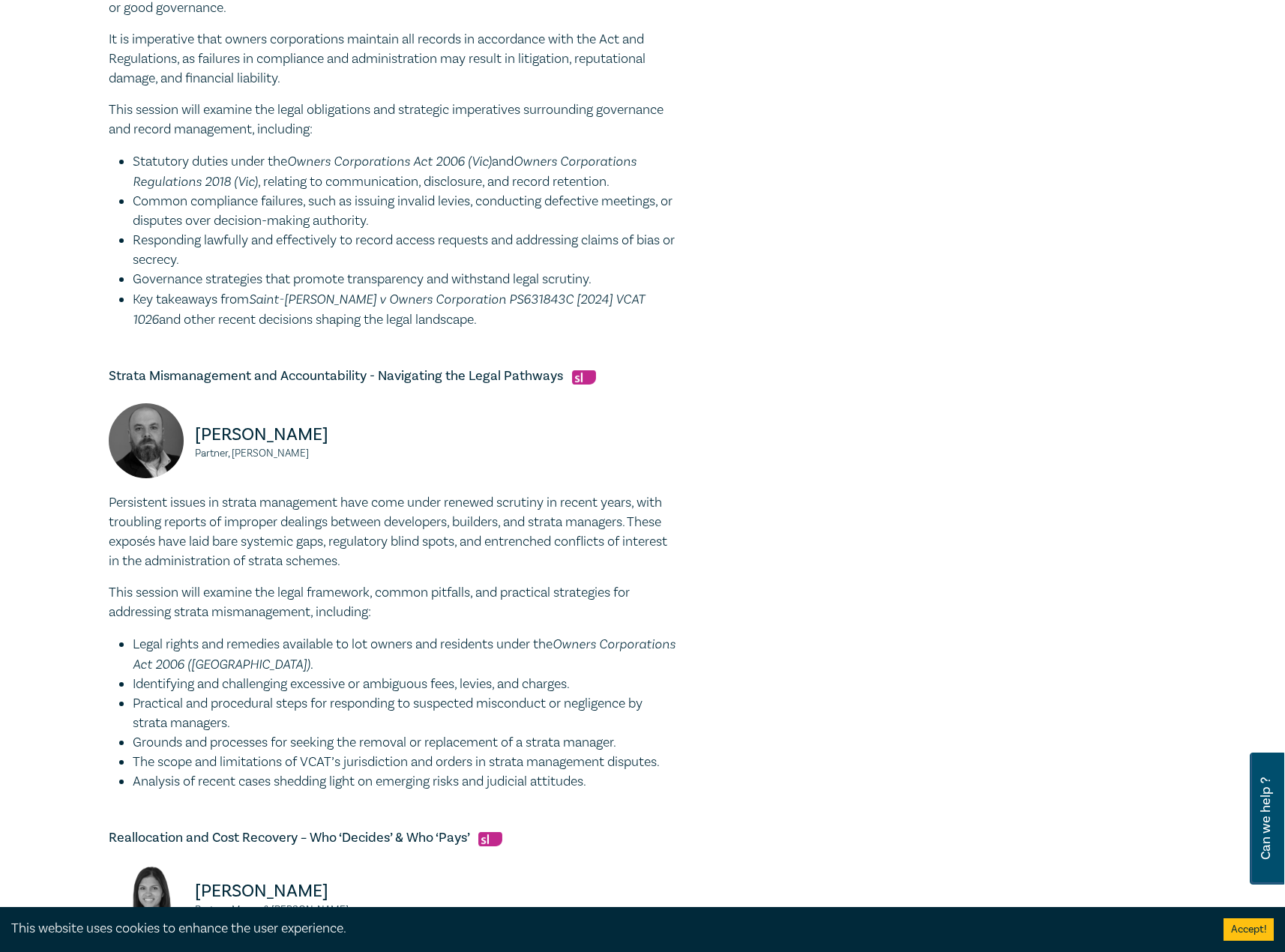
scroll to position [675, 0]
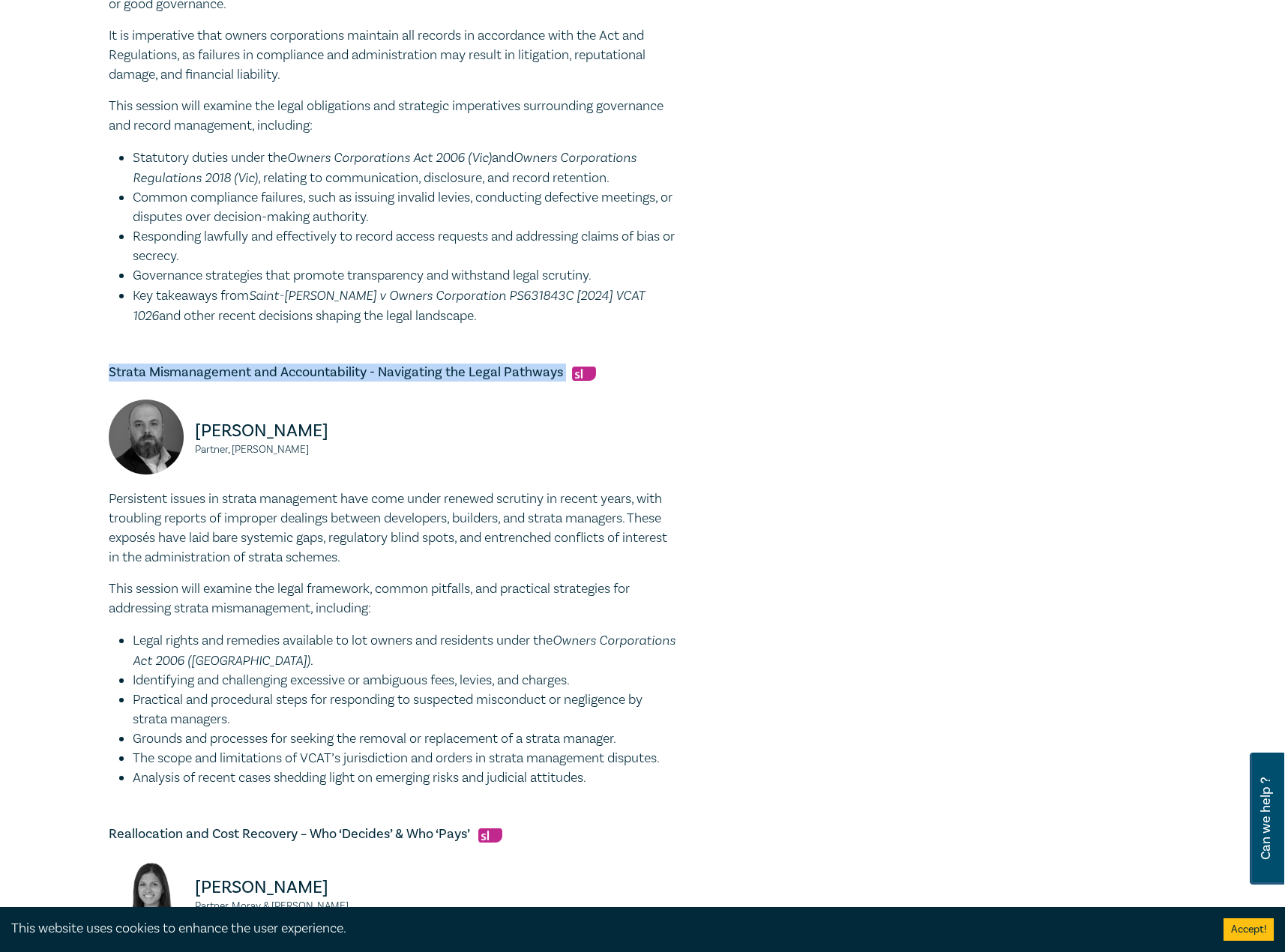
drag, startPoint x: 282, startPoint y: 365, endPoint x: 52, endPoint y: 373, distance: 230.1
click at [52, 373] on div "Owners Corporation Intensive I25054 CPD Intensive (3 Point) CPD Points 3 Point …" at bounding box center [642, 414] width 1285 height 1983
copy h5 "Strata Mismanagement and Accountability - Navigating the Legal Pathways"
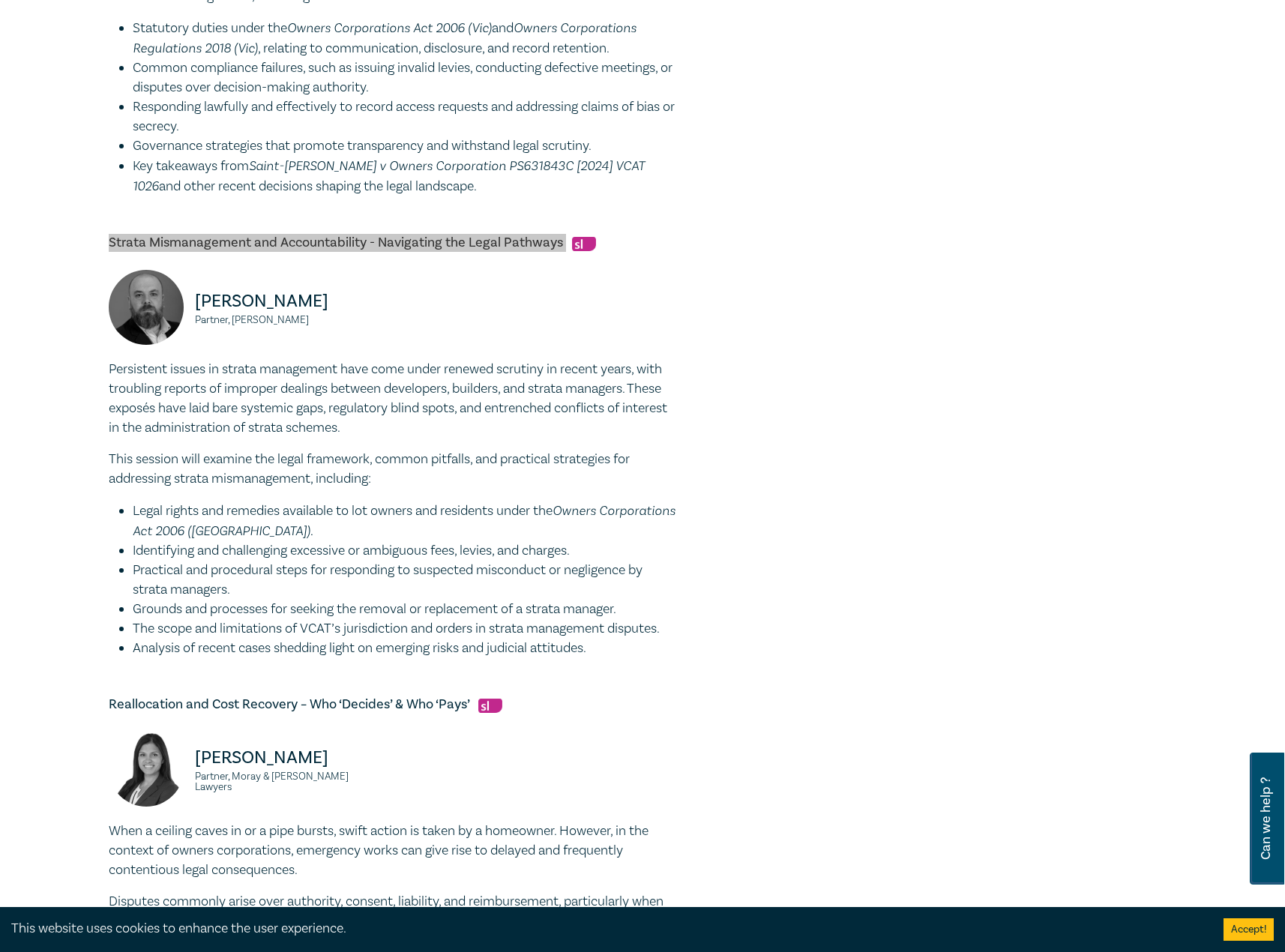
scroll to position [824, 0]
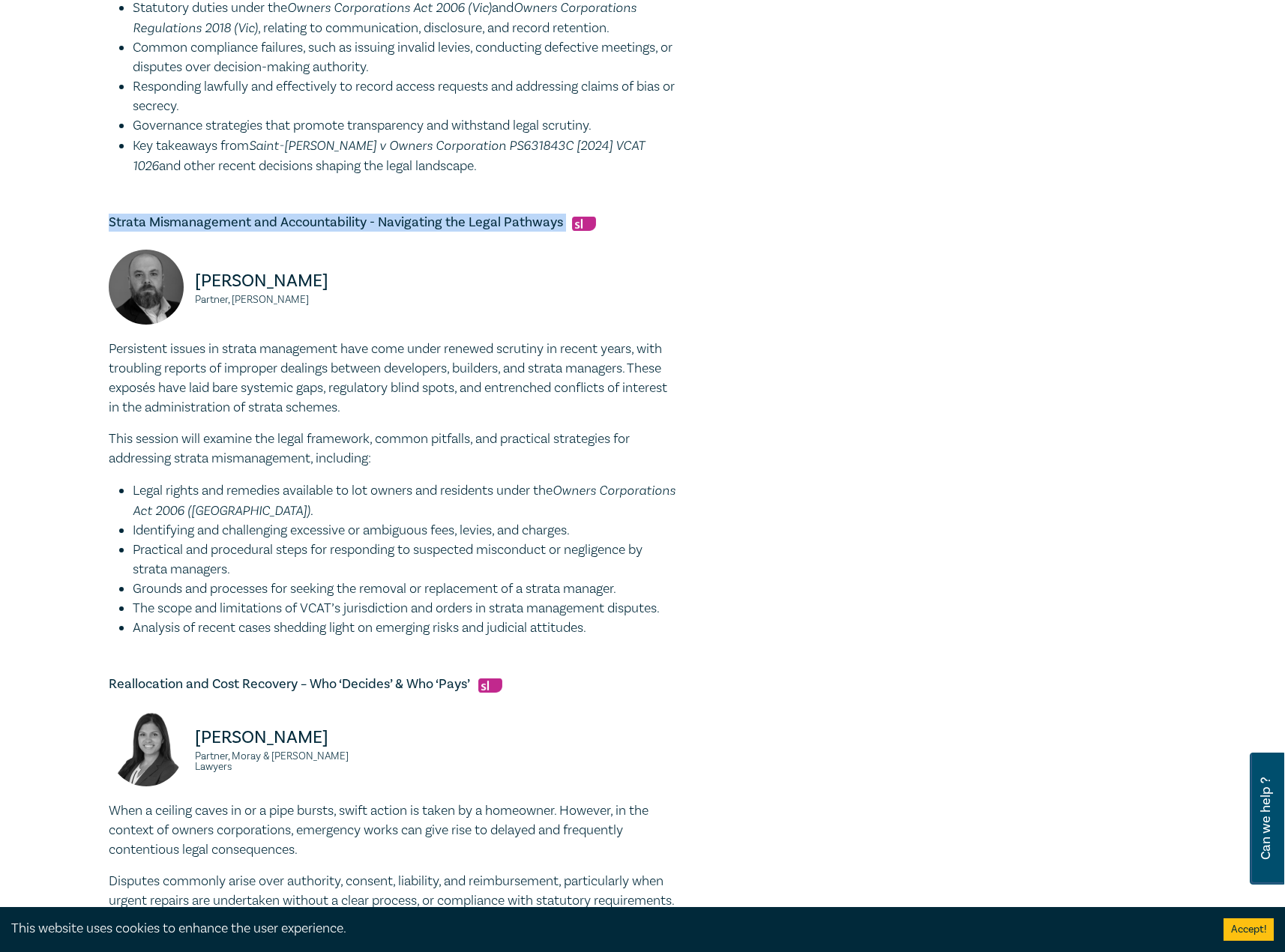
drag, startPoint x: 613, startPoint y: 626, endPoint x: 56, endPoint y: 349, distance: 622.1
click at [55, 349] on div "Owners Corporation Intensive I25054 CPD Intensive (3 Point) CPD Points 3 Point …" at bounding box center [642, 264] width 1285 height 1983
copy div "Persistent issues in strata management have come under renewed scrutiny in rece…"
drag, startPoint x: 280, startPoint y: 287, endPoint x: 176, endPoint y: 289, distance: 104.0
click at [174, 288] on div "Tim Graham Partner, Chambers Russell Lawyers" at bounding box center [247, 294] width 276 height 90
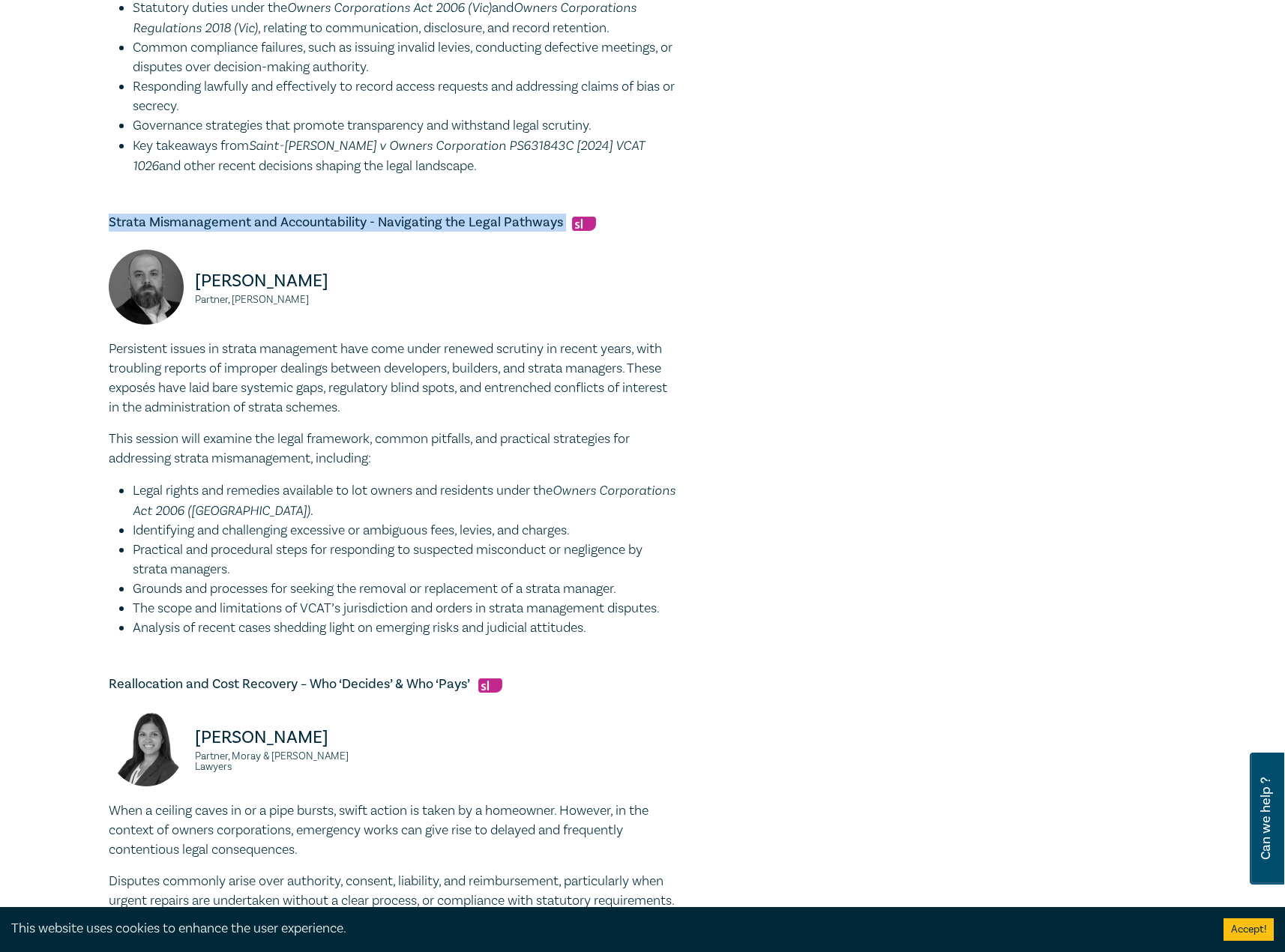
copy div "Tim Graham Partner, Chambers Russell Lawyers"
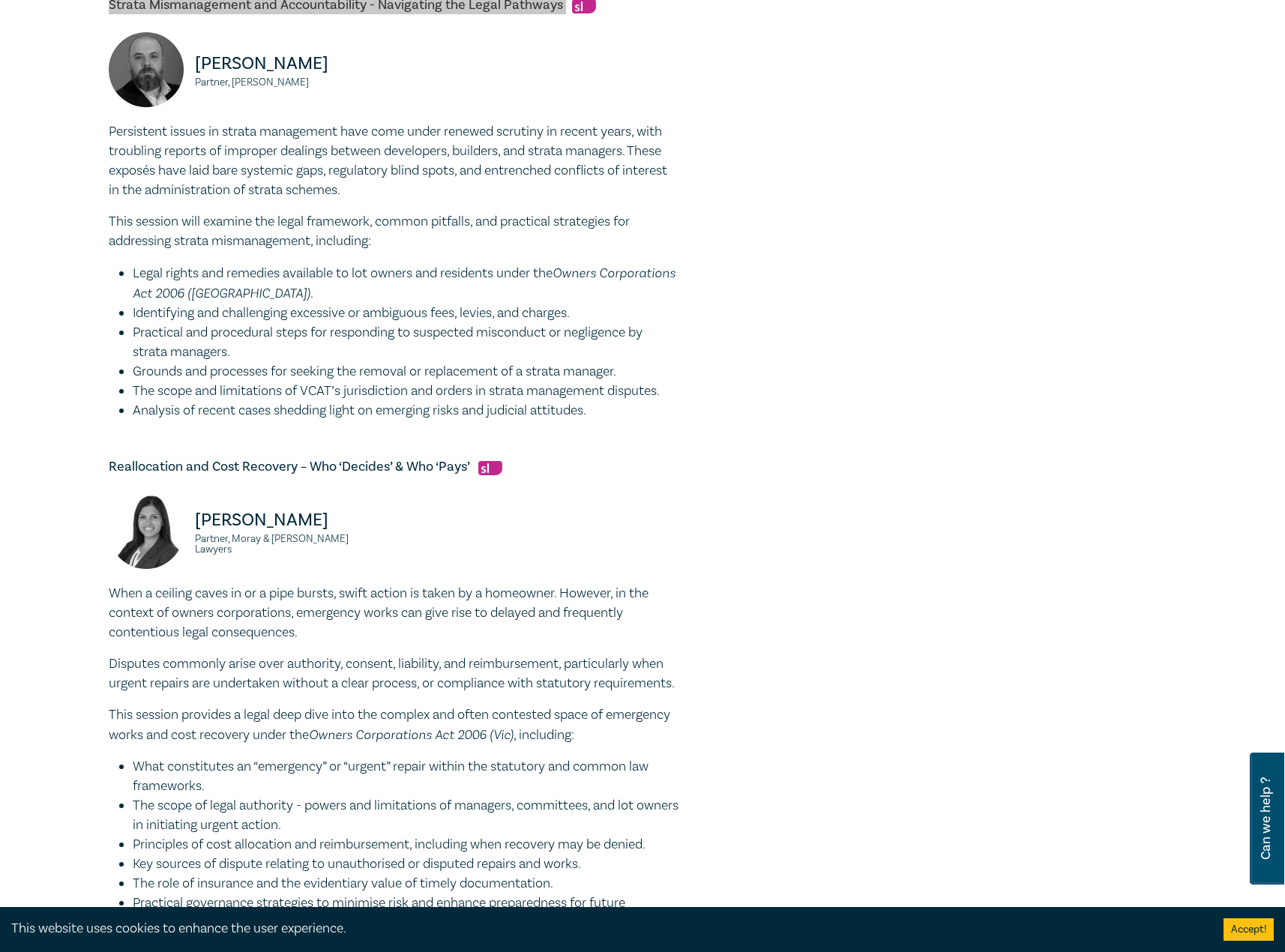
scroll to position [1049, 0]
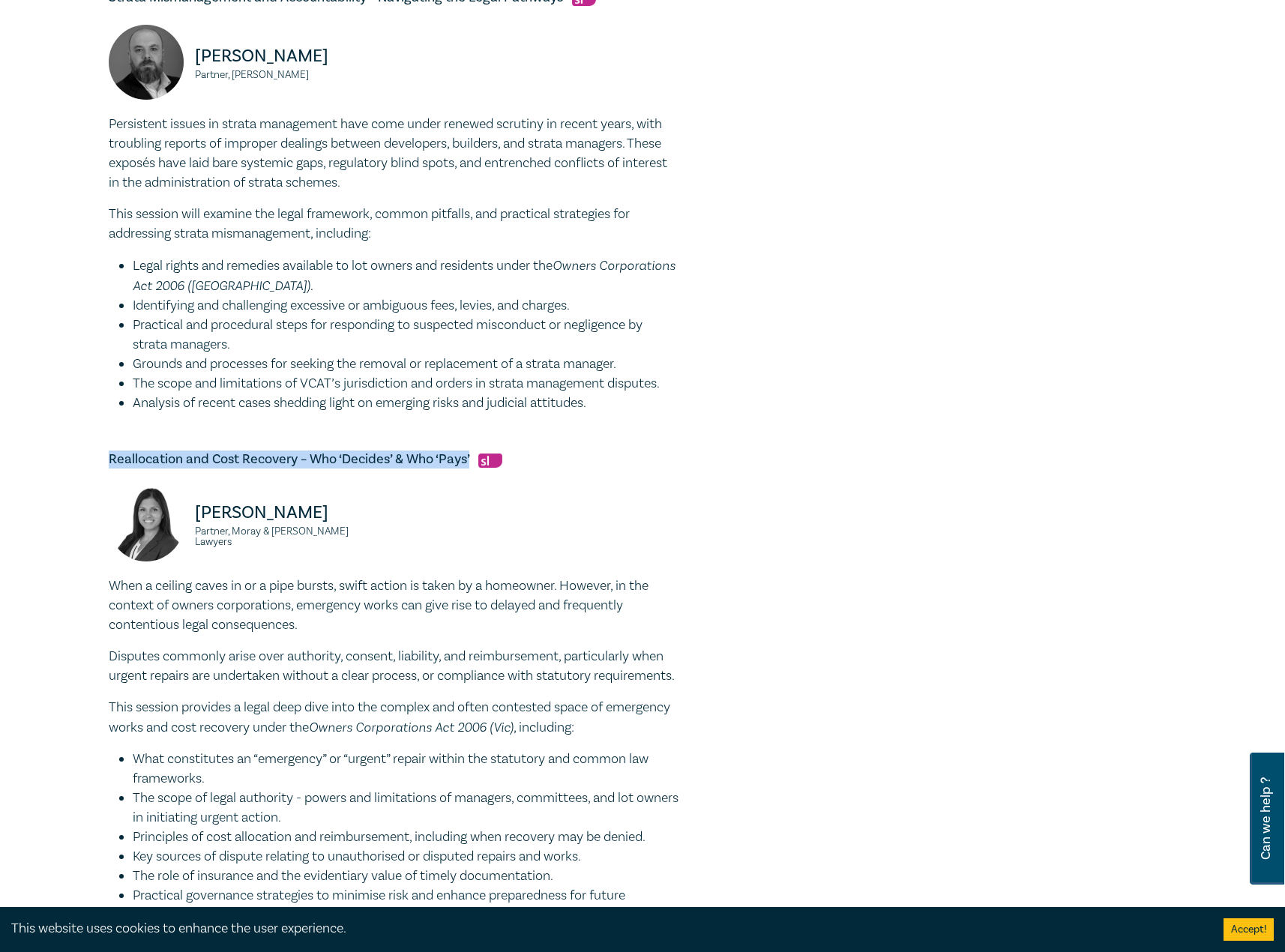
drag, startPoint x: 471, startPoint y: 455, endPoint x: 77, endPoint y: 458, distance: 394.0
click at [77, 458] on div "Owners Corporation Intensive I25054 CPD Intensive (3 Point) CPD Points 3 Point …" at bounding box center [642, 38] width 1285 height 1983
copy h5 "Reallocation and Cost Recovery – Who ‘Decides’ & Who ‘Pays’"
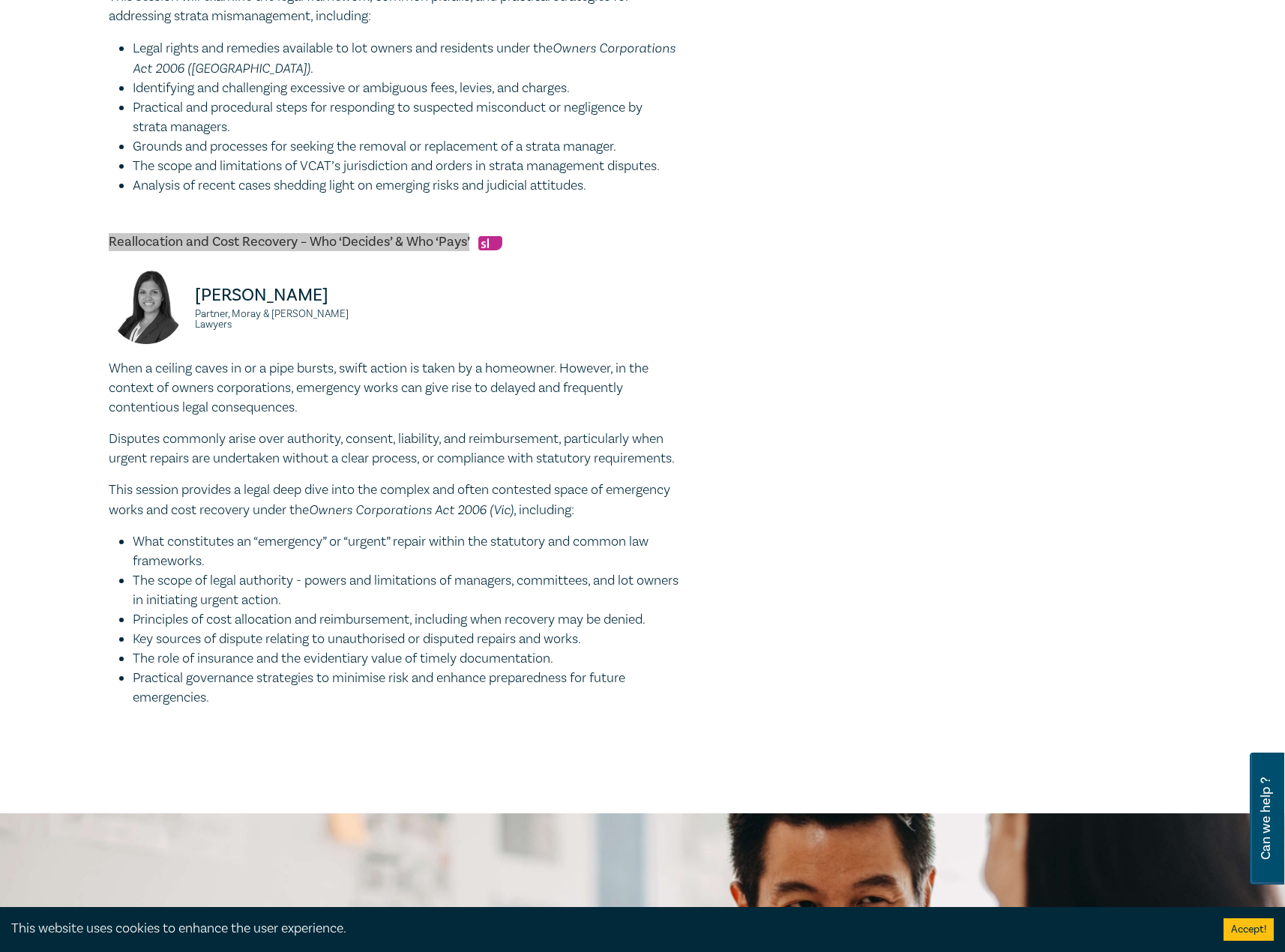
scroll to position [1274, 0]
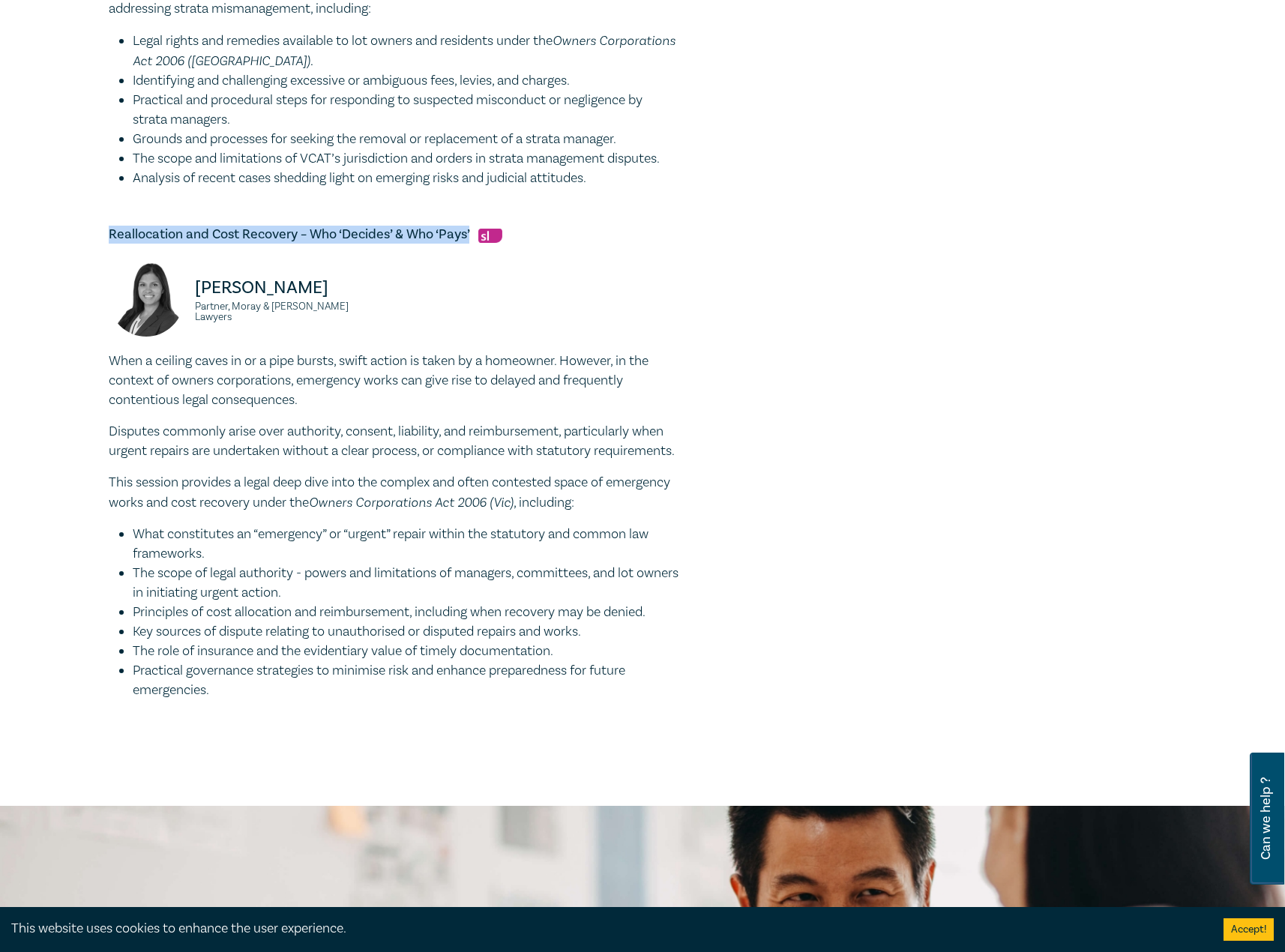
drag, startPoint x: 236, startPoint y: 730, endPoint x: 72, endPoint y: 362, distance: 402.9
copy div "When a ceiling caves in or a pipe bursts, swift action is taken by a homeowner.…"
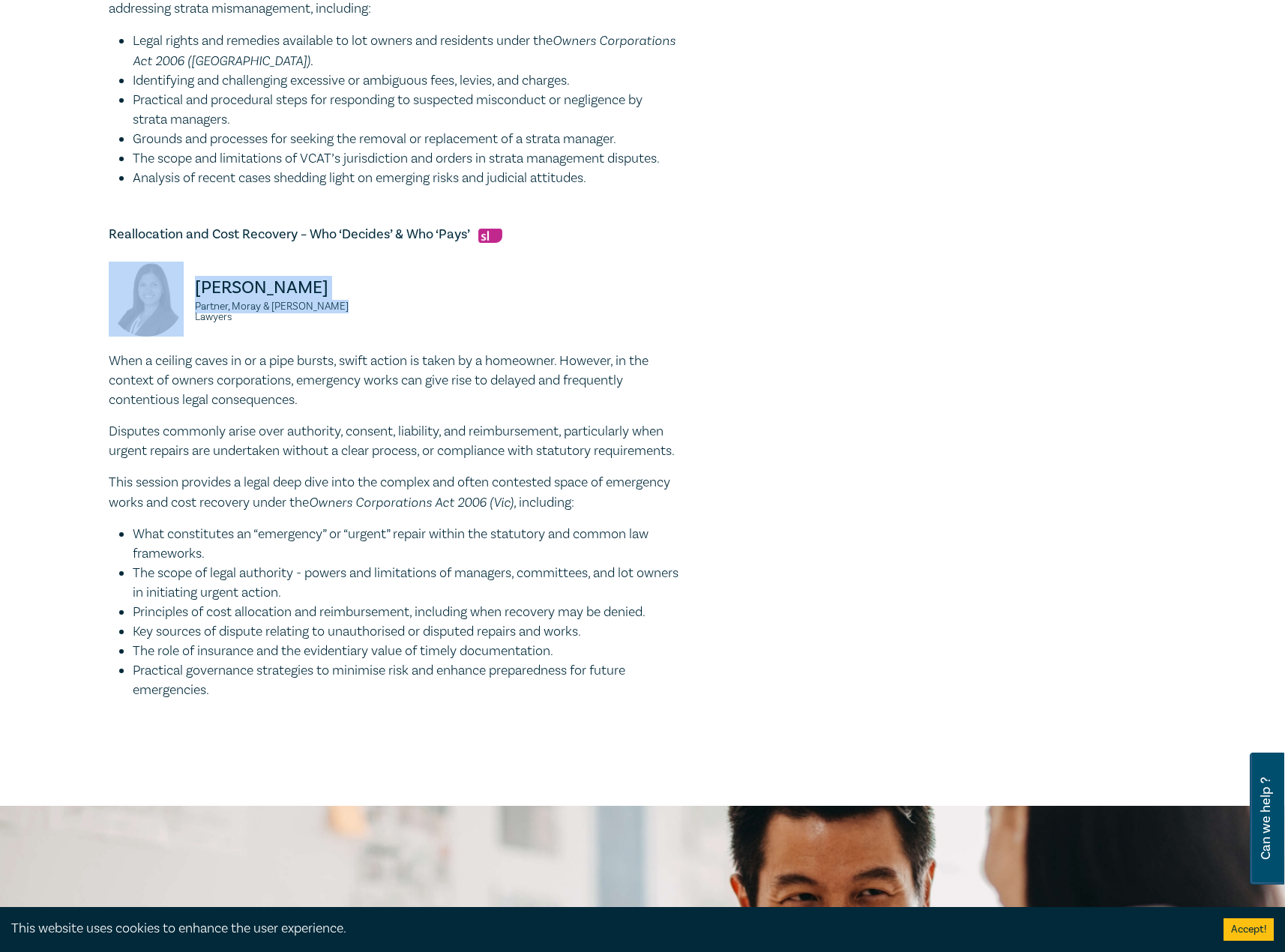
drag, startPoint x: 371, startPoint y: 313, endPoint x: 161, endPoint y: 286, distance: 211.7
click at [161, 286] on div "Fabienne Loncar Partner, Moray & Agnew Lawyers" at bounding box center [247, 307] width 276 height 90
copy div "Fabienne Loncar Partner, Moray & Agnew Lawyers"
drag, startPoint x: 723, startPoint y: 472, endPoint x: 689, endPoint y: 434, distance: 51.0
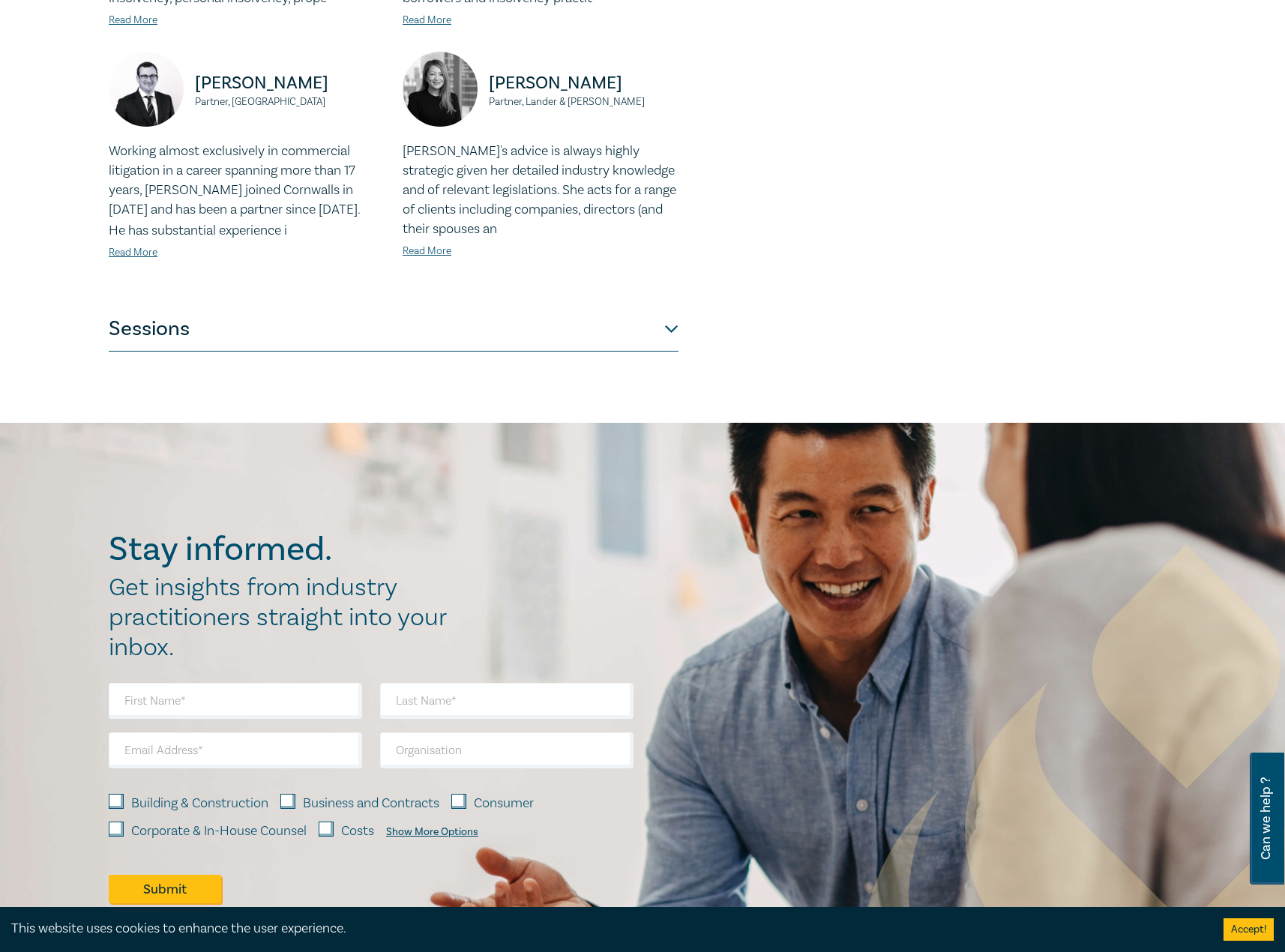
click at [425, 322] on button "Sessions" at bounding box center [393, 329] width 570 height 45
